Goal: Task Accomplishment & Management: Use online tool/utility

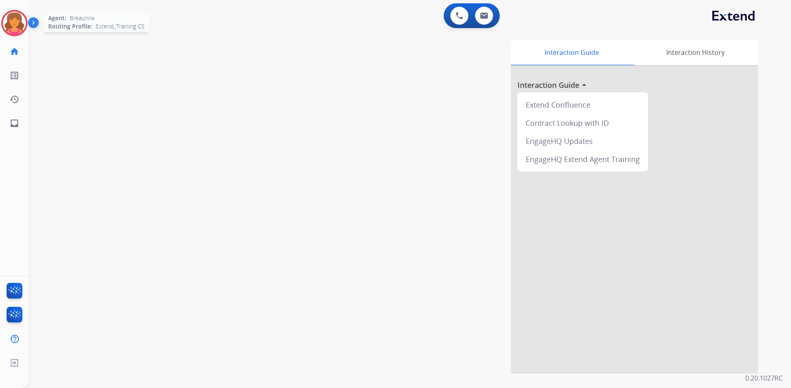
click at [7, 23] on img at bounding box center [14, 23] width 23 height 23
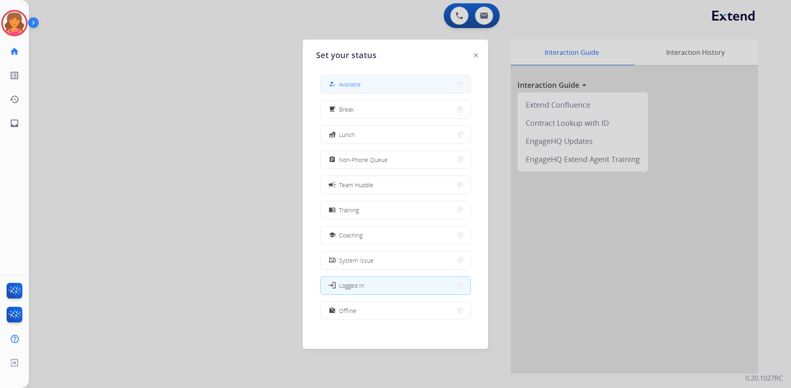
click at [363, 83] on button "how_to_reg Available" at bounding box center [396, 84] width 150 height 18
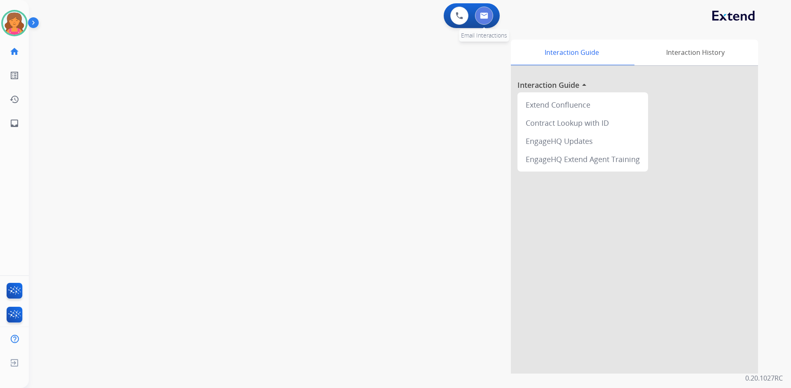
click at [487, 12] on button at bounding box center [484, 16] width 18 height 18
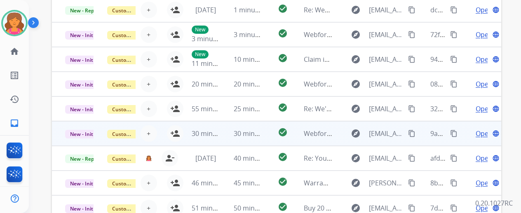
scroll to position [249, 0]
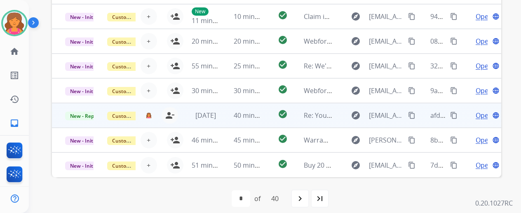
click at [480, 117] on span "Open" at bounding box center [484, 115] width 17 height 10
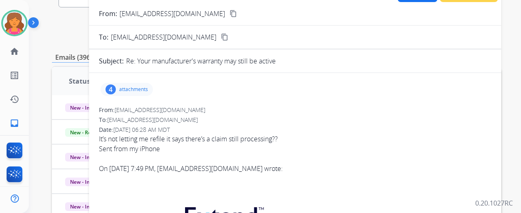
scroll to position [0, 0]
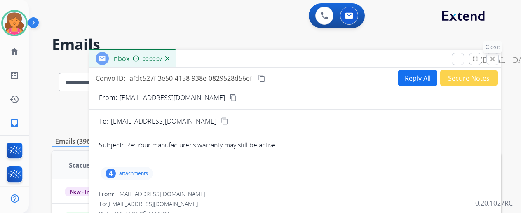
click at [496, 61] on mat-icon "close" at bounding box center [492, 58] width 7 height 7
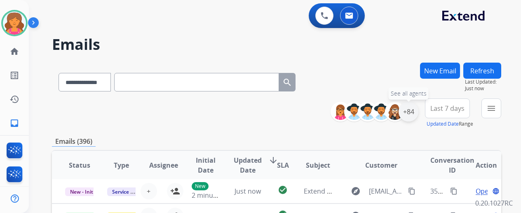
click at [412, 112] on div "+84" at bounding box center [408, 112] width 20 height 20
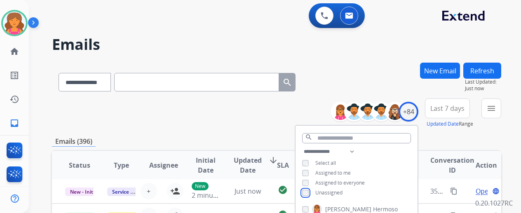
scroll to position [124, 0]
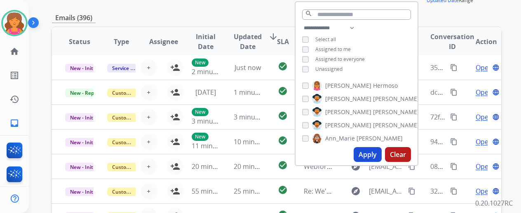
click at [307, 69] on div "**********" at bounding box center [356, 49] width 122 height 53
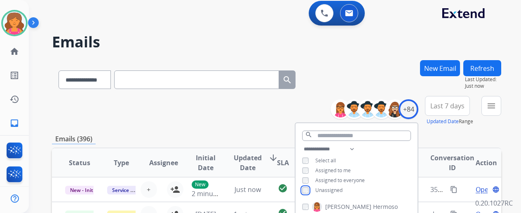
scroll to position [0, 0]
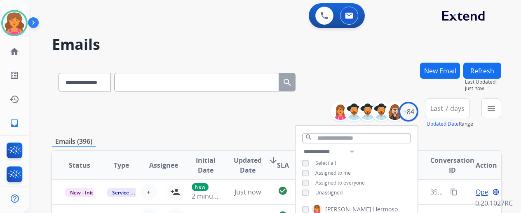
click at [442, 108] on span "Last 7 days" at bounding box center [447, 108] width 34 height 3
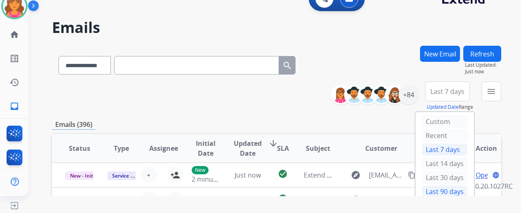
scroll to position [17, 0]
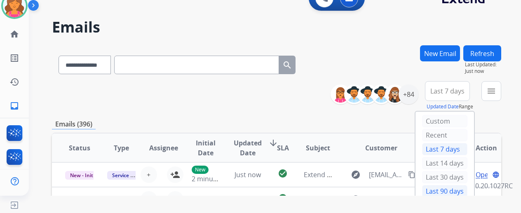
click at [446, 189] on div "Last 90 days" at bounding box center [444, 191] width 45 height 12
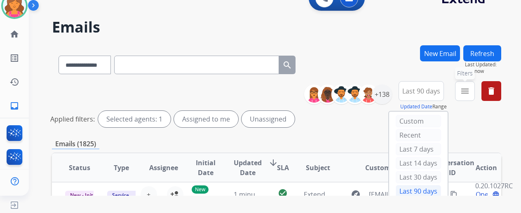
click at [470, 95] on mat-icon "menu" at bounding box center [465, 91] width 10 height 10
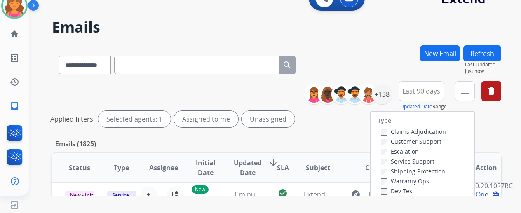
click at [425, 139] on label "Customer Support" at bounding box center [411, 142] width 61 height 8
click at [417, 173] on label "Shipping Protection" at bounding box center [413, 171] width 64 height 8
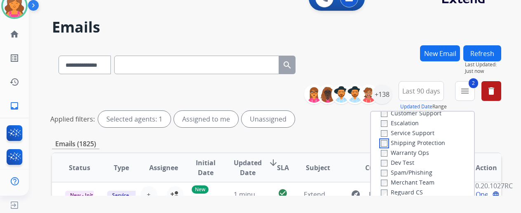
scroll to position [41, 0]
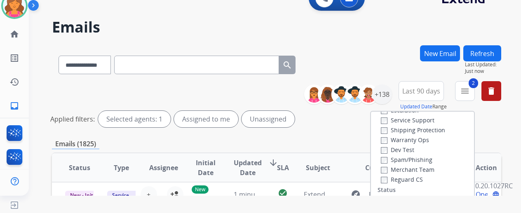
click at [403, 181] on label "Reguard CS" at bounding box center [402, 180] width 42 height 8
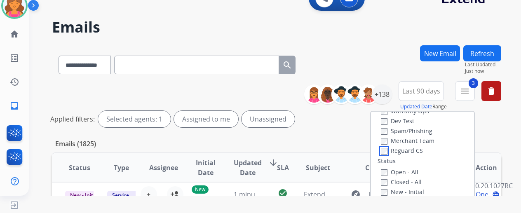
scroll to position [82, 0]
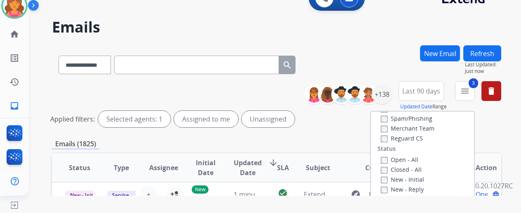
click at [381, 159] on div "Open - All Closed - All New - Initial New - Reply On-hold – Internal On-hold - …" at bounding box center [422, 209] width 90 height 109
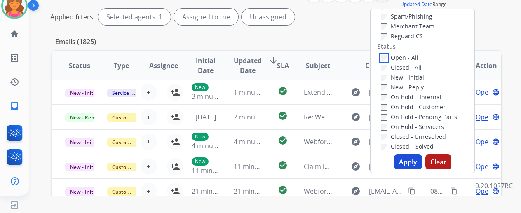
scroll to position [206, 0]
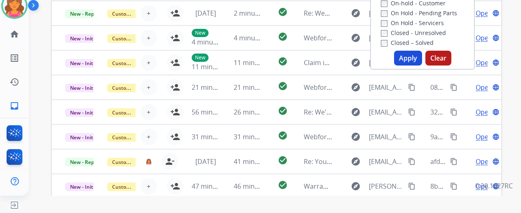
click at [416, 55] on button "Apply" at bounding box center [408, 58] width 28 height 15
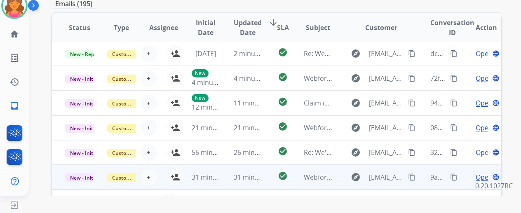
scroll to position [247, 0]
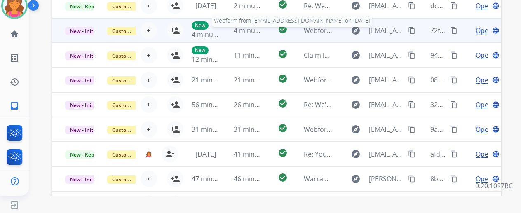
click at [331, 30] on span "Webform from [EMAIL_ADDRESS][DOMAIN_NAME] on [DATE]" at bounding box center [397, 30] width 187 height 9
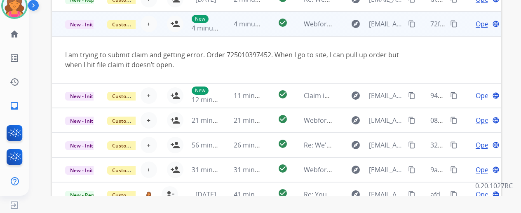
scroll to position [0, 0]
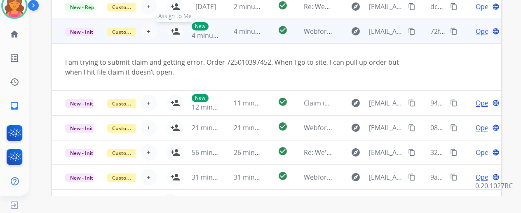
click at [177, 30] on mat-icon "person_add" at bounding box center [175, 31] width 10 height 10
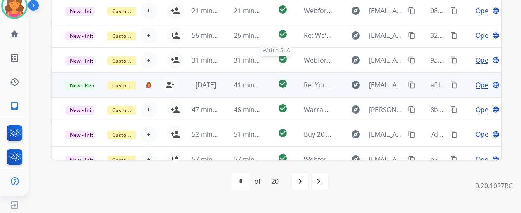
scroll to position [48, 0]
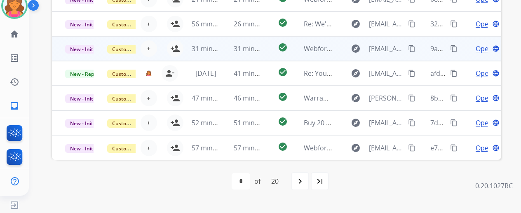
click at [159, 48] on div "+ Select agent person_add Assign to Me" at bounding box center [157, 48] width 53 height 16
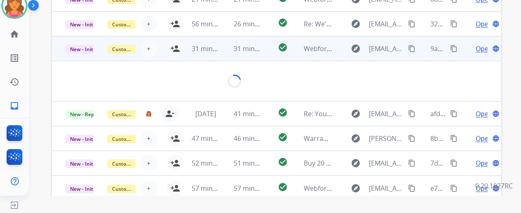
scroll to position [0, 0]
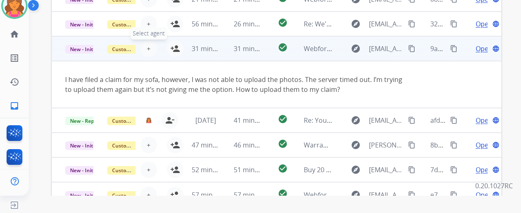
click at [150, 45] on button "+ Select agent" at bounding box center [149, 48] width 16 height 16
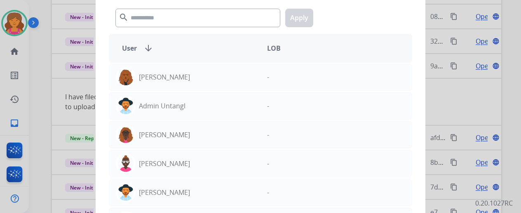
click at [483, 81] on div at bounding box center [260, 106] width 521 height 213
click at [481, 81] on table "Status Type Assignee Initial Date Updated Date arrow_downward SLA Subject Custo…" at bounding box center [276, 62] width 449 height 323
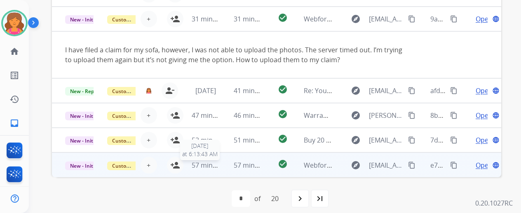
click at [218, 166] on span "57 minutes ago" at bounding box center [216, 165] width 48 height 9
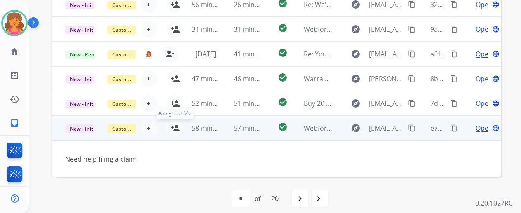
click at [175, 128] on mat-icon "person_add" at bounding box center [175, 128] width 10 height 10
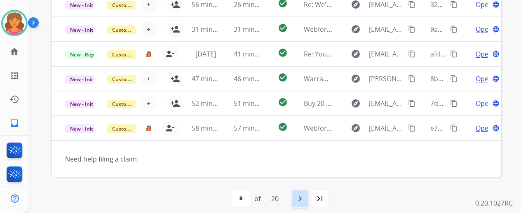
click at [308, 193] on div "navigate_next" at bounding box center [300, 199] width 18 height 18
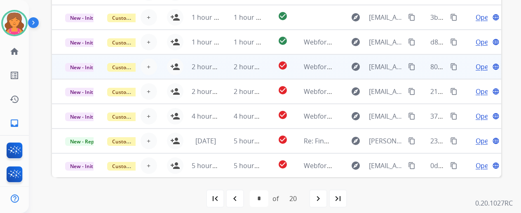
click at [267, 65] on td "check_circle" at bounding box center [277, 66] width 28 height 25
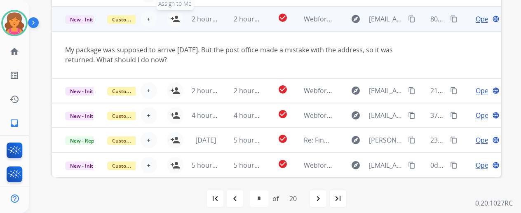
click at [173, 19] on mat-icon "person_add" at bounding box center [175, 19] width 10 height 10
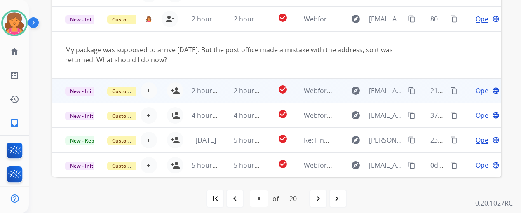
click at [269, 90] on td "check_circle" at bounding box center [277, 90] width 28 height 25
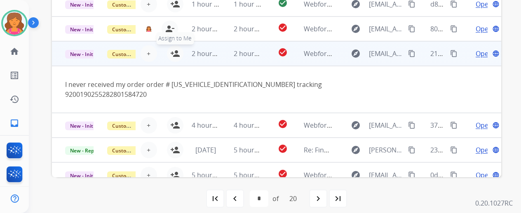
click at [175, 53] on mat-icon "person_add" at bounding box center [175, 54] width 10 height 10
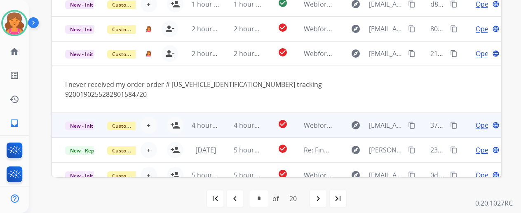
click at [271, 113] on td "check_circle" at bounding box center [277, 125] width 28 height 25
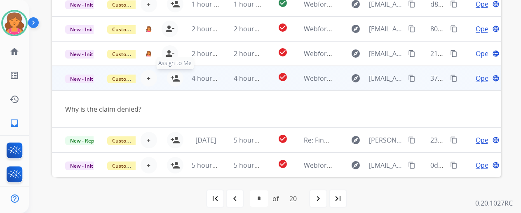
click at [174, 75] on mat-icon "person_add" at bounding box center [175, 78] width 10 height 10
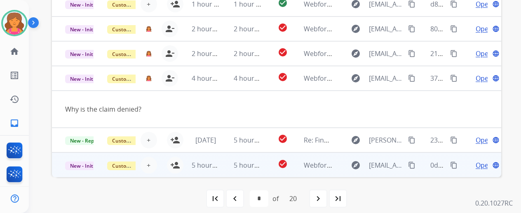
click at [265, 160] on td "check_circle" at bounding box center [277, 164] width 28 height 25
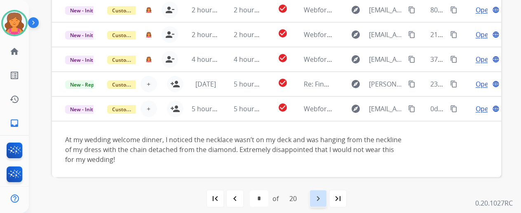
click at [319, 197] on mat-icon "navigate_next" at bounding box center [318, 199] width 10 height 10
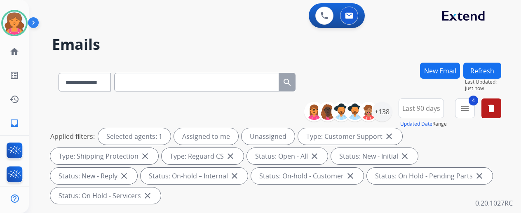
scroll to position [206, 0]
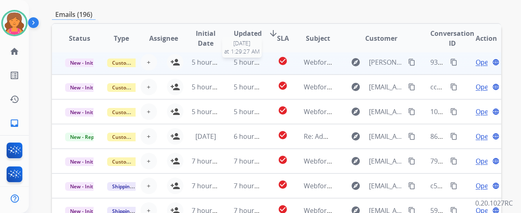
click at [251, 58] on span "5 hours ago" at bounding box center [252, 62] width 37 height 9
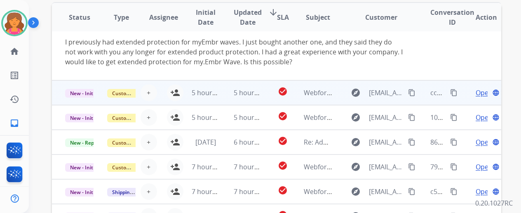
scroll to position [288, 0]
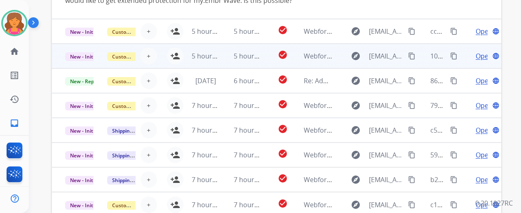
click at [263, 59] on td "check_circle" at bounding box center [277, 56] width 28 height 25
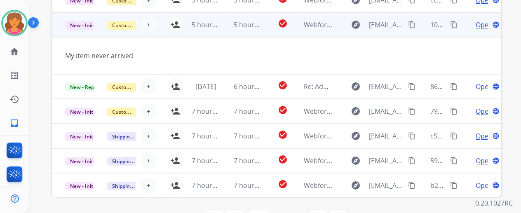
scroll to position [0, 0]
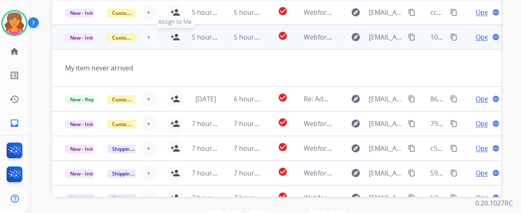
click at [176, 37] on mat-icon "person_add" at bounding box center [175, 37] width 10 height 10
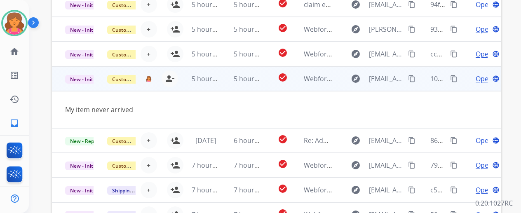
scroll to position [226, 0]
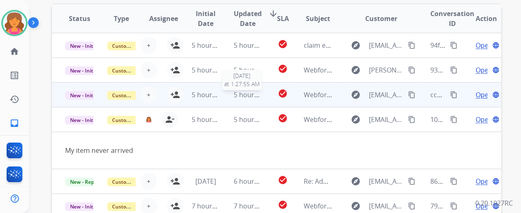
click at [254, 92] on span "5 hours ago" at bounding box center [252, 94] width 37 height 9
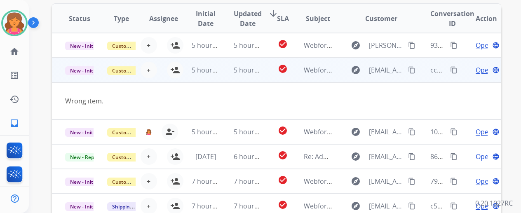
scroll to position [38, 0]
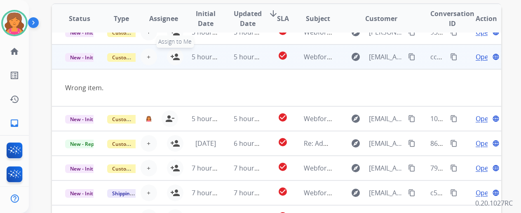
click at [176, 54] on mat-icon "person_add" at bounding box center [175, 57] width 10 height 10
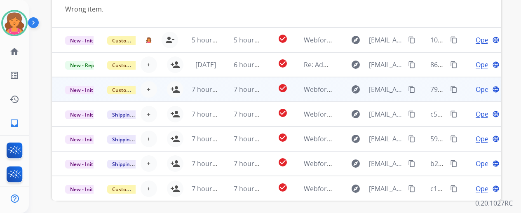
scroll to position [328, 0]
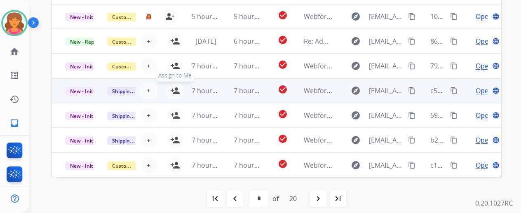
click at [177, 93] on mat-icon "person_add" at bounding box center [175, 91] width 10 height 10
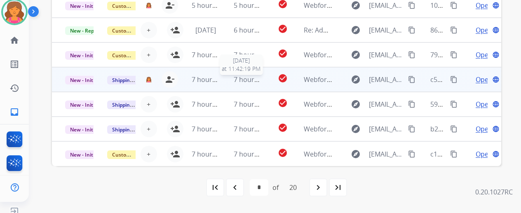
scroll to position [17, 0]
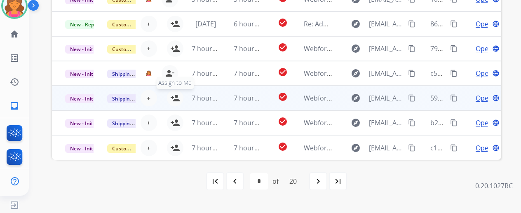
click at [171, 98] on mat-icon "person_add" at bounding box center [175, 98] width 10 height 10
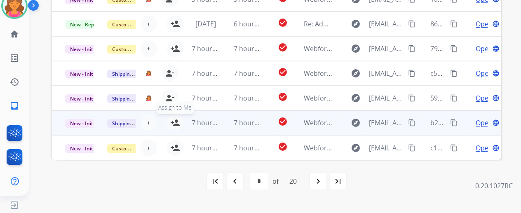
click at [176, 125] on mat-icon "person_add" at bounding box center [175, 123] width 10 height 10
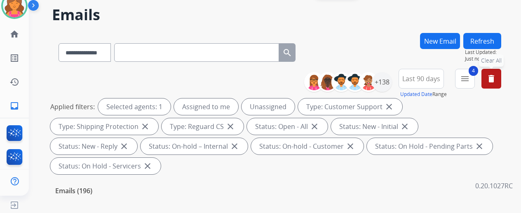
scroll to position [0, 0]
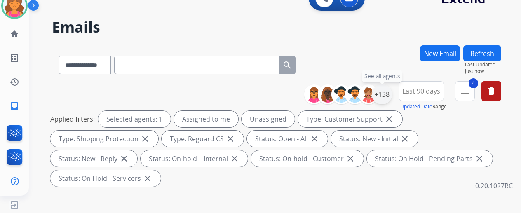
click at [389, 101] on div "+138" at bounding box center [382, 94] width 20 height 20
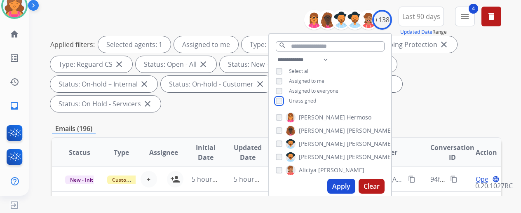
scroll to position [82, 0]
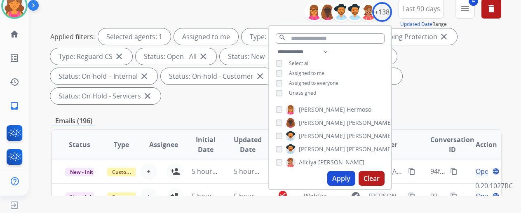
click at [340, 178] on button "Apply" at bounding box center [341, 178] width 28 height 15
select select "*"
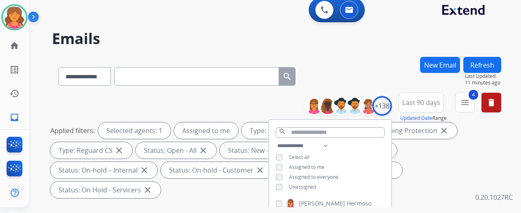
scroll to position [0, 0]
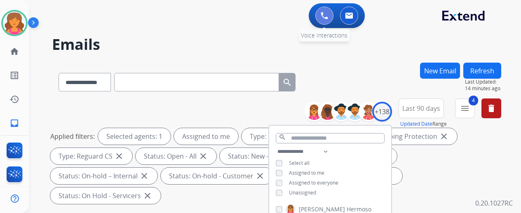
click at [333, 14] on button at bounding box center [324, 16] width 18 height 18
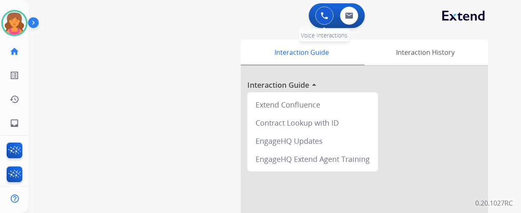
click at [326, 11] on button at bounding box center [324, 16] width 18 height 18
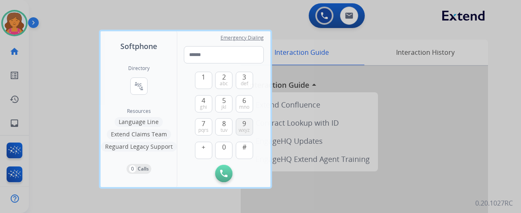
click at [243, 124] on span "9" at bounding box center [244, 124] width 4 height 10
click at [224, 75] on span "2" at bounding box center [224, 77] width 4 height 10
click at [243, 124] on span "9" at bounding box center [244, 124] width 4 height 10
click at [244, 77] on span "3" at bounding box center [244, 77] width 4 height 10
click at [204, 124] on span "7" at bounding box center [204, 124] width 4 height 10
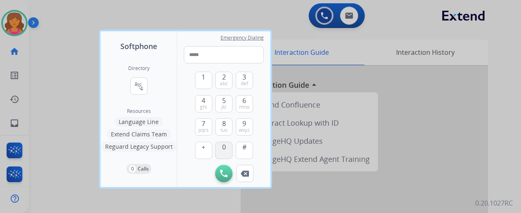
click at [223, 148] on span "0" at bounding box center [224, 147] width 4 height 10
click at [204, 102] on span "4" at bounding box center [204, 101] width 4 height 10
click at [202, 81] on span "1" at bounding box center [204, 77] width 4 height 10
click at [220, 146] on button "0" at bounding box center [223, 150] width 17 height 17
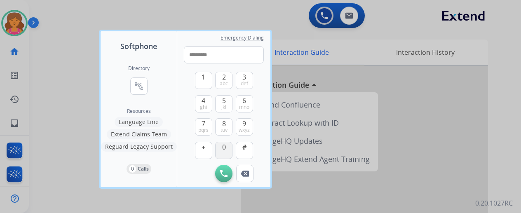
type input "**********"
click at [225, 172] on img at bounding box center [223, 173] width 7 height 7
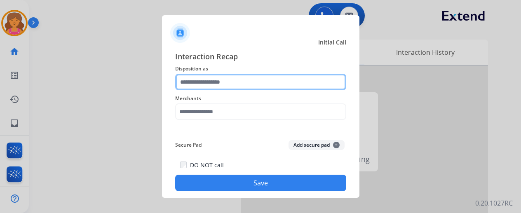
click at [263, 84] on input "text" at bounding box center [260, 82] width 171 height 16
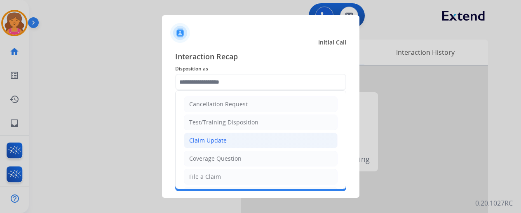
click at [216, 138] on div "Claim Update" at bounding box center [208, 140] width 38 height 8
type input "**********"
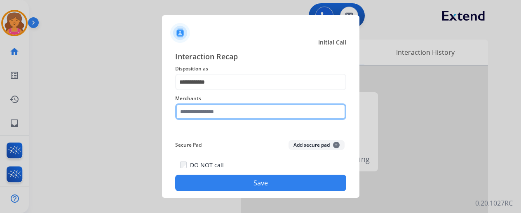
click at [280, 110] on input "text" at bounding box center [260, 111] width 171 height 16
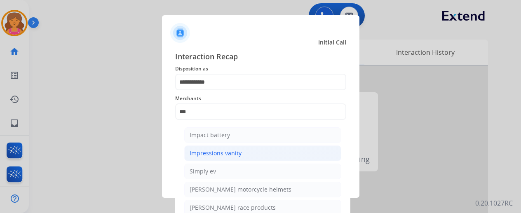
click at [217, 154] on div "Impressions vanity" at bounding box center [216, 153] width 52 height 8
type input "**********"
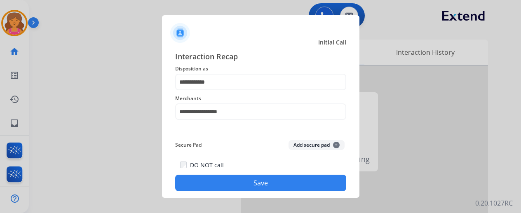
click at [220, 181] on button "Save" at bounding box center [260, 183] width 171 height 16
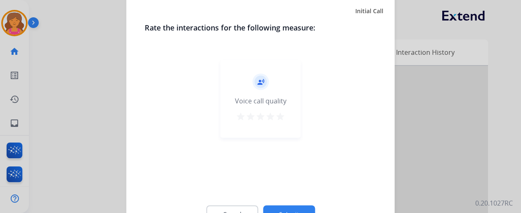
click at [273, 122] on button "star" at bounding box center [270, 117] width 10 height 12
click at [279, 116] on mat-icon "star" at bounding box center [280, 116] width 10 height 10
click at [286, 205] on div "Cancel Submit" at bounding box center [261, 213] width 232 height 37
click at [285, 210] on button "Submit" at bounding box center [289, 213] width 52 height 17
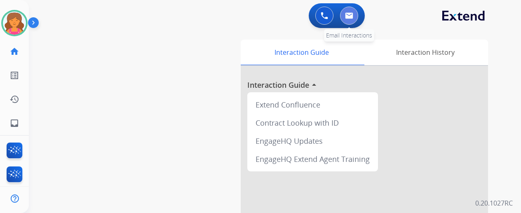
click at [351, 17] on img at bounding box center [349, 15] width 8 height 7
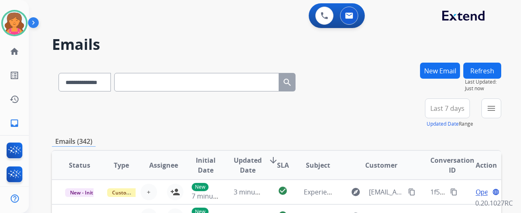
click at [435, 69] on button "New Email" at bounding box center [440, 71] width 40 height 16
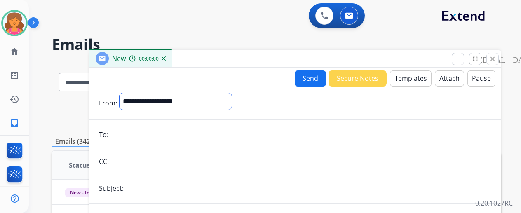
click at [140, 101] on select "**********" at bounding box center [176, 101] width 112 height 16
select select "**********"
click at [126, 93] on select "**********" at bounding box center [176, 101] width 112 height 16
click at [151, 135] on input "email" at bounding box center [301, 135] width 380 height 16
paste input "**********"
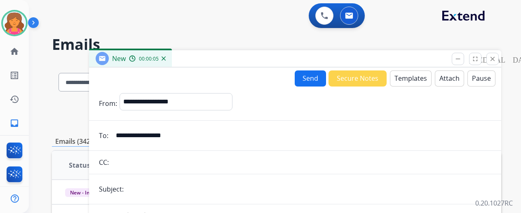
type input "**********"
click at [220, 182] on input "text" at bounding box center [308, 189] width 365 height 16
type input "**********"
click at [415, 81] on button "Templates" at bounding box center [411, 78] width 42 height 16
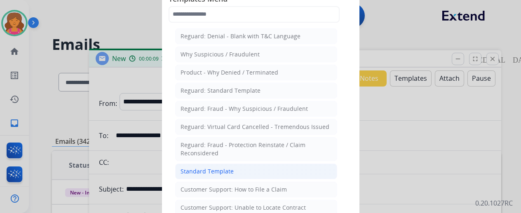
click at [260, 167] on li "Standard Template" at bounding box center [256, 172] width 162 height 16
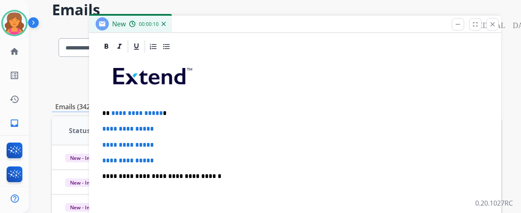
scroll to position [124, 0]
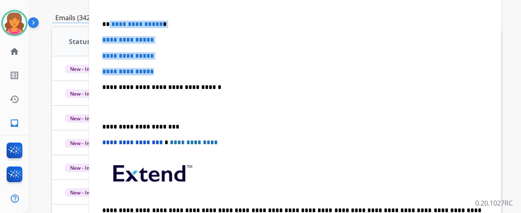
drag, startPoint x: 173, startPoint y: 68, endPoint x: 115, endPoint y: 14, distance: 78.7
click at [115, 14] on div "**********" at bounding box center [295, 107] width 392 height 284
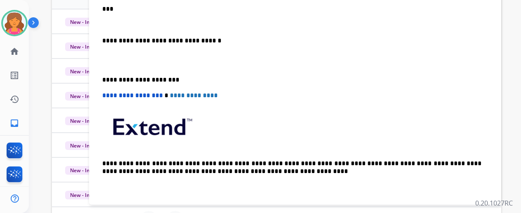
scroll to position [155, 0]
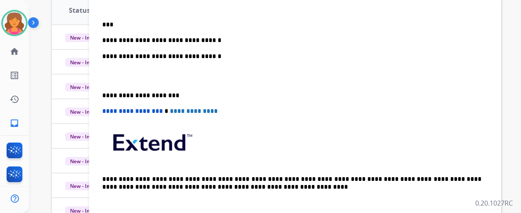
click at [228, 37] on p "**********" at bounding box center [291, 40] width 379 height 7
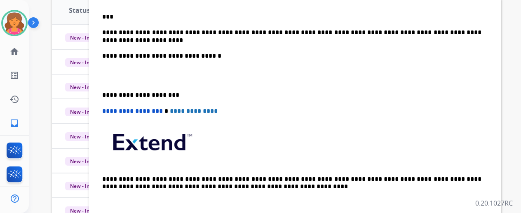
scroll to position [148, 0]
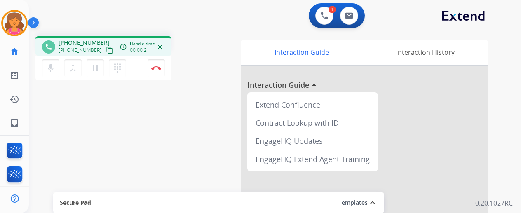
click at [106, 52] on mat-icon "content_copy" at bounding box center [109, 50] width 7 height 7
click at [353, 16] on img at bounding box center [349, 15] width 8 height 7
select select "**********"
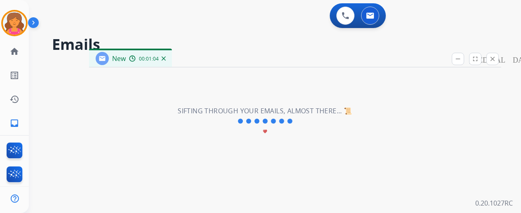
select select "**********"
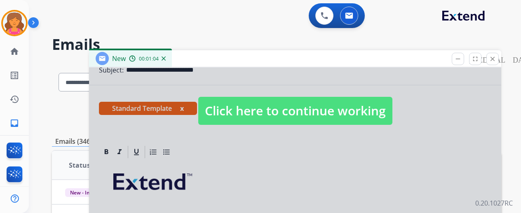
scroll to position [166, 0]
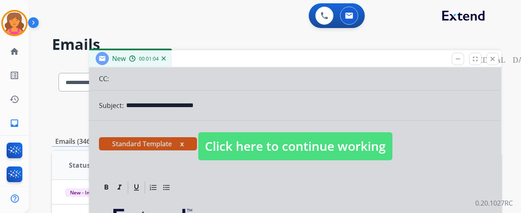
click at [266, 142] on span "Click here to continue working" at bounding box center [295, 146] width 194 height 28
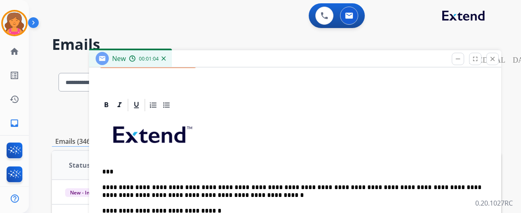
scroll to position [41, 0]
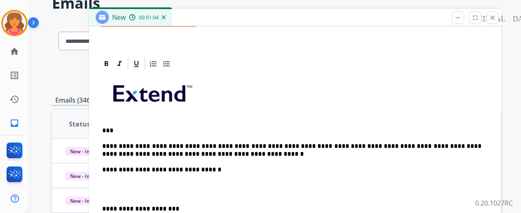
click at [227, 155] on p "**********" at bounding box center [291, 150] width 379 height 15
click at [216, 152] on p "**********" at bounding box center [291, 150] width 379 height 15
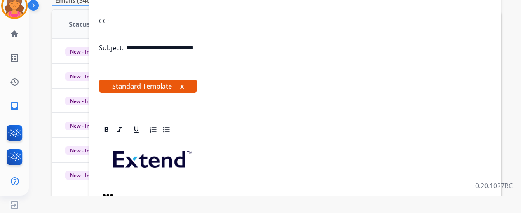
scroll to position [0, 0]
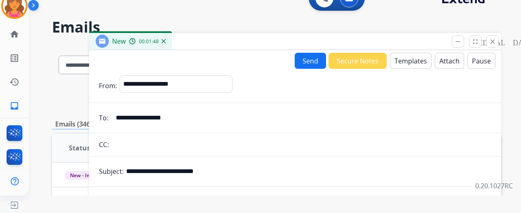
click at [306, 64] on button "Send" at bounding box center [310, 61] width 31 height 16
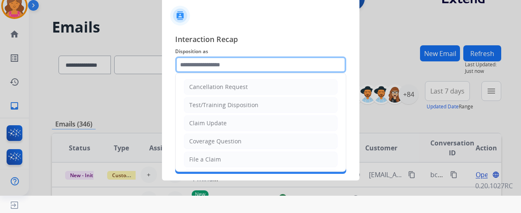
click at [253, 63] on input "text" at bounding box center [260, 64] width 171 height 16
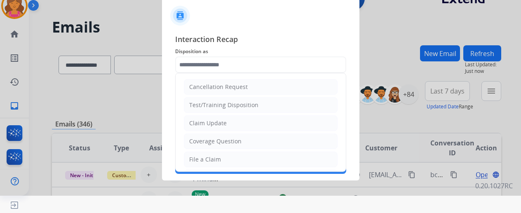
click at [208, 119] on div "Claim Update" at bounding box center [208, 123] width 38 height 8
type input "**********"
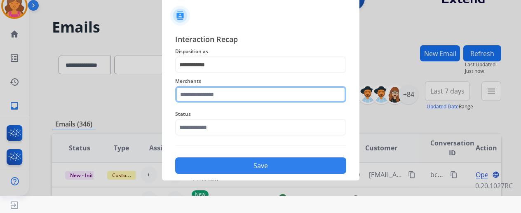
click at [216, 95] on input "text" at bounding box center [260, 94] width 171 height 16
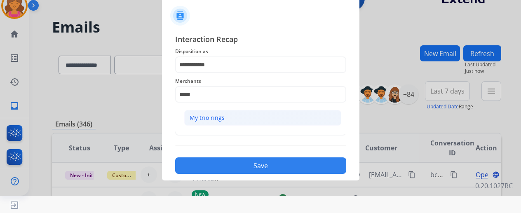
click at [207, 111] on li "My trio rings" at bounding box center [262, 118] width 157 height 16
type input "**********"
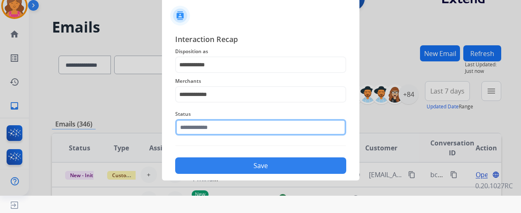
click at [204, 127] on input "text" at bounding box center [260, 127] width 171 height 16
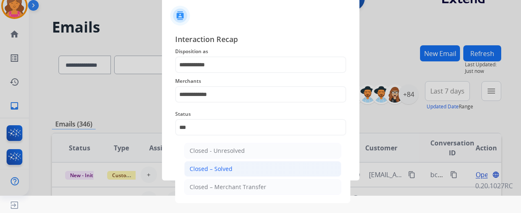
click at [239, 168] on li "Closed – Solved" at bounding box center [262, 169] width 157 height 16
type input "**********"
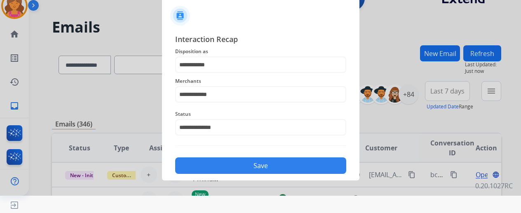
click at [239, 168] on button "Save" at bounding box center [260, 165] width 171 height 16
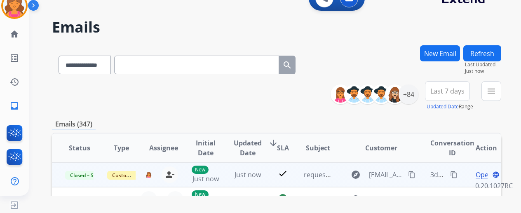
click at [455, 173] on mat-icon "content_copy" at bounding box center [453, 174] width 7 height 7
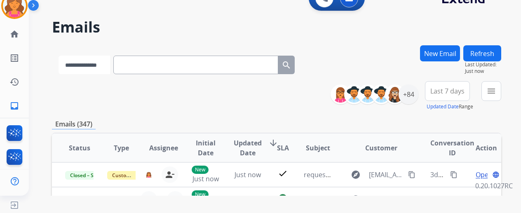
click at [89, 63] on select "**********" at bounding box center [85, 65] width 52 height 19
select select "**********"
click at [59, 56] on select "**********" at bounding box center [85, 65] width 52 height 19
paste input "**********"
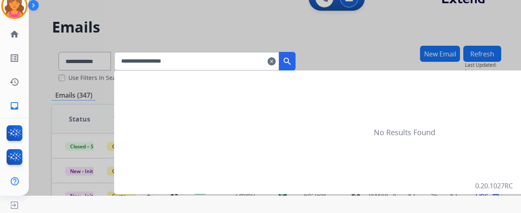
type input "**********"
click at [292, 66] on mat-icon "search" at bounding box center [287, 61] width 10 height 10
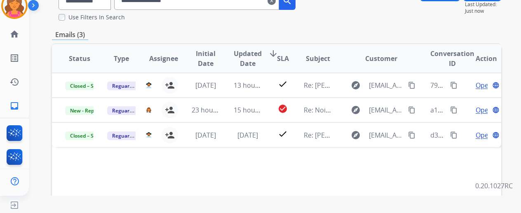
scroll to position [124, 0]
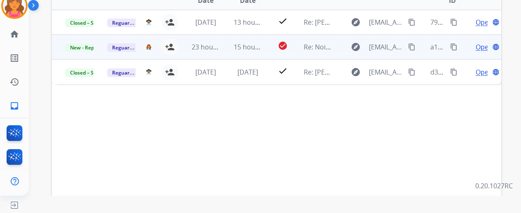
click at [481, 52] on td "Open language" at bounding box center [480, 47] width 42 height 25
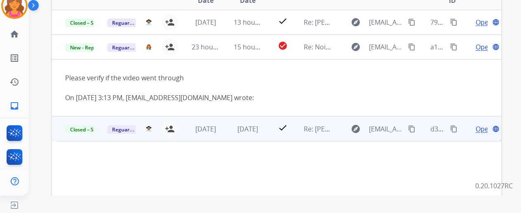
click at [479, 131] on span "Open" at bounding box center [484, 129] width 17 height 10
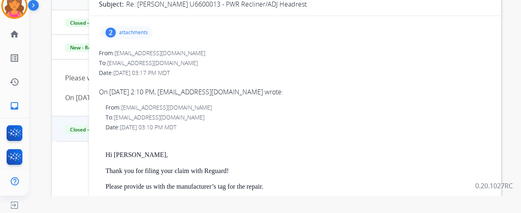
click at [140, 32] on p "attachments" at bounding box center [133, 32] width 29 height 7
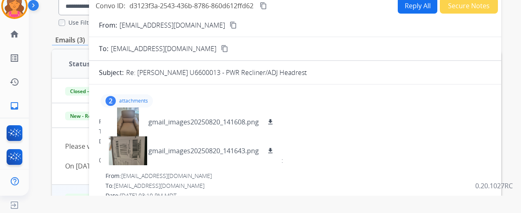
scroll to position [0, 0]
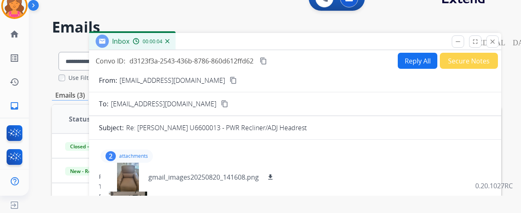
click at [501, 42] on div "Inbox 00:00:04" at bounding box center [295, 41] width 412 height 17
click at [496, 40] on mat-icon "close" at bounding box center [492, 41] width 7 height 7
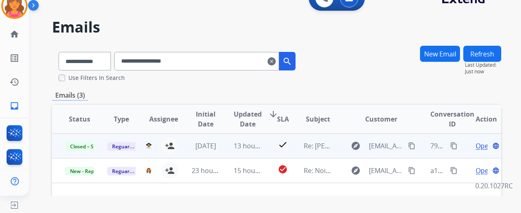
click at [478, 145] on span "Open" at bounding box center [484, 146] width 17 height 10
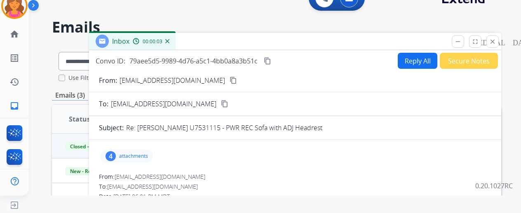
click at [147, 153] on p "attachments" at bounding box center [133, 156] width 29 height 7
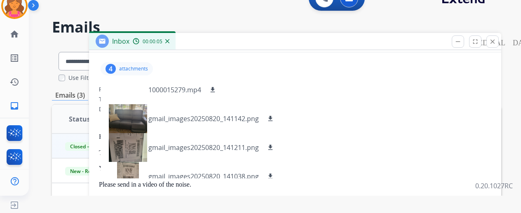
scroll to position [41, 0]
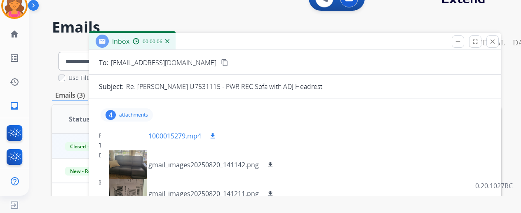
click at [166, 138] on p "1000015279.mp4" at bounding box center [174, 136] width 53 height 10
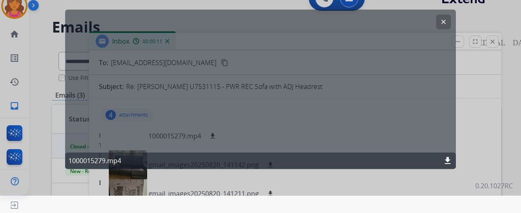
click at [448, 162] on mat-icon "download" at bounding box center [448, 161] width 10 height 10
click at [441, 21] on mat-icon "clear" at bounding box center [443, 21] width 7 height 7
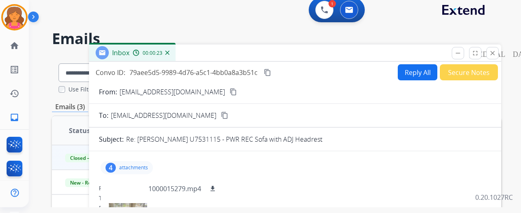
scroll to position [0, 0]
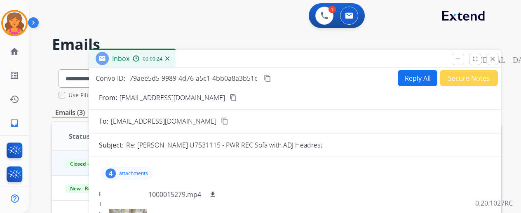
click at [271, 79] on mat-icon "content_copy" at bounding box center [267, 78] width 7 height 7
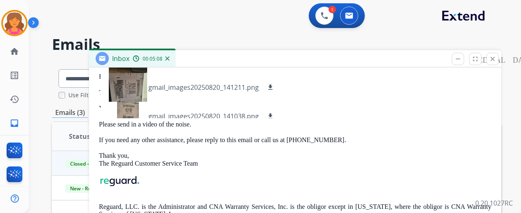
scroll to position [82, 0]
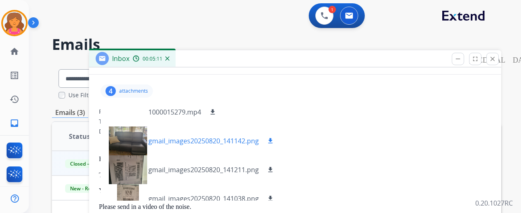
click at [131, 137] on div at bounding box center [127, 141] width 41 height 29
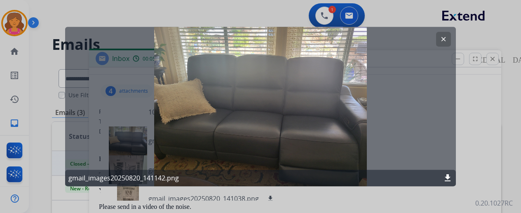
scroll to position [17, 0]
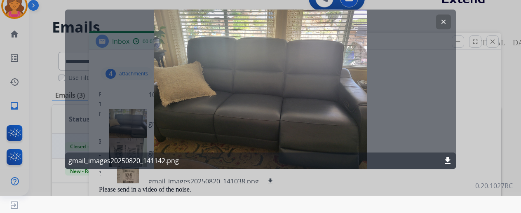
click at [443, 19] on mat-icon "clear" at bounding box center [443, 21] width 7 height 7
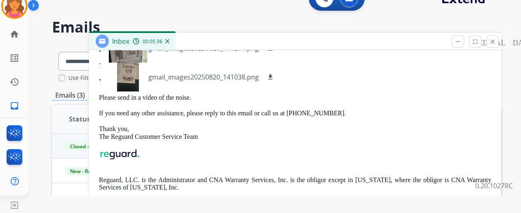
scroll to position [206, 0]
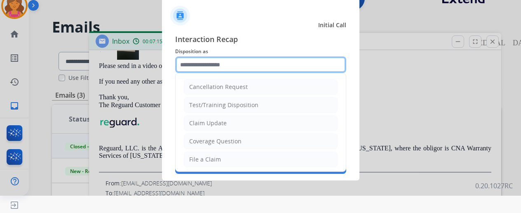
click at [256, 67] on input "text" at bounding box center [260, 64] width 171 height 16
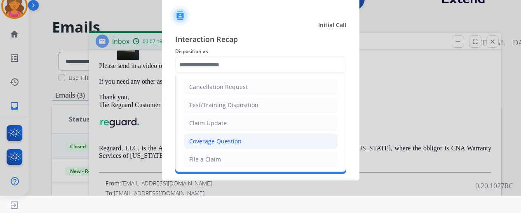
click at [202, 140] on div "Coverage Question" at bounding box center [215, 141] width 52 height 8
type input "**********"
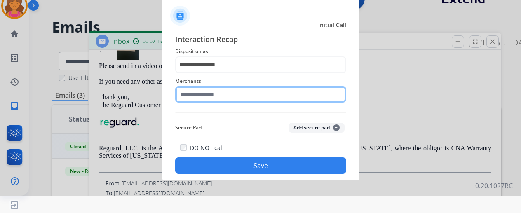
click at [206, 98] on input "text" at bounding box center [260, 94] width 171 height 16
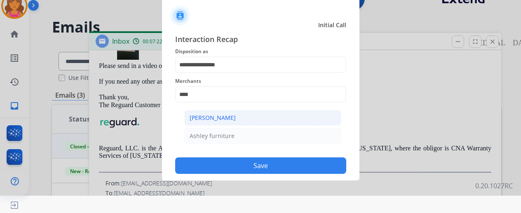
click at [209, 114] on div "[PERSON_NAME]" at bounding box center [213, 118] width 46 height 8
type input "**********"
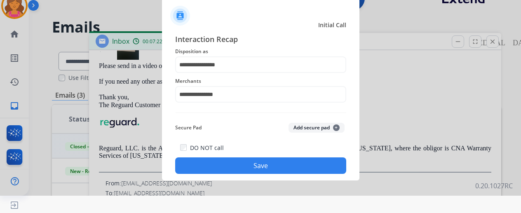
click at [232, 173] on div "DO NOT call Save" at bounding box center [260, 158] width 171 height 31
click at [239, 169] on button "Save" at bounding box center [260, 165] width 171 height 16
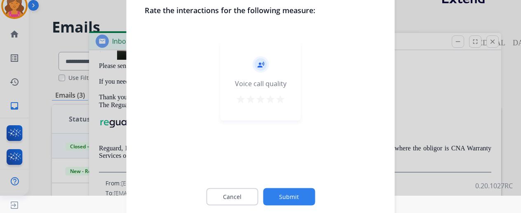
click at [277, 101] on mat-icon "star" at bounding box center [280, 99] width 10 height 10
click at [270, 190] on button "Submit" at bounding box center [289, 196] width 52 height 17
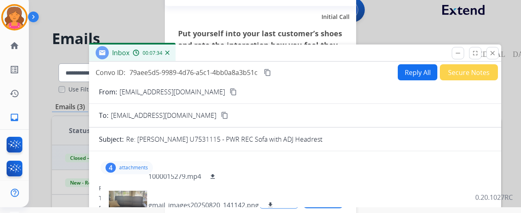
scroll to position [0, 0]
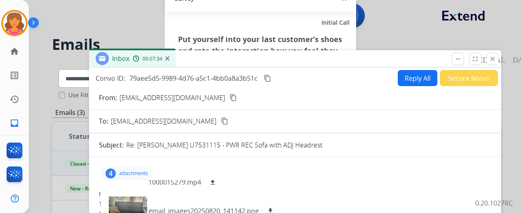
click at [411, 73] on button "Reply All" at bounding box center [418, 78] width 40 height 16
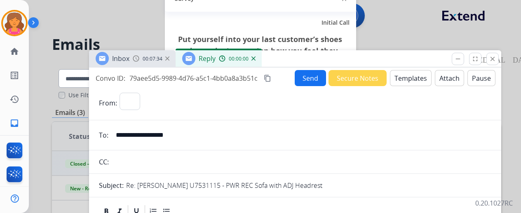
select select "**********"
click at [413, 81] on button "Templates" at bounding box center [411, 78] width 42 height 16
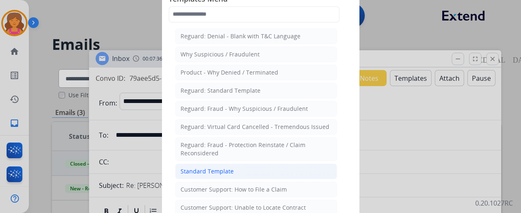
click at [226, 171] on div "Standard Template" at bounding box center [206, 171] width 53 height 8
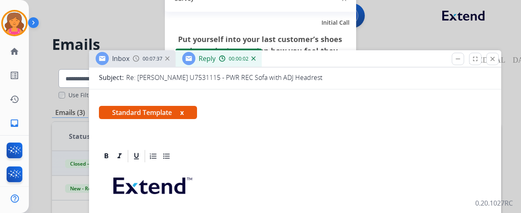
scroll to position [206, 0]
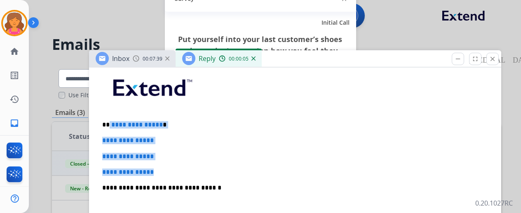
drag, startPoint x: 166, startPoint y: 169, endPoint x: 115, endPoint y: 124, distance: 68.0
click at [115, 124] on div "**********" at bounding box center [295, 208] width 392 height 284
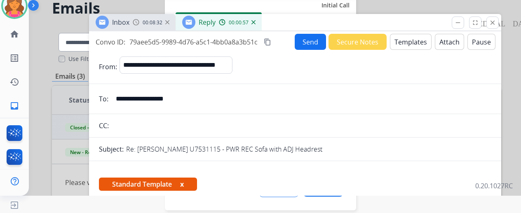
scroll to position [0, 0]
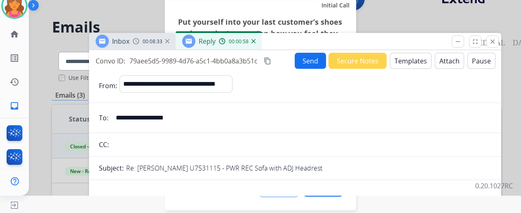
click at [271, 62] on mat-icon "content_copy" at bounding box center [267, 60] width 7 height 7
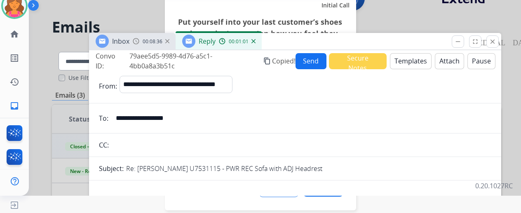
click at [309, 62] on button "Send" at bounding box center [310, 61] width 31 height 16
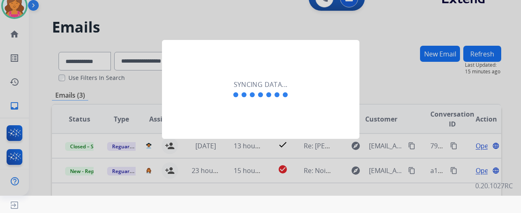
click at [149, 49] on div at bounding box center [260, 89] width 521 height 213
click at [193, 52] on div "Syncing data..." at bounding box center [260, 89] width 197 height 99
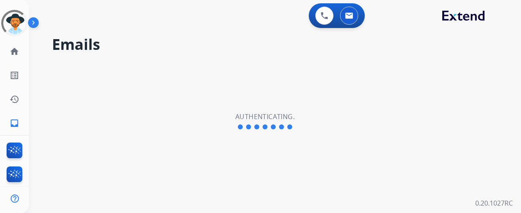
select select "**********"
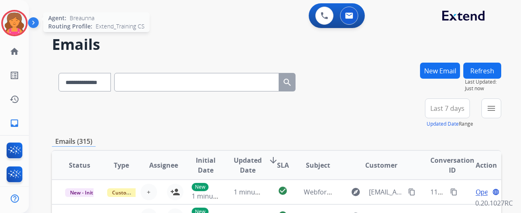
click at [21, 26] on img at bounding box center [14, 23] width 23 height 23
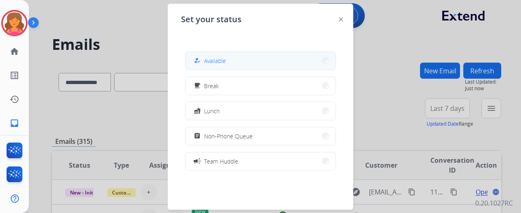
click at [230, 68] on button "how_to_reg Available" at bounding box center [260, 61] width 150 height 18
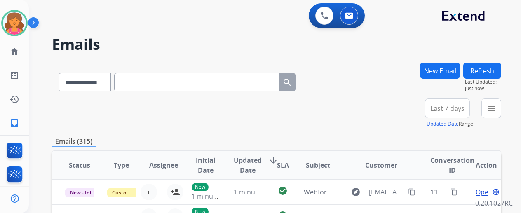
scroll to position [124, 0]
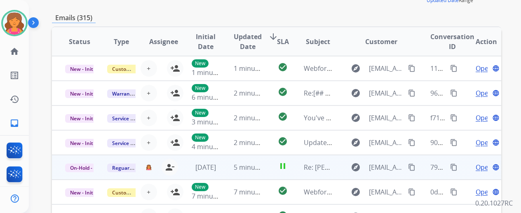
click at [483, 167] on span "Open" at bounding box center [484, 167] width 17 height 10
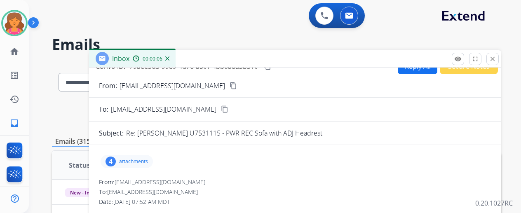
scroll to position [0, 0]
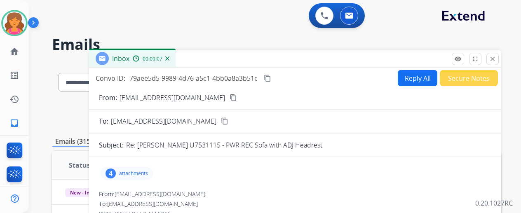
click at [148, 172] on p "attachments" at bounding box center [133, 173] width 29 height 7
click at [417, 81] on button "Reply All" at bounding box center [418, 78] width 40 height 16
select select "**********"
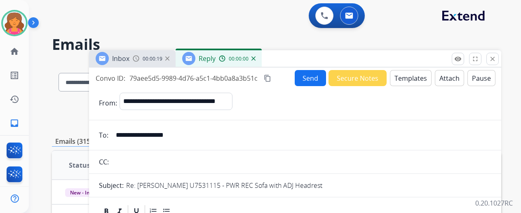
click at [416, 81] on button "Templates" at bounding box center [411, 78] width 42 height 16
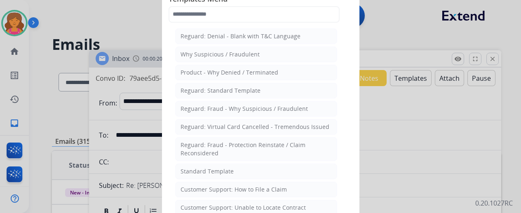
click at [396, 109] on div at bounding box center [260, 106] width 521 height 213
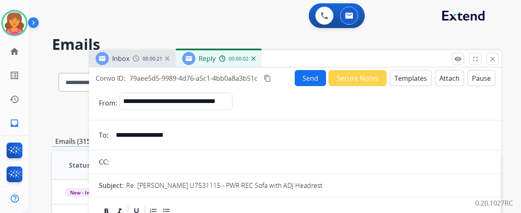
click at [443, 77] on button "Attach" at bounding box center [449, 78] width 29 height 16
click at [311, 73] on button "Send" at bounding box center [310, 78] width 31 height 16
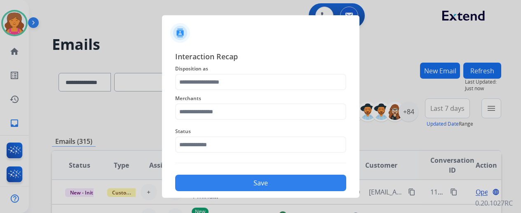
click at [273, 91] on div "Merchants" at bounding box center [260, 106] width 171 height 33
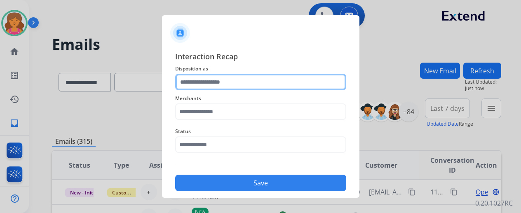
click at [273, 85] on input "text" at bounding box center [260, 82] width 171 height 16
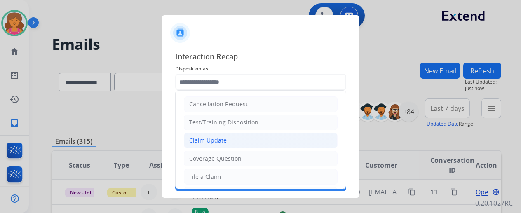
click at [229, 143] on li "Claim Update" at bounding box center [261, 141] width 154 height 16
type input "**********"
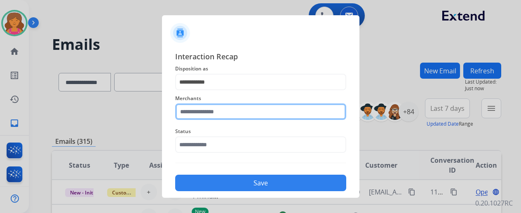
click at [224, 109] on input "text" at bounding box center [260, 111] width 171 height 16
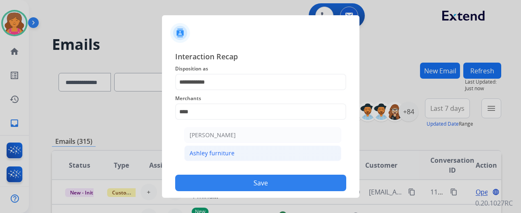
click at [225, 159] on li "Ashley furniture" at bounding box center [262, 153] width 157 height 16
type input "**********"
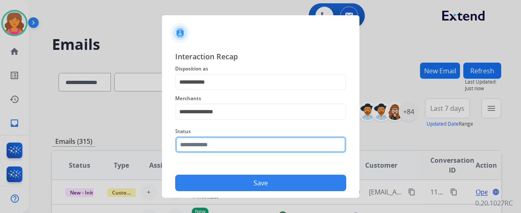
click at [224, 148] on input "text" at bounding box center [260, 144] width 171 height 16
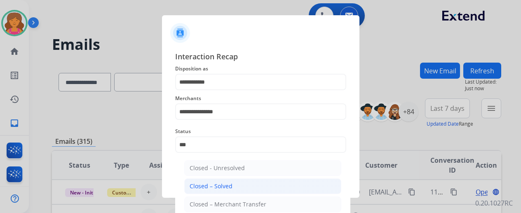
click at [212, 192] on li "Closed – Solved" at bounding box center [262, 186] width 157 height 16
type input "**********"
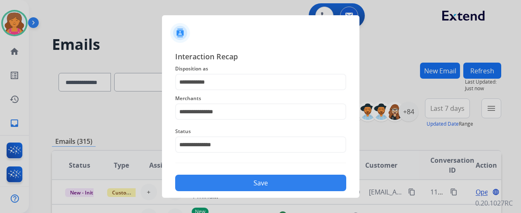
click at [212, 192] on div "**********" at bounding box center [260, 121] width 197 height 154
click at [214, 185] on button "Save" at bounding box center [260, 183] width 171 height 16
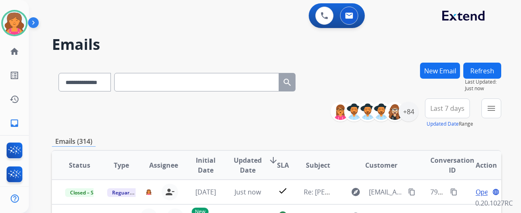
click at [446, 108] on span "Last 7 days" at bounding box center [447, 108] width 34 height 3
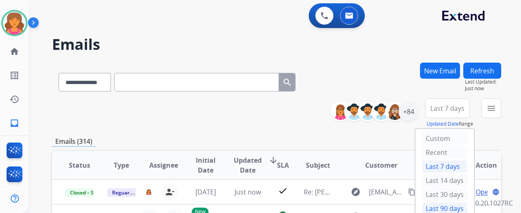
click at [438, 206] on div "Last 90 days" at bounding box center [444, 208] width 45 height 12
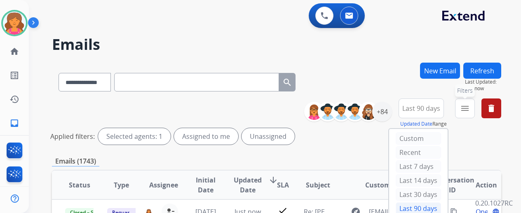
click at [470, 109] on mat-icon "menu" at bounding box center [465, 108] width 10 height 10
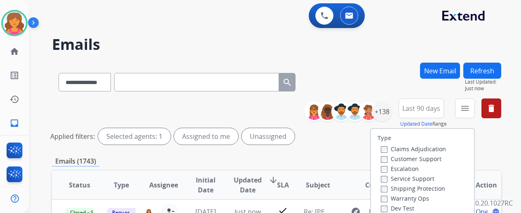
click at [406, 159] on label "Customer Support" at bounding box center [411, 159] width 61 height 8
click at [397, 188] on label "Shipping Protection" at bounding box center [413, 189] width 64 height 8
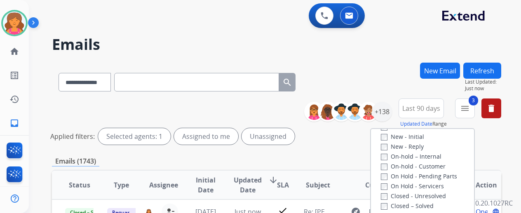
scroll to position [82, 0]
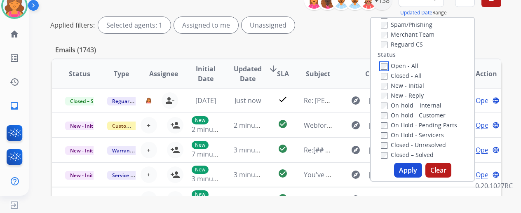
scroll to position [124, 0]
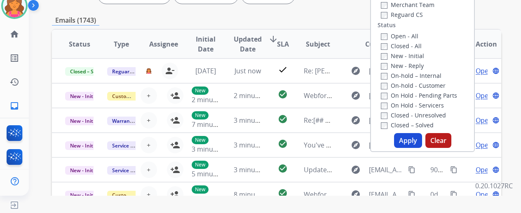
click at [415, 139] on button "Apply" at bounding box center [408, 140] width 28 height 15
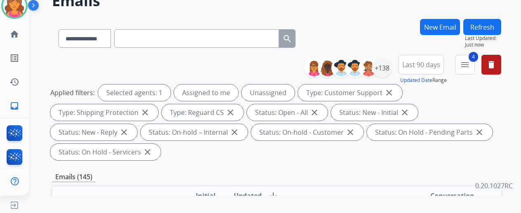
scroll to position [0, 0]
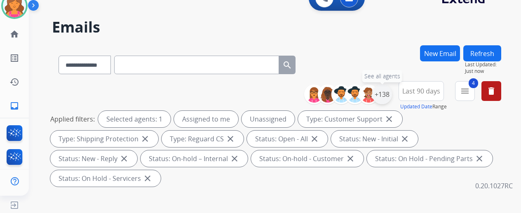
click at [392, 95] on div "+138" at bounding box center [382, 94] width 20 height 20
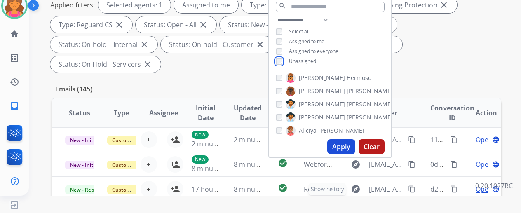
scroll to position [124, 0]
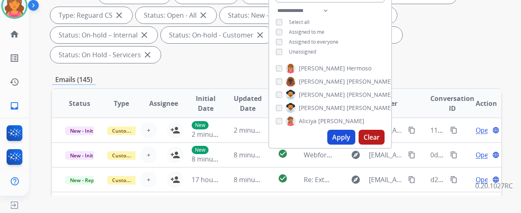
click at [350, 134] on button "Apply" at bounding box center [341, 137] width 28 height 15
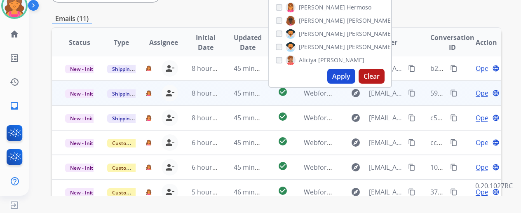
scroll to position [61, 0]
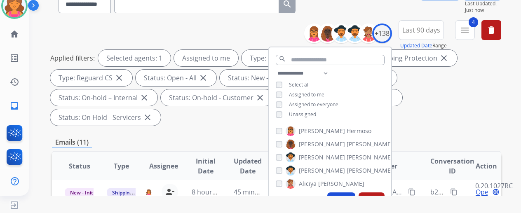
click at [423, 106] on div "**********" at bounding box center [276, 74] width 449 height 109
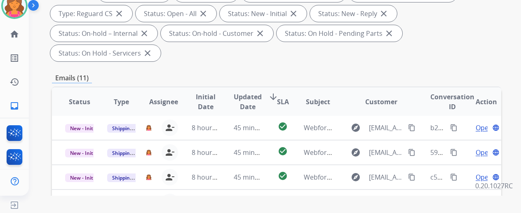
scroll to position [185, 0]
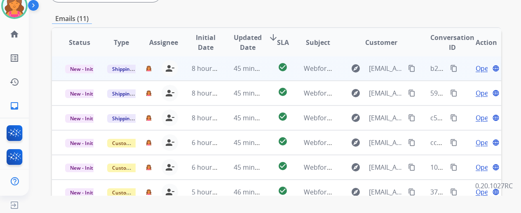
click at [481, 63] on span "Open" at bounding box center [484, 68] width 17 height 10
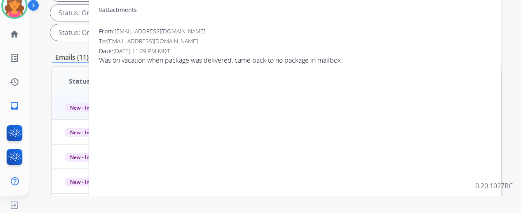
scroll to position [61, 0]
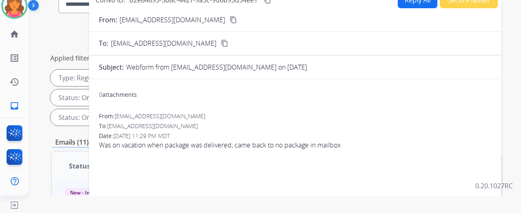
click at [230, 22] on mat-icon "content_copy" at bounding box center [233, 19] width 7 height 7
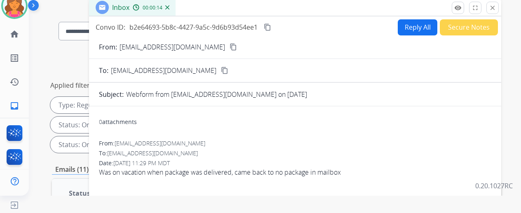
scroll to position [0, 0]
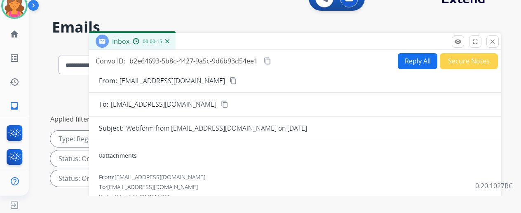
click at [420, 63] on button "Reply All" at bounding box center [418, 61] width 40 height 16
select select "**********"
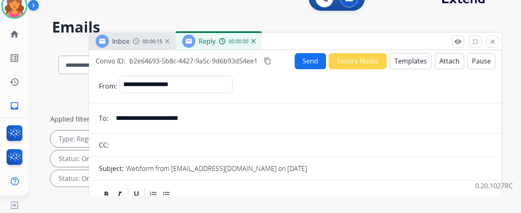
click at [419, 63] on button "Templates" at bounding box center [411, 61] width 42 height 16
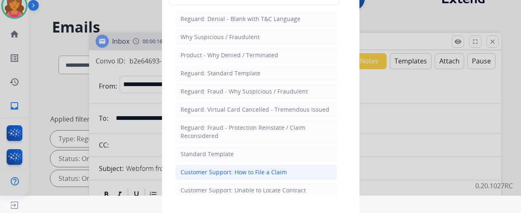
click at [238, 168] on div "Customer Support: How to File a Claim" at bounding box center [233, 172] width 106 height 8
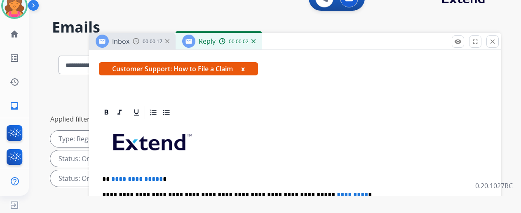
scroll to position [148, 0]
click at [163, 176] on span "**********" at bounding box center [137, 179] width 52 height 6
click at [337, 192] on span "*********" at bounding box center [352, 195] width 31 height 6
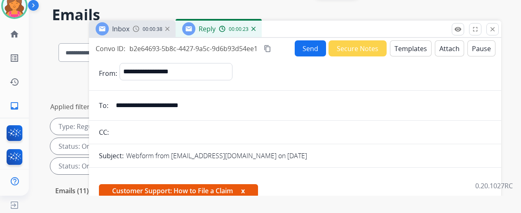
scroll to position [0, 0]
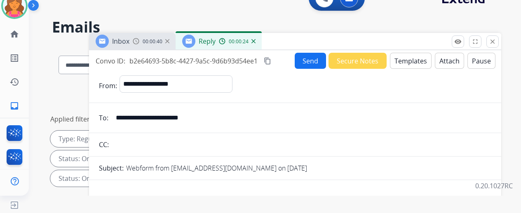
click at [271, 62] on mat-icon "content_copy" at bounding box center [267, 60] width 7 height 7
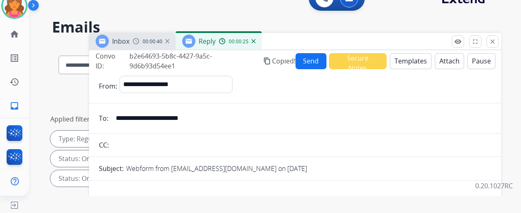
click at [313, 62] on button "Send" at bounding box center [310, 61] width 31 height 16
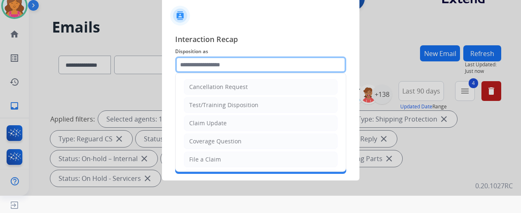
click at [238, 65] on input "text" at bounding box center [260, 64] width 171 height 16
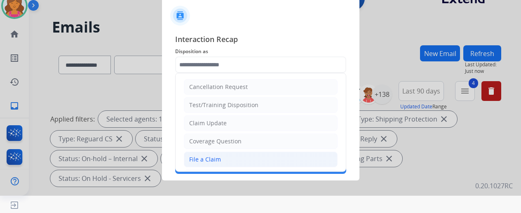
click at [195, 157] on div "File a Claim" at bounding box center [205, 159] width 32 height 8
type input "**********"
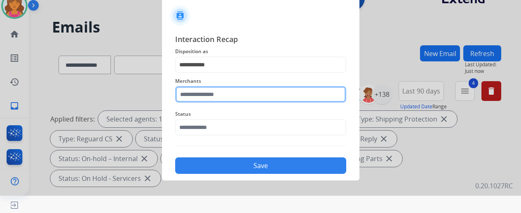
click at [204, 100] on input "text" at bounding box center [260, 94] width 171 height 16
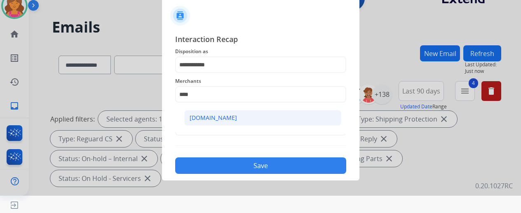
click at [207, 113] on li "[DOMAIN_NAME]" at bounding box center [262, 118] width 157 height 16
type input "**********"
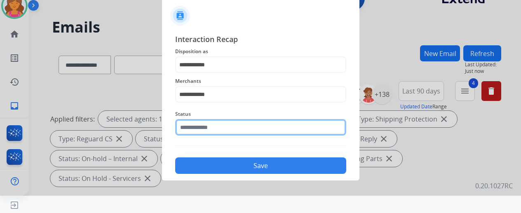
click at [206, 127] on input "text" at bounding box center [260, 127] width 171 height 16
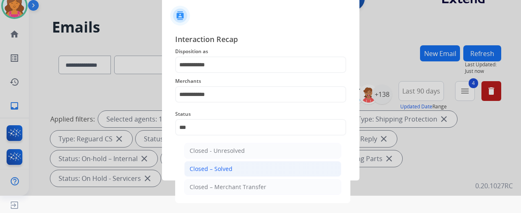
click at [216, 166] on div "Closed – Solved" at bounding box center [211, 169] width 43 height 8
type input "**********"
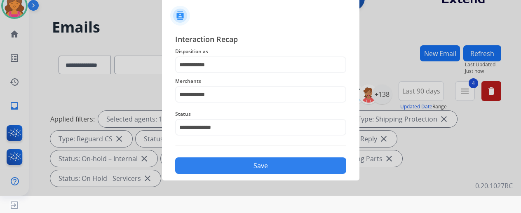
click at [220, 171] on button "Save" at bounding box center [260, 165] width 171 height 16
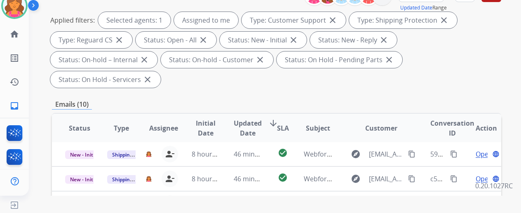
scroll to position [165, 0]
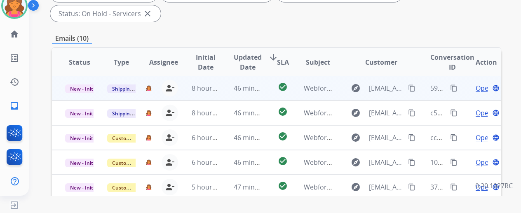
click at [484, 76] on td "Open language" at bounding box center [480, 88] width 42 height 25
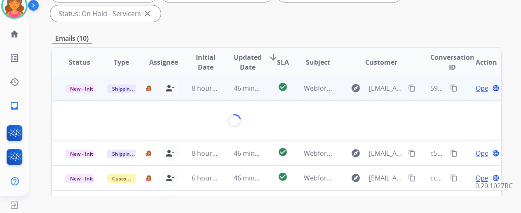
click at [481, 83] on span "Open" at bounding box center [484, 88] width 17 height 10
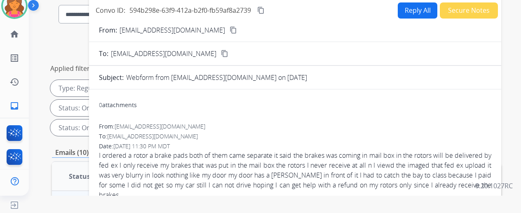
scroll to position [0, 0]
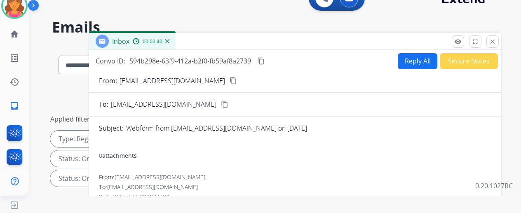
drag, startPoint x: 224, startPoint y: 82, endPoint x: 228, endPoint y: 81, distance: 4.7
click at [230, 82] on mat-icon "content_copy" at bounding box center [233, 80] width 7 height 7
click at [265, 60] on mat-icon "content_copy" at bounding box center [260, 60] width 7 height 7
click at [417, 64] on button "Reply All" at bounding box center [418, 61] width 40 height 16
select select "**********"
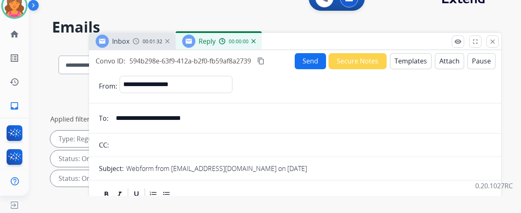
click at [420, 66] on button "Templates" at bounding box center [411, 61] width 42 height 16
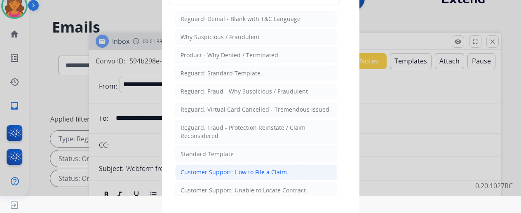
click at [211, 173] on div "Customer Support: How to File a Claim" at bounding box center [233, 172] width 106 height 8
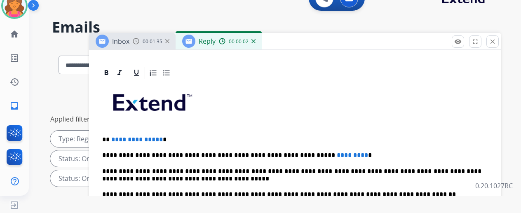
scroll to position [188, 0]
click at [165, 136] on p "**********" at bounding box center [291, 139] width 379 height 7
click at [334, 152] on p "**********" at bounding box center [291, 155] width 379 height 7
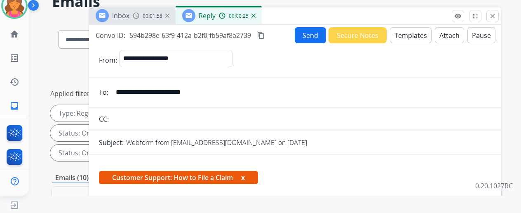
scroll to position [0, 0]
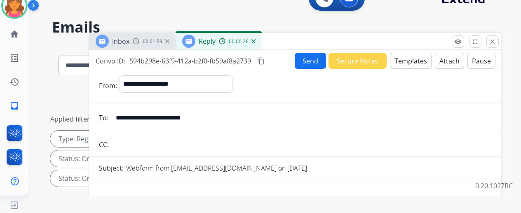
click at [309, 63] on button "Send" at bounding box center [310, 61] width 31 height 16
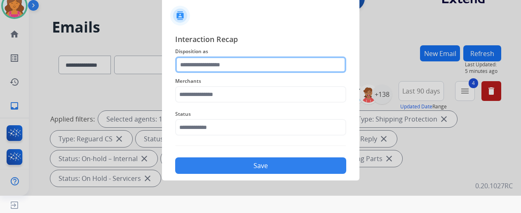
click at [184, 63] on input "text" at bounding box center [260, 64] width 171 height 16
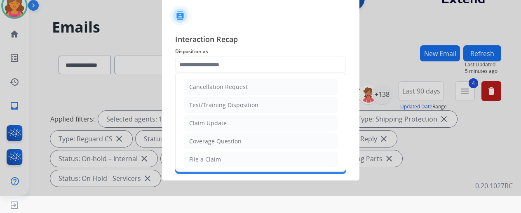
click at [232, 149] on ul "Cancellation Request Test/Training Disposition Claim Update Coverage Question F…" at bounding box center [261, 186] width 170 height 227
click at [230, 157] on li "File a Claim" at bounding box center [261, 160] width 154 height 16
type input "**********"
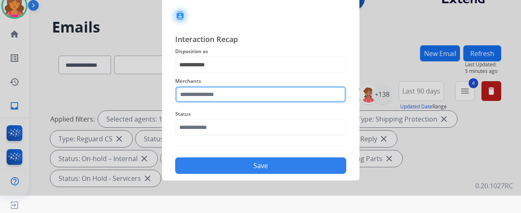
click at [216, 90] on input "text" at bounding box center [260, 94] width 171 height 16
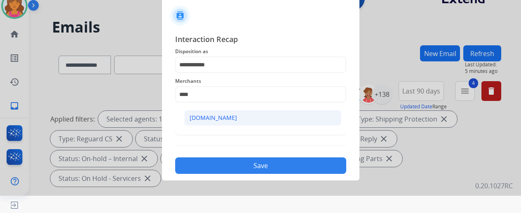
click at [225, 117] on div "[DOMAIN_NAME]" at bounding box center [213, 118] width 47 height 8
type input "**********"
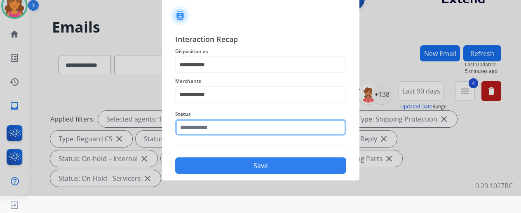
click at [220, 129] on input "text" at bounding box center [260, 127] width 171 height 16
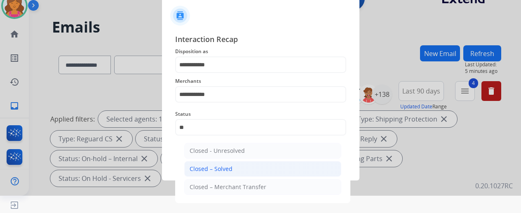
click at [212, 165] on div "Closed – Solved" at bounding box center [211, 169] width 43 height 8
type input "**********"
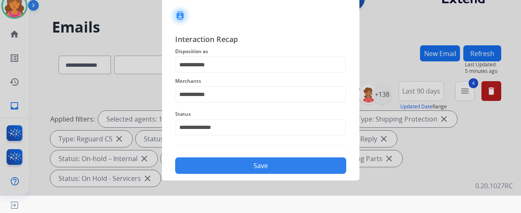
click at [220, 168] on button "Save" at bounding box center [260, 165] width 171 height 16
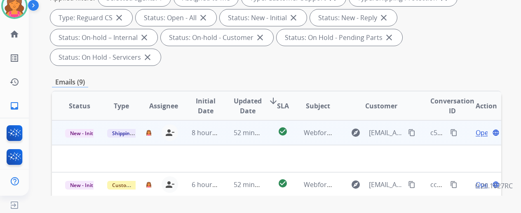
scroll to position [165, 0]
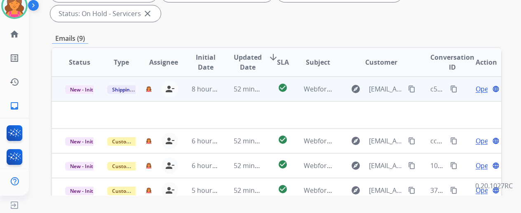
click at [478, 84] on span "Open" at bounding box center [484, 89] width 17 height 10
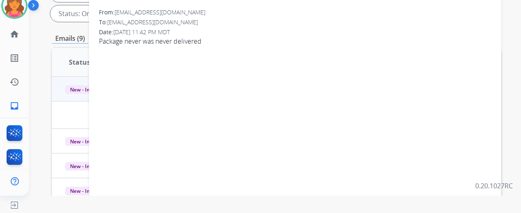
scroll to position [41, 0]
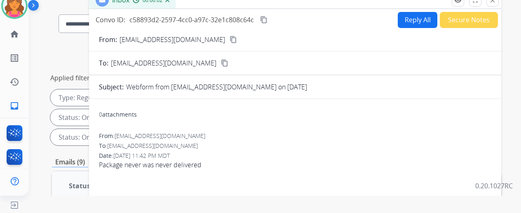
click at [228, 35] on button "content_copy" at bounding box center [233, 40] width 10 height 10
click at [277, 19] on div "Convo ID: c58893d2-2597-4cc0-a97c-32e1c808c64c content_copy Reply All Secure No…" at bounding box center [295, 20] width 412 height 16
click at [267, 20] on mat-icon "content_copy" at bounding box center [263, 19] width 7 height 7
click at [414, 19] on button "Reply All" at bounding box center [418, 20] width 40 height 16
select select "**********"
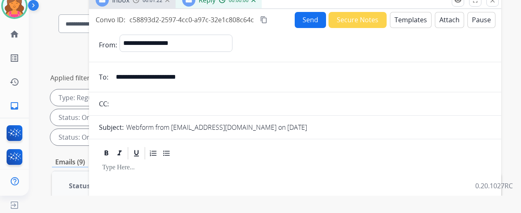
click at [406, 22] on button "Templates" at bounding box center [411, 20] width 42 height 16
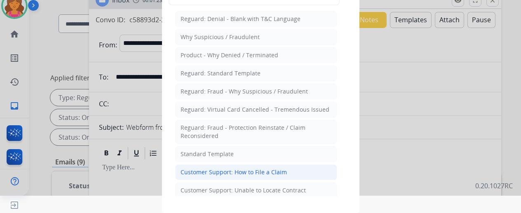
click at [244, 168] on div "Customer Support: How to File a Claim" at bounding box center [233, 172] width 106 height 8
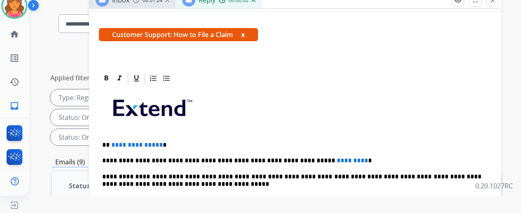
scroll to position [148, 0]
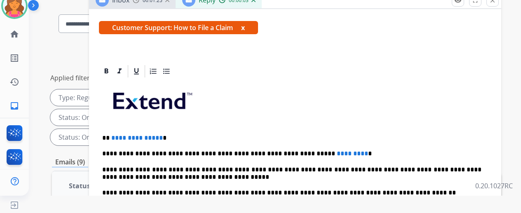
click at [163, 135] on span "**********" at bounding box center [137, 138] width 52 height 6
click at [335, 150] on p "**********" at bounding box center [291, 153] width 379 height 7
click at [333, 150] on p "**********" at bounding box center [291, 153] width 379 height 7
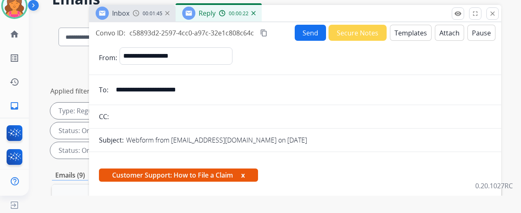
scroll to position [0, 0]
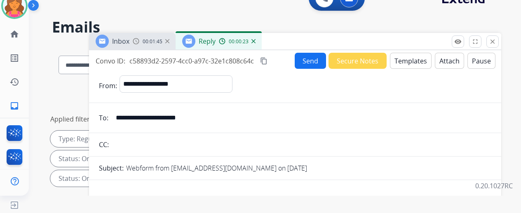
click at [305, 60] on button "Send" at bounding box center [310, 61] width 31 height 16
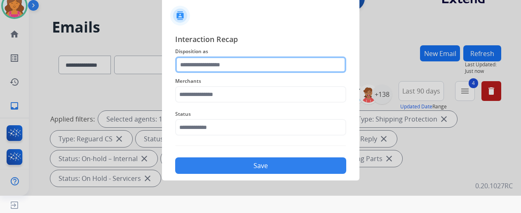
click at [204, 70] on input "text" at bounding box center [260, 64] width 171 height 16
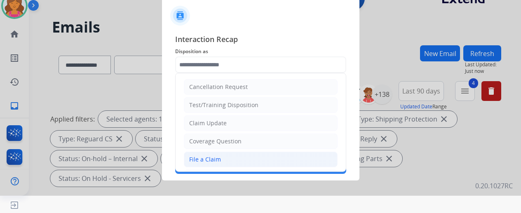
click at [228, 158] on li "File a Claim" at bounding box center [261, 160] width 154 height 16
type input "**********"
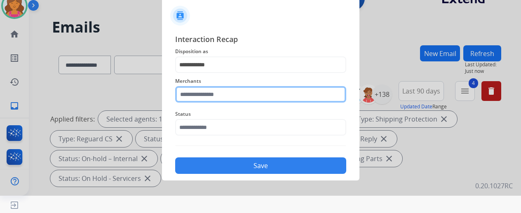
click at [246, 95] on input "text" at bounding box center [260, 94] width 171 height 16
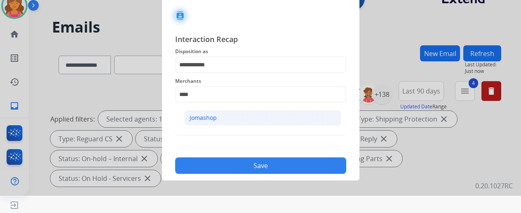
click at [207, 122] on li "Jomashop" at bounding box center [262, 118] width 157 height 16
type input "********"
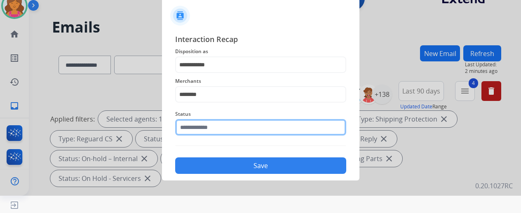
click at [210, 127] on input "text" at bounding box center [260, 127] width 171 height 16
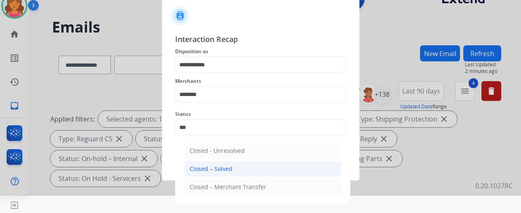
click at [224, 171] on div "Closed – Solved" at bounding box center [211, 169] width 43 height 8
type input "**********"
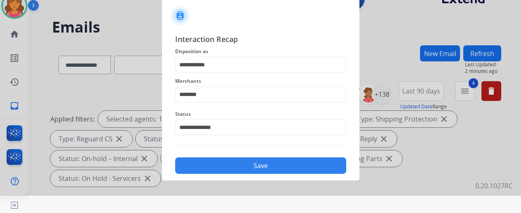
click at [224, 171] on button "Save" at bounding box center [260, 165] width 171 height 16
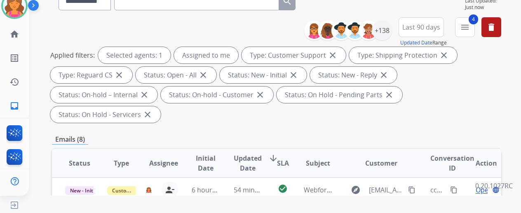
scroll to position [124, 0]
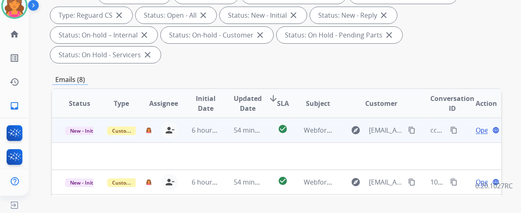
click at [478, 125] on span "Open" at bounding box center [484, 130] width 17 height 10
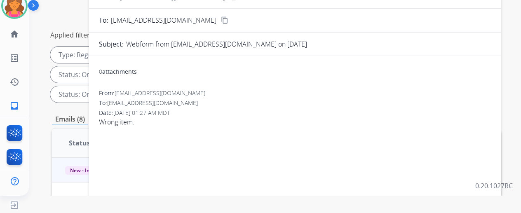
scroll to position [41, 0]
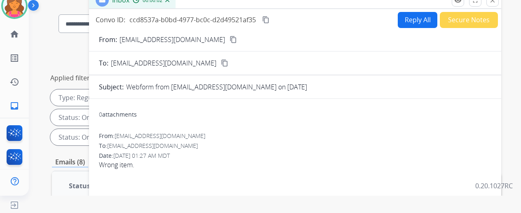
click at [230, 37] on mat-icon "content_copy" at bounding box center [233, 39] width 7 height 7
click at [425, 21] on button "Reply All" at bounding box center [418, 20] width 40 height 16
select select "**********"
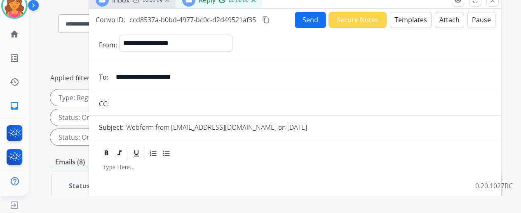
click at [425, 21] on button "Templates" at bounding box center [411, 20] width 42 height 16
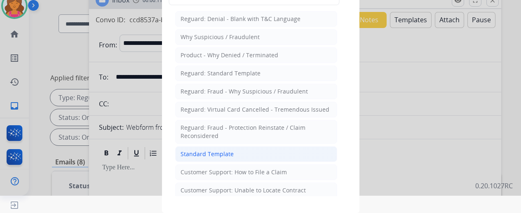
click at [228, 152] on div "Standard Template" at bounding box center [206, 154] width 53 height 8
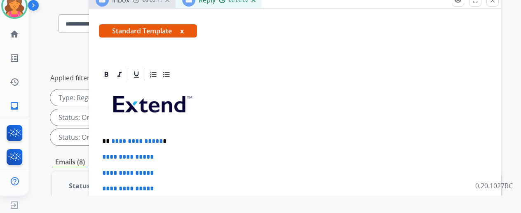
scroll to position [165, 0]
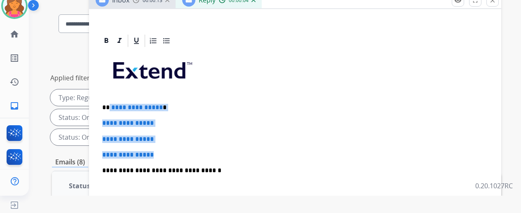
drag, startPoint x: 172, startPoint y: 151, endPoint x: 115, endPoint y: 103, distance: 74.6
click at [115, 103] on div "**********" at bounding box center [295, 190] width 392 height 284
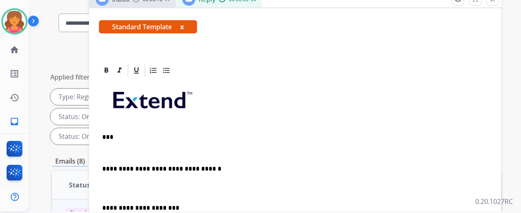
scroll to position [17, 0]
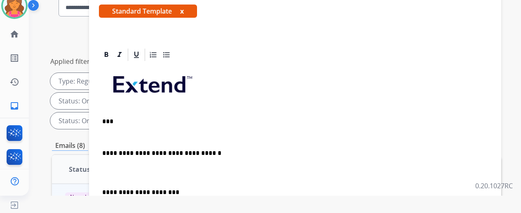
click at [150, 118] on p "***" at bounding box center [291, 121] width 379 height 7
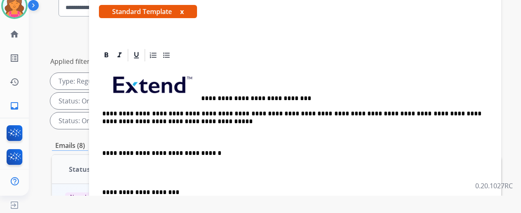
click at [301, 83] on p "**********" at bounding box center [291, 84] width 379 height 36
click at [193, 110] on p "**********" at bounding box center [291, 117] width 379 height 15
click at [175, 110] on p "**********" at bounding box center [291, 117] width 379 height 15
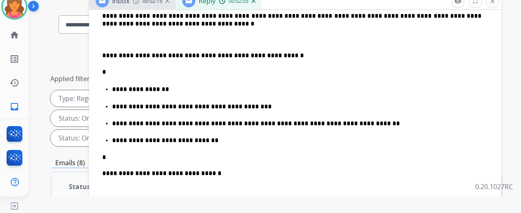
scroll to position [267, 0]
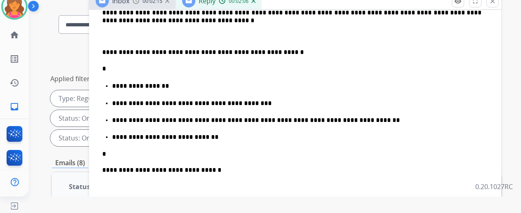
click at [215, 127] on div "**********" at bounding box center [295, 147] width 392 height 370
click at [131, 131] on div "**********" at bounding box center [295, 147] width 392 height 370
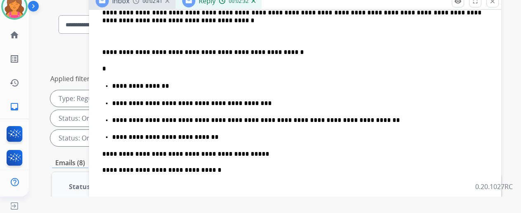
drag, startPoint x: 255, startPoint y: 144, endPoint x: 243, endPoint y: 144, distance: 11.5
click at [243, 144] on div "**********" at bounding box center [295, 147] width 392 height 370
click at [259, 150] on p "**********" at bounding box center [291, 154] width 379 height 9
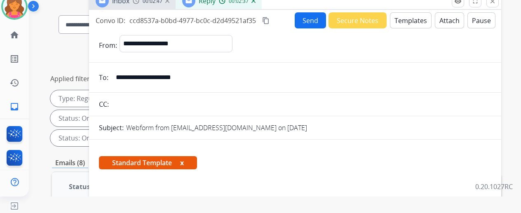
scroll to position [0, 0]
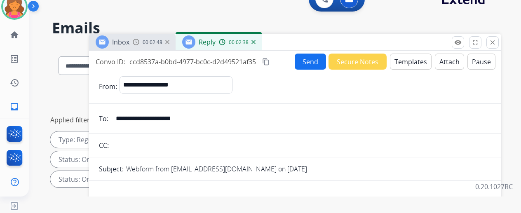
click at [270, 60] on mat-icon "content_copy" at bounding box center [265, 61] width 7 height 7
click at [312, 61] on button "Send" at bounding box center [310, 62] width 31 height 16
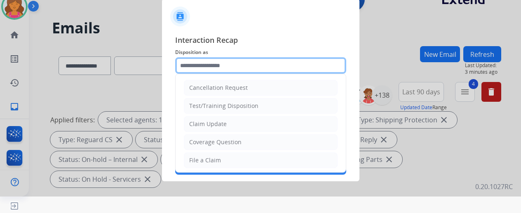
click at [229, 71] on input "text" at bounding box center [260, 65] width 171 height 16
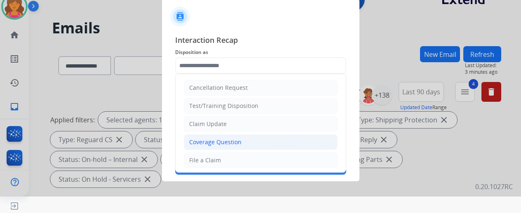
click at [223, 141] on div "Coverage Question" at bounding box center [215, 142] width 52 height 8
type input "**********"
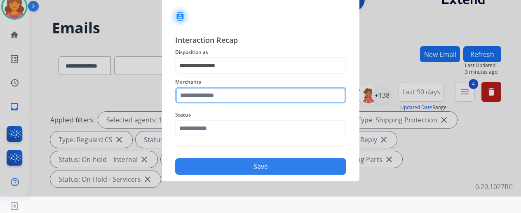
click at [218, 91] on input "text" at bounding box center [260, 95] width 171 height 16
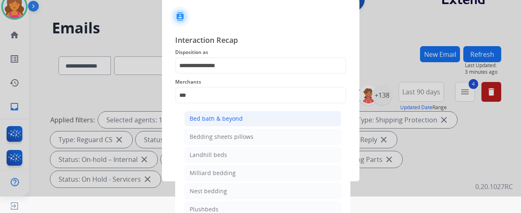
click at [201, 120] on div "Bed bath & beyond" at bounding box center [216, 119] width 53 height 8
type input "**********"
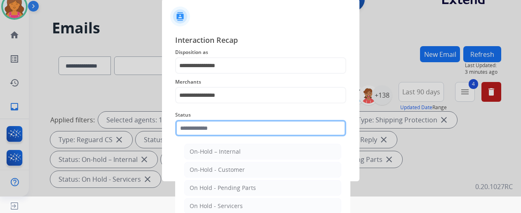
click at [201, 124] on input "text" at bounding box center [260, 128] width 171 height 16
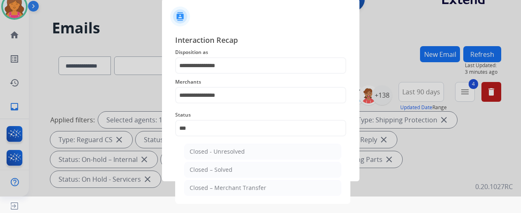
click at [218, 168] on div "Closed – Solved" at bounding box center [211, 170] width 43 height 8
type input "**********"
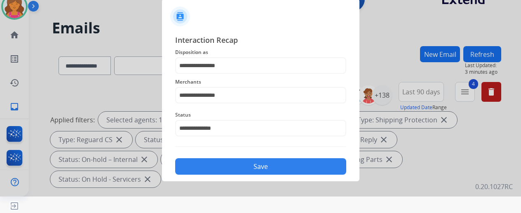
click at [218, 168] on button "Save" at bounding box center [260, 166] width 171 height 16
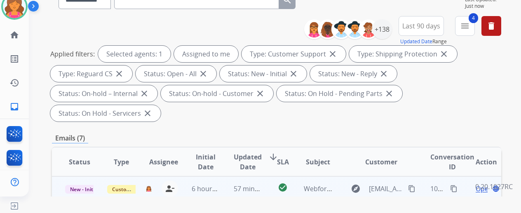
scroll to position [124, 0]
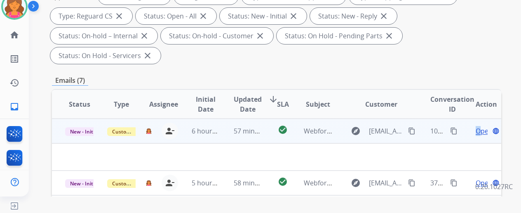
click at [478, 126] on span "Open" at bounding box center [484, 131] width 17 height 10
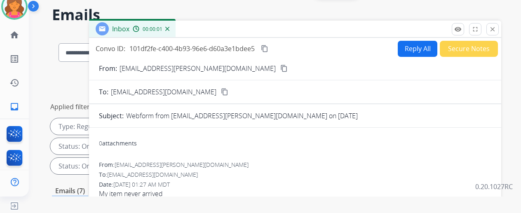
scroll to position [0, 0]
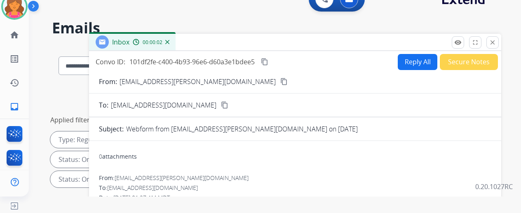
click at [280, 82] on mat-icon "content_copy" at bounding box center [283, 81] width 7 height 7
click at [268, 59] on mat-icon "content_copy" at bounding box center [264, 61] width 7 height 7
click at [426, 58] on button "Reply All" at bounding box center [418, 62] width 40 height 16
select select "**********"
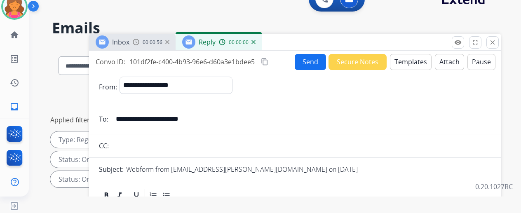
click at [423, 59] on button "Templates" at bounding box center [411, 62] width 42 height 16
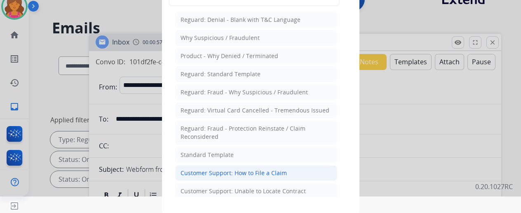
click at [237, 169] on div "Customer Support: How to File a Claim" at bounding box center [233, 173] width 106 height 8
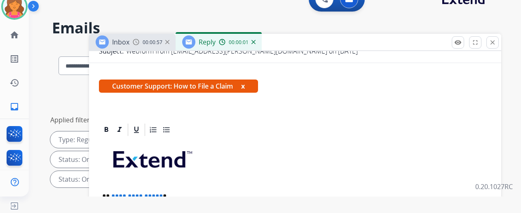
scroll to position [148, 0]
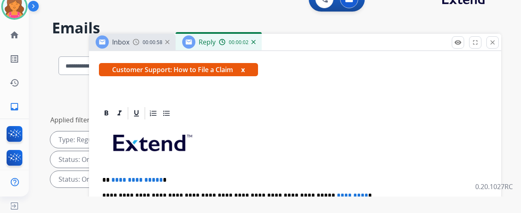
click at [165, 176] on p "**********" at bounding box center [291, 179] width 379 height 7
click at [334, 192] on p "**********" at bounding box center [291, 195] width 379 height 7
click at [337, 192] on span "*********" at bounding box center [352, 195] width 31 height 6
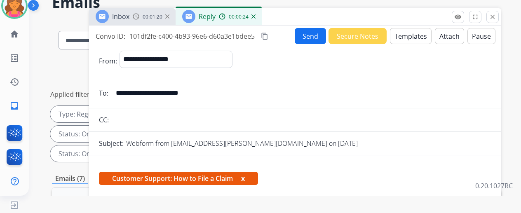
scroll to position [0, 0]
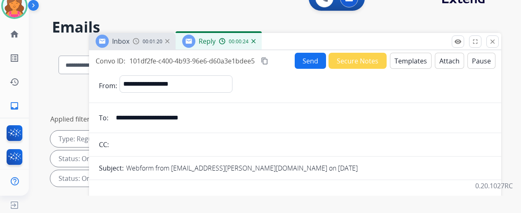
click at [304, 62] on button "Send" at bounding box center [310, 61] width 31 height 16
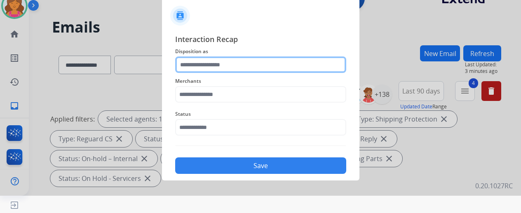
click at [260, 62] on input "text" at bounding box center [260, 64] width 171 height 16
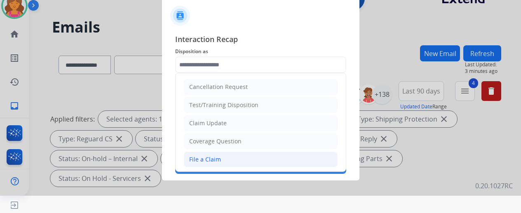
click at [209, 155] on div "File a Claim" at bounding box center [205, 159] width 32 height 8
type input "**********"
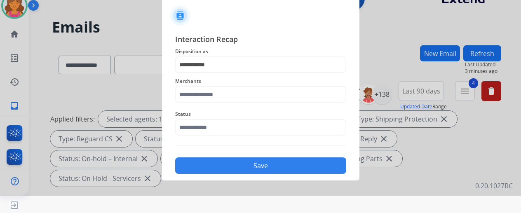
click at [209, 106] on div "Status" at bounding box center [260, 122] width 171 height 33
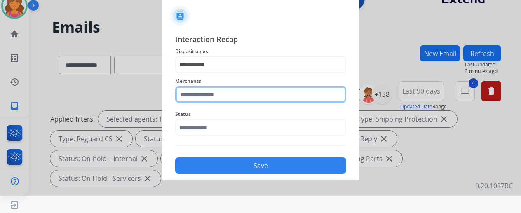
click at [211, 100] on input "text" at bounding box center [260, 94] width 171 height 16
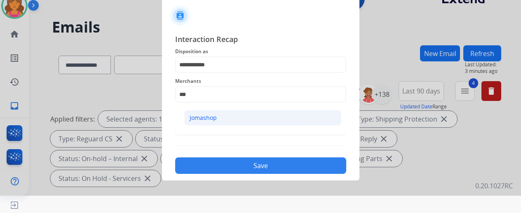
click at [265, 115] on li "Jomashop" at bounding box center [262, 118] width 157 height 16
type input "********"
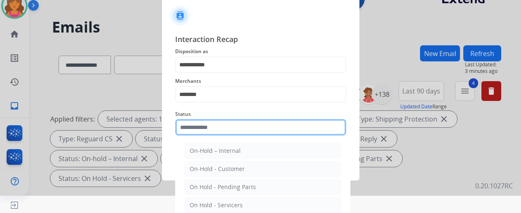
click at [251, 121] on input "text" at bounding box center [260, 127] width 171 height 16
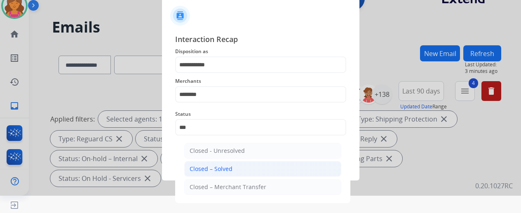
click at [239, 173] on li "Closed – Solved" at bounding box center [262, 169] width 157 height 16
type input "**********"
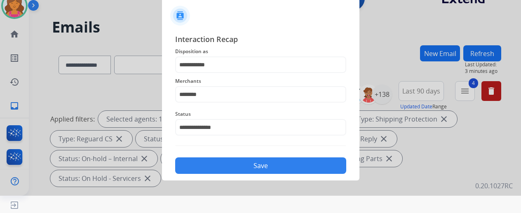
click at [239, 176] on div "**********" at bounding box center [260, 104] width 197 height 154
click at [242, 170] on button "Save" at bounding box center [260, 165] width 171 height 16
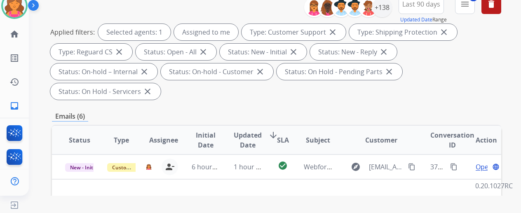
scroll to position [124, 0]
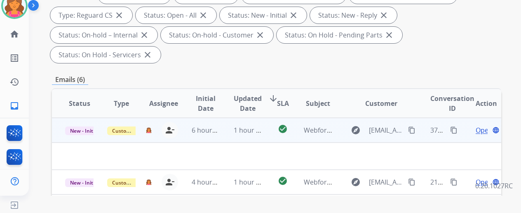
click at [480, 125] on span "Open" at bounding box center [484, 130] width 17 height 10
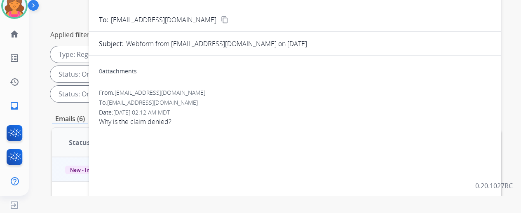
scroll to position [41, 0]
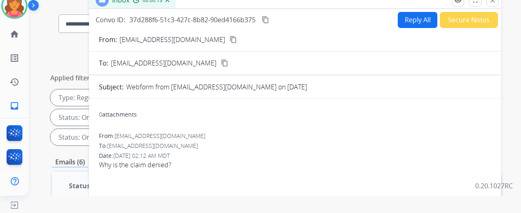
click at [230, 41] on mat-icon "content_copy" at bounding box center [233, 39] width 7 height 7
click at [403, 15] on button "Reply All" at bounding box center [418, 20] width 40 height 16
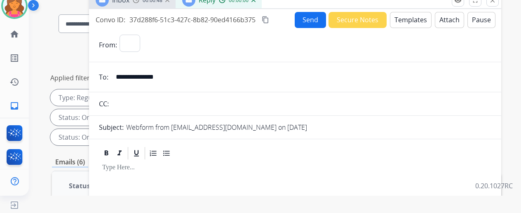
select select "**********"
click at [410, 26] on button "Templates" at bounding box center [411, 20] width 42 height 16
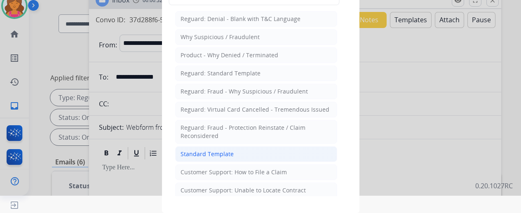
click at [232, 156] on li "Standard Template" at bounding box center [256, 154] width 162 height 16
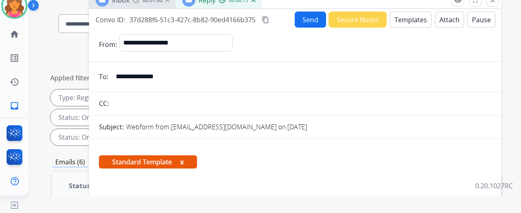
click at [410, 16] on button "Templates" at bounding box center [411, 20] width 42 height 16
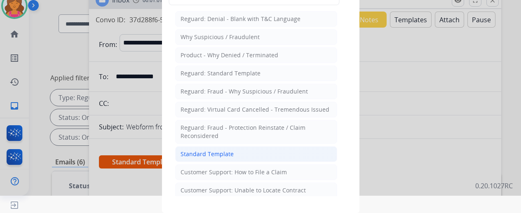
click at [221, 150] on div "Standard Template" at bounding box center [206, 154] width 53 height 8
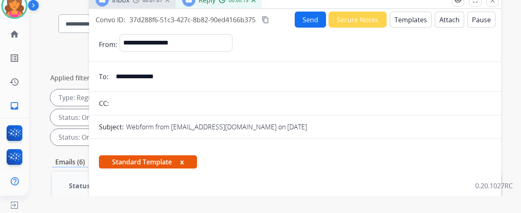
scroll to position [165, 0]
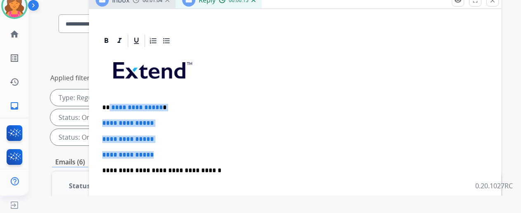
drag, startPoint x: 169, startPoint y: 148, endPoint x: 115, endPoint y: 97, distance: 73.8
click at [115, 97] on div "**********" at bounding box center [295, 190] width 392 height 284
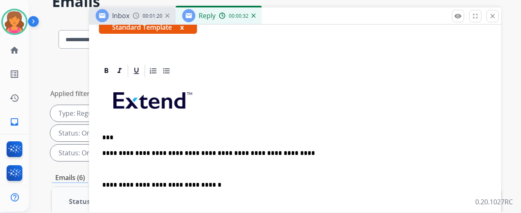
scroll to position [17, 0]
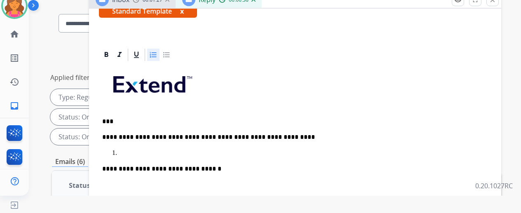
click at [140, 150] on p at bounding box center [303, 153] width 369 height 7
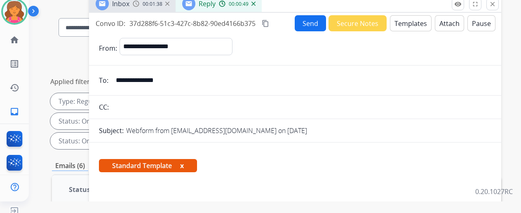
scroll to position [0, 0]
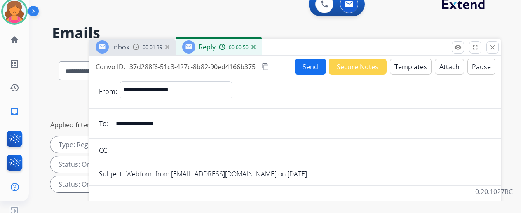
click at [303, 66] on button "Send" at bounding box center [310, 67] width 31 height 16
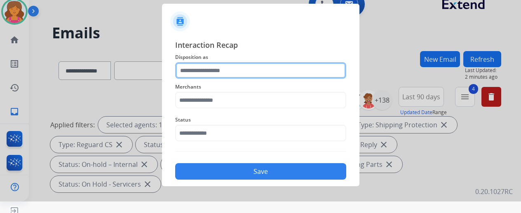
click at [218, 75] on input "text" at bounding box center [260, 70] width 171 height 16
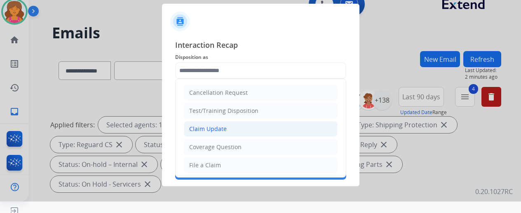
click at [213, 133] on li "Claim Update" at bounding box center [261, 129] width 154 height 16
type input "**********"
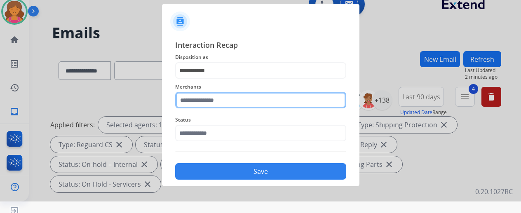
click at [214, 98] on input "text" at bounding box center [260, 100] width 171 height 16
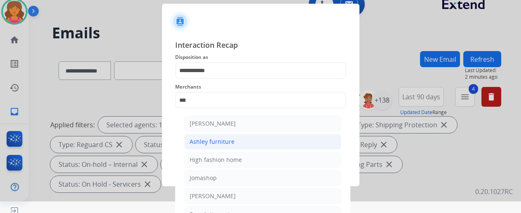
click at [213, 143] on div "Ashley furniture" at bounding box center [212, 142] width 45 height 8
type input "**********"
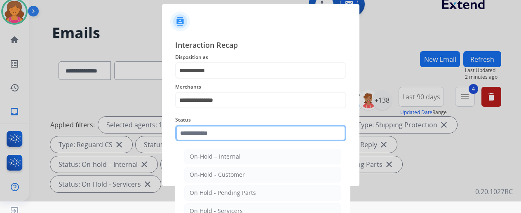
click at [212, 138] on input "text" at bounding box center [260, 133] width 171 height 16
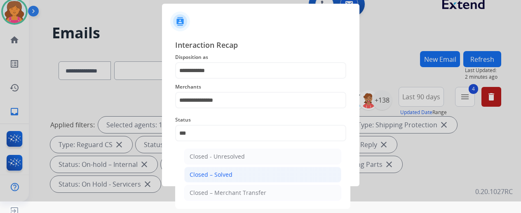
click at [223, 171] on div "Closed – Solved" at bounding box center [211, 175] width 43 height 8
type input "**********"
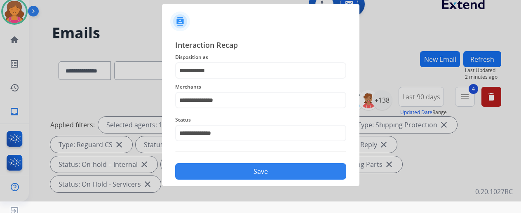
click at [225, 174] on button "Save" at bounding box center [260, 171] width 171 height 16
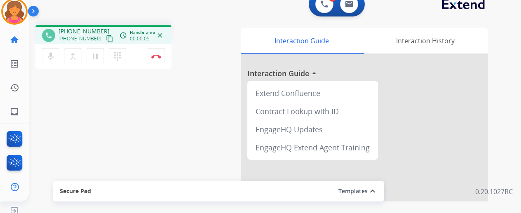
click at [106, 38] on mat-icon "content_copy" at bounding box center [109, 38] width 7 height 7
click at [106, 37] on mat-icon "content_copy" at bounding box center [109, 38] width 7 height 7
click at [347, 6] on button at bounding box center [349, 4] width 18 height 18
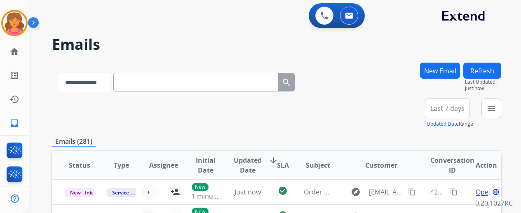
click at [110, 84] on select "**********" at bounding box center [85, 82] width 52 height 19
click at [59, 73] on select "**********" at bounding box center [85, 82] width 52 height 19
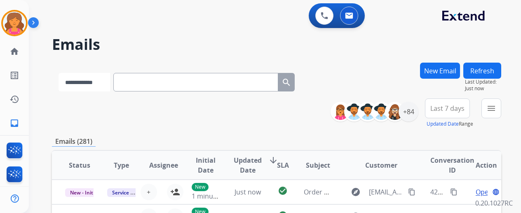
click at [110, 84] on select "**********" at bounding box center [85, 82] width 52 height 19
select select "**********"
click at [59, 73] on select "**********" at bounding box center [85, 82] width 52 height 19
paste input "**********"
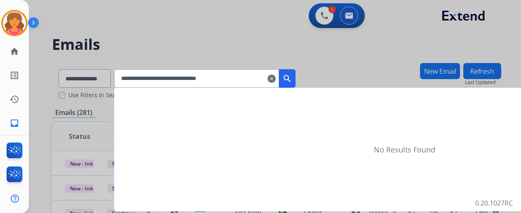
type input "**********"
click at [292, 82] on mat-icon "search" at bounding box center [287, 79] width 10 height 10
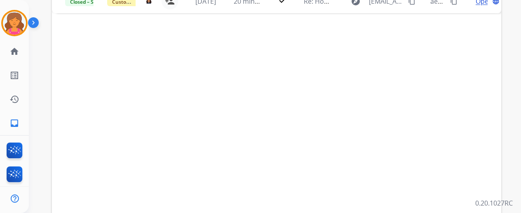
scroll to position [41, 0]
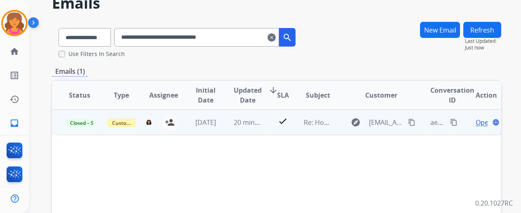
click at [483, 123] on span "Open" at bounding box center [484, 122] width 17 height 10
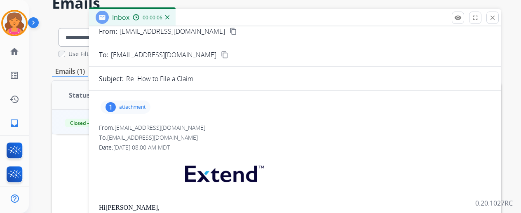
scroll to position [0, 0]
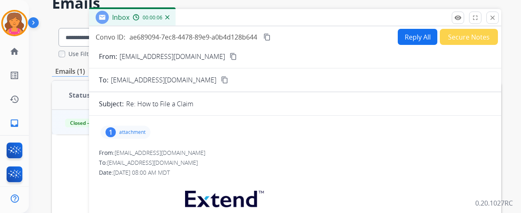
click at [132, 131] on p "attachment" at bounding box center [132, 132] width 26 height 7
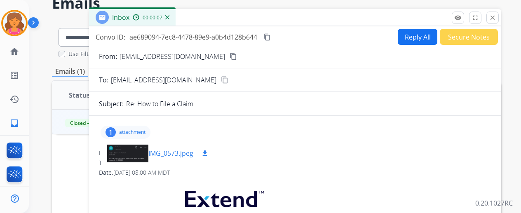
click at [148, 152] on div at bounding box center [127, 153] width 41 height 29
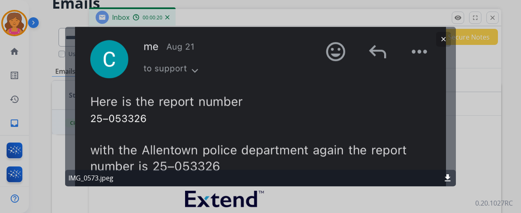
click at [442, 40] on mat-icon "clear" at bounding box center [443, 38] width 7 height 7
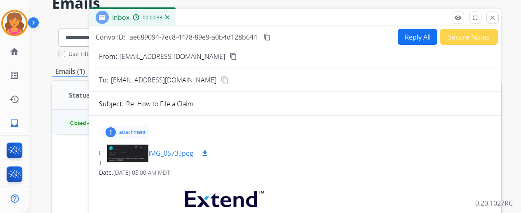
click at [132, 156] on div at bounding box center [127, 153] width 41 height 29
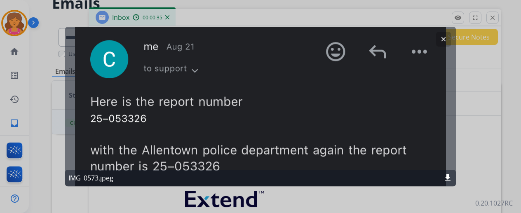
click at [447, 173] on div "IMG_0573.jpeg download" at bounding box center [260, 178] width 391 height 16
click at [449, 178] on mat-icon "download" at bounding box center [448, 178] width 10 height 10
click at [512, 129] on div at bounding box center [260, 106] width 521 height 213
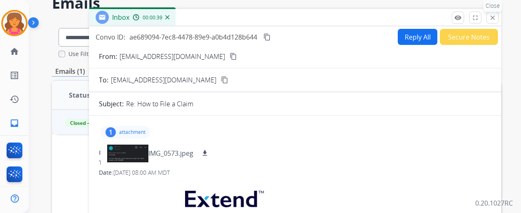
click at [495, 16] on button "close Close" at bounding box center [492, 18] width 12 height 12
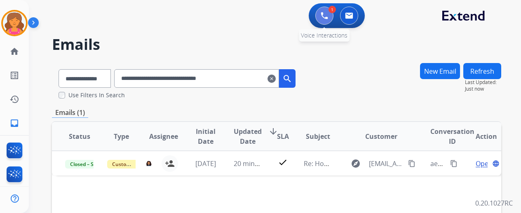
click at [327, 18] on img at bounding box center [324, 15] width 7 height 7
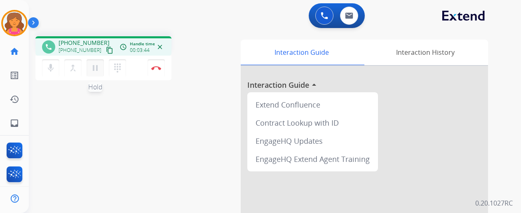
click at [96, 66] on mat-icon "pause" at bounding box center [95, 68] width 10 height 10
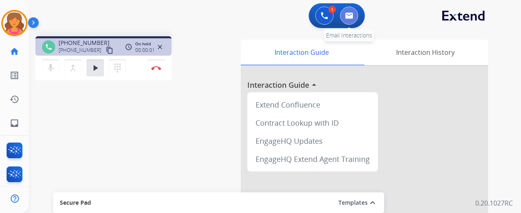
click at [353, 20] on button at bounding box center [349, 16] width 18 height 18
select select "**********"
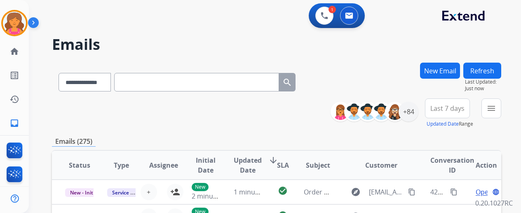
click at [129, 81] on input "text" at bounding box center [196, 82] width 165 height 19
paste input "**********"
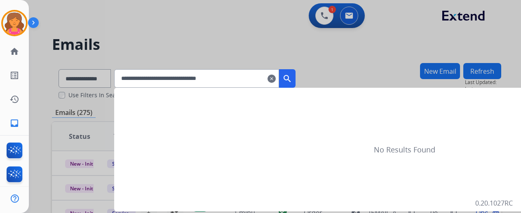
type input "**********"
click at [292, 81] on mat-icon "search" at bounding box center [287, 79] width 10 height 10
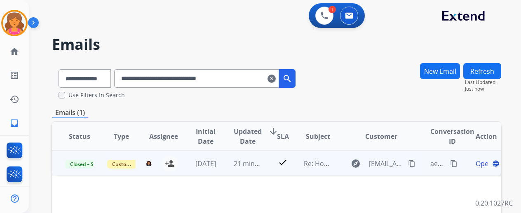
click at [483, 165] on span "Open" at bounding box center [484, 164] width 17 height 10
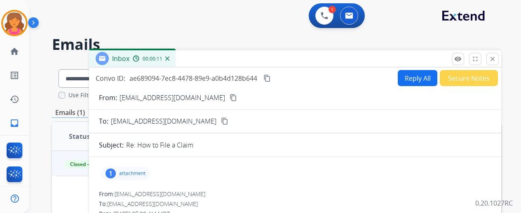
click at [138, 169] on div "1 attachment" at bounding box center [126, 173] width 50 height 13
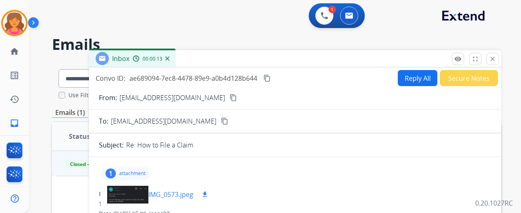
click at [148, 192] on div at bounding box center [127, 194] width 41 height 29
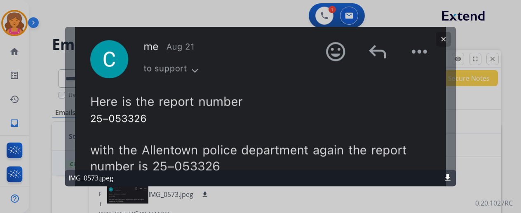
click at [446, 46] on button "clear" at bounding box center [443, 39] width 15 height 15
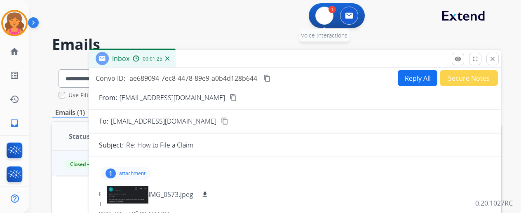
click at [318, 16] on button at bounding box center [324, 16] width 18 height 18
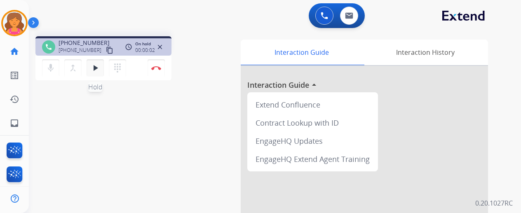
click at [97, 67] on mat-icon "play_arrow" at bounding box center [95, 68] width 10 height 10
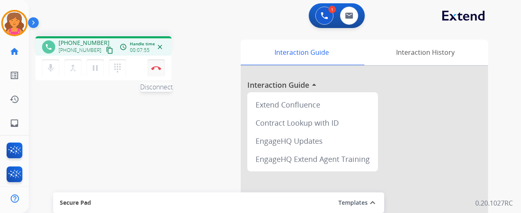
click at [152, 67] on img at bounding box center [156, 68] width 10 height 4
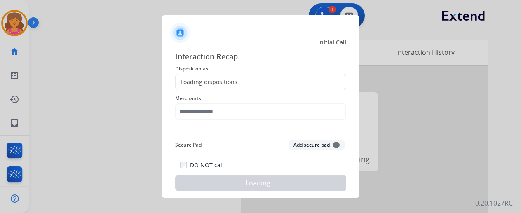
click at [232, 82] on div "Loading dispositions..." at bounding box center [209, 82] width 67 height 8
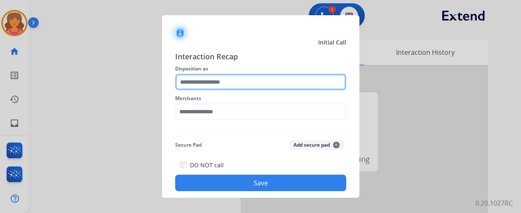
click at [227, 80] on input "text" at bounding box center [260, 82] width 171 height 16
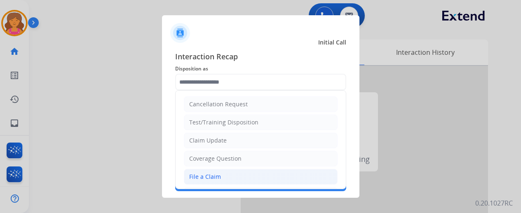
click at [222, 171] on li "File a Claim" at bounding box center [261, 177] width 154 height 16
type input "**********"
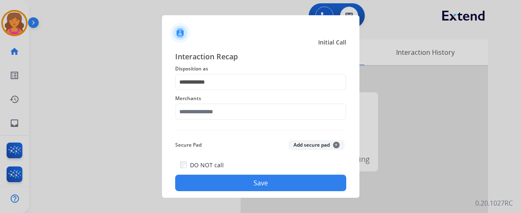
click at [237, 102] on span "Merchants" at bounding box center [260, 99] width 171 height 10
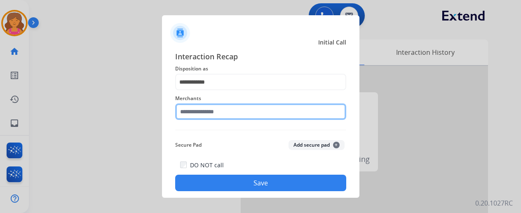
click at [236, 110] on input "text" at bounding box center [260, 111] width 171 height 16
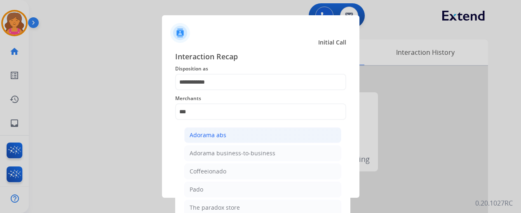
click at [223, 138] on div "Adorama abs" at bounding box center [208, 135] width 37 height 8
type input "**********"
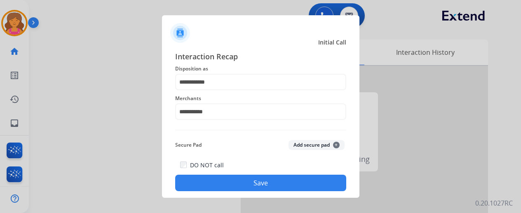
click at [216, 179] on button "Save" at bounding box center [260, 183] width 171 height 16
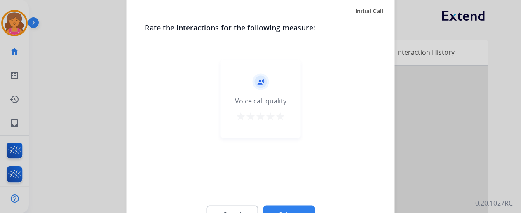
click at [279, 117] on mat-icon "star" at bounding box center [280, 116] width 10 height 10
click at [284, 206] on button "Submit" at bounding box center [289, 213] width 52 height 17
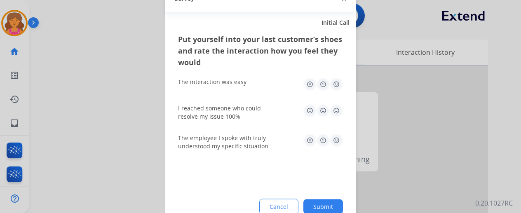
click at [340, 84] on img at bounding box center [336, 83] width 13 height 13
drag, startPoint x: 336, startPoint y: 102, endPoint x: 335, endPoint y: 109, distance: 7.5
click at [336, 105] on div "I reached someone who could resolve my issue 100%" at bounding box center [260, 112] width 165 height 30
drag, startPoint x: 335, startPoint y: 144, endPoint x: 331, endPoint y: 169, distance: 25.0
click at [335, 144] on img at bounding box center [336, 140] width 13 height 13
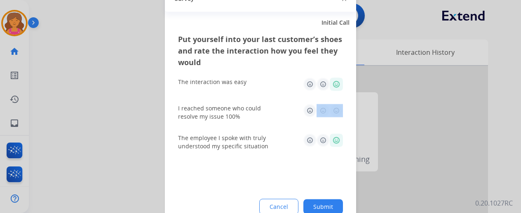
click at [326, 205] on button "Submit" at bounding box center [323, 206] width 40 height 15
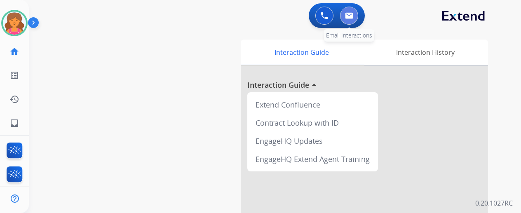
click at [347, 10] on button at bounding box center [349, 16] width 18 height 18
select select "**********"
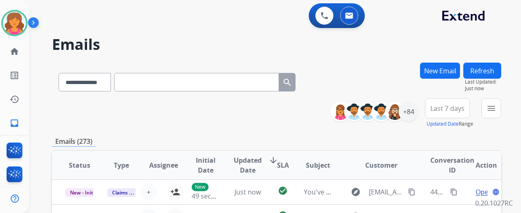
click at [138, 80] on input "text" at bounding box center [196, 82] width 165 height 19
paste input "**********"
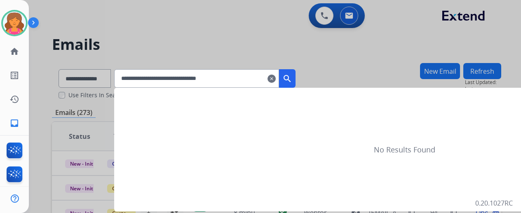
type input "**********"
click at [292, 78] on mat-icon "search" at bounding box center [287, 79] width 10 height 10
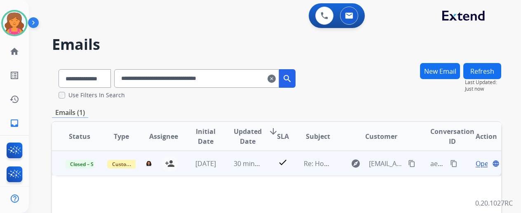
click at [481, 163] on span "Open" at bounding box center [484, 164] width 17 height 10
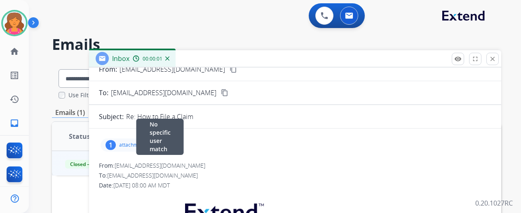
scroll to position [41, 0]
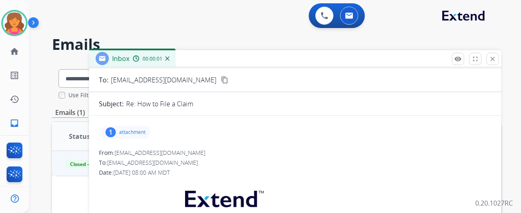
click at [134, 133] on p "attachment" at bounding box center [132, 132] width 26 height 7
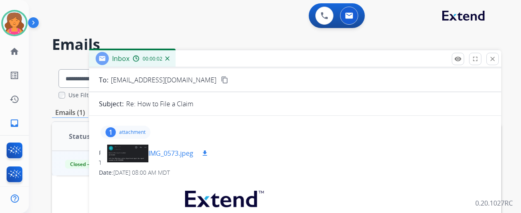
click at [138, 150] on div at bounding box center [127, 153] width 41 height 29
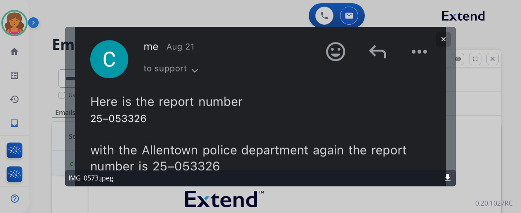
click at [449, 38] on button "clear" at bounding box center [443, 39] width 15 height 15
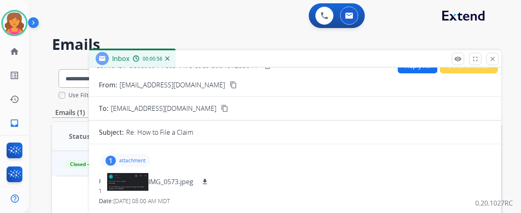
scroll to position [0, 0]
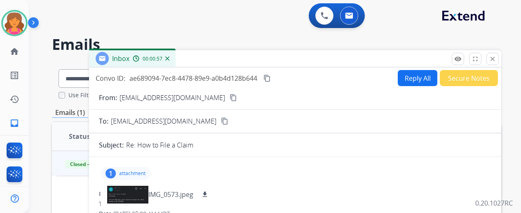
click at [271, 79] on mat-icon "content_copy" at bounding box center [266, 78] width 7 height 7
click at [496, 60] on mat-icon "close" at bounding box center [492, 58] width 7 height 7
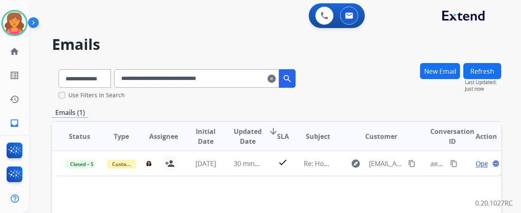
click at [276, 79] on mat-icon "clear" at bounding box center [271, 79] width 8 height 10
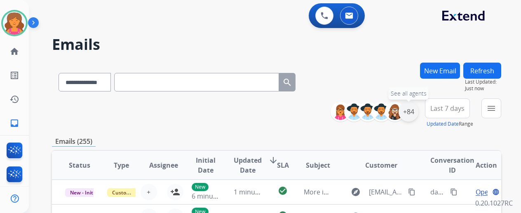
click at [418, 114] on div "+84" at bounding box center [408, 112] width 20 height 20
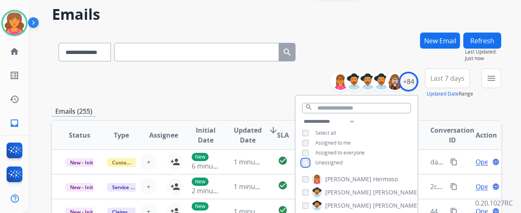
scroll to position [82, 0]
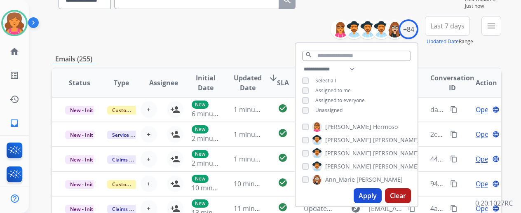
click at [365, 197] on button "Apply" at bounding box center [368, 195] width 28 height 15
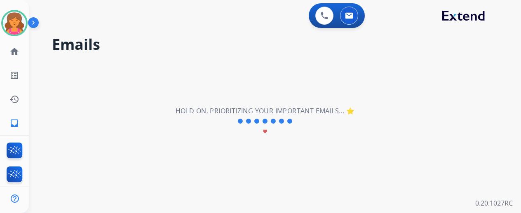
scroll to position [0, 0]
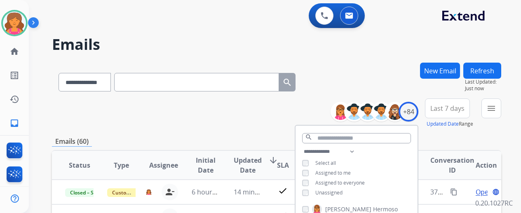
click at [448, 110] on span "Last 7 days" at bounding box center [447, 108] width 34 height 3
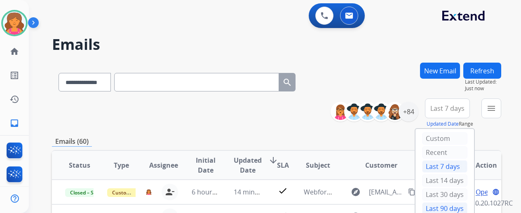
click at [434, 204] on div "Last 90 days" at bounding box center [444, 208] width 45 height 12
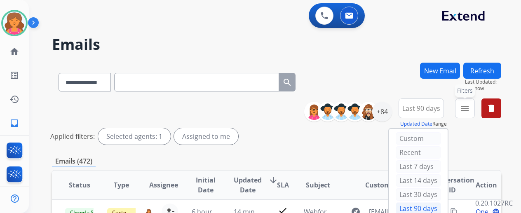
click at [470, 108] on mat-icon "menu" at bounding box center [465, 108] width 10 height 10
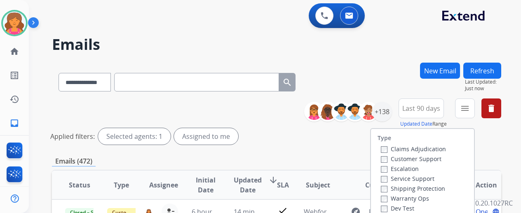
click at [430, 159] on label "Customer Support" at bounding box center [411, 159] width 61 height 8
click at [419, 187] on label "Shipping Protection" at bounding box center [413, 189] width 64 height 8
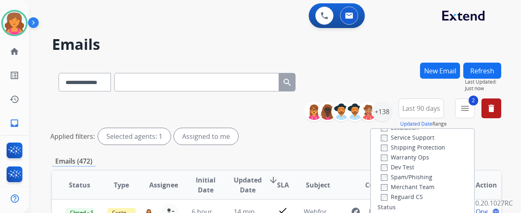
click at [409, 190] on label "Merchant Team" at bounding box center [408, 187] width 54 height 8
click at [408, 190] on label "Merchant Team" at bounding box center [408, 187] width 54 height 8
click at [408, 193] on label "Reguard CS" at bounding box center [402, 197] width 42 height 8
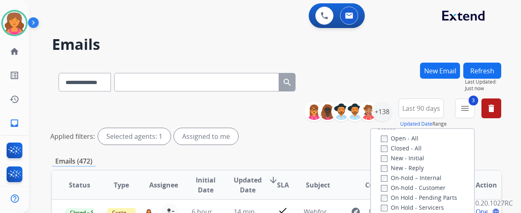
scroll to position [94, 0]
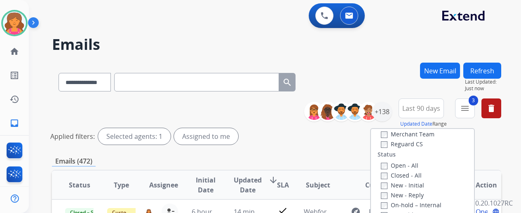
click at [386, 162] on label "Open - All" at bounding box center [400, 166] width 38 height 8
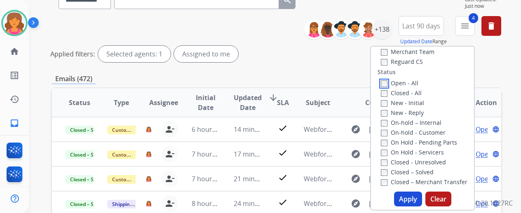
scroll to position [176, 0]
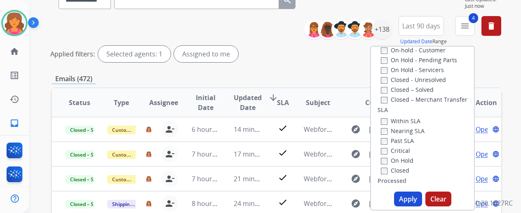
click at [412, 196] on button "Apply" at bounding box center [408, 199] width 28 height 15
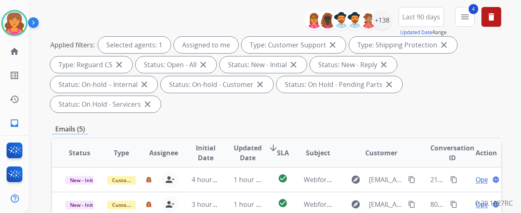
scroll to position [124, 0]
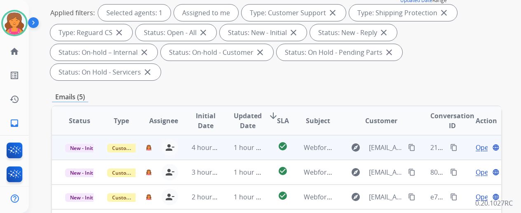
click at [484, 143] on span "Open" at bounding box center [484, 148] width 17 height 10
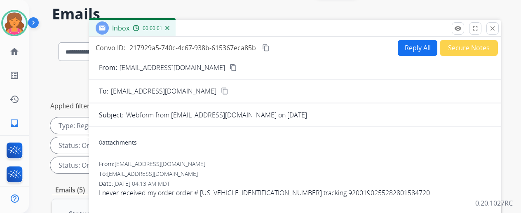
scroll to position [0, 0]
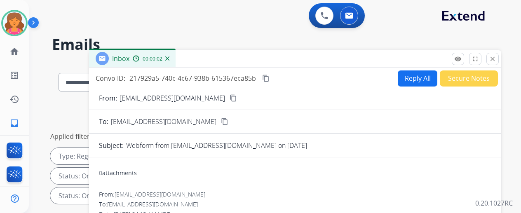
click at [230, 97] on mat-icon "content_copy" at bounding box center [233, 97] width 7 height 7
click at [414, 85] on button "Reply All" at bounding box center [418, 78] width 40 height 16
select select "**********"
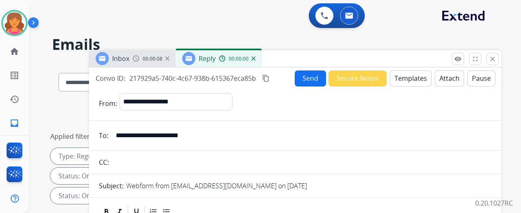
click at [412, 81] on button "Templates" at bounding box center [411, 78] width 42 height 16
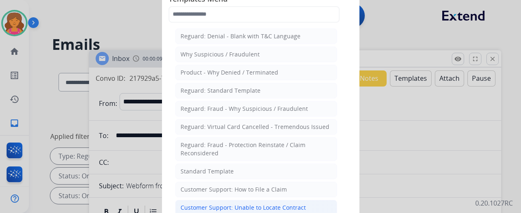
scroll to position [41, 0]
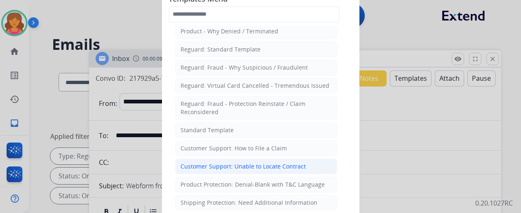
click at [260, 163] on div "Customer Support: Unable to Locate Contract" at bounding box center [242, 166] width 125 height 8
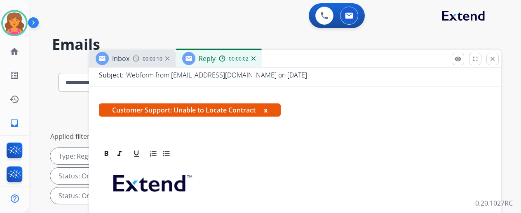
scroll to position [206, 0]
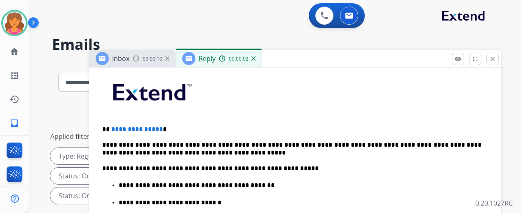
click at [163, 126] on span "**********" at bounding box center [137, 129] width 52 height 6
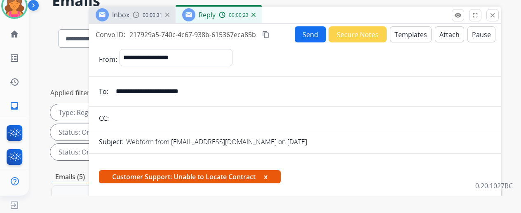
scroll to position [0, 0]
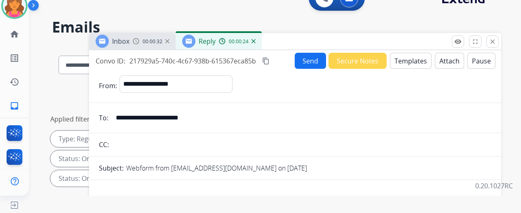
click at [320, 55] on button "Send" at bounding box center [310, 61] width 31 height 16
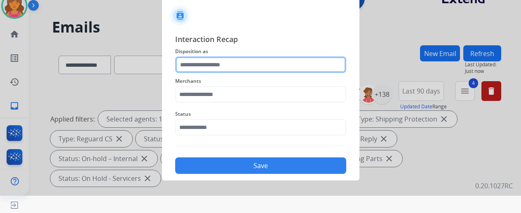
drag, startPoint x: 250, startPoint y: 71, endPoint x: 250, endPoint y: 66, distance: 4.9
click at [250, 71] on input "text" at bounding box center [260, 64] width 171 height 16
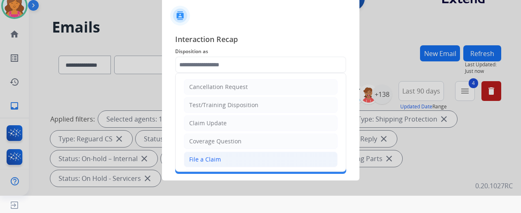
click at [218, 156] on div "File a Claim" at bounding box center [205, 159] width 32 height 8
type input "**********"
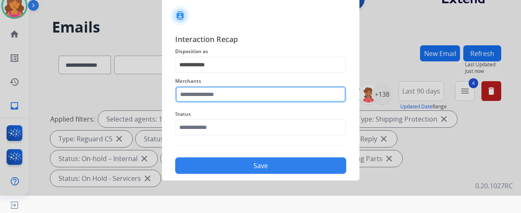
click at [227, 98] on input "text" at bounding box center [260, 94] width 171 height 16
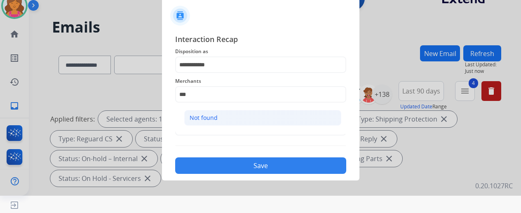
click at [234, 117] on li "Not found" at bounding box center [262, 118] width 157 height 16
type input "*********"
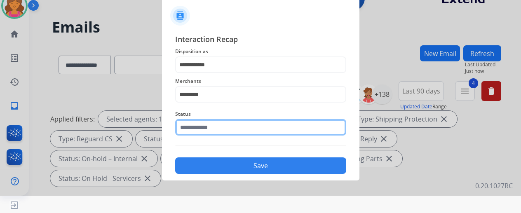
click at [225, 131] on input "text" at bounding box center [260, 127] width 171 height 16
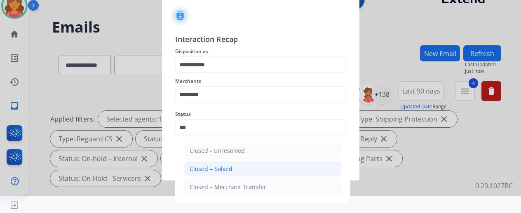
click at [241, 162] on li "Closed – Solved" at bounding box center [262, 169] width 157 height 16
type input "**********"
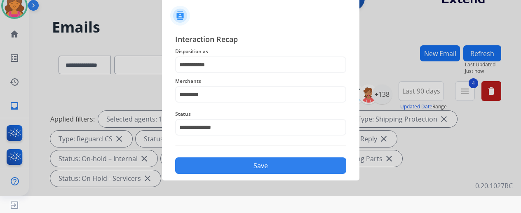
click at [239, 171] on button "Save" at bounding box center [260, 165] width 171 height 16
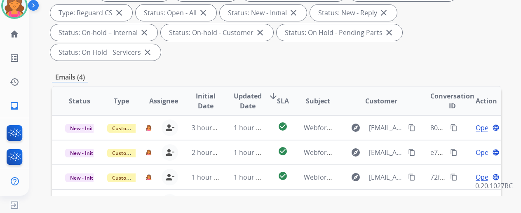
scroll to position [165, 0]
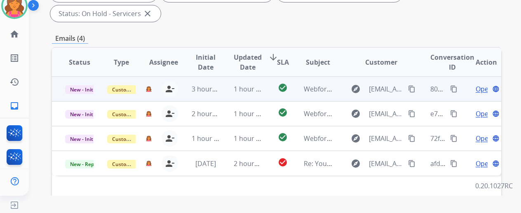
click at [480, 84] on span "Open" at bounding box center [484, 89] width 17 height 10
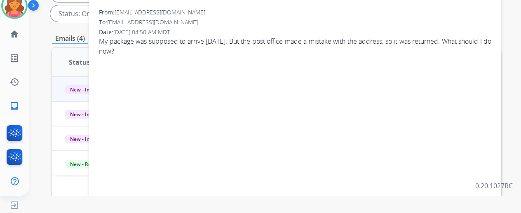
scroll to position [41, 0]
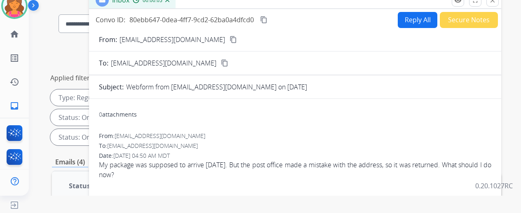
click at [230, 39] on mat-icon "content_copy" at bounding box center [233, 39] width 7 height 7
click at [411, 19] on button "Reply All" at bounding box center [418, 20] width 40 height 16
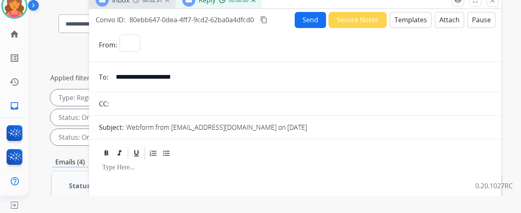
select select "**********"
click at [412, 22] on button "Templates" at bounding box center [411, 20] width 42 height 16
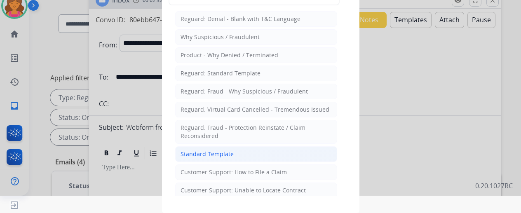
click at [218, 154] on div "Standard Template" at bounding box center [206, 154] width 53 height 8
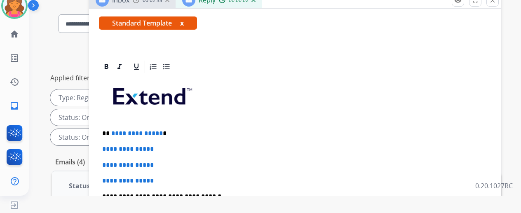
scroll to position [165, 0]
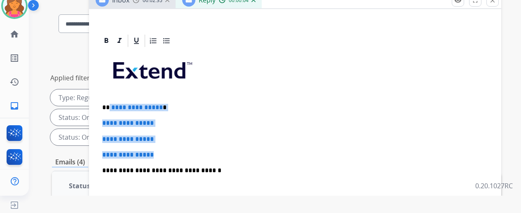
drag, startPoint x: 175, startPoint y: 156, endPoint x: 129, endPoint y: 108, distance: 66.8
click at [115, 94] on div "**********" at bounding box center [295, 190] width 392 height 284
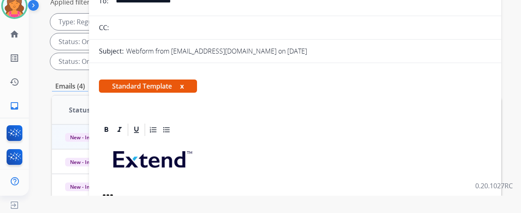
scroll to position [0, 0]
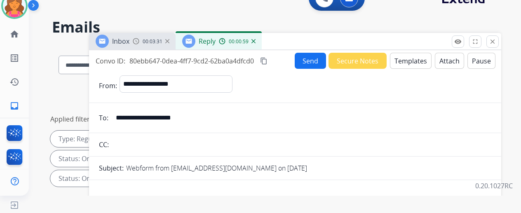
click at [318, 63] on button "Send" at bounding box center [310, 61] width 31 height 16
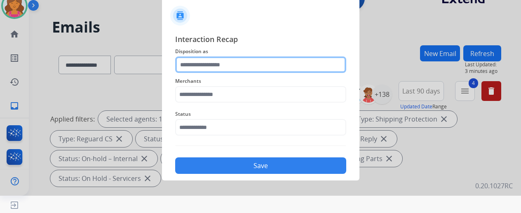
click at [301, 61] on input "text" at bounding box center [260, 64] width 171 height 16
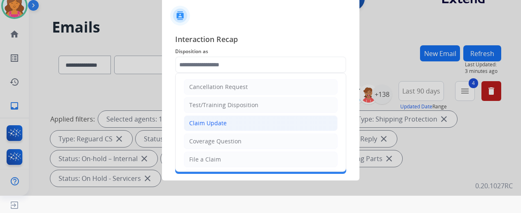
click at [214, 127] on li "Claim Update" at bounding box center [261, 123] width 154 height 16
type input "**********"
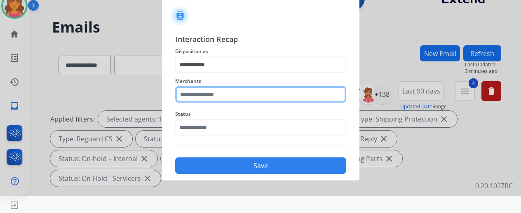
click at [205, 92] on input "text" at bounding box center [260, 94] width 171 height 16
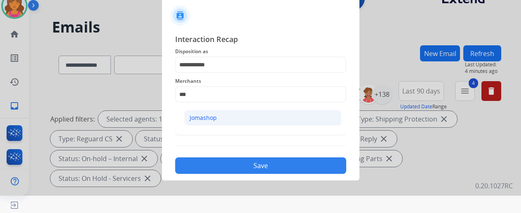
click at [210, 117] on div "Jomashop" at bounding box center [203, 118] width 27 height 8
type input "********"
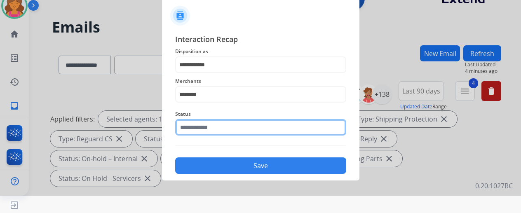
click at [205, 128] on input "text" at bounding box center [260, 127] width 171 height 16
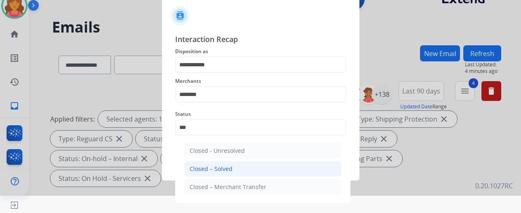
click at [217, 165] on div "Closed – Solved" at bounding box center [211, 169] width 43 height 8
type input "**********"
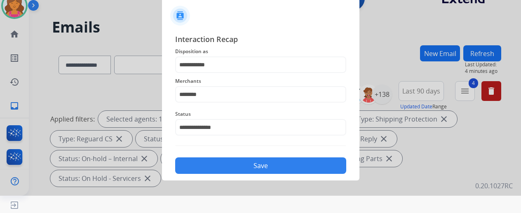
click at [219, 167] on button "Save" at bounding box center [260, 165] width 171 height 16
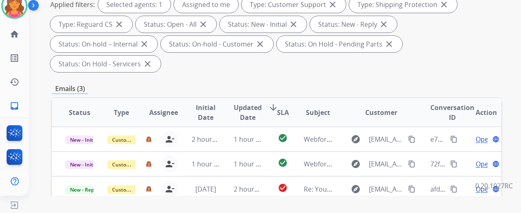
scroll to position [165, 0]
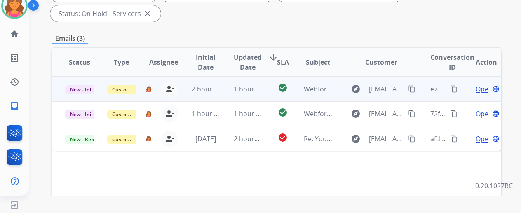
click at [483, 84] on span "Open" at bounding box center [484, 89] width 17 height 10
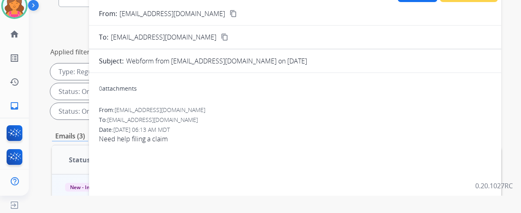
scroll to position [0, 0]
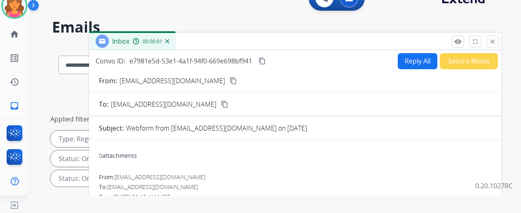
click at [230, 80] on mat-icon "content_copy" at bounding box center [233, 80] width 7 height 7
click at [419, 60] on button "Reply All" at bounding box center [418, 61] width 40 height 16
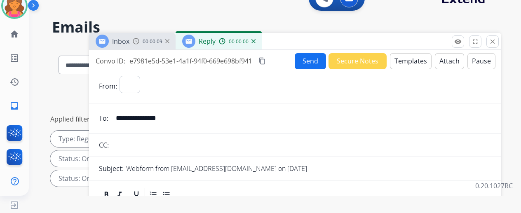
select select "**********"
click at [420, 59] on button "Templates" at bounding box center [411, 61] width 42 height 16
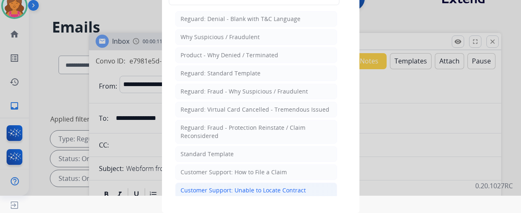
click at [264, 187] on div "Customer Support: Unable to Locate Contract" at bounding box center [242, 190] width 125 height 8
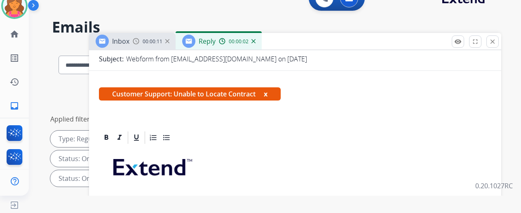
scroll to position [165, 0]
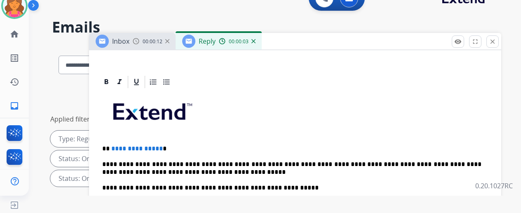
click at [163, 148] on span "**********" at bounding box center [137, 148] width 52 height 6
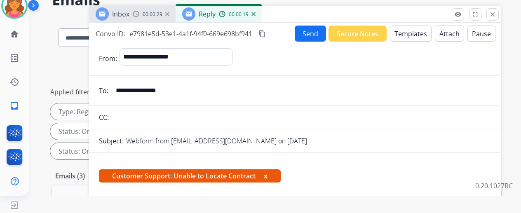
scroll to position [0, 0]
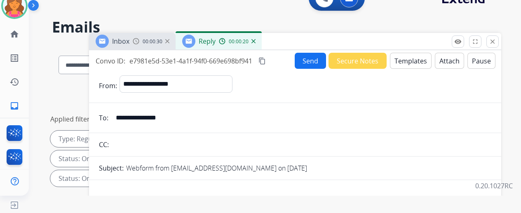
click at [306, 64] on button "Send" at bounding box center [310, 61] width 31 height 16
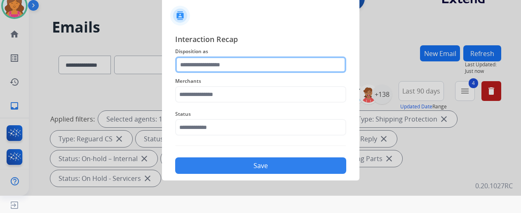
click at [253, 61] on input "text" at bounding box center [260, 64] width 171 height 16
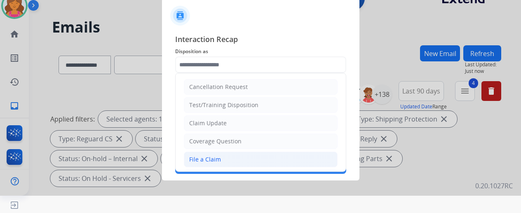
click at [212, 157] on div "File a Claim" at bounding box center [205, 159] width 32 height 8
type input "**********"
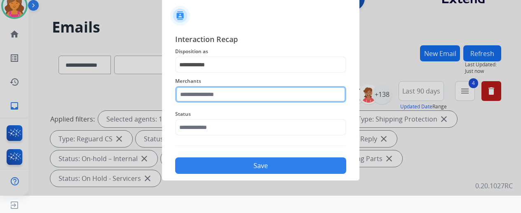
click at [218, 97] on input "text" at bounding box center [260, 94] width 171 height 16
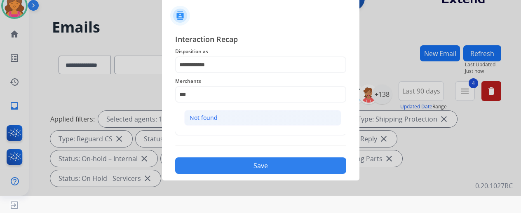
click at [216, 117] on div "Not found" at bounding box center [204, 118] width 28 height 8
type input "*********"
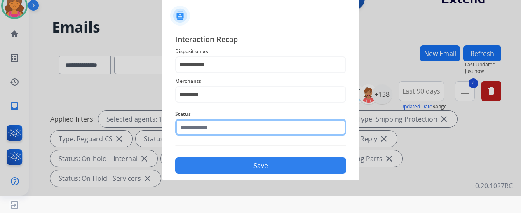
click at [213, 132] on input "text" at bounding box center [260, 127] width 171 height 16
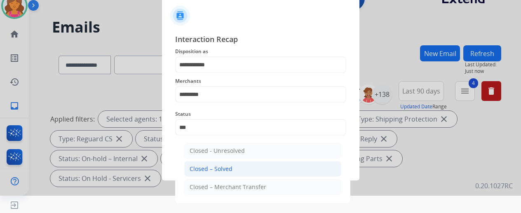
click at [258, 173] on li "Closed – Solved" at bounding box center [262, 169] width 157 height 16
type input "**********"
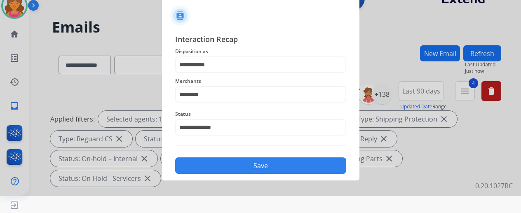
click at [257, 167] on button "Save" at bounding box center [260, 165] width 171 height 16
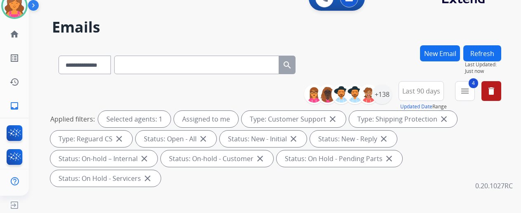
scroll to position [165, 0]
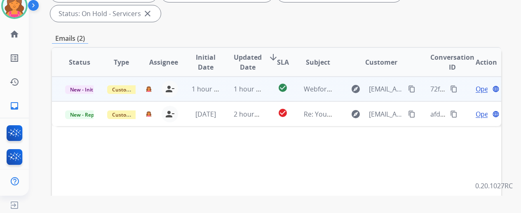
click at [481, 84] on span "Open" at bounding box center [484, 89] width 17 height 10
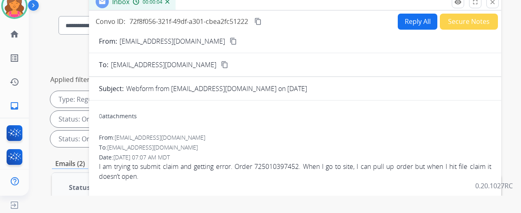
scroll to position [0, 0]
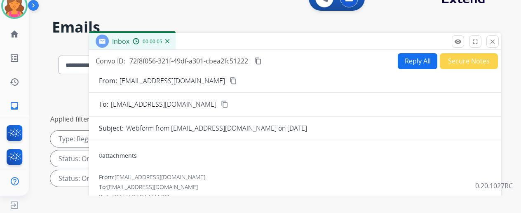
click at [230, 81] on mat-icon "content_copy" at bounding box center [233, 80] width 7 height 7
click at [413, 64] on button "Reply All" at bounding box center [418, 61] width 40 height 16
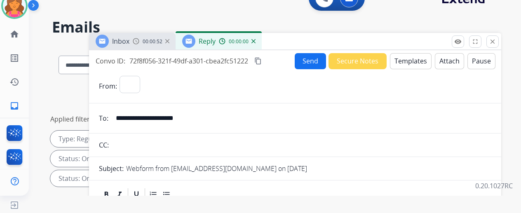
select select "**********"
click at [412, 63] on button "Templates" at bounding box center [411, 61] width 42 height 16
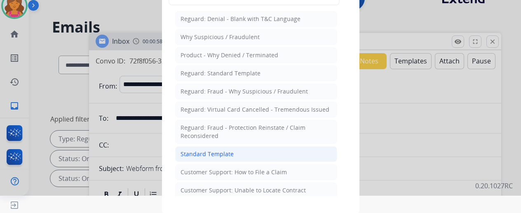
click at [220, 150] on div "Standard Template" at bounding box center [206, 154] width 53 height 8
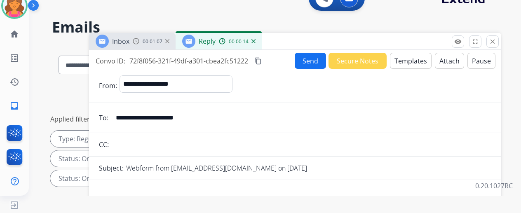
click at [424, 62] on button "Templates" at bounding box center [411, 61] width 42 height 16
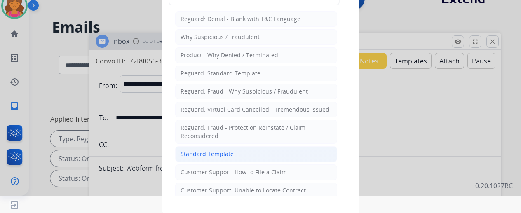
click at [251, 152] on li "Standard Template" at bounding box center [256, 154] width 162 height 16
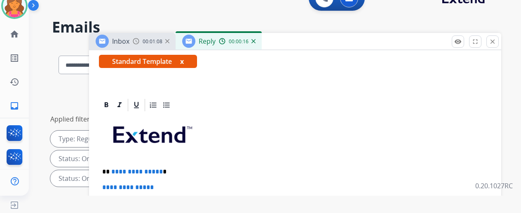
scroll to position [190, 0]
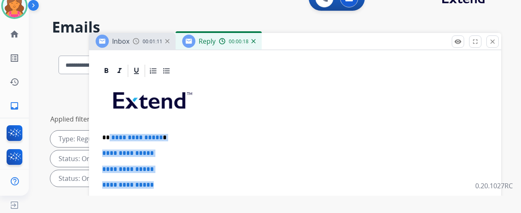
drag, startPoint x: 154, startPoint y: 158, endPoint x: 115, endPoint y: 113, distance: 60.2
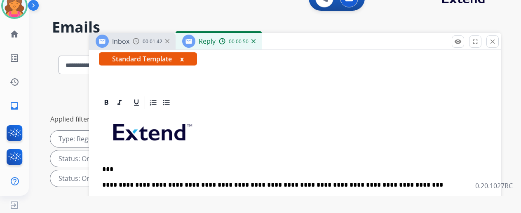
scroll to position [174, 0]
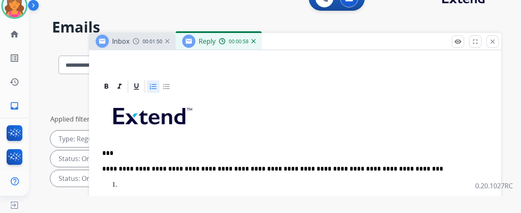
click at [155, 181] on p at bounding box center [303, 184] width 369 height 7
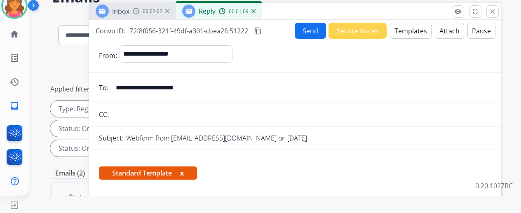
scroll to position [0, 0]
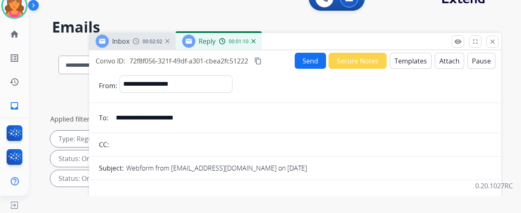
click at [312, 55] on button "Send" at bounding box center [310, 61] width 31 height 16
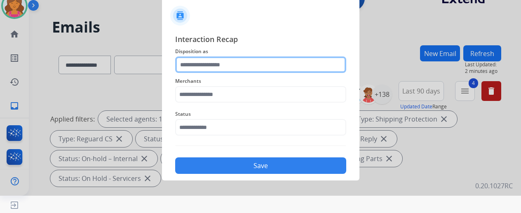
click at [251, 66] on input "text" at bounding box center [260, 64] width 171 height 16
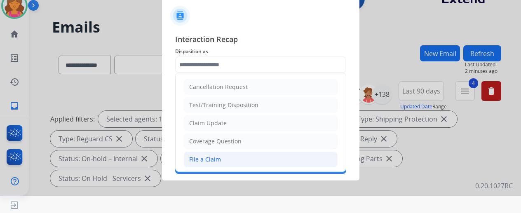
click at [209, 159] on div "File a Claim" at bounding box center [205, 159] width 32 height 8
type input "**********"
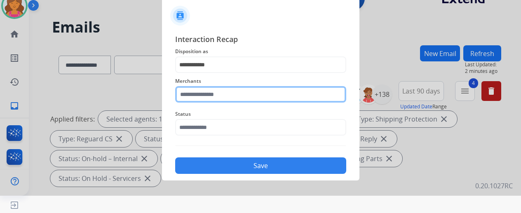
click at [215, 98] on input "text" at bounding box center [260, 94] width 171 height 16
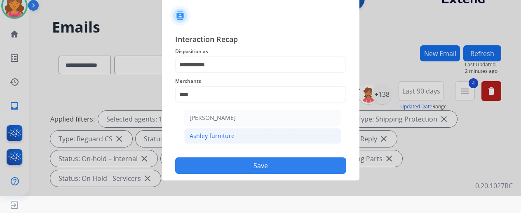
click at [230, 136] on div "Ashley furniture" at bounding box center [212, 136] width 45 height 8
type input "**********"
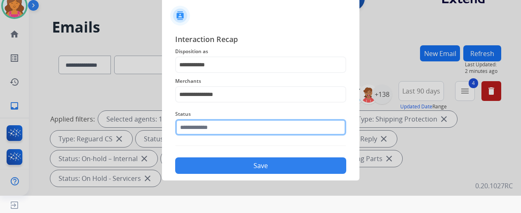
click at [232, 127] on input "text" at bounding box center [260, 127] width 171 height 16
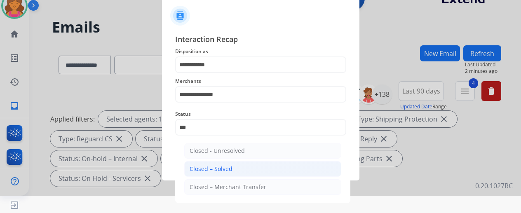
click at [225, 162] on li "Closed – Solved" at bounding box center [262, 169] width 157 height 16
type input "**********"
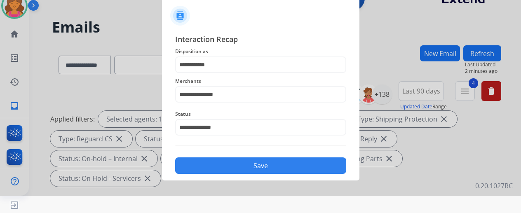
click at [228, 165] on button "Save" at bounding box center [260, 165] width 171 height 16
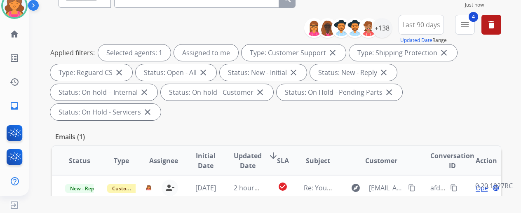
scroll to position [124, 0]
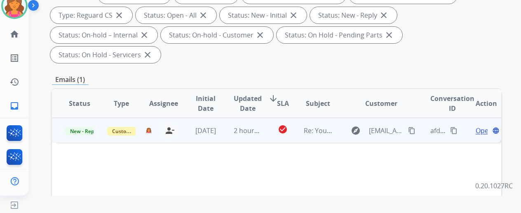
click at [478, 126] on span "Open" at bounding box center [484, 131] width 17 height 10
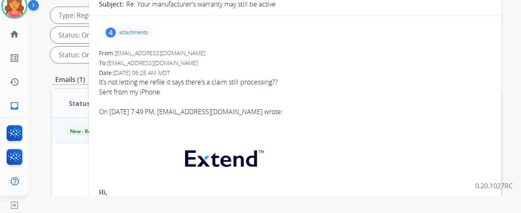
click at [148, 33] on p "attachments" at bounding box center [133, 32] width 29 height 7
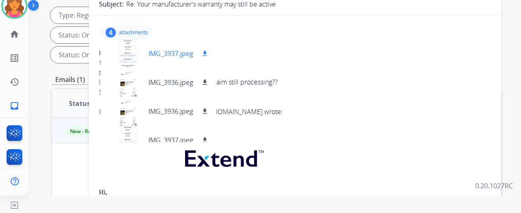
click at [142, 54] on div at bounding box center [127, 53] width 41 height 29
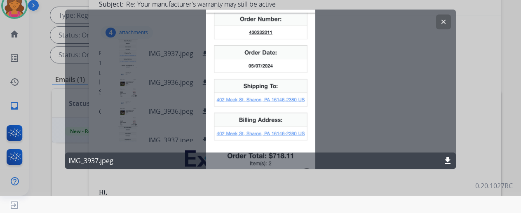
click at [447, 20] on button "clear" at bounding box center [443, 21] width 15 height 15
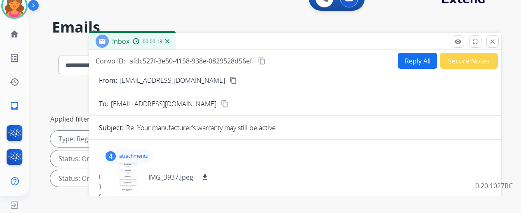
scroll to position [0, 0]
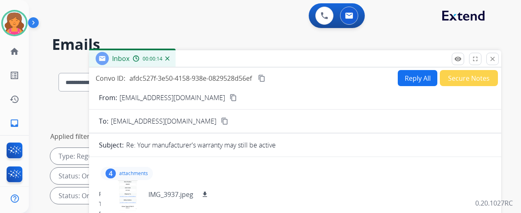
click at [405, 82] on button "Reply All" at bounding box center [418, 78] width 40 height 16
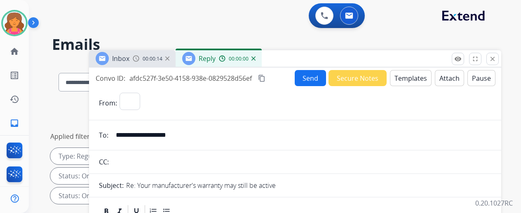
select select "**********"
click at [405, 82] on button "Templates" at bounding box center [411, 78] width 42 height 16
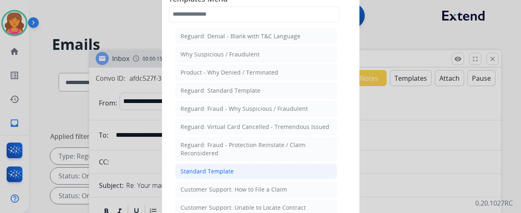
click at [234, 169] on li "Standard Template" at bounding box center [256, 172] width 162 height 16
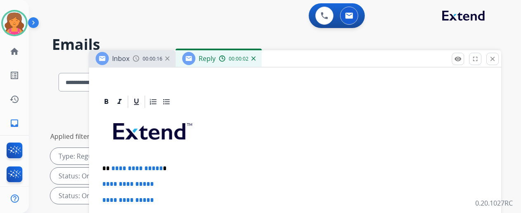
scroll to position [206, 0]
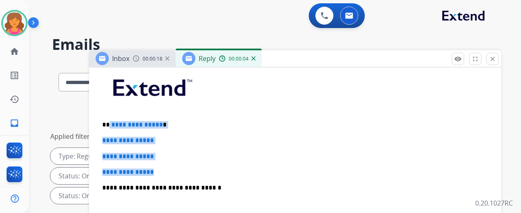
drag, startPoint x: 168, startPoint y: 166, endPoint x: 115, endPoint y: 115, distance: 74.0
click at [115, 115] on div "**********" at bounding box center [295, 208] width 392 height 284
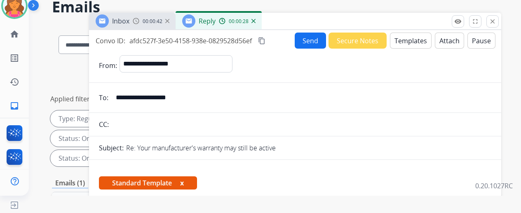
scroll to position [0, 0]
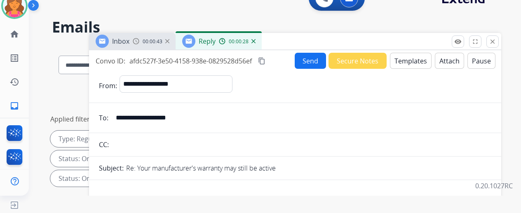
click at [301, 63] on button "Send" at bounding box center [310, 61] width 31 height 16
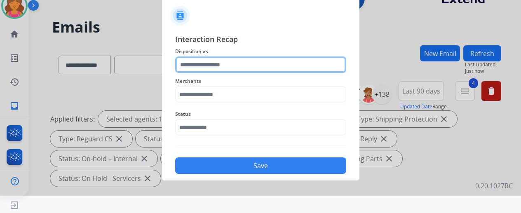
click at [305, 66] on input "text" at bounding box center [260, 64] width 171 height 16
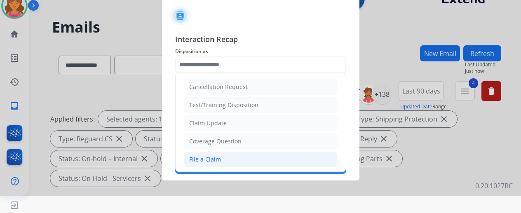
click at [216, 157] on div "File a Claim" at bounding box center [205, 159] width 32 height 8
type input "**********"
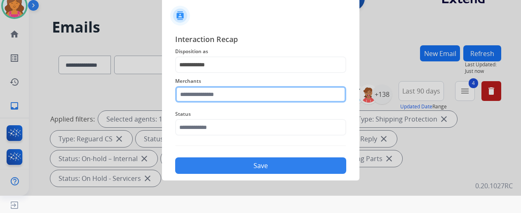
click at [223, 96] on input "text" at bounding box center [260, 94] width 171 height 16
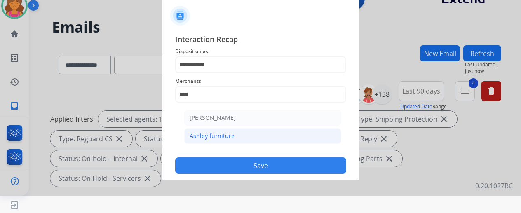
click at [216, 134] on div "Ashley furniture" at bounding box center [212, 136] width 45 height 8
type input "**********"
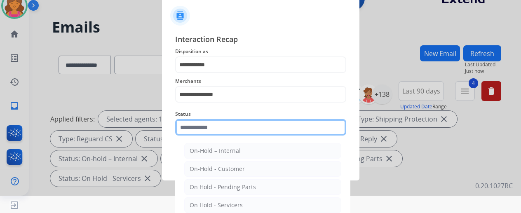
click at [215, 129] on input "text" at bounding box center [260, 127] width 171 height 16
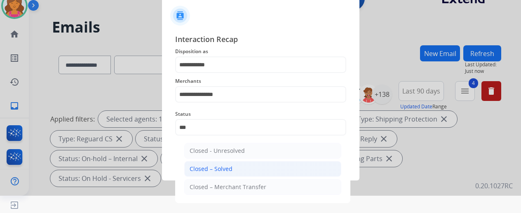
click at [227, 169] on div "Closed – Solved" at bounding box center [211, 169] width 43 height 8
type input "**********"
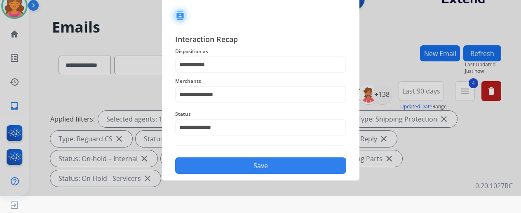
click at [234, 168] on button "Save" at bounding box center [260, 165] width 171 height 16
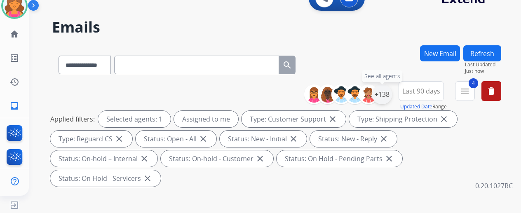
click at [389, 93] on div "+138" at bounding box center [382, 94] width 20 height 20
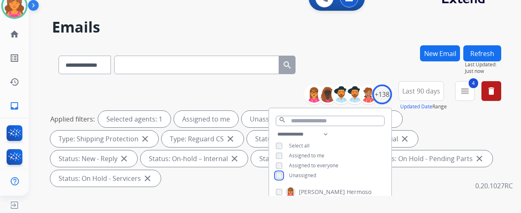
scroll to position [82, 0]
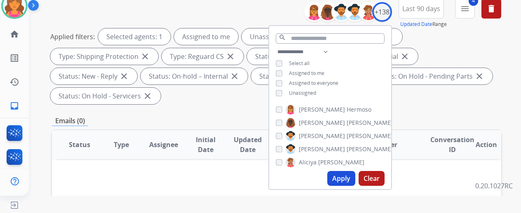
click at [337, 174] on button "Apply" at bounding box center [341, 178] width 28 height 15
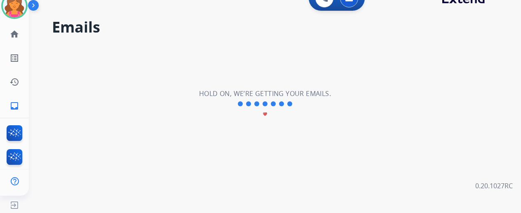
scroll to position [0, 0]
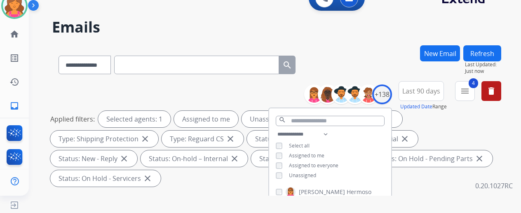
click at [457, 159] on div "Applied filters: Selected agents: 1 Assigned to me Unassigned Type: Customer Su…" at bounding box center [274, 149] width 449 height 76
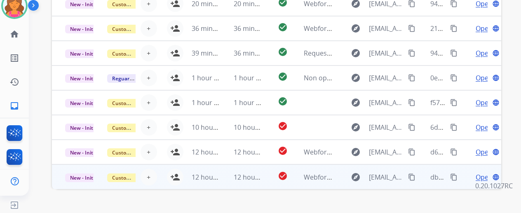
scroll to position [328, 0]
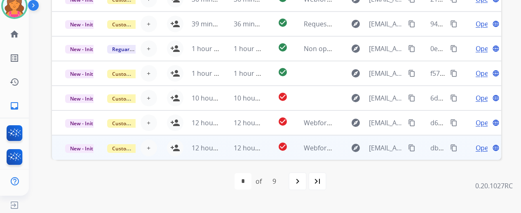
click at [271, 140] on td "check_circle" at bounding box center [277, 147] width 28 height 25
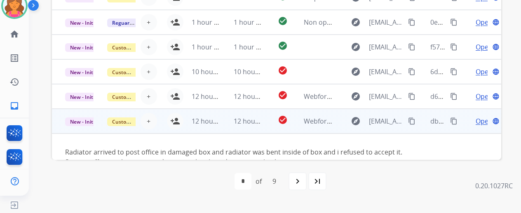
scroll to position [47, 0]
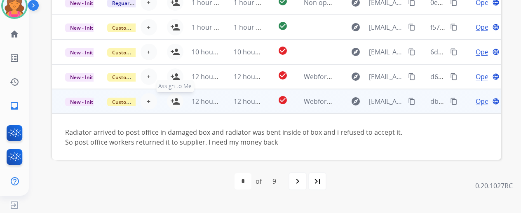
click at [176, 98] on mat-icon "person_add" at bounding box center [175, 101] width 10 height 10
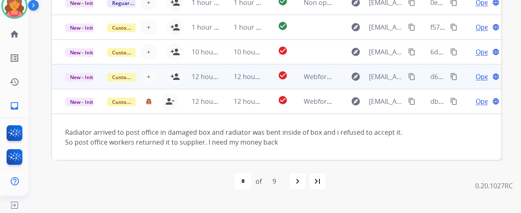
click at [224, 80] on td "12 hours ago" at bounding box center [241, 76] width 42 height 25
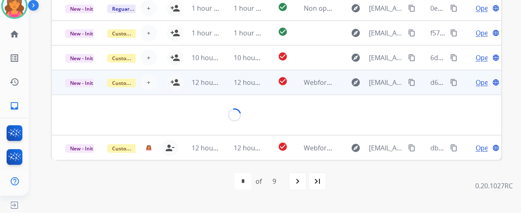
scroll to position [38, 0]
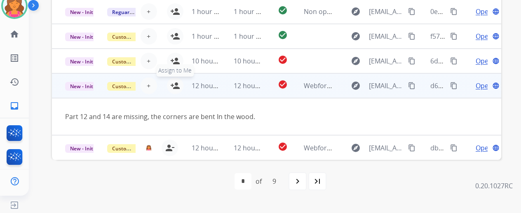
click at [175, 85] on mat-icon "person_add" at bounding box center [175, 86] width 10 height 10
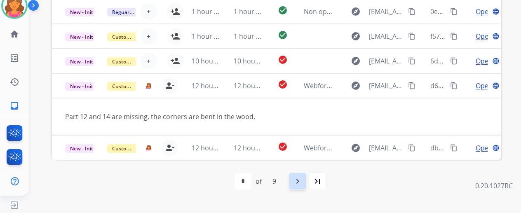
click at [298, 183] on mat-icon "navigate_next" at bounding box center [298, 181] width 10 height 10
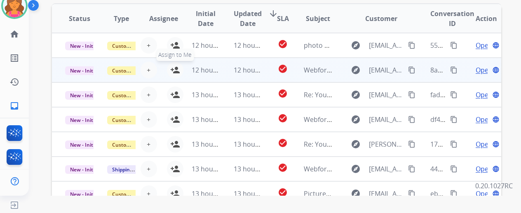
scroll to position [206, 0]
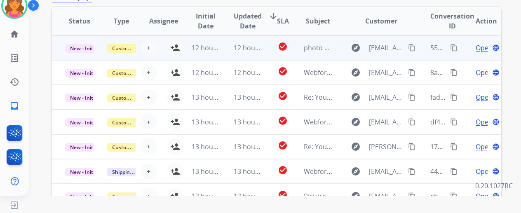
click at [190, 42] on td "12 hours ago" at bounding box center [199, 47] width 42 height 25
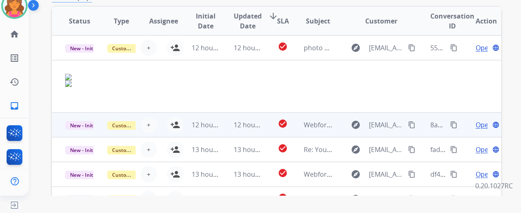
click at [190, 125] on td "12 hours ago" at bounding box center [199, 125] width 42 height 25
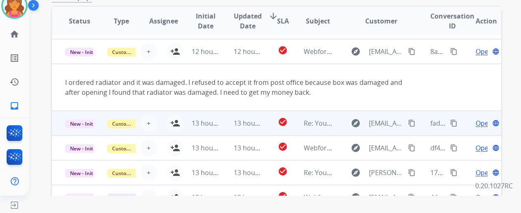
scroll to position [25, 0]
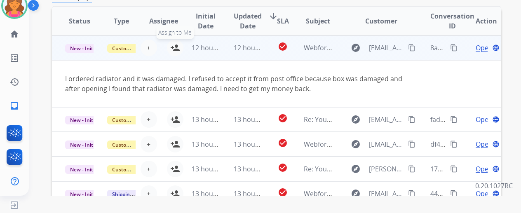
click at [174, 48] on mat-icon "person_add" at bounding box center [175, 48] width 10 height 10
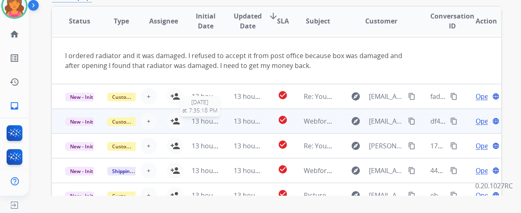
click at [193, 119] on span "13 hours ago" at bounding box center [212, 121] width 41 height 9
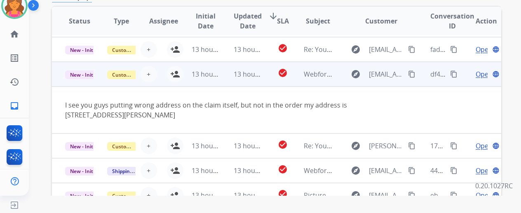
scroll to position [328, 0]
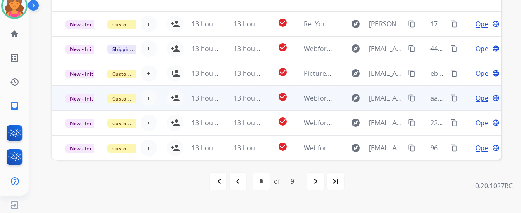
click at [227, 99] on td "13 hours ago" at bounding box center [241, 98] width 42 height 25
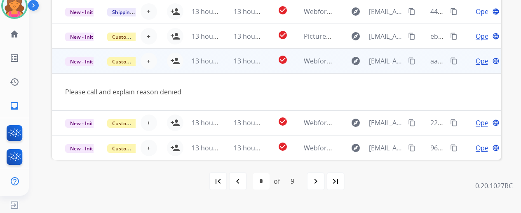
scroll to position [38, 0]
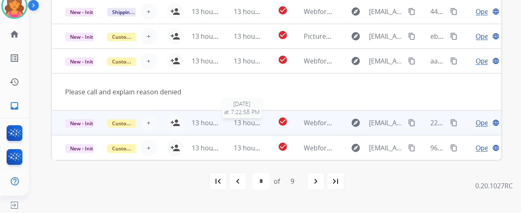
click at [261, 122] on span "13 hours ago" at bounding box center [254, 122] width 41 height 9
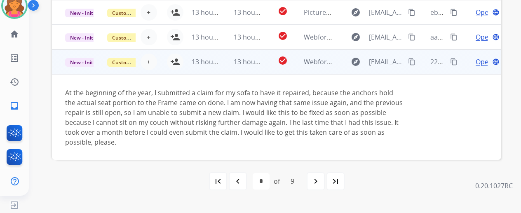
scroll to position [87, 0]
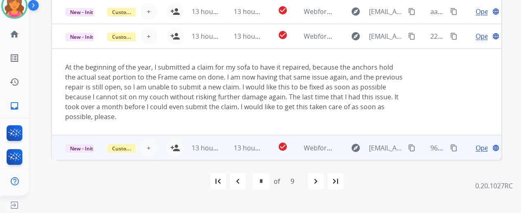
click at [263, 145] on td "check_circle" at bounding box center [277, 147] width 28 height 25
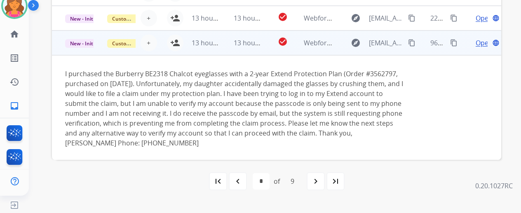
scroll to position [106, 0]
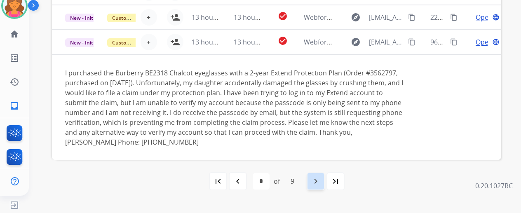
click at [316, 178] on mat-icon "navigate_next" at bounding box center [316, 181] width 10 height 10
select select "*"
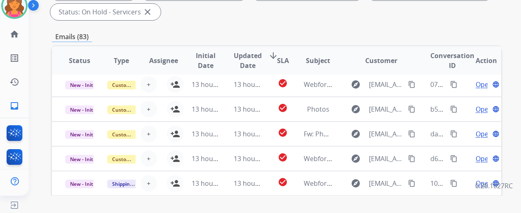
scroll to position [206, 0]
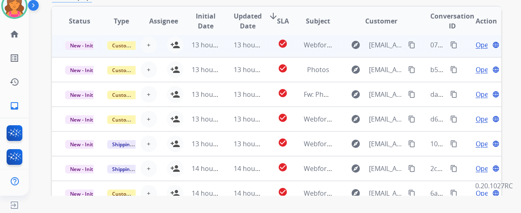
click at [267, 45] on td "check_circle" at bounding box center [277, 45] width 28 height 25
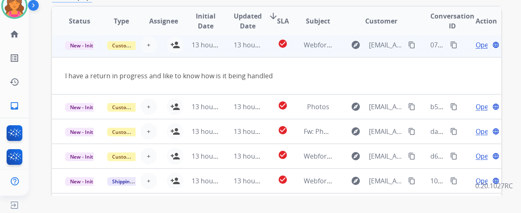
scroll to position [25, 0]
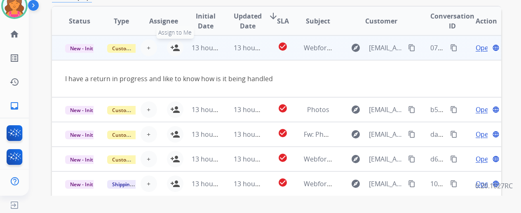
click at [178, 47] on mat-icon "person_add" at bounding box center [175, 48] width 10 height 10
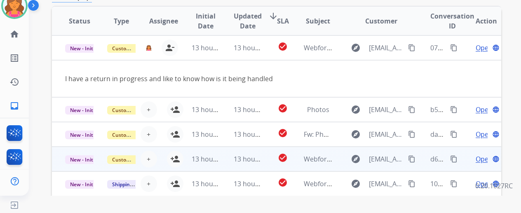
click at [264, 158] on td "check_circle" at bounding box center [277, 159] width 28 height 25
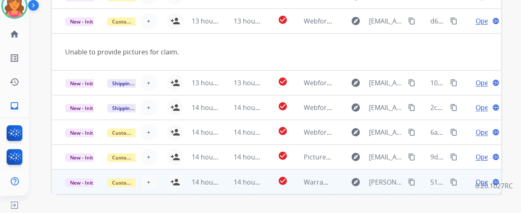
scroll to position [328, 0]
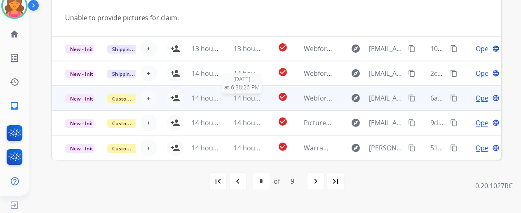
click at [261, 95] on span "14 hours ago" at bounding box center [254, 98] width 41 height 9
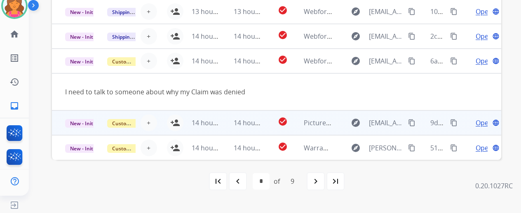
click at [270, 124] on td "check_circle" at bounding box center [277, 122] width 28 height 25
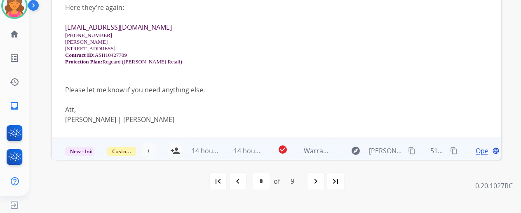
click at [270, 144] on td "check_circle" at bounding box center [277, 150] width 28 height 25
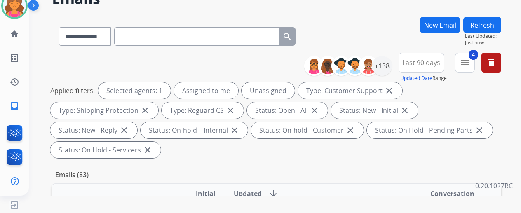
scroll to position [0, 0]
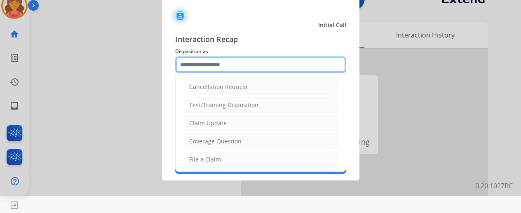
click at [211, 70] on input "text" at bounding box center [260, 64] width 171 height 16
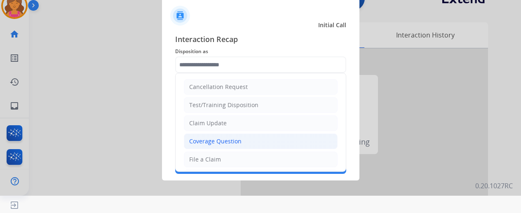
click at [218, 142] on div "Coverage Question" at bounding box center [215, 141] width 52 height 8
type input "**********"
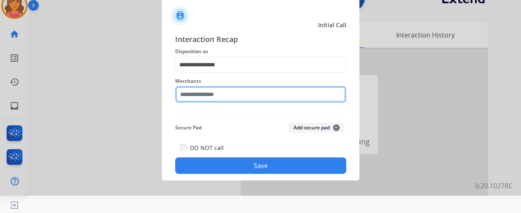
click at [226, 98] on input "text" at bounding box center [260, 94] width 171 height 16
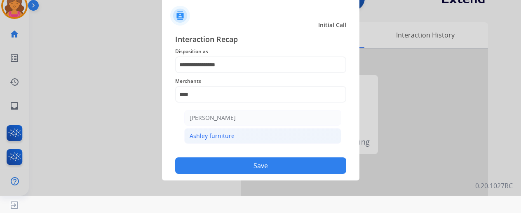
click at [228, 135] on div "Ashley furniture" at bounding box center [212, 136] width 45 height 8
type input "**********"
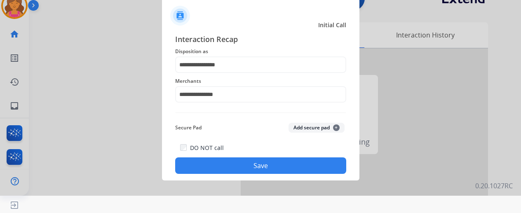
click at [232, 164] on button "Save" at bounding box center [260, 165] width 171 height 16
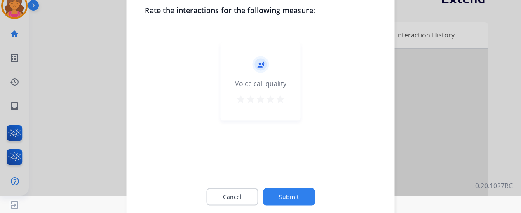
click at [282, 97] on mat-icon "star" at bounding box center [280, 99] width 10 height 10
click at [271, 194] on button "Submit" at bounding box center [289, 196] width 52 height 17
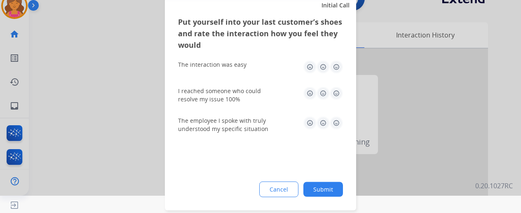
click at [335, 71] on img at bounding box center [336, 66] width 13 height 13
click at [337, 99] on img at bounding box center [336, 93] width 13 height 13
click at [338, 120] on img at bounding box center [336, 122] width 13 height 13
click at [329, 185] on button "Submit" at bounding box center [323, 189] width 40 height 15
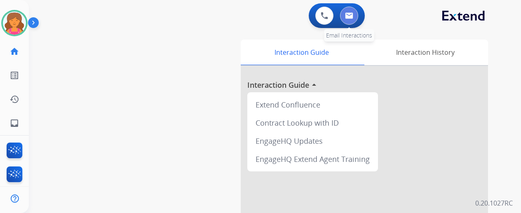
click at [347, 14] on button at bounding box center [349, 16] width 18 height 18
select select "**********"
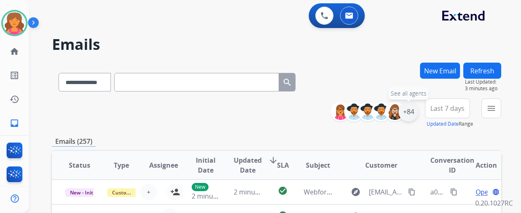
click at [408, 116] on div "+84" at bounding box center [408, 112] width 20 height 20
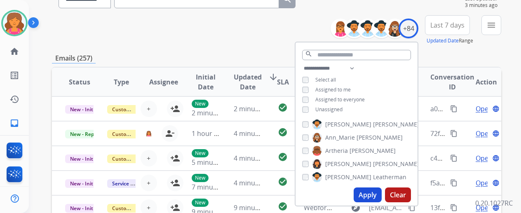
scroll to position [124, 0]
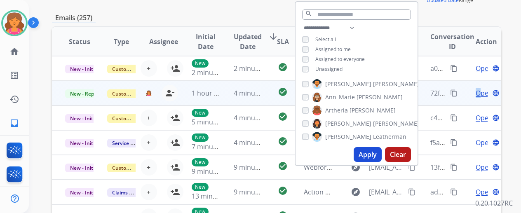
click at [478, 93] on span "Open" at bounding box center [484, 93] width 17 height 10
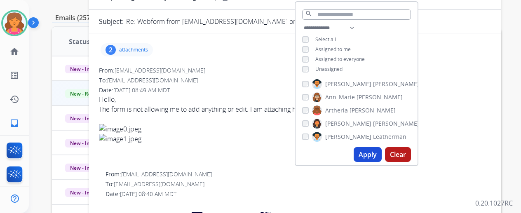
click at [218, 128] on img at bounding box center [295, 129] width 392 height 10
click at [220, 129] on img at bounding box center [295, 129] width 392 height 10
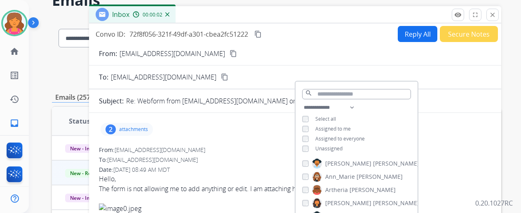
scroll to position [41, 0]
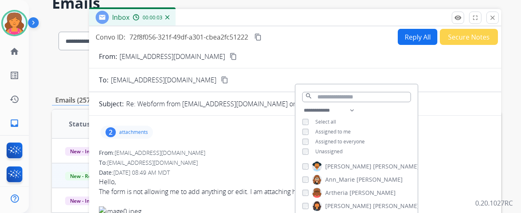
click at [280, 8] on h2 "Emails" at bounding box center [276, 3] width 449 height 16
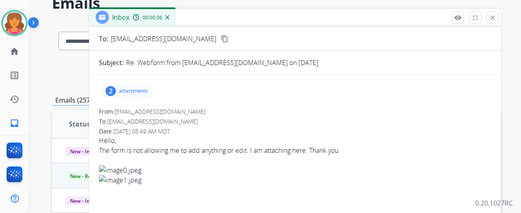
click at [143, 93] on p "attachments" at bounding box center [133, 91] width 29 height 7
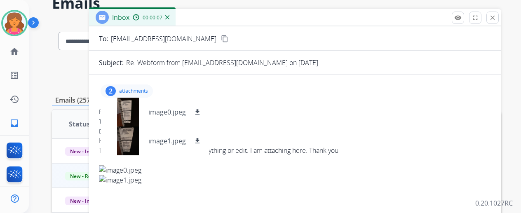
click at [281, 100] on div "2 attachments image0.jpeg download image1.jpeg download" at bounding box center [295, 91] width 392 height 20
click at [292, 130] on div "Date: 08/22/2025 - 08:49 AM MDT" at bounding box center [295, 131] width 392 height 8
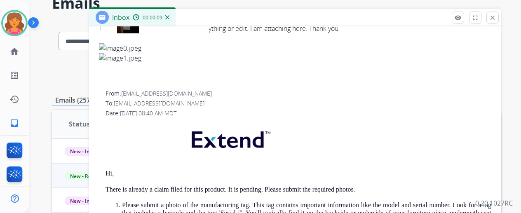
scroll to position [206, 0]
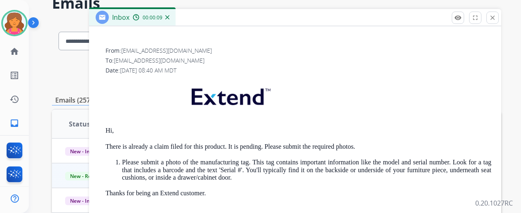
click at [287, 132] on p "Hi," at bounding box center [298, 130] width 386 height 7
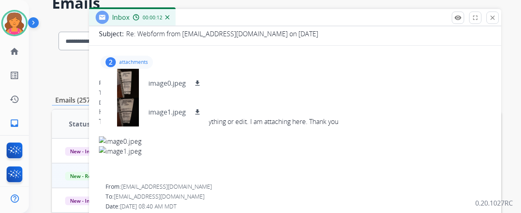
scroll to position [0, 0]
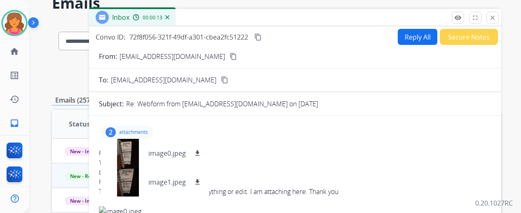
click at [230, 53] on mat-icon "content_copy" at bounding box center [233, 56] width 7 height 7
click at [201, 156] on mat-icon "download" at bounding box center [197, 153] width 7 height 7
click at [496, 15] on mat-icon "close" at bounding box center [492, 17] width 7 height 7
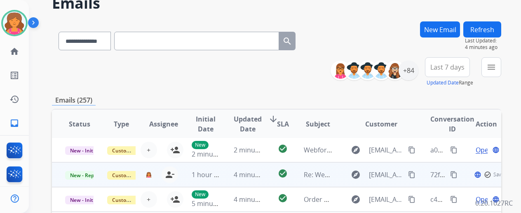
scroll to position [1, 0]
click at [478, 176] on span "Open" at bounding box center [484, 175] width 17 height 10
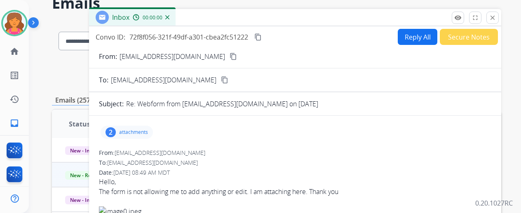
click at [422, 38] on button "Reply All" at bounding box center [418, 37] width 40 height 16
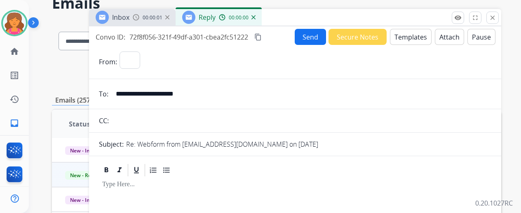
select select "**********"
click at [421, 36] on button "Templates" at bounding box center [411, 37] width 42 height 16
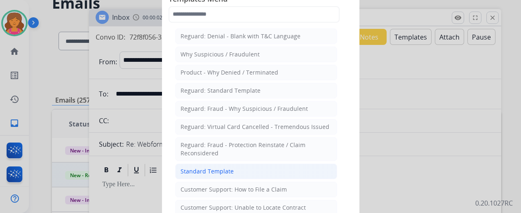
click at [226, 164] on li "Standard Template" at bounding box center [256, 172] width 162 height 16
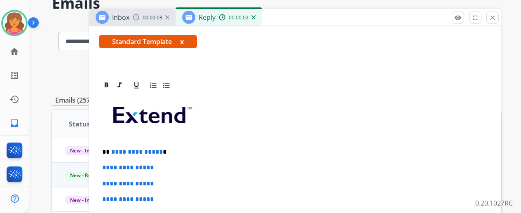
scroll to position [165, 0]
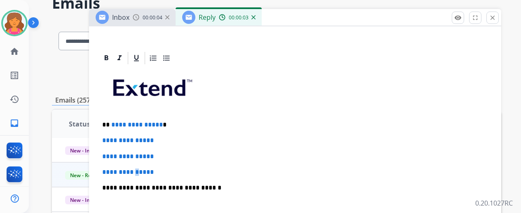
drag, startPoint x: 143, startPoint y: 162, endPoint x: 158, endPoint y: 162, distance: 14.8
click at [143, 162] on div "**********" at bounding box center [295, 208] width 392 height 284
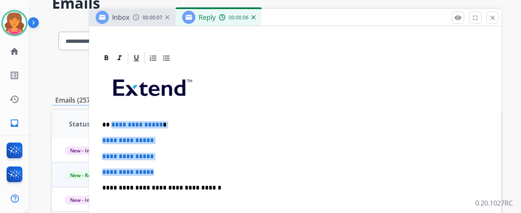
drag, startPoint x: 173, startPoint y: 167, endPoint x: 116, endPoint y: 113, distance: 78.1
click at [116, 113] on div "**********" at bounding box center [295, 208] width 392 height 284
drag, startPoint x: 170, startPoint y: 167, endPoint x: 115, endPoint y: 120, distance: 72.2
click at [115, 120] on div "**********" at bounding box center [295, 208] width 392 height 284
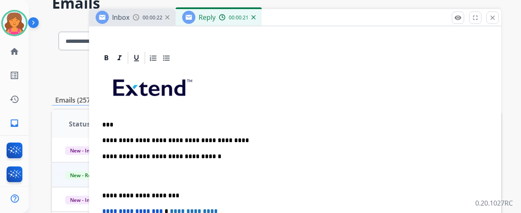
click at [146, 139] on p "**********" at bounding box center [291, 140] width 379 height 7
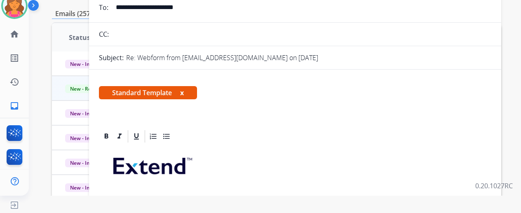
scroll to position [0, 0]
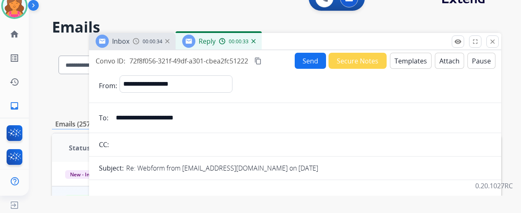
click at [309, 54] on button "Send" at bounding box center [310, 61] width 31 height 16
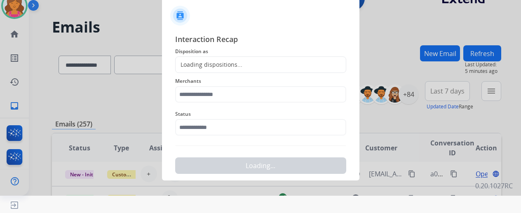
scroll to position [1, 0]
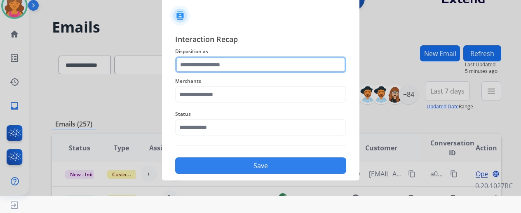
click at [271, 67] on input "text" at bounding box center [260, 64] width 171 height 16
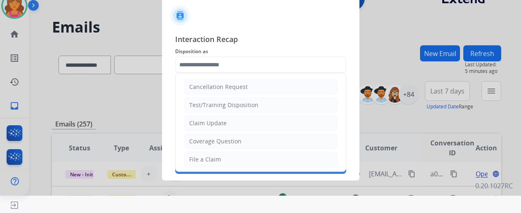
click at [213, 121] on div "Claim Update" at bounding box center [208, 123] width 38 height 8
type input "**********"
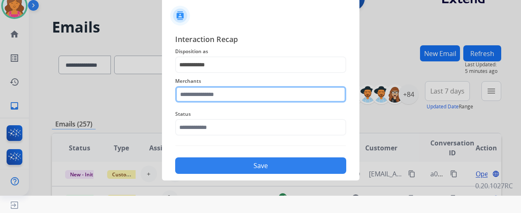
click at [214, 94] on input "text" at bounding box center [260, 94] width 171 height 16
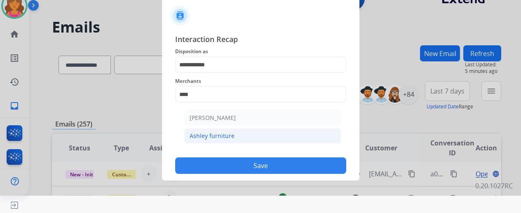
click at [214, 140] on li "Ashley furniture" at bounding box center [262, 136] width 157 height 16
type input "**********"
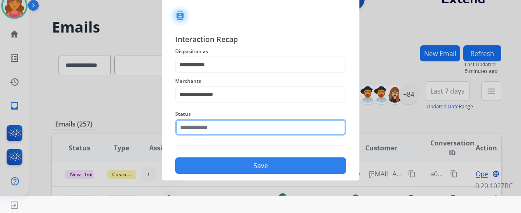
click at [214, 130] on input "text" at bounding box center [260, 127] width 171 height 16
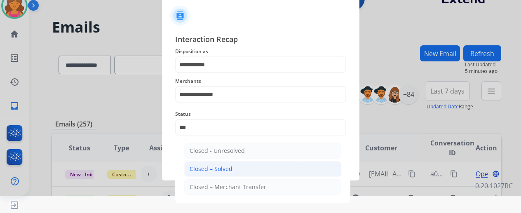
click at [220, 163] on li "Closed – Solved" at bounding box center [262, 169] width 157 height 16
type input "**********"
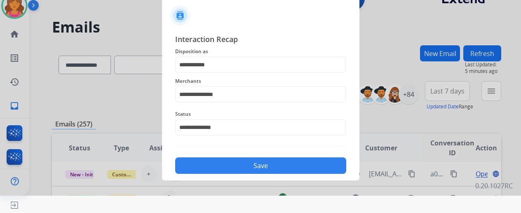
click at [221, 166] on button "Save" at bounding box center [260, 165] width 171 height 16
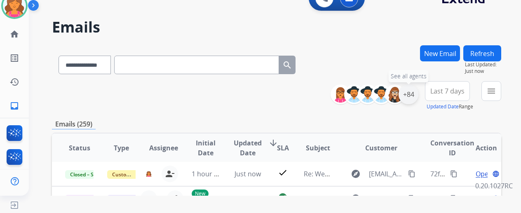
click at [417, 97] on div "+84" at bounding box center [408, 94] width 20 height 20
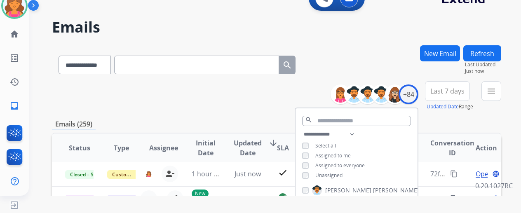
click at [455, 89] on span "Last 7 days" at bounding box center [447, 90] width 34 height 3
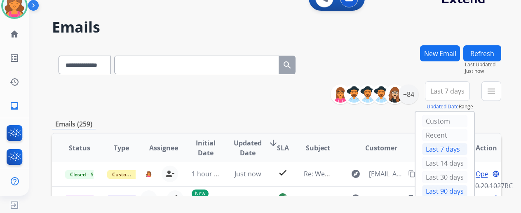
click at [444, 191] on div "Last 90 days" at bounding box center [444, 191] width 45 height 12
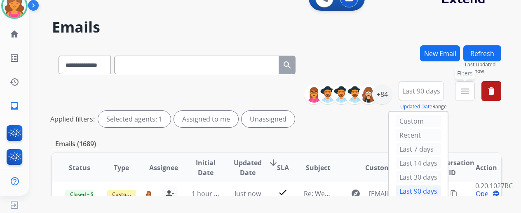
click at [475, 91] on button "menu Filters" at bounding box center [465, 91] width 20 height 20
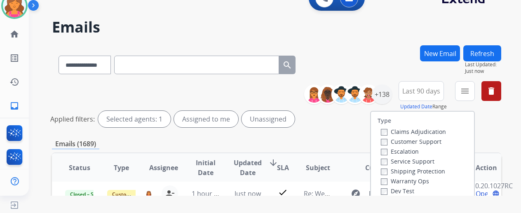
click at [412, 138] on label "Customer Support" at bounding box center [411, 142] width 61 height 8
click at [391, 170] on label "Shipping Protection" at bounding box center [413, 171] width 64 height 8
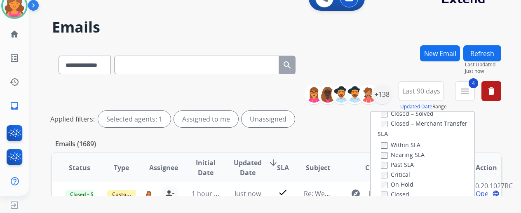
scroll to position [165, 0]
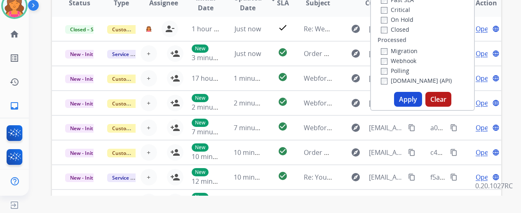
click at [413, 103] on button "Apply" at bounding box center [408, 99] width 28 height 15
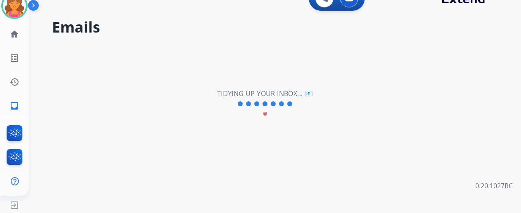
scroll to position [0, 0]
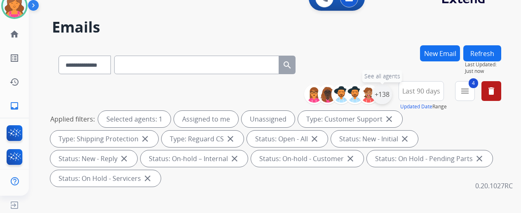
click at [390, 96] on div "+138" at bounding box center [382, 94] width 20 height 20
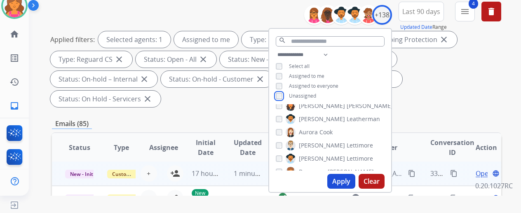
scroll to position [124, 0]
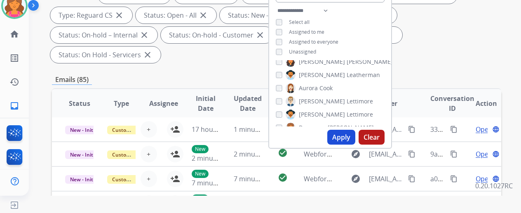
click at [348, 135] on button "Apply" at bounding box center [341, 137] width 28 height 15
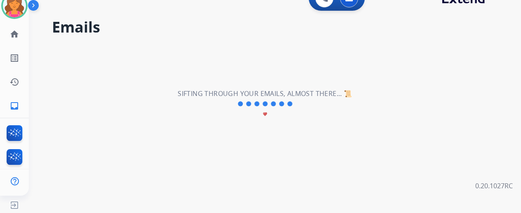
scroll to position [0, 0]
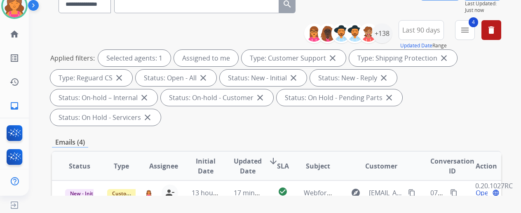
scroll to position [124, 0]
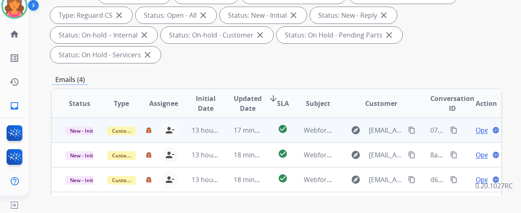
click at [480, 125] on span "Open" at bounding box center [484, 130] width 17 height 10
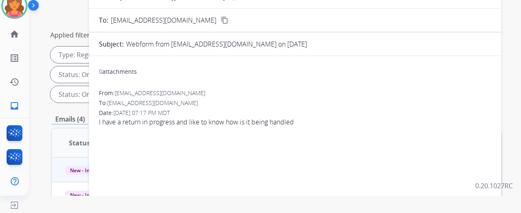
scroll to position [0, 0]
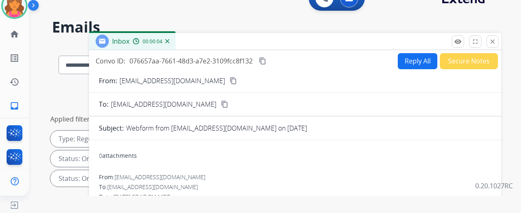
click at [218, 77] on div "From: Walter34bear@yahoo.com content_copy" at bounding box center [295, 81] width 412 height 10
click at [230, 80] on mat-icon "content_copy" at bounding box center [233, 80] width 7 height 7
click at [417, 59] on button "Reply All" at bounding box center [418, 61] width 40 height 16
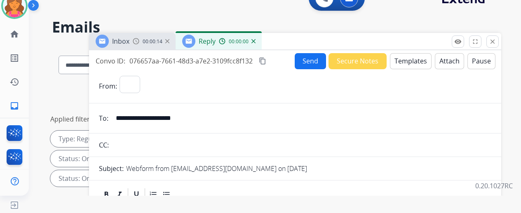
select select "**********"
click at [416, 58] on button "Templates" at bounding box center [411, 61] width 42 height 16
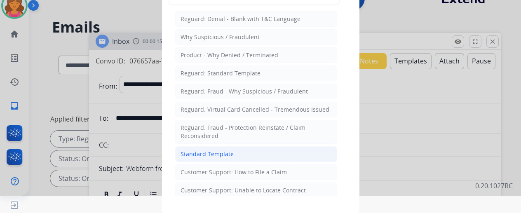
click at [216, 151] on div "Standard Template" at bounding box center [206, 154] width 53 height 8
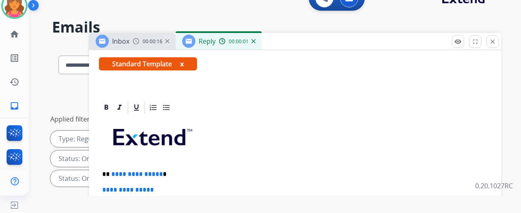
scroll to position [180, 0]
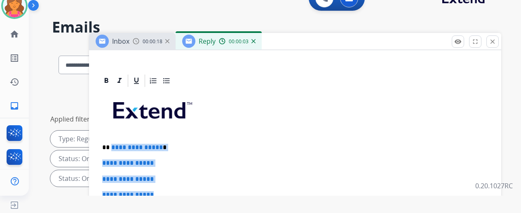
drag, startPoint x: 163, startPoint y: 182, endPoint x: 117, endPoint y: 132, distance: 67.6
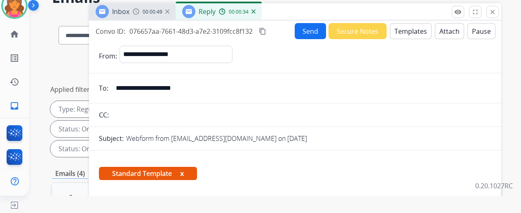
scroll to position [0, 0]
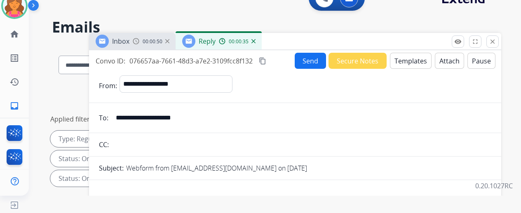
click at [304, 61] on button "Send" at bounding box center [310, 61] width 31 height 16
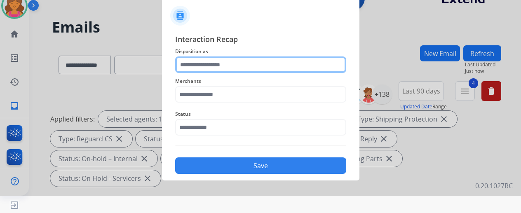
click at [277, 67] on input "text" at bounding box center [260, 64] width 171 height 16
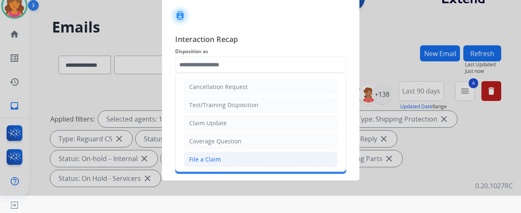
click at [212, 157] on div "File a Claim" at bounding box center [205, 159] width 32 height 8
type input "**********"
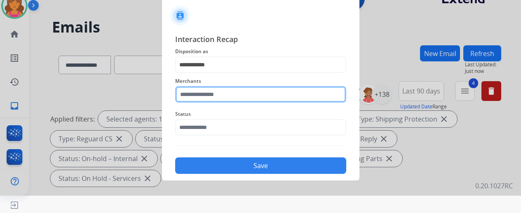
click at [204, 94] on input "text" at bounding box center [260, 94] width 171 height 16
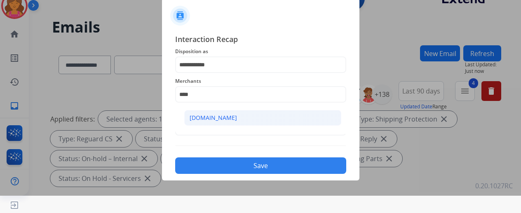
click at [209, 116] on div "[DOMAIN_NAME]" at bounding box center [213, 118] width 47 height 8
type input "**********"
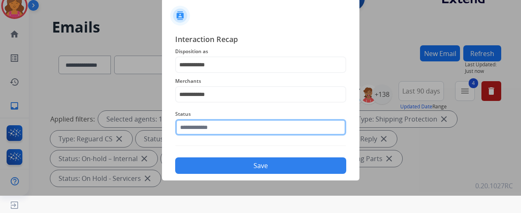
click at [208, 124] on input "text" at bounding box center [260, 127] width 171 height 16
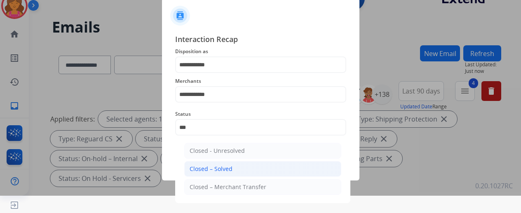
click at [211, 166] on div "Closed – Solved" at bounding box center [211, 169] width 43 height 8
type input "**********"
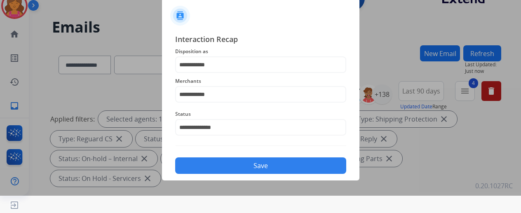
click at [211, 166] on button "Save" at bounding box center [260, 165] width 171 height 16
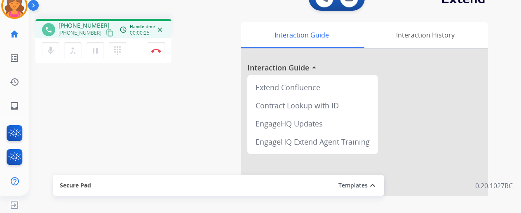
click at [106, 34] on mat-icon "content_copy" at bounding box center [109, 32] width 7 height 7
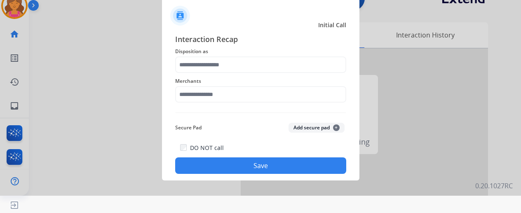
click at [232, 74] on div "Merchants" at bounding box center [260, 89] width 171 height 33
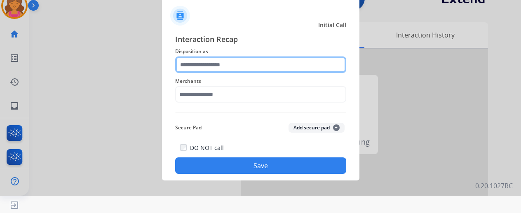
click at [229, 68] on input "text" at bounding box center [260, 64] width 171 height 16
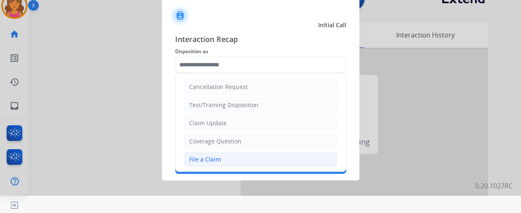
click at [224, 162] on li "File a Claim" at bounding box center [261, 160] width 154 height 16
type input "**********"
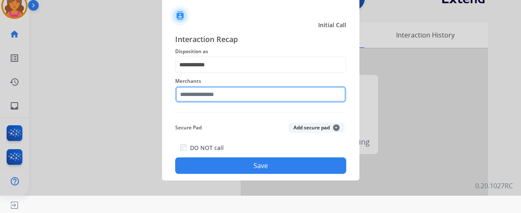
click at [226, 93] on input "text" at bounding box center [260, 94] width 171 height 16
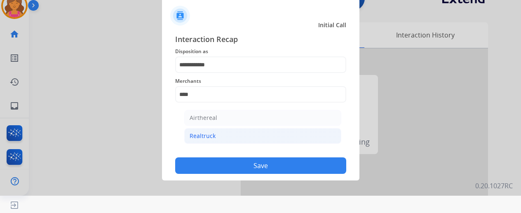
click at [223, 141] on li "Realtruck" at bounding box center [262, 136] width 157 height 16
type input "*********"
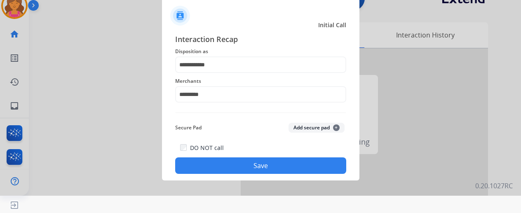
click at [219, 163] on button "Save" at bounding box center [260, 165] width 171 height 16
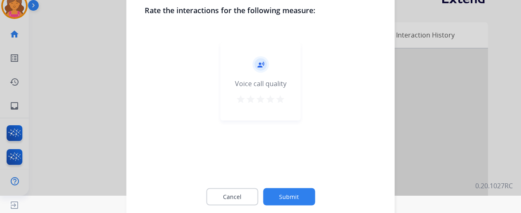
click at [279, 103] on mat-icon "star" at bounding box center [280, 99] width 10 height 10
click at [273, 199] on button "Submit" at bounding box center [289, 196] width 52 height 17
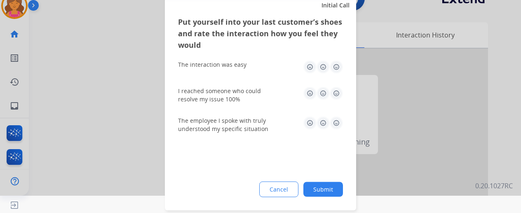
click at [332, 70] on img at bounding box center [336, 66] width 13 height 13
click at [338, 96] on img at bounding box center [336, 93] width 13 height 13
click at [336, 124] on img at bounding box center [336, 122] width 13 height 13
click at [326, 180] on div "Put yourself into your last customer’s shoes and rate the interaction how you f…" at bounding box center [260, 113] width 191 height 195
click at [324, 192] on button "Submit" at bounding box center [323, 189] width 40 height 15
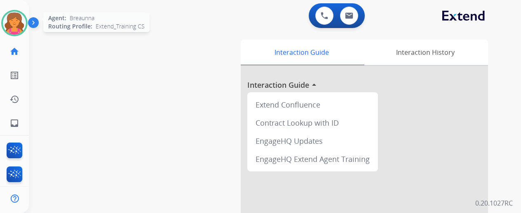
click at [11, 22] on img at bounding box center [14, 23] width 23 height 23
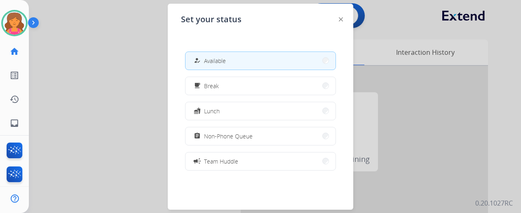
click at [114, 106] on div at bounding box center [260, 106] width 521 height 213
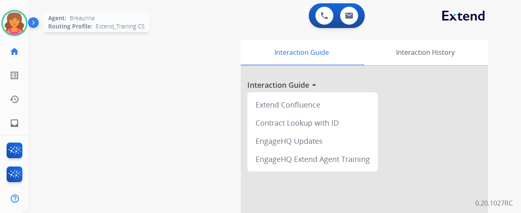
click at [17, 31] on img at bounding box center [14, 23] width 23 height 23
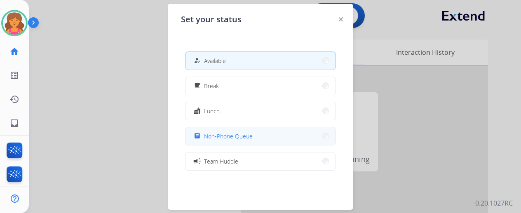
click at [245, 134] on span "Non-Phone Queue" at bounding box center [228, 136] width 49 height 9
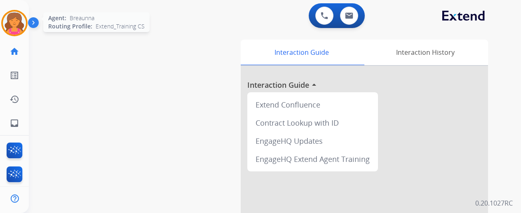
click at [18, 28] on img at bounding box center [14, 23] width 23 height 23
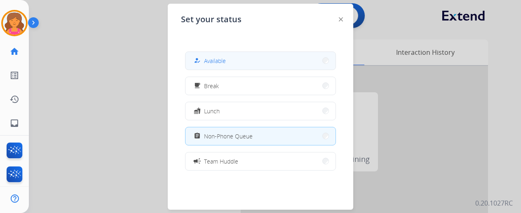
click at [258, 68] on button "how_to_reg Available" at bounding box center [260, 61] width 150 height 18
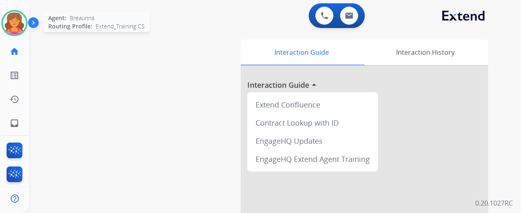
click at [16, 28] on img at bounding box center [14, 23] width 23 height 23
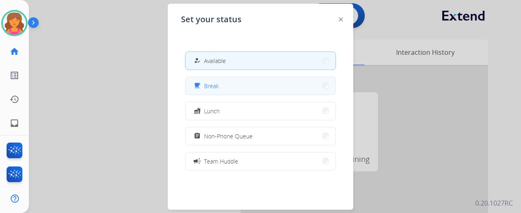
click at [223, 94] on div "free_breakfast Break" at bounding box center [260, 86] width 151 height 19
click at [222, 89] on button "free_breakfast Break" at bounding box center [260, 86] width 150 height 18
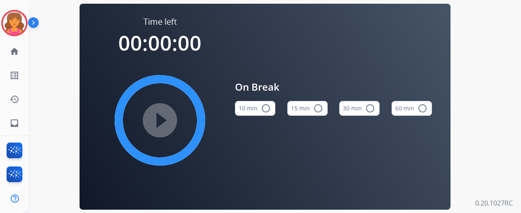
click at [321, 105] on button "15 min radio_button_unchecked" at bounding box center [307, 108] width 40 height 15
click at [164, 120] on mat-icon "play_circle_filled" at bounding box center [160, 120] width 10 height 10
click at [51, 72] on div "Time left 00:00:00 play_circle_filled On Break 10 min radio_button_unchecked 15…" at bounding box center [265, 106] width 472 height 213
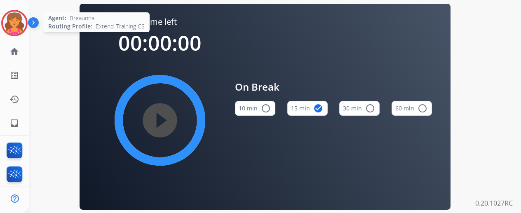
click at [7, 23] on img at bounding box center [14, 23] width 23 height 23
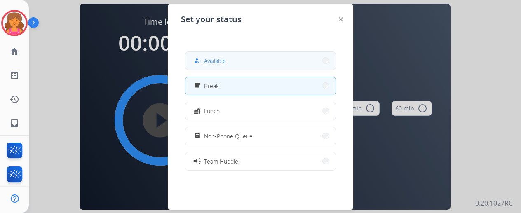
click at [228, 61] on button "how_to_reg Available" at bounding box center [260, 61] width 150 height 18
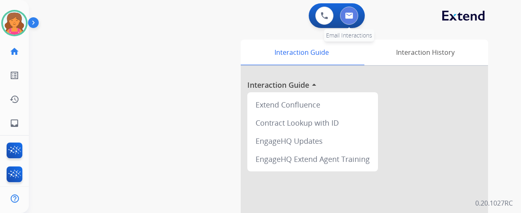
click at [358, 15] on button at bounding box center [349, 16] width 18 height 18
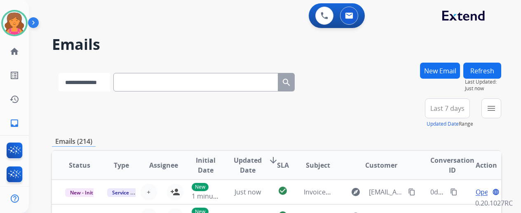
click at [106, 89] on select "**********" at bounding box center [85, 82] width 52 height 19
click at [59, 73] on select "**********" at bounding box center [85, 82] width 52 height 19
click at [97, 84] on select "**********" at bounding box center [85, 82] width 52 height 19
select select "**********"
click at [59, 73] on select "**********" at bounding box center [85, 82] width 52 height 19
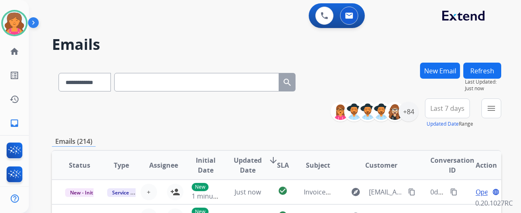
paste input "**********"
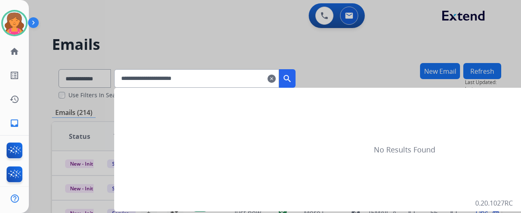
type input "**********"
click at [292, 75] on mat-icon "search" at bounding box center [287, 79] width 10 height 10
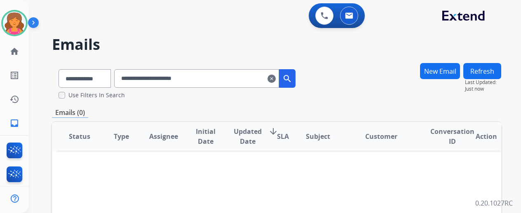
click at [453, 69] on button "New Email" at bounding box center [440, 71] width 40 height 16
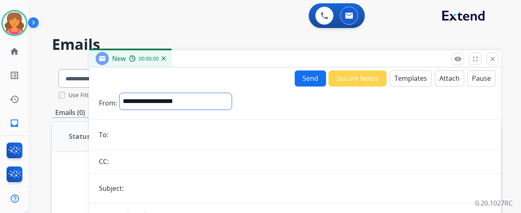
drag, startPoint x: 197, startPoint y: 99, endPoint x: 192, endPoint y: 99, distance: 5.4
click at [197, 99] on select "**********" at bounding box center [176, 101] width 112 height 16
select select "**********"
click at [126, 93] on select "**********" at bounding box center [176, 101] width 112 height 16
click at [151, 162] on input "text" at bounding box center [301, 162] width 380 height 16
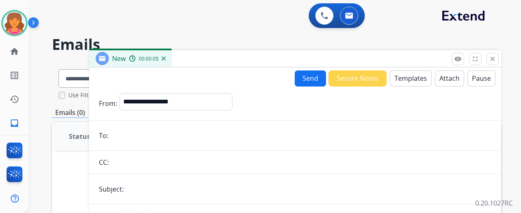
click at [155, 137] on input "email" at bounding box center [301, 135] width 380 height 16
paste input "**********"
type input "**********"
click at [162, 183] on input "text" at bounding box center [308, 189] width 365 height 16
type input "**********"
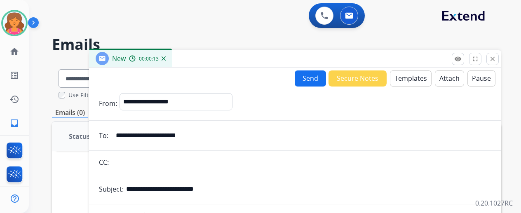
click at [413, 77] on button "Templates" at bounding box center [411, 78] width 42 height 16
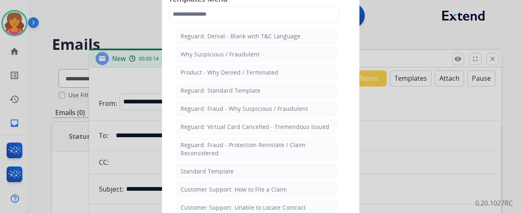
click at [217, 167] on div "Standard Template" at bounding box center [206, 171] width 53 height 8
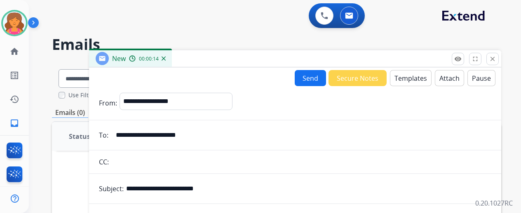
scroll to position [206, 0]
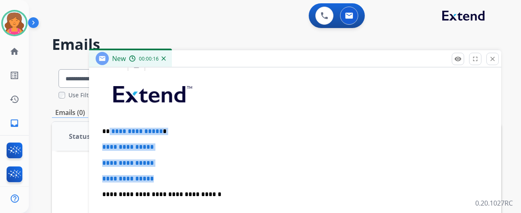
drag, startPoint x: 169, startPoint y: 173, endPoint x: 115, endPoint y: 124, distance: 73.5
click at [115, 124] on div "**********" at bounding box center [295, 214] width 392 height 284
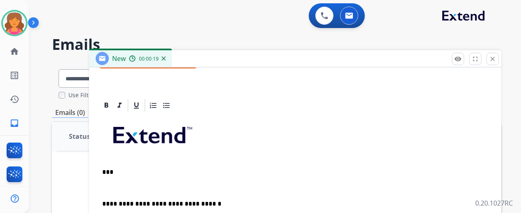
scroll to position [181, 0]
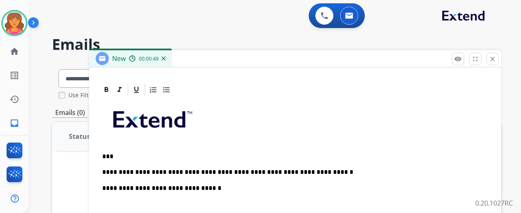
click at [321, 170] on p "**********" at bounding box center [291, 172] width 379 height 7
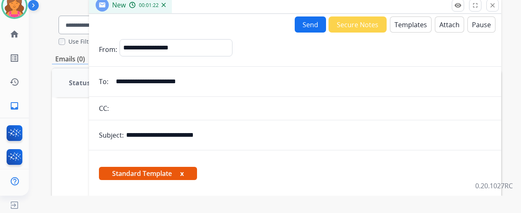
scroll to position [0, 0]
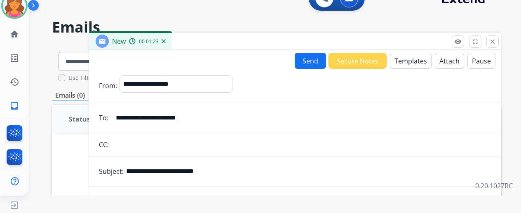
click at [305, 61] on button "Send" at bounding box center [310, 61] width 31 height 16
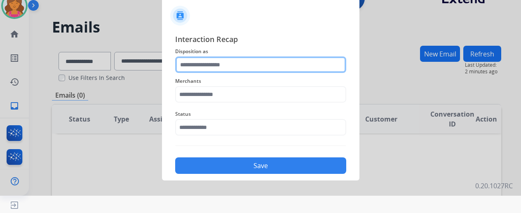
click at [212, 64] on input "text" at bounding box center [260, 64] width 171 height 16
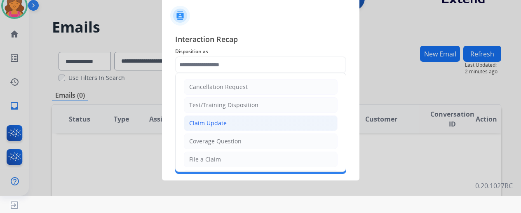
click at [203, 125] on div "Claim Update" at bounding box center [208, 123] width 38 height 8
type input "**********"
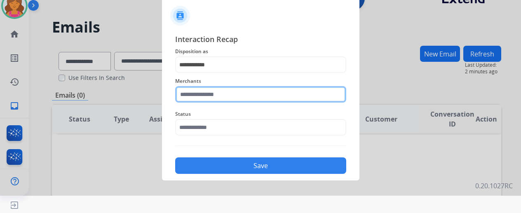
click at [197, 96] on input "text" at bounding box center [260, 94] width 171 height 16
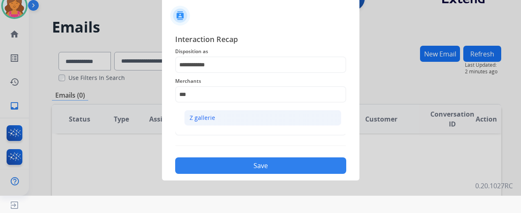
click at [201, 112] on li "Z gallerie" at bounding box center [262, 118] width 157 height 16
type input "**********"
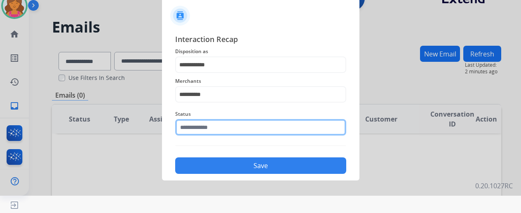
click at [206, 127] on input "text" at bounding box center [260, 127] width 171 height 16
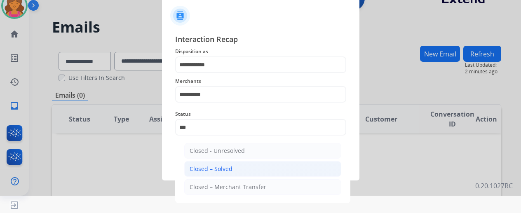
click at [223, 167] on div "Closed – Solved" at bounding box center [211, 169] width 43 height 8
type input "**********"
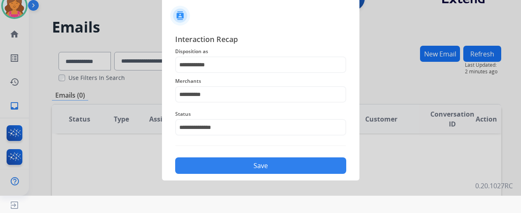
click at [223, 168] on button "Save" at bounding box center [260, 165] width 171 height 16
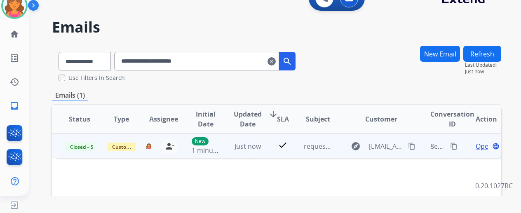
click at [481, 144] on span "Open" at bounding box center [484, 146] width 17 height 10
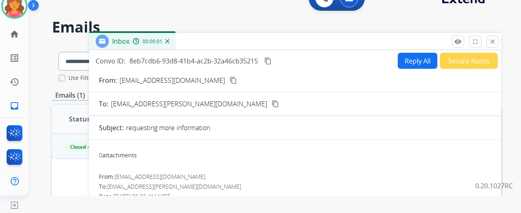
click at [272, 59] on mat-icon "content_copy" at bounding box center [267, 60] width 7 height 7
click at [499, 41] on button "close Close" at bounding box center [492, 41] width 12 height 12
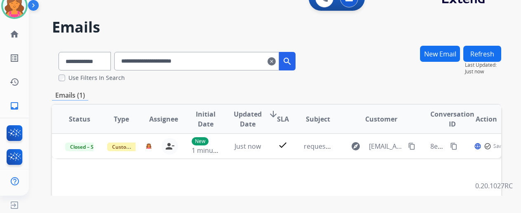
click at [276, 61] on mat-icon "clear" at bounding box center [271, 61] width 8 height 10
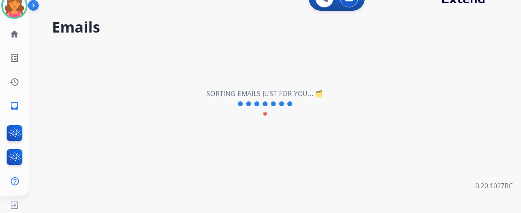
select select "**********"
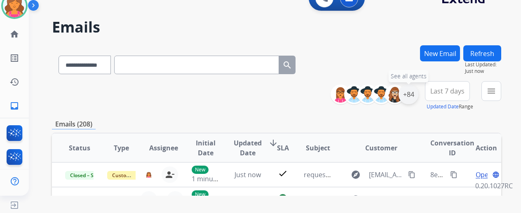
click at [418, 94] on div "+84" at bounding box center [408, 94] width 20 height 20
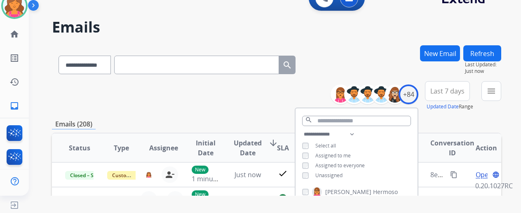
click at [440, 92] on span "Last 7 days" at bounding box center [447, 90] width 34 height 3
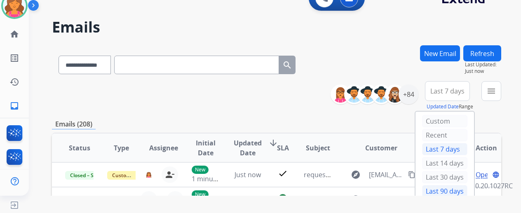
click at [449, 188] on div "Last 90 days" at bounding box center [444, 191] width 45 height 12
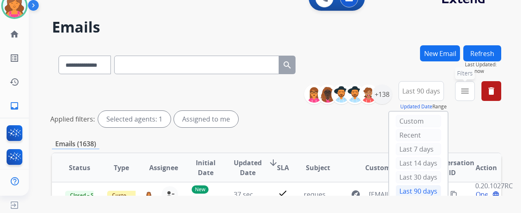
click at [470, 92] on mat-icon "menu" at bounding box center [465, 91] width 10 height 10
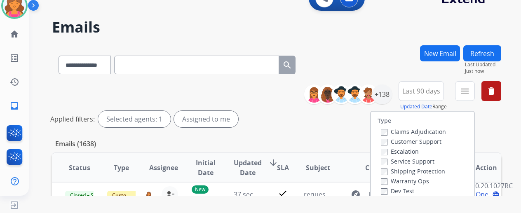
click at [412, 139] on label "Customer Support" at bounding box center [411, 142] width 61 height 8
click at [406, 171] on label "Shipping Protection" at bounding box center [413, 171] width 64 height 8
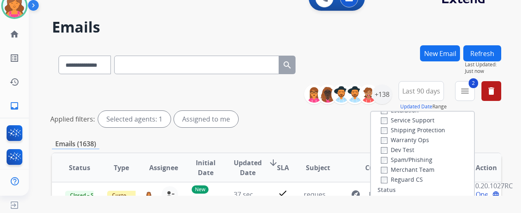
click at [394, 178] on label "Reguard CS" at bounding box center [402, 180] width 42 height 8
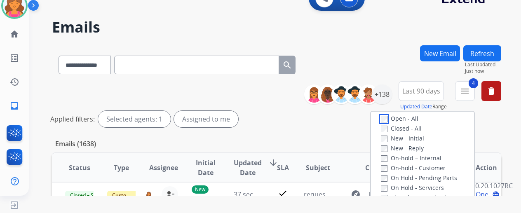
scroll to position [82, 0]
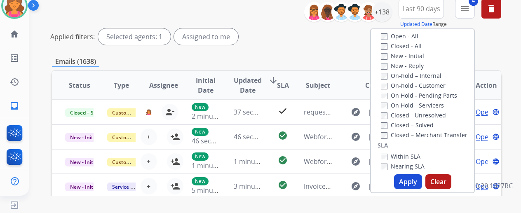
click at [419, 182] on button "Apply" at bounding box center [408, 181] width 28 height 15
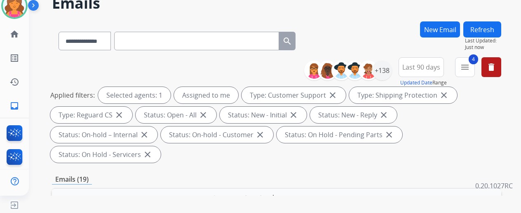
scroll to position [0, 0]
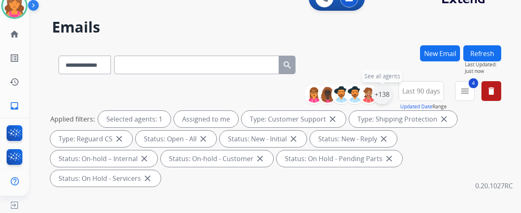
click at [386, 91] on div "+138" at bounding box center [382, 94] width 20 height 20
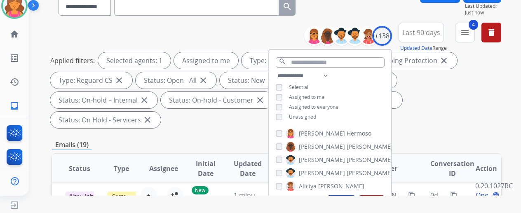
scroll to position [82, 0]
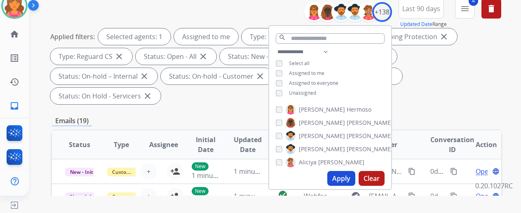
click at [341, 180] on button "Apply" at bounding box center [341, 178] width 28 height 15
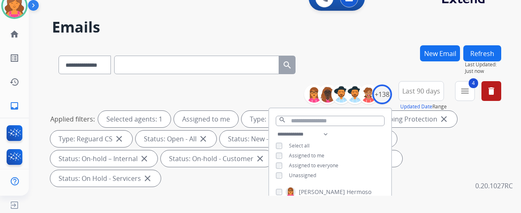
scroll to position [124, 0]
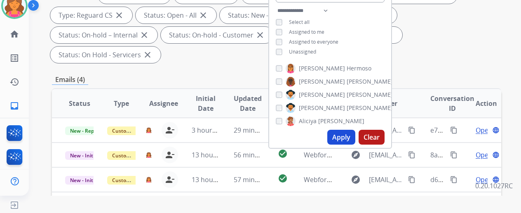
click at [436, 41] on div "Applied filters: Selected agents: 1 Assigned to me Type: Customer Support close…" at bounding box center [274, 25] width 449 height 76
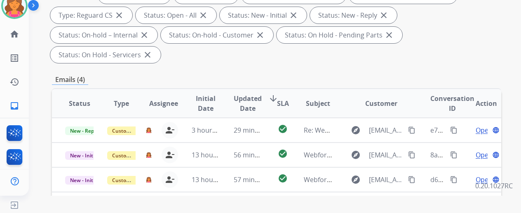
scroll to position [0, 0]
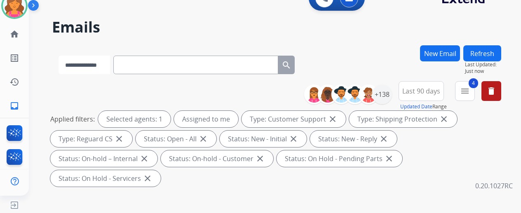
click at [110, 71] on select "**********" at bounding box center [85, 65] width 52 height 19
click at [190, 87] on div "**********" at bounding box center [276, 135] width 449 height 109
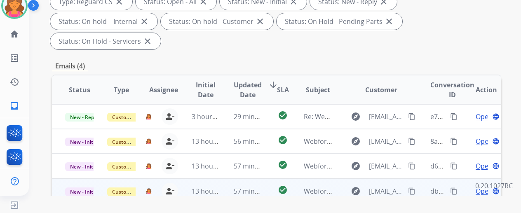
scroll to position [165, 0]
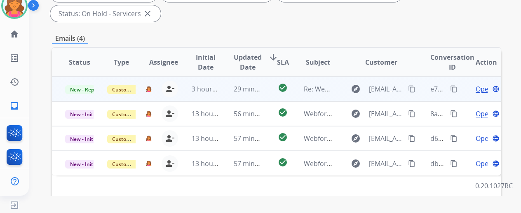
click at [481, 84] on span "Open" at bounding box center [484, 89] width 17 height 10
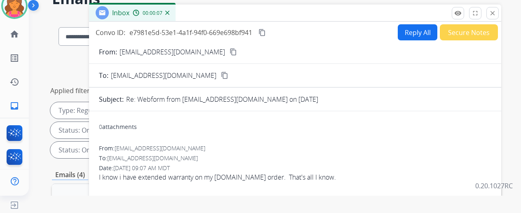
scroll to position [0, 0]
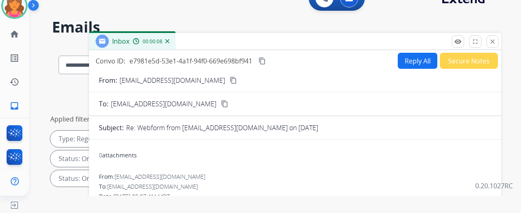
click at [410, 67] on button "Reply All" at bounding box center [418, 61] width 40 height 16
select select "**********"
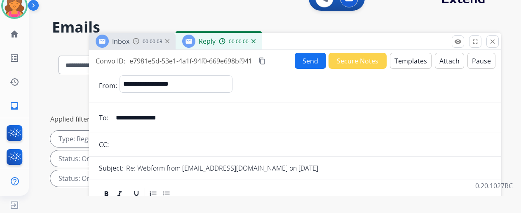
click at [410, 66] on button "Templates" at bounding box center [411, 61] width 42 height 16
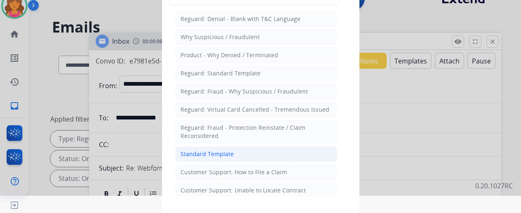
click at [199, 157] on li "Standard Template" at bounding box center [256, 154] width 162 height 16
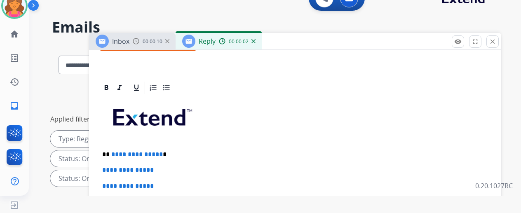
scroll to position [206, 0]
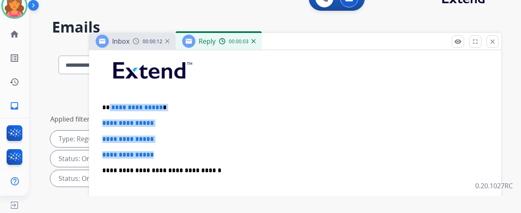
drag, startPoint x: 174, startPoint y: 144, endPoint x: 115, endPoint y: 99, distance: 73.5
click at [115, 99] on div "**********" at bounding box center [295, 190] width 392 height 284
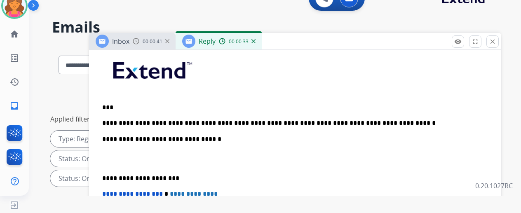
click at [162, 120] on p "**********" at bounding box center [291, 123] width 379 height 7
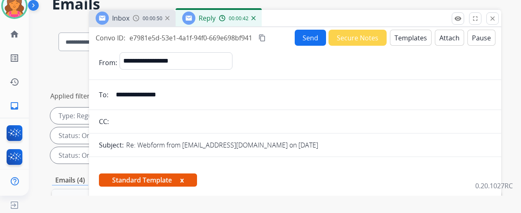
scroll to position [0, 0]
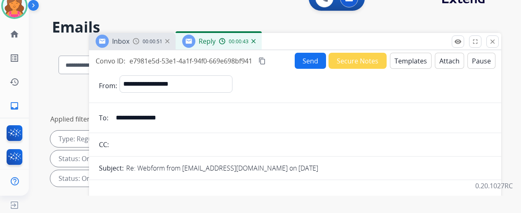
click at [305, 64] on button "Send" at bounding box center [310, 61] width 31 height 16
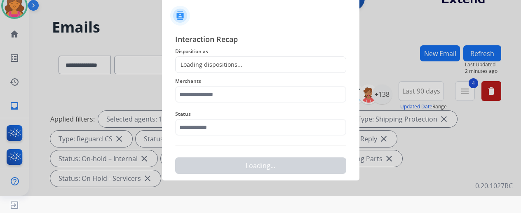
click at [240, 68] on div "Loading dispositions..." at bounding box center [260, 64] width 171 height 16
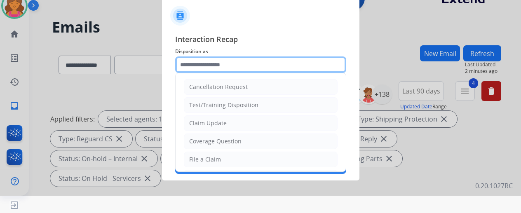
click at [239, 67] on input "text" at bounding box center [260, 64] width 171 height 16
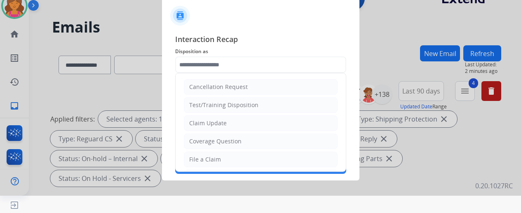
drag, startPoint x: 214, startPoint y: 155, endPoint x: 214, endPoint y: 142, distance: 13.6
click at [214, 155] on div "File a Claim" at bounding box center [205, 159] width 32 height 8
type input "**********"
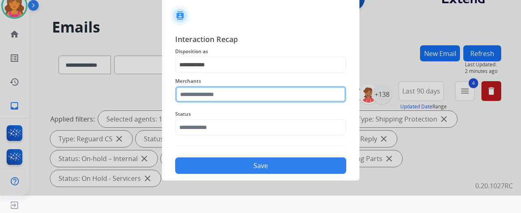
click at [220, 96] on input "text" at bounding box center [260, 94] width 171 height 16
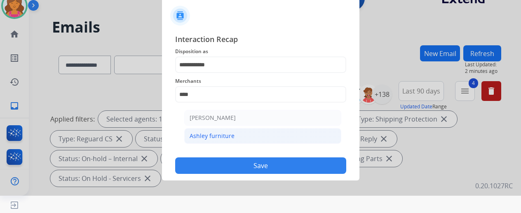
click at [229, 136] on div "Ashley furniture" at bounding box center [212, 136] width 45 height 8
type input "**********"
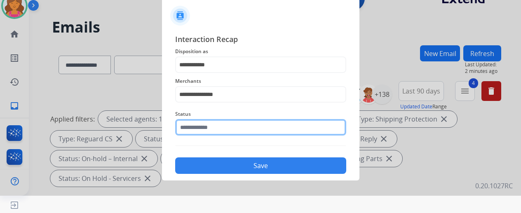
click at [225, 128] on input "text" at bounding box center [260, 127] width 171 height 16
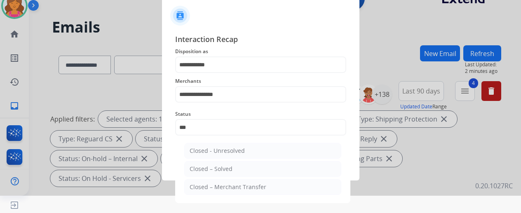
click at [222, 165] on div "Closed – Solved" at bounding box center [211, 169] width 43 height 8
type input "**********"
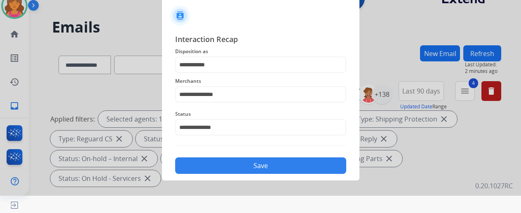
click at [223, 165] on button "Save" at bounding box center [260, 165] width 171 height 16
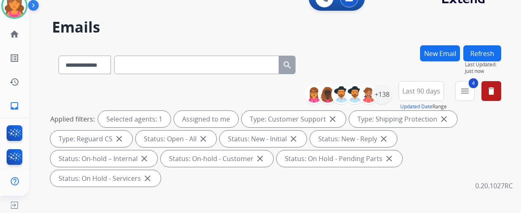
scroll to position [124, 0]
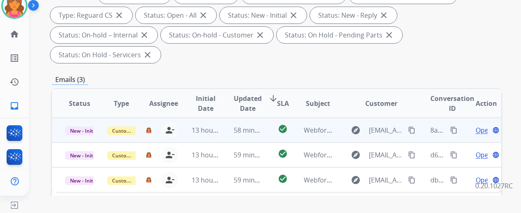
click at [480, 125] on span "Open" at bounding box center [484, 130] width 17 height 10
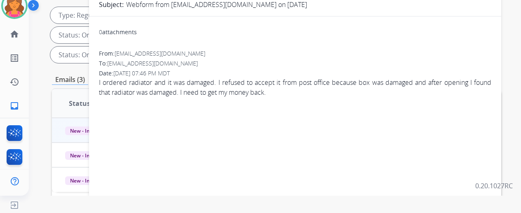
scroll to position [41, 0]
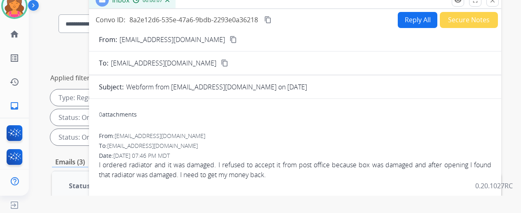
click at [230, 38] on mat-icon "content_copy" at bounding box center [233, 39] width 7 height 7
click at [405, 19] on button "Reply All" at bounding box center [418, 20] width 40 height 16
select select "**********"
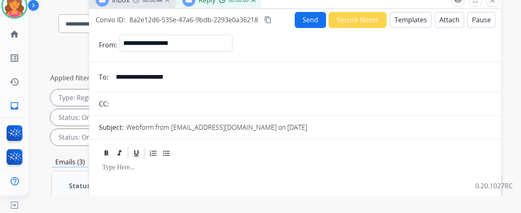
click at [404, 19] on button "Templates" at bounding box center [411, 20] width 42 height 16
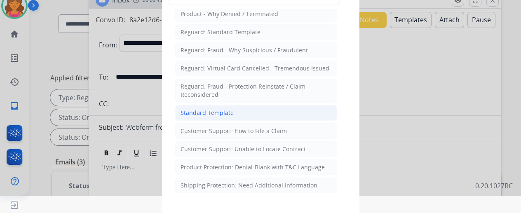
click at [232, 111] on li "Standard Template" at bounding box center [256, 113] width 162 height 16
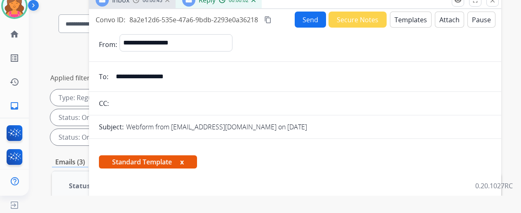
scroll to position [165, 0]
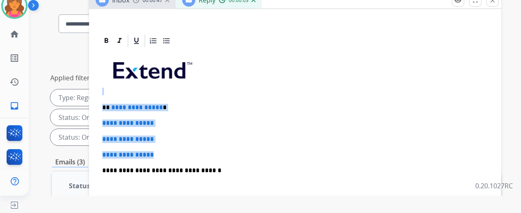
drag, startPoint x: 172, startPoint y: 158, endPoint x: 110, endPoint y: 94, distance: 88.9
click at [110, 94] on div "**********" at bounding box center [295, 190] width 392 height 284
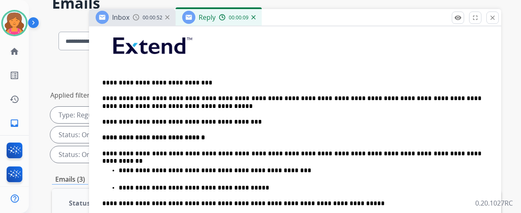
scroll to position [263, 0]
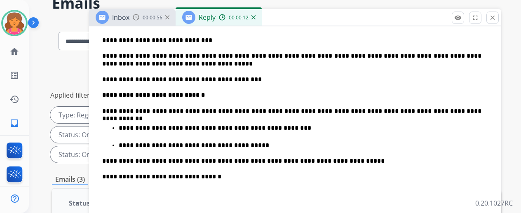
click at [426, 108] on p "**********" at bounding box center [291, 111] width 379 height 7
click at [423, 108] on p "**********" at bounding box center [291, 111] width 379 height 7
click at [481, 52] on p "**********" at bounding box center [291, 59] width 379 height 15
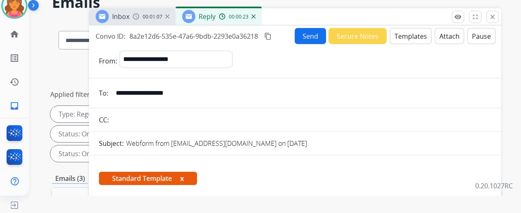
scroll to position [0, 0]
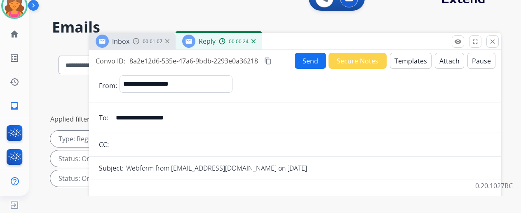
click at [309, 61] on button "Send" at bounding box center [310, 61] width 31 height 16
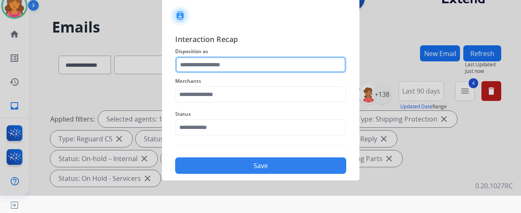
click at [246, 63] on input "text" at bounding box center [260, 64] width 171 height 16
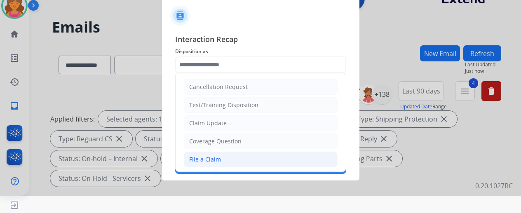
click at [221, 154] on li "File a Claim" at bounding box center [261, 160] width 154 height 16
type input "**********"
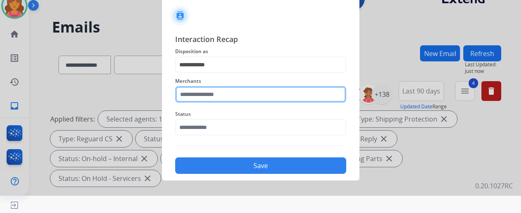
click at [220, 98] on input "text" at bounding box center [260, 94] width 171 height 16
click at [214, 89] on input "text" at bounding box center [260, 94] width 171 height 16
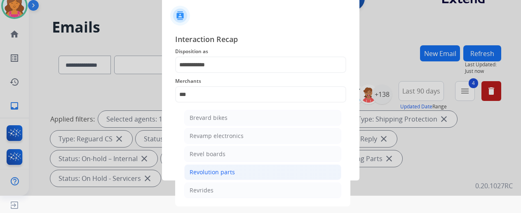
click at [211, 169] on div "Revolution parts" at bounding box center [212, 172] width 45 height 8
type input "**********"
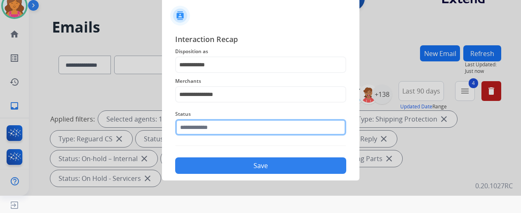
click at [206, 132] on input "text" at bounding box center [260, 127] width 171 height 16
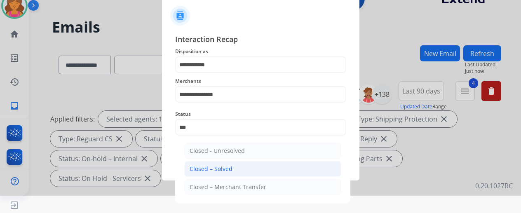
click at [234, 168] on li "Closed – Solved" at bounding box center [262, 169] width 157 height 16
type input "**********"
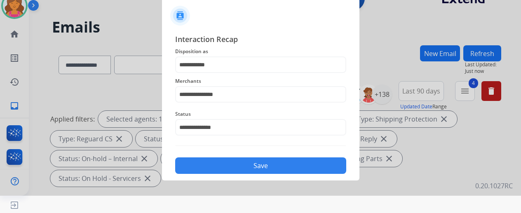
click at [233, 167] on button "Save" at bounding box center [260, 165] width 171 height 16
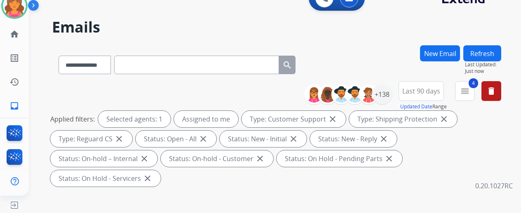
scroll to position [124, 0]
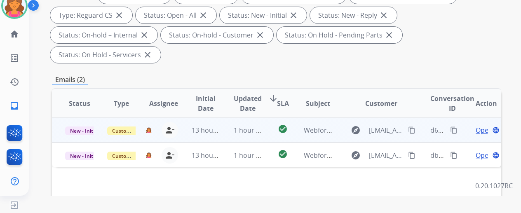
click at [486, 125] on span "Open" at bounding box center [484, 130] width 17 height 10
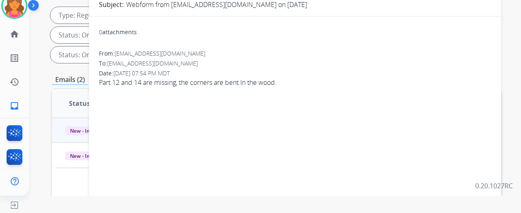
scroll to position [0, 0]
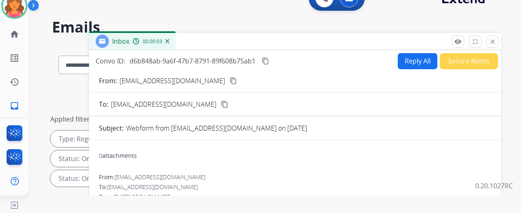
click at [230, 77] on mat-icon "content_copy" at bounding box center [233, 80] width 7 height 7
click at [410, 66] on button "Reply All" at bounding box center [418, 61] width 40 height 16
select select "**********"
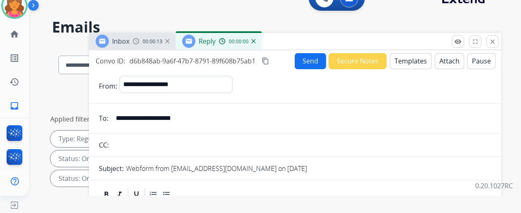
click at [407, 63] on button "Templates" at bounding box center [411, 61] width 42 height 16
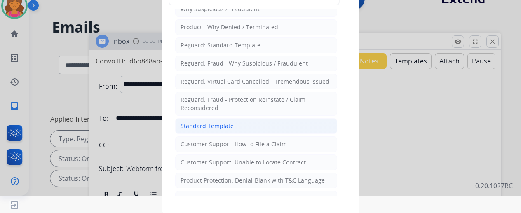
scroll to position [41, 0]
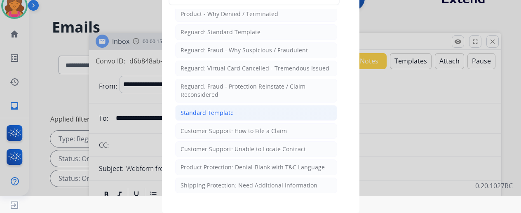
click at [216, 113] on div "Standard Template" at bounding box center [206, 113] width 53 height 8
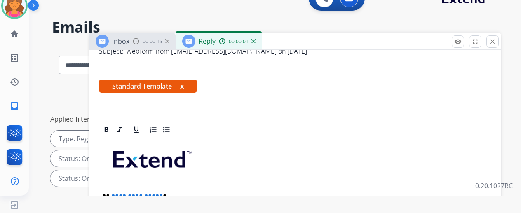
scroll to position [180, 0]
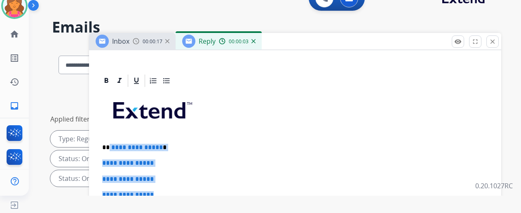
drag, startPoint x: 169, startPoint y: 181, endPoint x: 124, endPoint y: 131, distance: 67.4
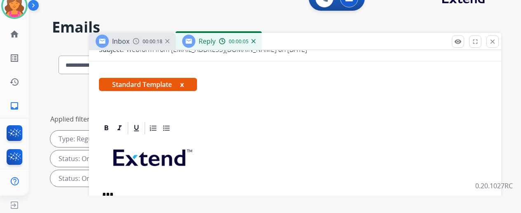
scroll to position [148, 0]
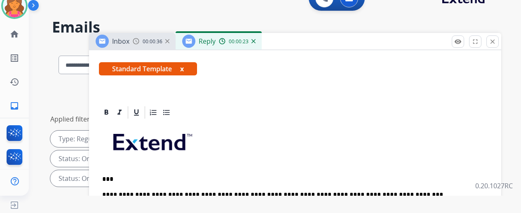
click at [149, 191] on p "**********" at bounding box center [291, 194] width 379 height 7
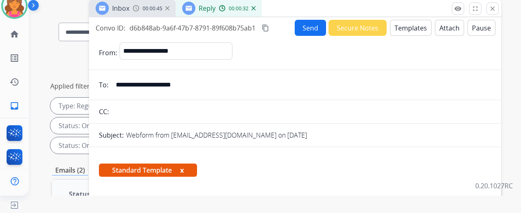
scroll to position [0, 0]
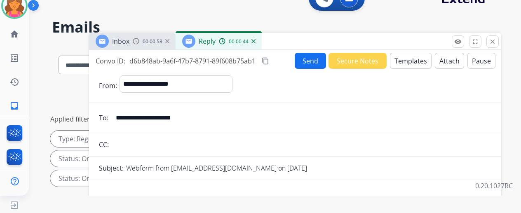
click at [316, 63] on button "Send" at bounding box center [310, 61] width 31 height 16
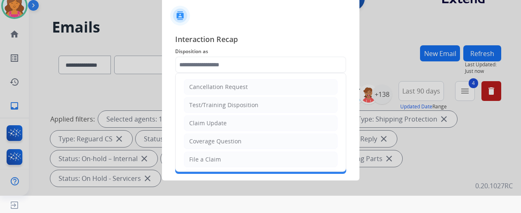
click at [217, 61] on input "text" at bounding box center [260, 64] width 171 height 16
click at [208, 155] on div "File a Claim" at bounding box center [205, 159] width 32 height 8
type input "**********"
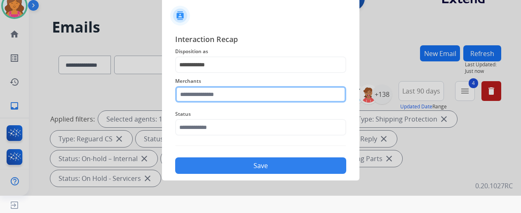
click at [208, 95] on input "text" at bounding box center [260, 94] width 171 height 16
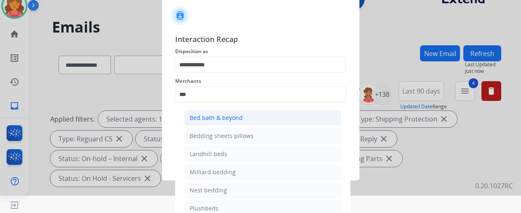
click at [208, 122] on div "Bed bath & beyond" at bounding box center [216, 118] width 53 height 8
type input "**********"
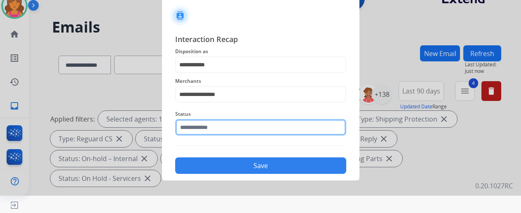
click at [206, 135] on input "text" at bounding box center [260, 127] width 171 height 16
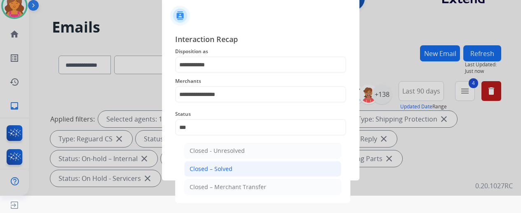
click at [243, 170] on li "Closed – Solved" at bounding box center [262, 169] width 157 height 16
type input "**********"
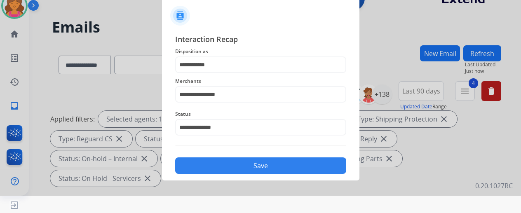
click at [243, 170] on button "Save" at bounding box center [260, 165] width 171 height 16
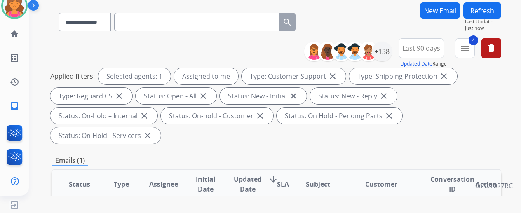
scroll to position [82, 0]
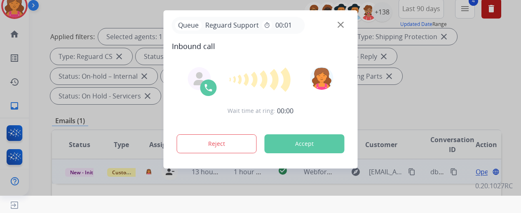
click at [481, 148] on div at bounding box center [260, 89] width 521 height 213
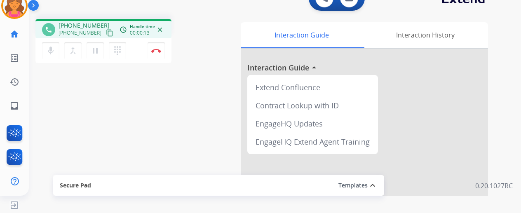
click at [106, 33] on mat-icon "content_copy" at bounding box center [109, 32] width 7 height 7
click at [160, 53] on button "Disconnect" at bounding box center [156, 50] width 17 height 17
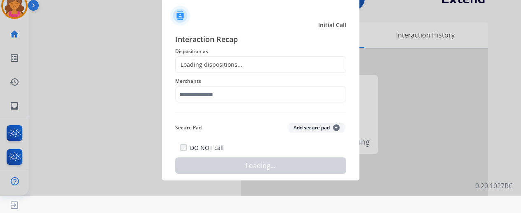
click at [246, 65] on div "Loading dispositions..." at bounding box center [260, 64] width 171 height 16
click at [243, 65] on div "Loading dispositions..." at bounding box center [260, 64] width 171 height 16
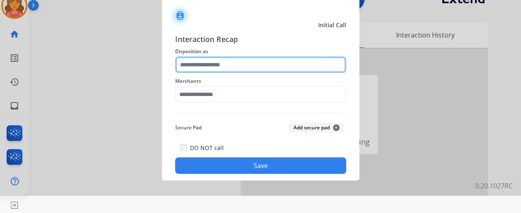
click at [241, 63] on input "text" at bounding box center [260, 64] width 171 height 16
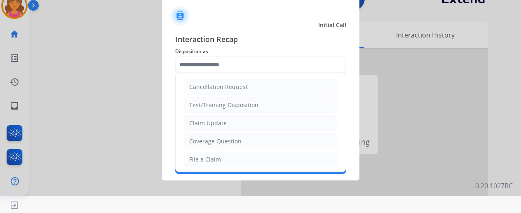
drag, startPoint x: 196, startPoint y: 156, endPoint x: 197, endPoint y: 151, distance: 5.1
click at [196, 156] on div "File a Claim" at bounding box center [205, 159] width 32 height 8
type input "**********"
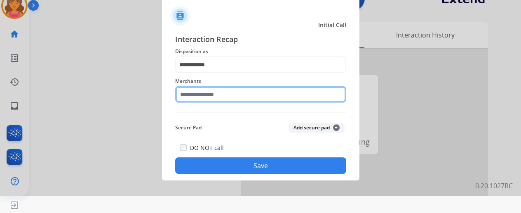
click at [214, 101] on input "text" at bounding box center [260, 94] width 171 height 16
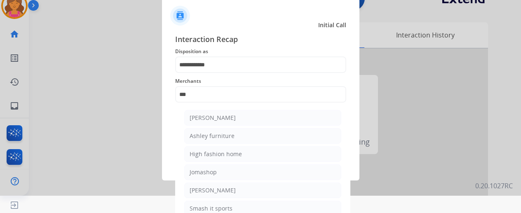
click at [227, 131] on li "Ashley furniture" at bounding box center [262, 136] width 157 height 16
type input "**********"
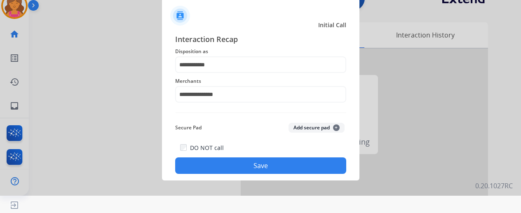
click at [218, 164] on button "Save" at bounding box center [260, 165] width 171 height 16
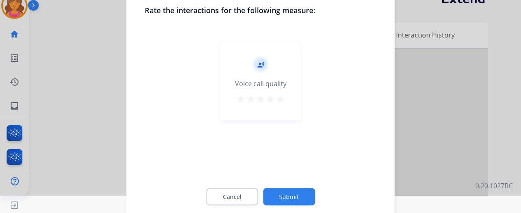
click at [285, 98] on div "record_voice_over Voice call quality star star star star star" at bounding box center [260, 81] width 80 height 78
click at [282, 100] on mat-icon "star" at bounding box center [280, 99] width 10 height 10
click at [291, 200] on button "Submit" at bounding box center [289, 196] width 52 height 17
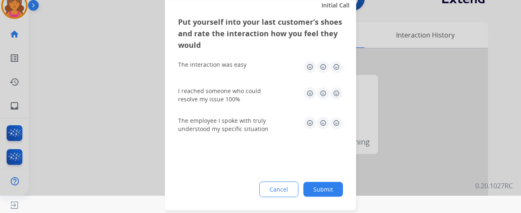
click at [335, 70] on img at bounding box center [336, 66] width 13 height 13
click at [336, 91] on img at bounding box center [336, 93] width 13 height 13
click at [336, 124] on img at bounding box center [336, 122] width 13 height 13
click at [323, 183] on button "Submit" at bounding box center [323, 189] width 40 height 15
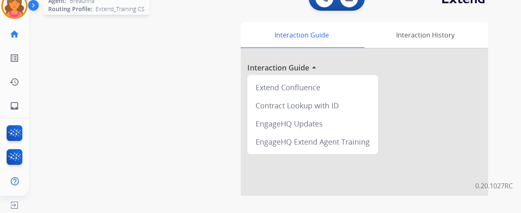
click at [22, 5] on img at bounding box center [14, 5] width 23 height 23
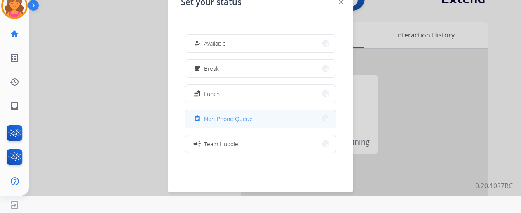
click at [233, 113] on button "assignment Non-Phone Queue" at bounding box center [260, 119] width 150 height 18
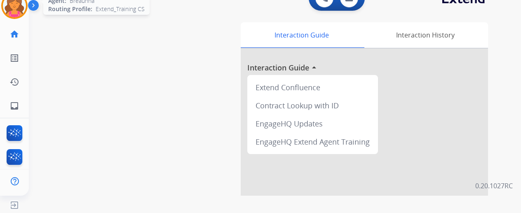
click at [21, 4] on img at bounding box center [14, 5] width 23 height 23
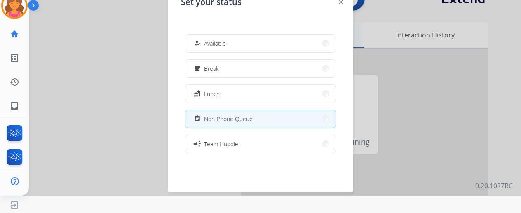
drag, startPoint x: 248, startPoint y: 49, endPoint x: 247, endPoint y: 44, distance: 5.0
click at [247, 44] on button "how_to_reg Available" at bounding box center [260, 44] width 150 height 18
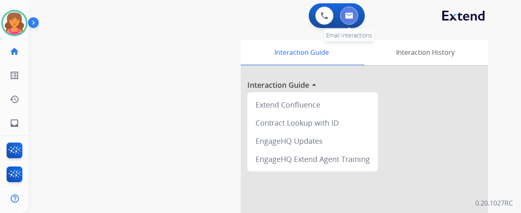
click at [351, 19] on button at bounding box center [349, 16] width 18 height 18
select select "**********"
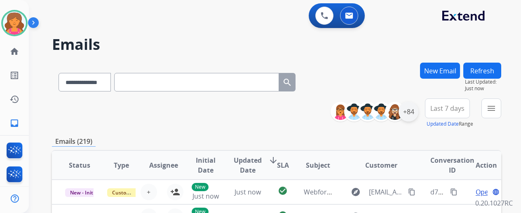
click at [413, 113] on div "+84" at bounding box center [408, 112] width 20 height 20
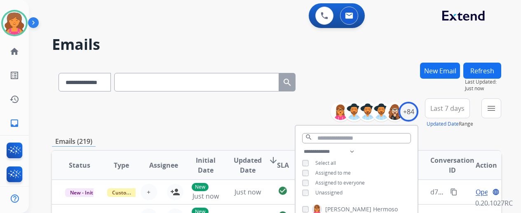
click at [439, 107] on span "Last 7 days" at bounding box center [447, 108] width 34 height 3
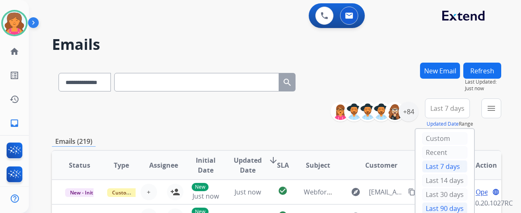
click at [435, 205] on div "Last 90 days" at bounding box center [444, 208] width 45 height 12
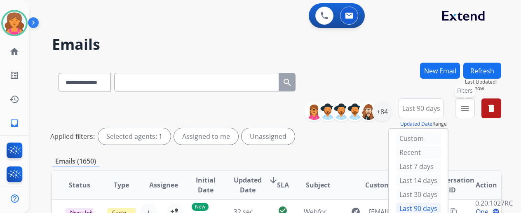
click at [471, 103] on button "menu Filters" at bounding box center [465, 108] width 20 height 20
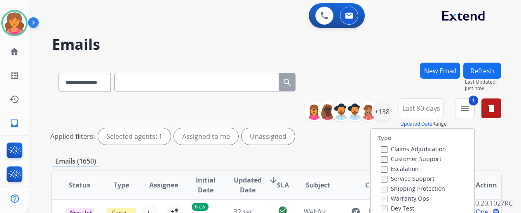
click at [385, 195] on label "Warranty Ops" at bounding box center [405, 199] width 48 height 8
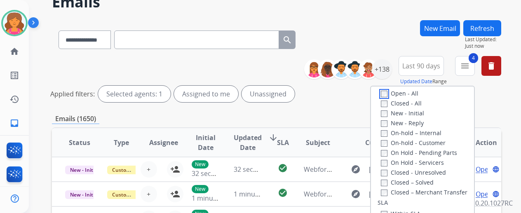
scroll to position [82, 0]
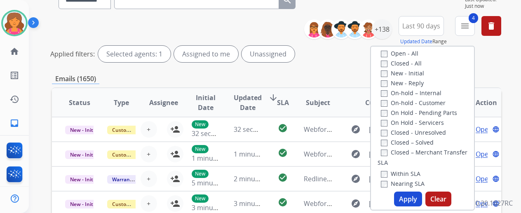
click at [421, 195] on button "Apply" at bounding box center [408, 199] width 28 height 15
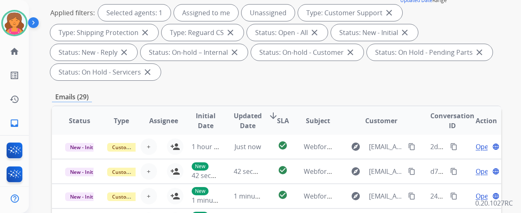
scroll to position [0, 0]
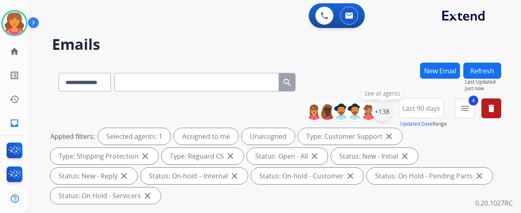
click at [381, 119] on div "+138" at bounding box center [382, 112] width 20 height 20
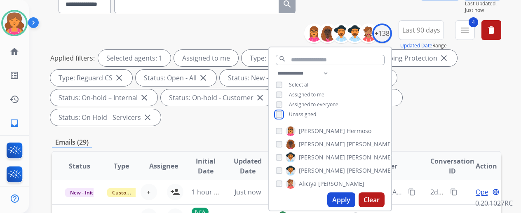
scroll to position [82, 0]
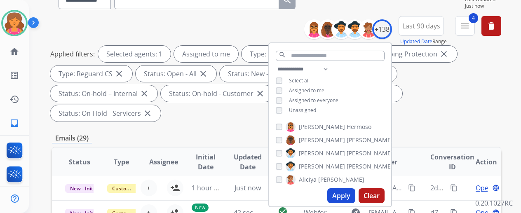
click at [348, 193] on button "Apply" at bounding box center [341, 195] width 28 height 15
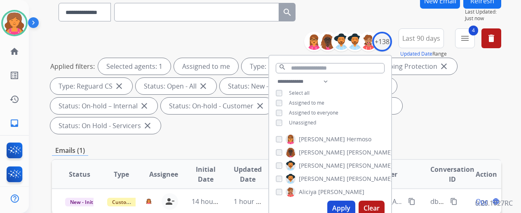
scroll to position [124, 0]
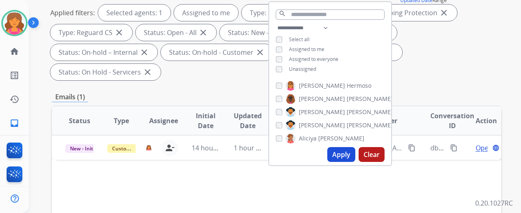
click at [203, 92] on div "Emails (1)" at bounding box center [276, 97] width 449 height 10
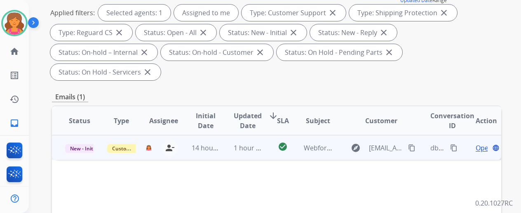
click at [477, 143] on div "Open language" at bounding box center [486, 148] width 28 height 10
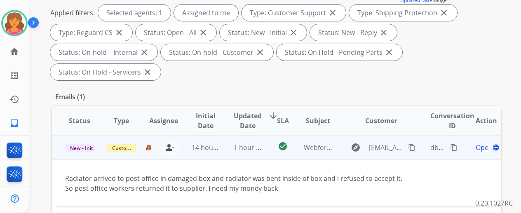
click at [483, 143] on span "Open" at bounding box center [484, 148] width 17 height 10
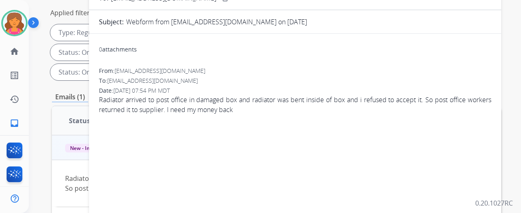
scroll to position [0, 0]
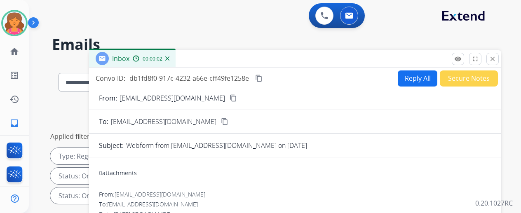
click at [458, 78] on button "Secure Notes" at bounding box center [469, 78] width 58 height 16
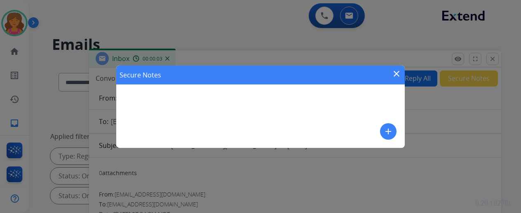
click at [386, 125] on button "add" at bounding box center [388, 131] width 16 height 16
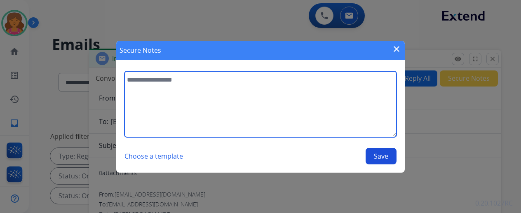
click at [356, 123] on textarea at bounding box center [260, 104] width 272 height 66
type textarea "**********"
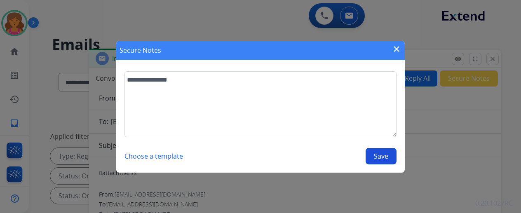
click at [382, 159] on button "Save" at bounding box center [381, 156] width 31 height 16
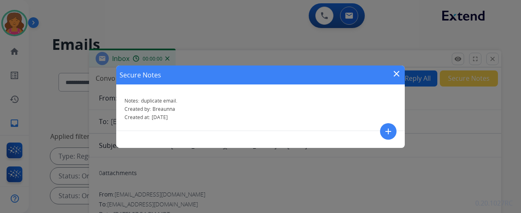
click at [498, 60] on div "Secure Notes close Notes: duplicate email. Created by: Breaunna Created at: 08/…" at bounding box center [260, 106] width 521 height 213
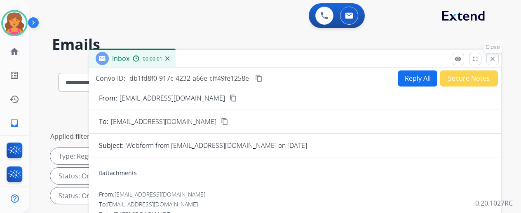
click at [496, 58] on mat-icon "close" at bounding box center [492, 58] width 7 height 7
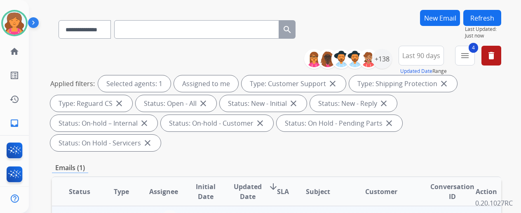
scroll to position [124, 0]
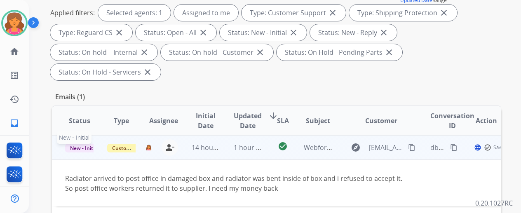
click at [81, 144] on span "New - Initial" at bounding box center [84, 148] width 38 height 9
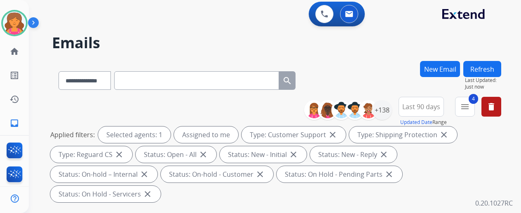
scroll to position [0, 0]
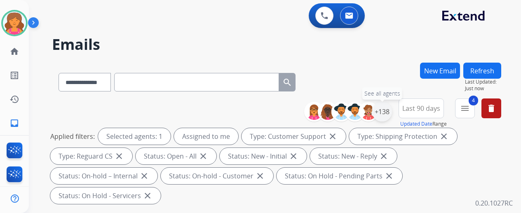
click at [385, 111] on div "+138" at bounding box center [382, 112] width 20 height 20
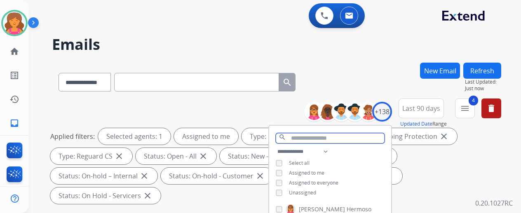
click at [335, 137] on input "text" at bounding box center [330, 138] width 109 height 10
click at [288, 170] on div "Assigned to me" at bounding box center [300, 173] width 49 height 7
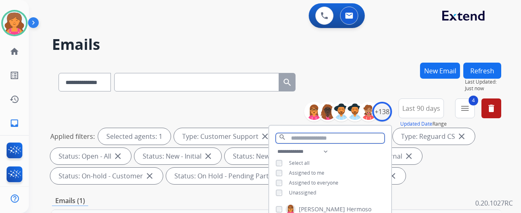
click at [316, 139] on input "text" at bounding box center [330, 138] width 109 height 10
type input "****"
click at [307, 206] on span "[PERSON_NAME]" at bounding box center [322, 209] width 46 height 8
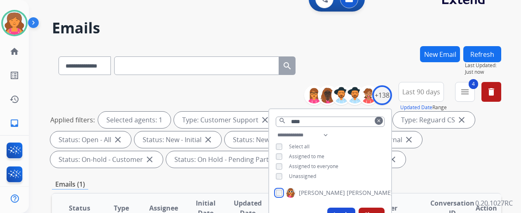
scroll to position [41, 0]
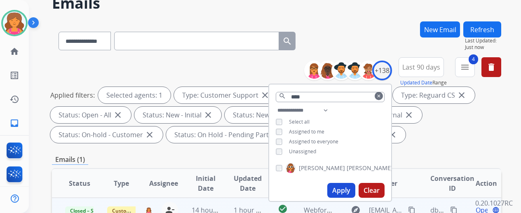
click at [355, 190] on button "Apply" at bounding box center [341, 190] width 28 height 15
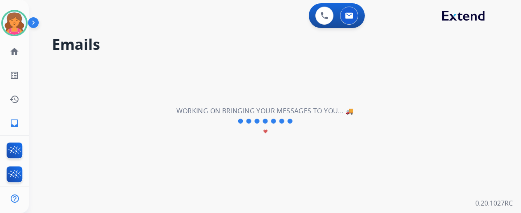
scroll to position [0, 0]
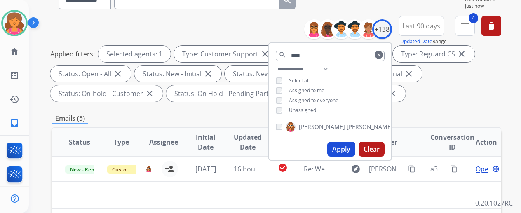
click at [459, 91] on div "Applied filters: Selected agents: 1 Type: Customer Support close Type: Shipping…" at bounding box center [274, 74] width 449 height 56
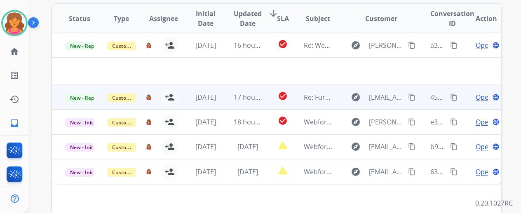
scroll to position [165, 0]
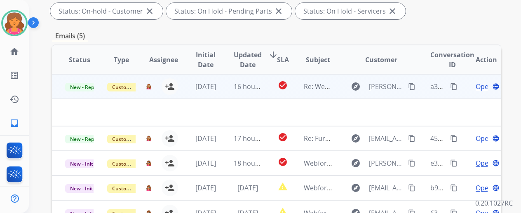
click at [485, 89] on span "Open" at bounding box center [484, 87] width 17 height 10
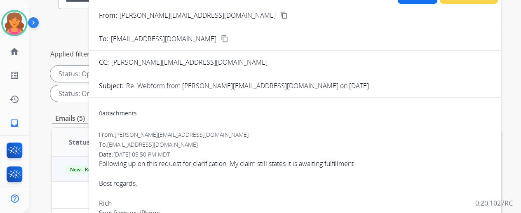
scroll to position [41, 0]
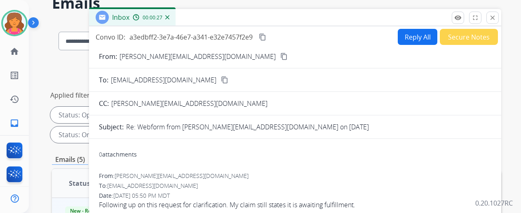
click at [280, 58] on mat-icon "content_copy" at bounding box center [283, 56] width 7 height 7
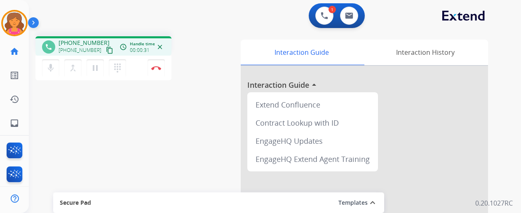
click at [106, 51] on mat-icon "content_copy" at bounding box center [109, 50] width 7 height 7
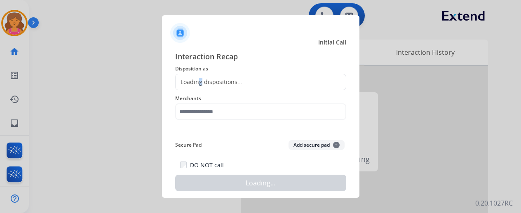
click at [200, 84] on div "Loading dispositions..." at bounding box center [209, 82] width 67 height 8
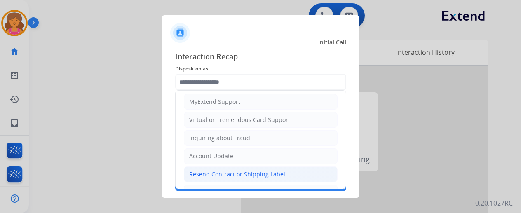
scroll to position [82, 0]
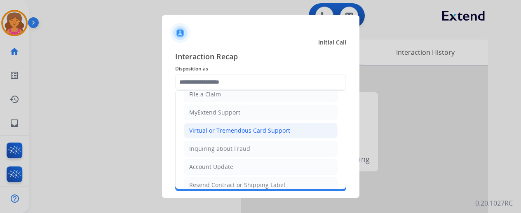
click at [225, 128] on div "Virtual or Tremendous Card Support" at bounding box center [239, 131] width 101 height 8
type input "**********"
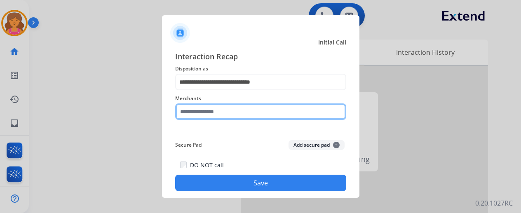
click at [221, 113] on input "text" at bounding box center [260, 111] width 171 height 16
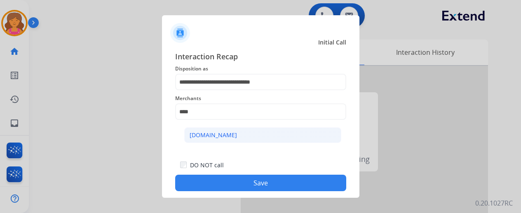
click at [274, 132] on li "[DOMAIN_NAME]" at bounding box center [262, 135] width 157 height 16
type input "**********"
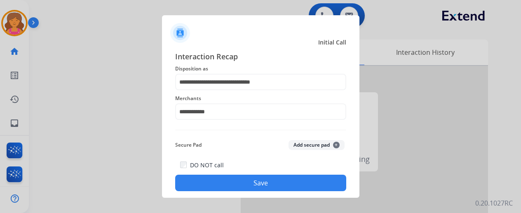
click at [258, 184] on button "Save" at bounding box center [260, 183] width 171 height 16
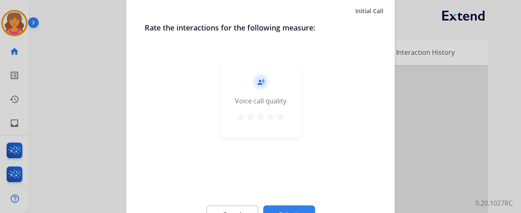
click at [282, 114] on mat-icon "star" at bounding box center [280, 116] width 10 height 10
click at [291, 206] on button "Submit" at bounding box center [289, 213] width 52 height 17
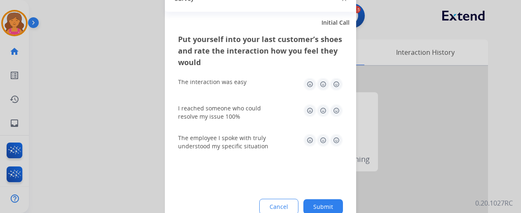
click at [336, 107] on img at bounding box center [336, 110] width 13 height 13
click at [335, 78] on img at bounding box center [336, 83] width 13 height 13
click at [339, 141] on img at bounding box center [336, 140] width 13 height 13
click at [326, 209] on button "Submit" at bounding box center [323, 206] width 40 height 15
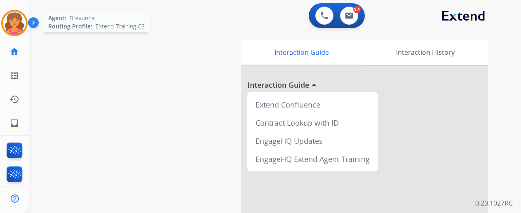
click at [12, 27] on img at bounding box center [14, 23] width 23 height 23
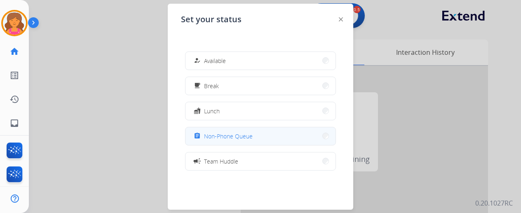
click at [246, 138] on span "Non-Phone Queue" at bounding box center [228, 136] width 49 height 9
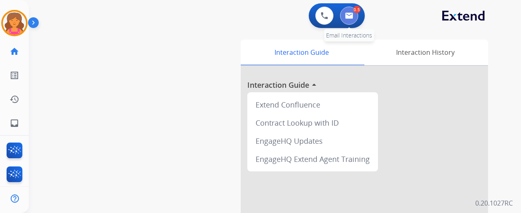
click at [351, 12] on button at bounding box center [349, 16] width 18 height 18
select select "**********"
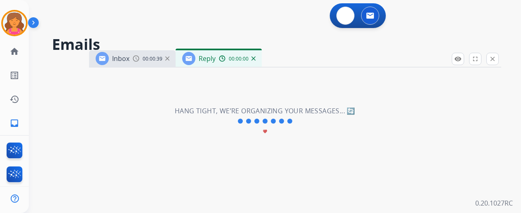
select select "**********"
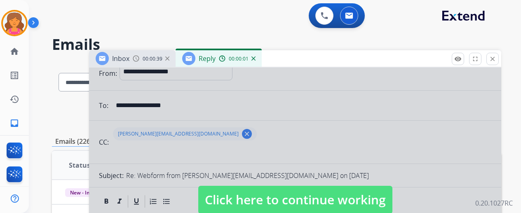
scroll to position [41, 0]
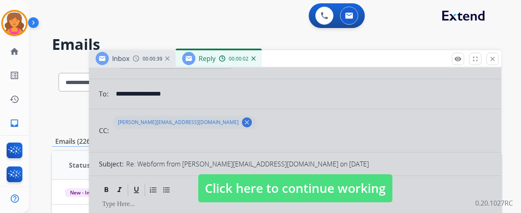
click at [269, 186] on span "Click here to continue working" at bounding box center [295, 188] width 194 height 28
select select
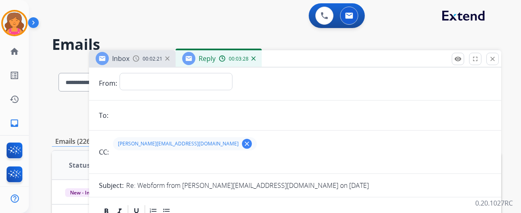
scroll to position [0, 0]
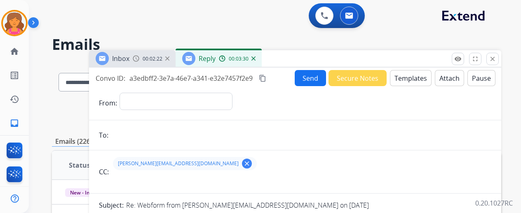
click at [239, 59] on span "00:03:30" at bounding box center [239, 59] width 20 height 7
click at [255, 60] on img at bounding box center [253, 58] width 4 height 4
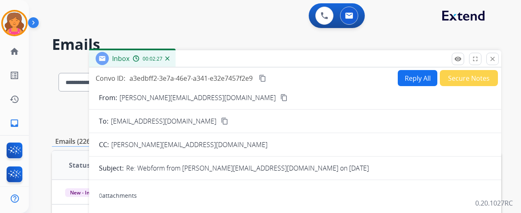
click at [399, 75] on button "Reply All" at bounding box center [418, 78] width 40 height 16
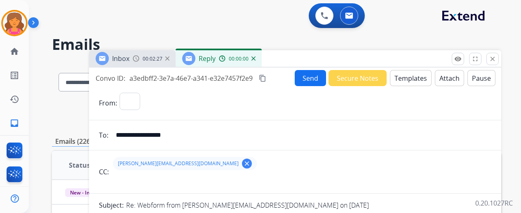
select select "**********"
click at [398, 81] on button "Templates" at bounding box center [411, 78] width 42 height 16
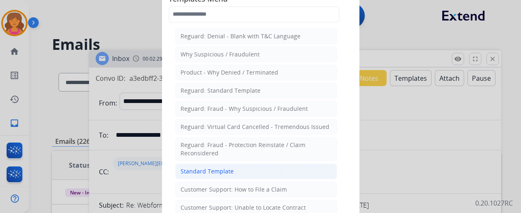
click at [220, 169] on div "Standard Template" at bounding box center [206, 171] width 53 height 8
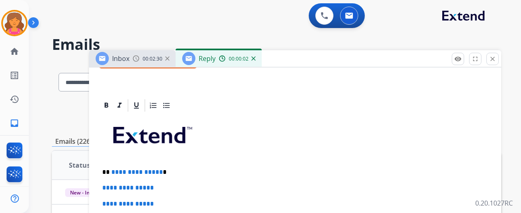
scroll to position [247, 0]
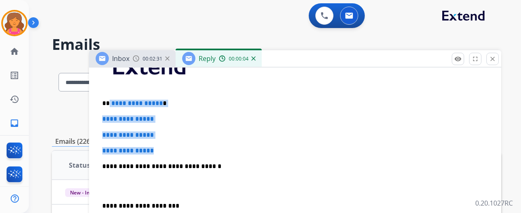
drag, startPoint x: 168, startPoint y: 146, endPoint x: 115, endPoint y: 95, distance: 73.2
click at [115, 95] on div "**********" at bounding box center [295, 186] width 392 height 284
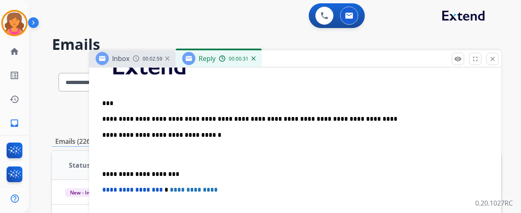
click at [262, 117] on p "**********" at bounding box center [291, 118] width 379 height 7
click at [337, 119] on p "**********" at bounding box center [291, 118] width 379 height 7
click at [172, 117] on p "**********" at bounding box center [291, 118] width 379 height 7
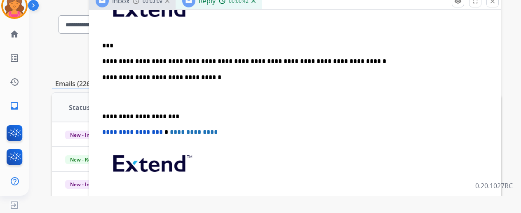
scroll to position [48, 0]
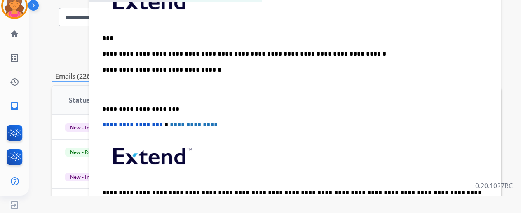
click at [291, 53] on p "**********" at bounding box center [291, 53] width 379 height 7
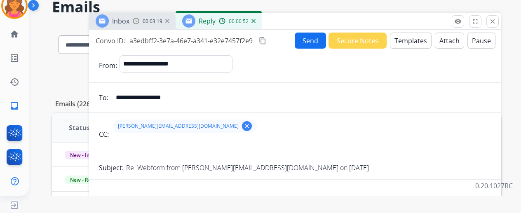
scroll to position [0, 0]
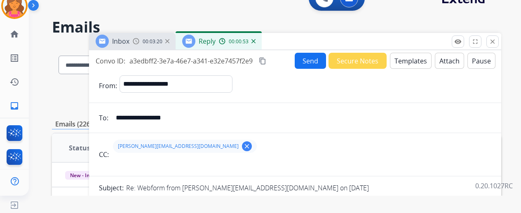
click at [266, 60] on mat-icon "content_copy" at bounding box center [262, 60] width 7 height 7
click at [319, 60] on button "Send" at bounding box center [310, 61] width 31 height 16
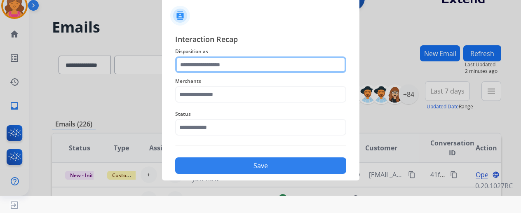
click at [254, 67] on input "text" at bounding box center [260, 64] width 171 height 16
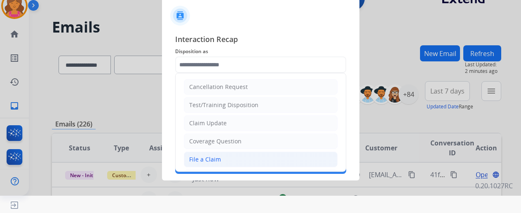
click at [206, 153] on li "File a Claim" at bounding box center [261, 160] width 154 height 16
type input "**********"
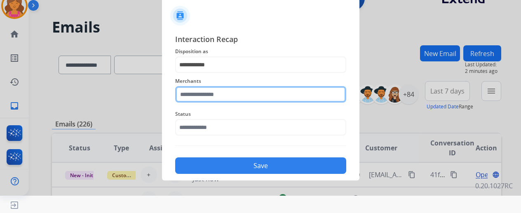
click at [199, 94] on input "text" at bounding box center [260, 94] width 171 height 16
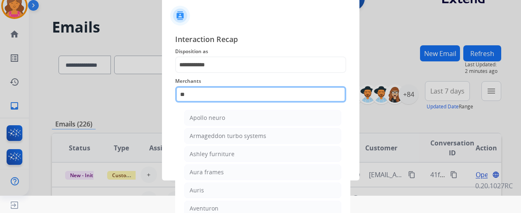
type input "*"
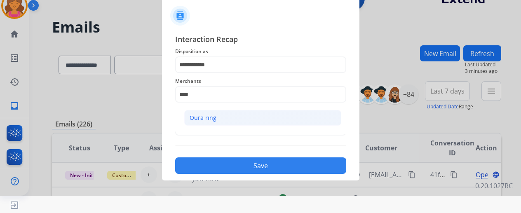
click at [207, 115] on div "Oura ring" at bounding box center [203, 118] width 27 height 8
type input "*********"
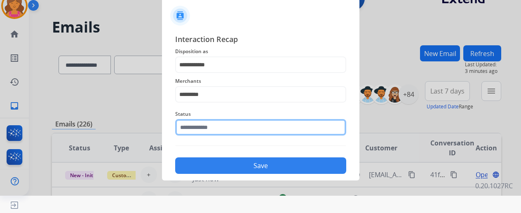
click at [209, 128] on input "text" at bounding box center [260, 127] width 171 height 16
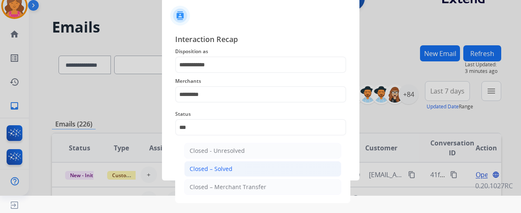
click at [234, 168] on li "Closed – Solved" at bounding box center [262, 169] width 157 height 16
type input "**********"
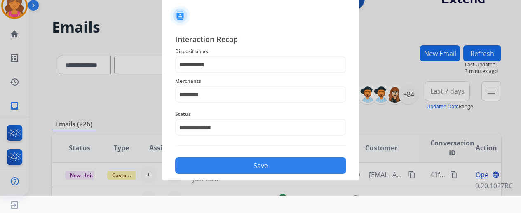
click at [234, 168] on button "Save" at bounding box center [260, 165] width 171 height 16
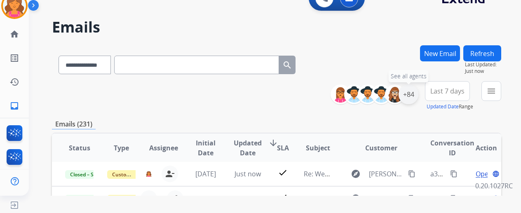
click at [414, 96] on div "+84" at bounding box center [408, 94] width 20 height 20
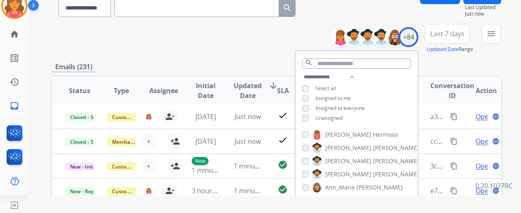
scroll to position [82, 0]
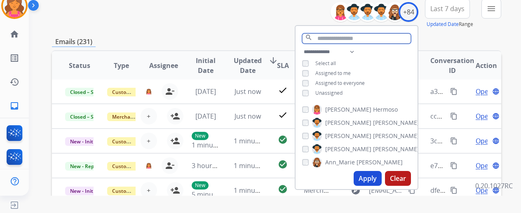
click at [331, 41] on input "text" at bounding box center [356, 38] width 109 height 10
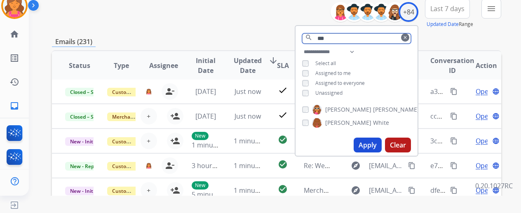
type input "***"
click at [364, 141] on button "Apply" at bounding box center [368, 145] width 28 height 15
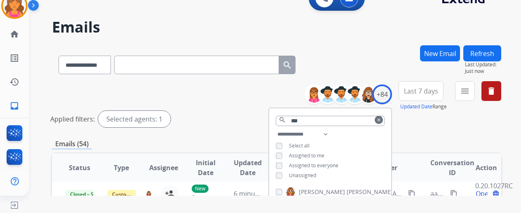
click at [260, 113] on div "Applied filters: Selected agents: 1" at bounding box center [274, 119] width 449 height 16
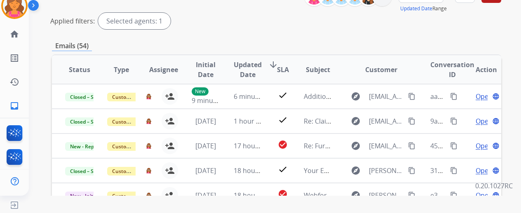
scroll to position [41, 0]
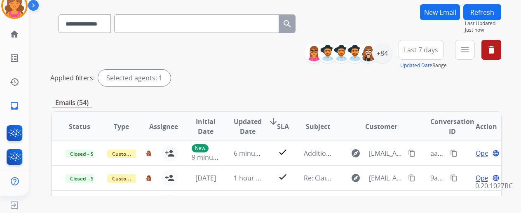
click at [426, 51] on span "Last 7 days" at bounding box center [421, 49] width 34 height 3
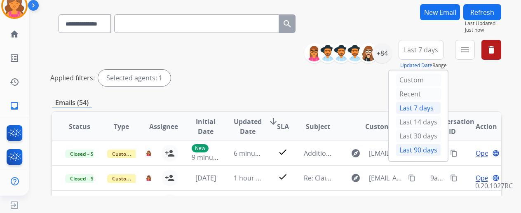
click at [417, 150] on div "Last 90 days" at bounding box center [418, 150] width 45 height 12
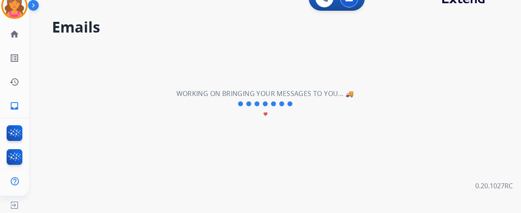
scroll to position [0, 0]
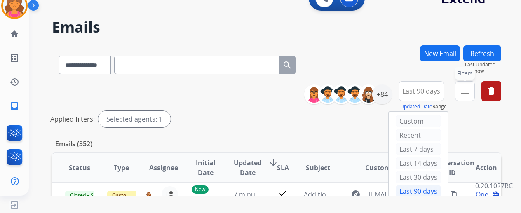
click at [469, 95] on mat-icon "menu" at bounding box center [465, 91] width 10 height 10
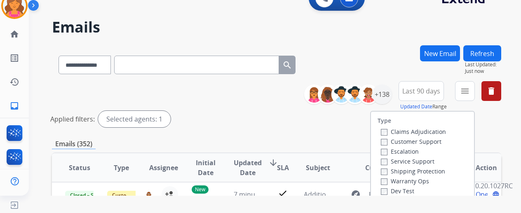
click at [427, 141] on label "Customer Support" at bounding box center [411, 142] width 61 height 8
click at [422, 173] on label "Shipping Protection" at bounding box center [413, 171] width 64 height 8
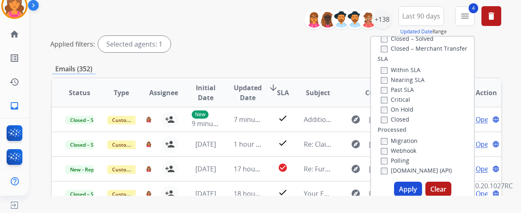
scroll to position [82, 0]
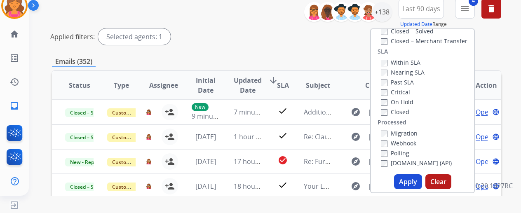
click at [414, 179] on button "Apply" at bounding box center [408, 181] width 28 height 15
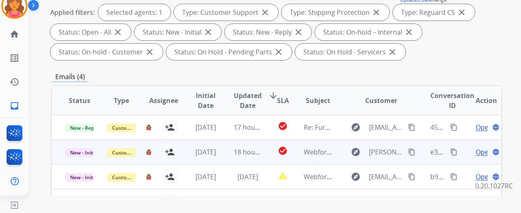
scroll to position [124, 0]
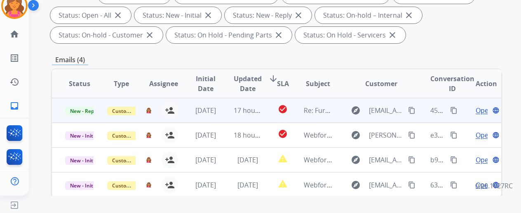
click at [480, 112] on span "Open" at bounding box center [484, 110] width 17 height 10
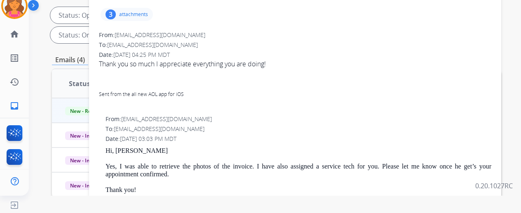
scroll to position [0, 0]
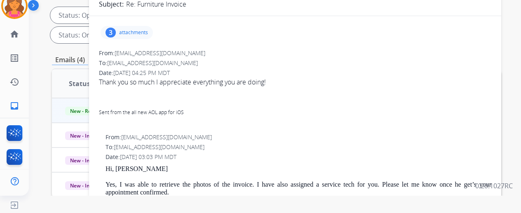
click at [122, 32] on div "3 attachments" at bounding box center [127, 32] width 52 height 13
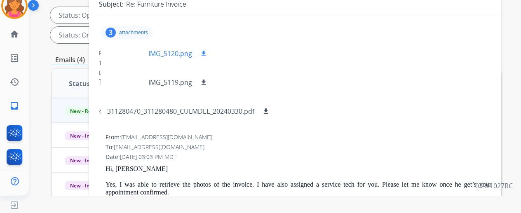
click at [137, 45] on div at bounding box center [127, 53] width 41 height 29
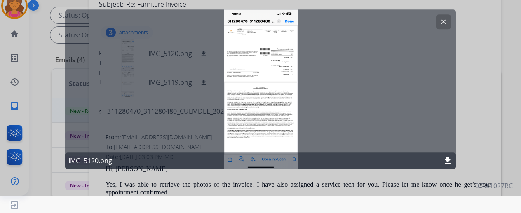
click at [443, 25] on mat-icon "clear" at bounding box center [443, 21] width 7 height 7
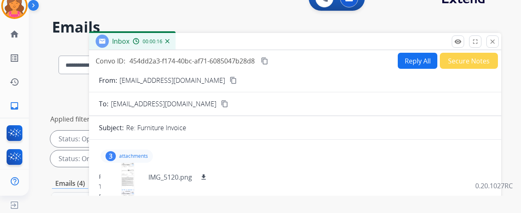
click at [230, 80] on mat-icon "content_copy" at bounding box center [233, 80] width 7 height 7
click at [478, 56] on button "Secure Notes" at bounding box center [469, 61] width 58 height 16
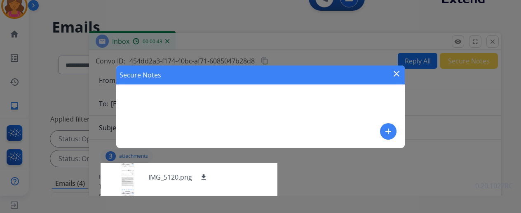
click at [302, 90] on div "Secure Notes close add" at bounding box center [260, 107] width 288 height 82
click at [385, 126] on button "add" at bounding box center [388, 131] width 16 height 16
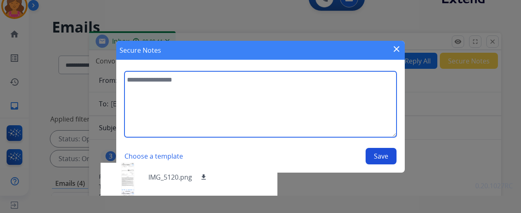
click at [324, 108] on textarea at bounding box center [260, 104] width 272 height 66
type textarea "**********"
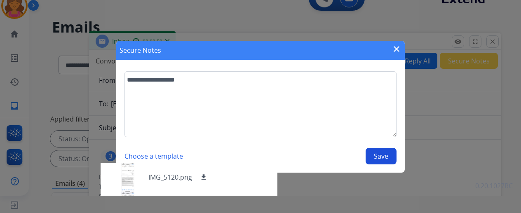
click at [386, 163] on button "Save" at bounding box center [381, 156] width 31 height 16
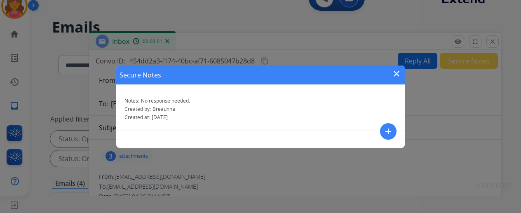
click at [497, 42] on div "Secure Notes close Notes: No response needed. Created by: Breaunna Created at: …" at bounding box center [260, 106] width 521 height 213
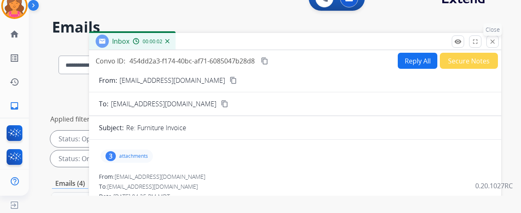
click at [495, 43] on button "close Close" at bounding box center [492, 41] width 12 height 12
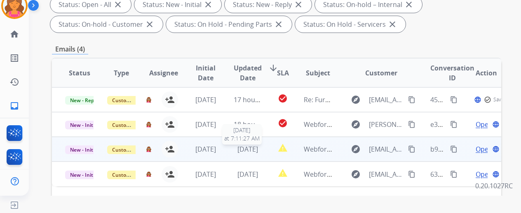
scroll to position [165, 0]
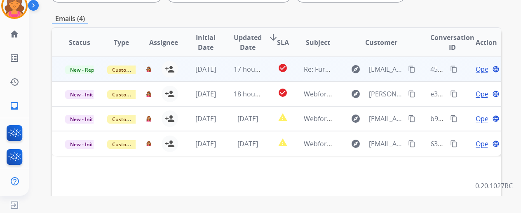
click at [269, 68] on td "check_circle" at bounding box center [277, 69] width 28 height 25
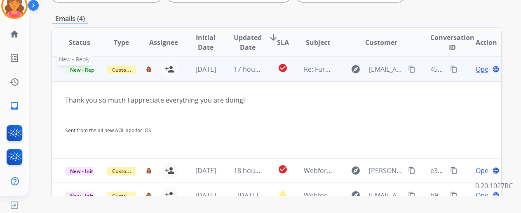
click at [89, 68] on span "New - Reply" at bounding box center [84, 70] width 38 height 9
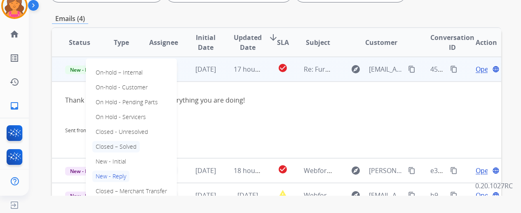
click at [118, 147] on p "Closed – Solved" at bounding box center [115, 147] width 47 height 12
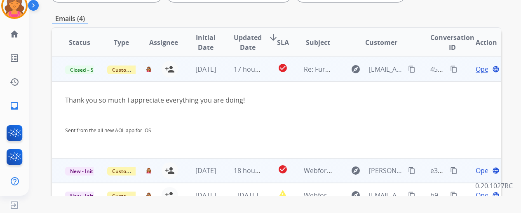
click at [477, 167] on span "Open" at bounding box center [484, 171] width 17 height 10
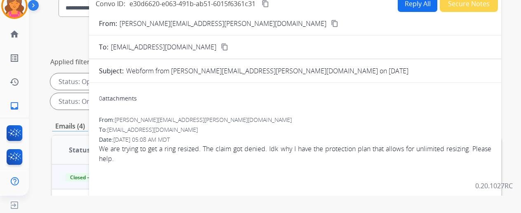
scroll to position [0, 0]
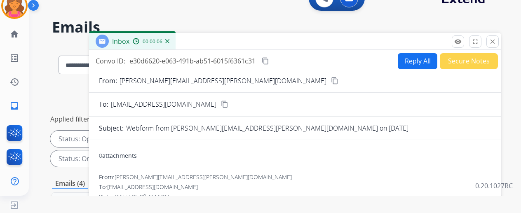
click at [211, 82] on div "From: Logan.v.madren@gmail.com content_copy" at bounding box center [295, 81] width 412 height 10
click at [331, 81] on mat-icon "content_copy" at bounding box center [334, 80] width 7 height 7
click at [410, 57] on button "Reply All" at bounding box center [418, 61] width 40 height 16
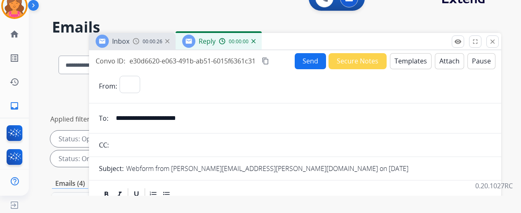
select select "**********"
click at [410, 61] on button "Templates" at bounding box center [411, 61] width 42 height 16
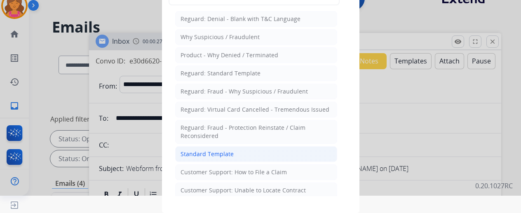
click at [213, 151] on div "Standard Template" at bounding box center [206, 154] width 53 height 8
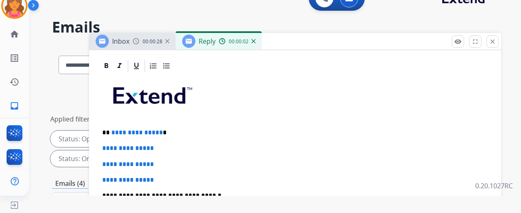
scroll to position [190, 0]
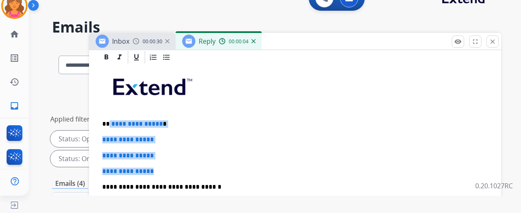
drag, startPoint x: 166, startPoint y: 169, endPoint x: 115, endPoint y: 120, distance: 71.4
click at [115, 120] on div "**********" at bounding box center [295, 207] width 392 height 284
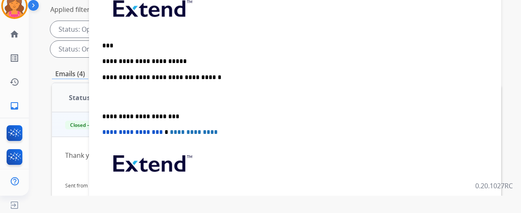
scroll to position [117, 0]
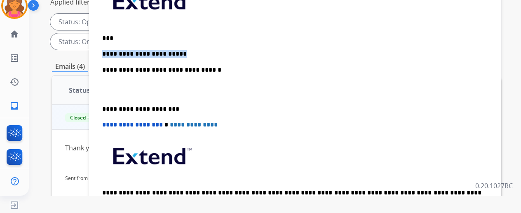
drag, startPoint x: 174, startPoint y: 53, endPoint x: 109, endPoint y: 51, distance: 65.6
click at [108, 52] on div "**********" at bounding box center [295, 105] width 392 height 252
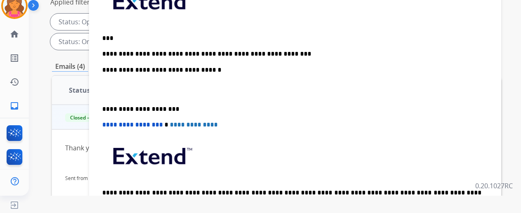
click at [289, 51] on p "**********" at bounding box center [291, 53] width 379 height 7
click at [221, 54] on p "**********" at bounding box center [291, 53] width 379 height 7
click at [222, 52] on p "**********" at bounding box center [291, 53] width 379 height 7
click at [223, 52] on p "**********" at bounding box center [291, 53] width 379 height 7
click at [315, 55] on p "**********" at bounding box center [291, 53] width 379 height 7
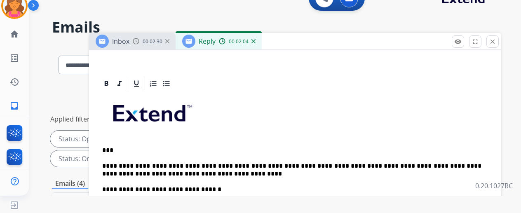
scroll to position [166, 0]
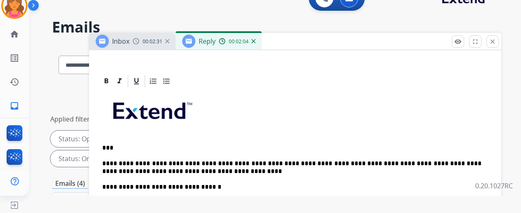
click at [216, 173] on p "**********" at bounding box center [291, 167] width 379 height 15
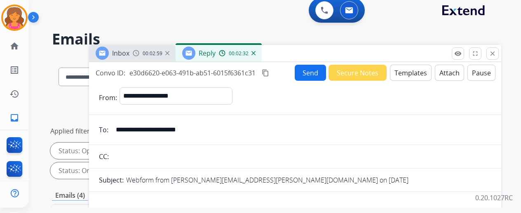
scroll to position [0, 0]
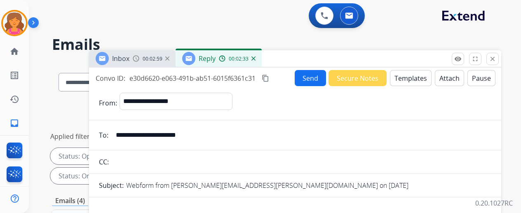
click at [269, 78] on mat-icon "content_copy" at bounding box center [265, 78] width 7 height 7
click at [306, 75] on button "Send" at bounding box center [310, 78] width 31 height 16
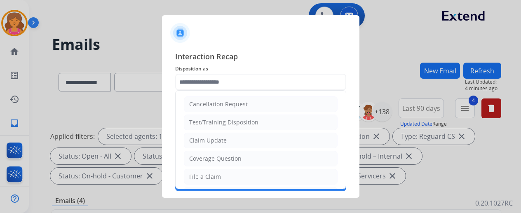
click at [276, 80] on input "text" at bounding box center [260, 82] width 171 height 16
click at [206, 143] on div "Claim Update" at bounding box center [208, 140] width 38 height 8
type input "**********"
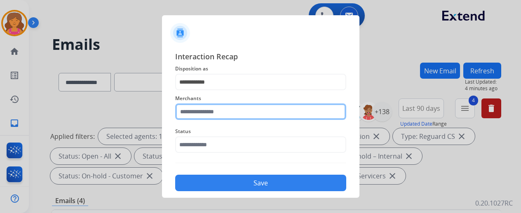
click at [213, 109] on input "text" at bounding box center [260, 111] width 171 height 16
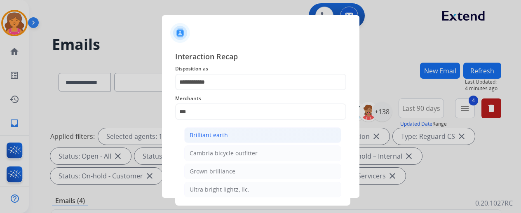
click at [320, 136] on li "Brilliant earth" at bounding box center [262, 135] width 157 height 16
type input "**********"
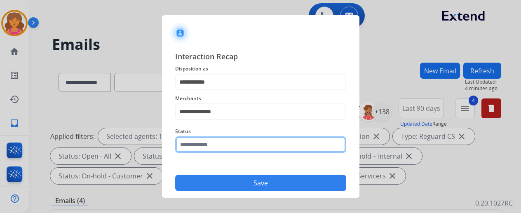
click at [305, 137] on input "text" at bounding box center [260, 144] width 171 height 16
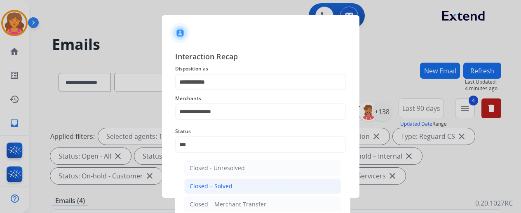
click at [260, 191] on li "Closed – Solved" at bounding box center [262, 186] width 157 height 16
type input "**********"
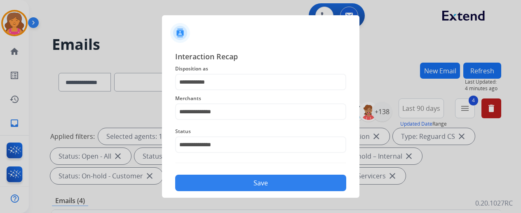
click at [260, 191] on div "**********" at bounding box center [260, 121] width 197 height 154
click at [263, 185] on button "Save" at bounding box center [260, 183] width 171 height 16
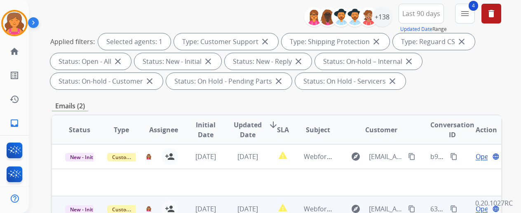
scroll to position [165, 0]
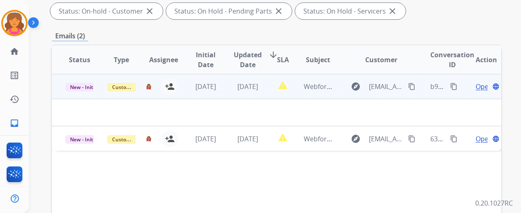
click at [479, 85] on span "Open" at bounding box center [484, 87] width 17 height 10
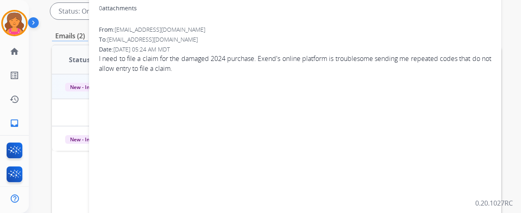
scroll to position [82, 0]
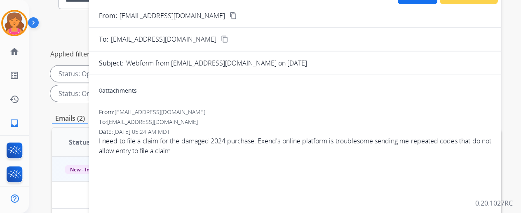
click at [230, 13] on mat-icon "content_copy" at bounding box center [233, 15] width 7 height 7
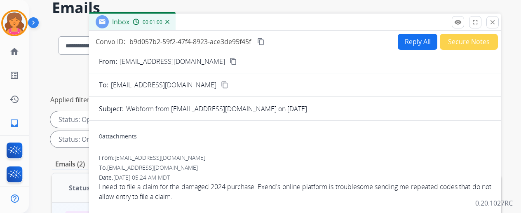
scroll to position [0, 0]
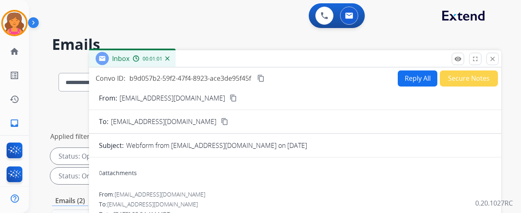
click at [420, 82] on button "Reply All" at bounding box center [418, 78] width 40 height 16
select select "**********"
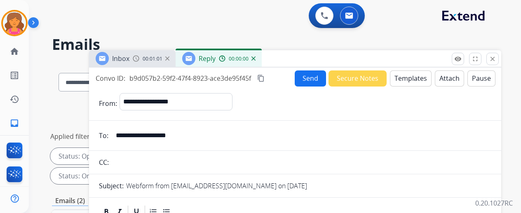
click at [421, 79] on button "Templates" at bounding box center [411, 78] width 42 height 16
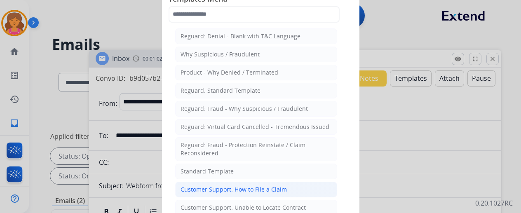
click at [232, 182] on li "Customer Support: How to File a Claim" at bounding box center [256, 190] width 162 height 16
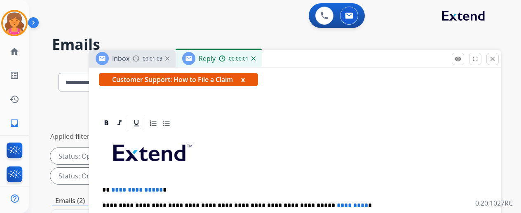
scroll to position [158, 0]
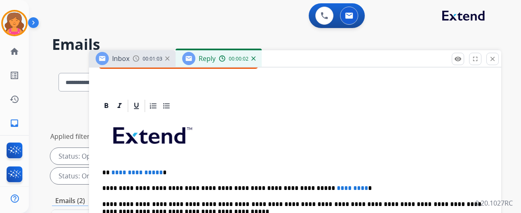
click at [163, 171] on span "**********" at bounding box center [137, 172] width 52 height 6
drag, startPoint x: 333, startPoint y: 185, endPoint x: 345, endPoint y: 190, distance: 13.5
click at [337, 185] on span "*********" at bounding box center [352, 188] width 31 height 6
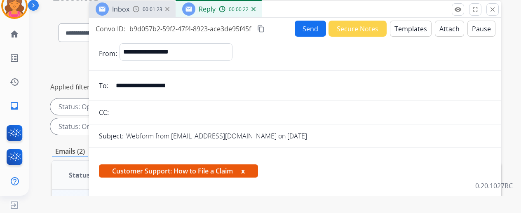
scroll to position [0, 0]
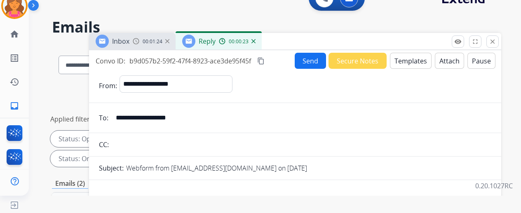
click at [320, 60] on button "Send" at bounding box center [310, 61] width 31 height 16
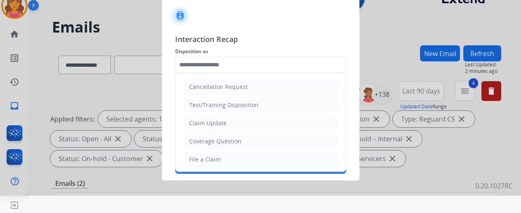
click at [260, 63] on input "text" at bounding box center [260, 64] width 171 height 16
click at [230, 160] on li "File a Claim" at bounding box center [261, 160] width 154 height 16
type input "**********"
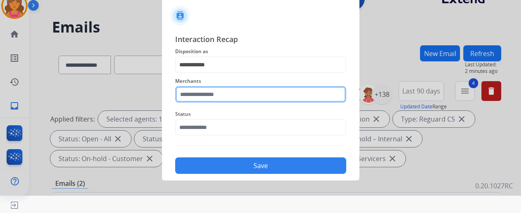
click at [237, 99] on input "text" at bounding box center [260, 94] width 171 height 16
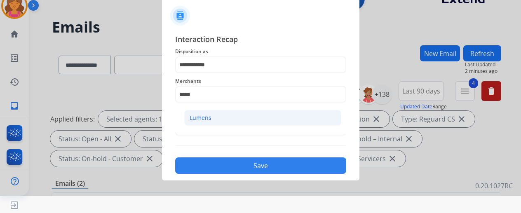
click at [251, 112] on li "Lumens" at bounding box center [262, 118] width 157 height 16
type input "******"
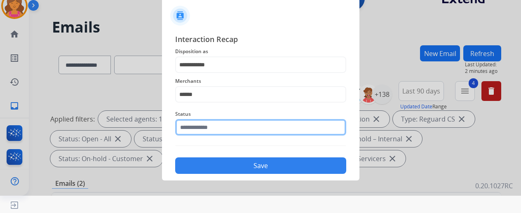
click at [242, 132] on input "text" at bounding box center [260, 127] width 171 height 16
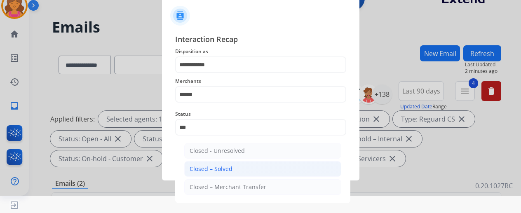
click at [245, 165] on li "Closed – Solved" at bounding box center [262, 169] width 157 height 16
type input "**********"
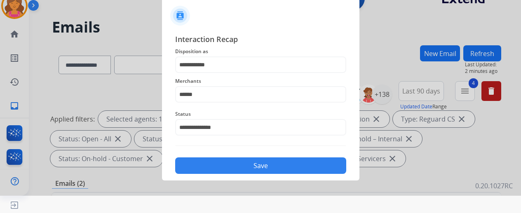
click at [245, 168] on button "Save" at bounding box center [260, 165] width 171 height 16
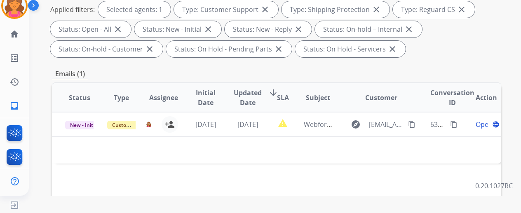
scroll to position [124, 0]
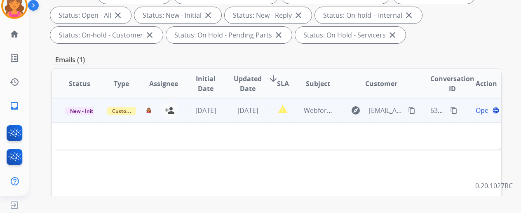
click at [482, 108] on span "Open" at bounding box center [484, 110] width 17 height 10
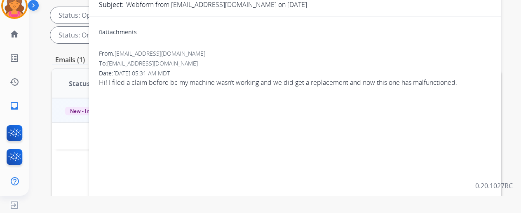
scroll to position [0, 0]
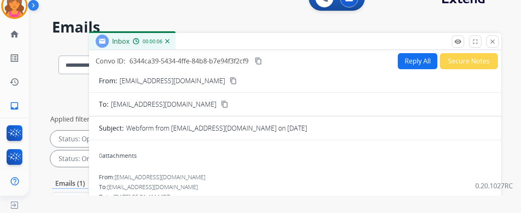
click at [230, 81] on mat-icon "content_copy" at bounding box center [233, 80] width 7 height 7
click at [427, 62] on button "Reply All" at bounding box center [418, 61] width 40 height 16
select select "**********"
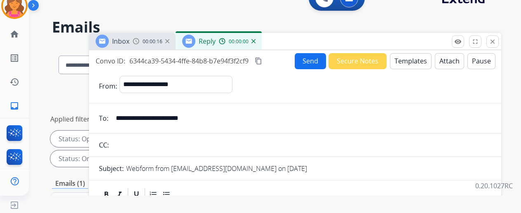
click at [424, 60] on button "Templates" at bounding box center [411, 61] width 42 height 16
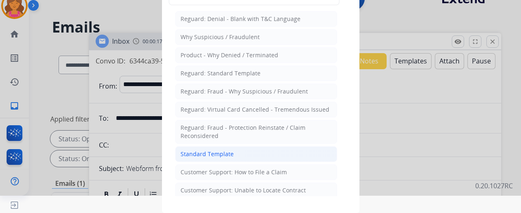
click at [191, 150] on div "Standard Template" at bounding box center [206, 154] width 53 height 8
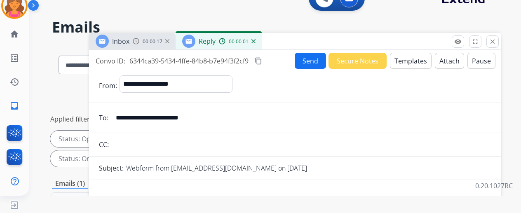
scroll to position [180, 0]
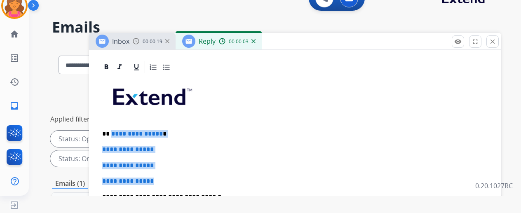
drag, startPoint x: 171, startPoint y: 171, endPoint x: 120, endPoint y: 132, distance: 64.9
click at [117, 132] on div "**********" at bounding box center [295, 217] width 392 height 284
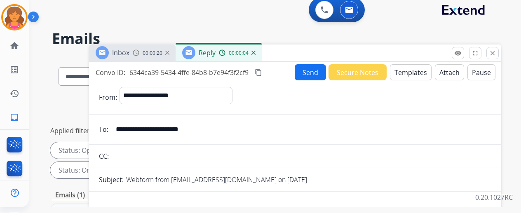
scroll to position [0, 0]
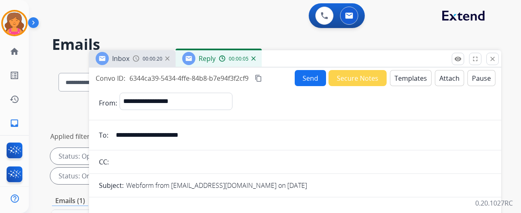
click at [407, 80] on button "Templates" at bounding box center [411, 78] width 42 height 16
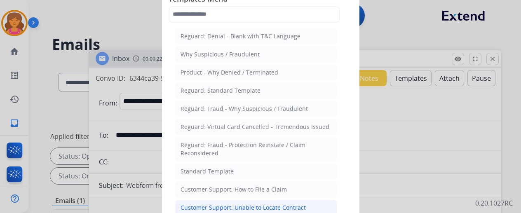
click at [254, 200] on li "Customer Support: Unable to Locate Contract" at bounding box center [256, 208] width 162 height 16
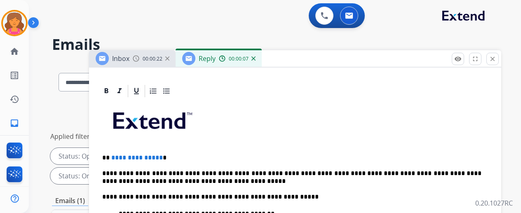
scroll to position [206, 0]
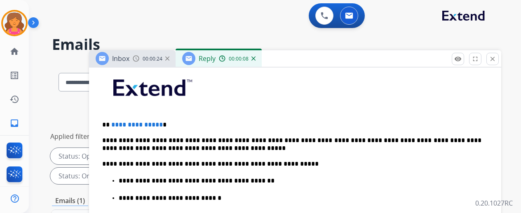
click at [164, 121] on p "**********" at bounding box center [291, 124] width 379 height 7
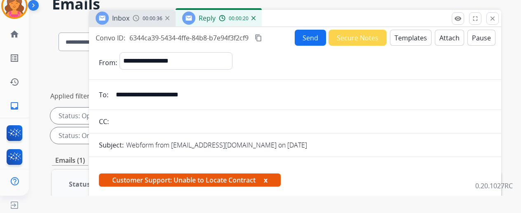
scroll to position [0, 0]
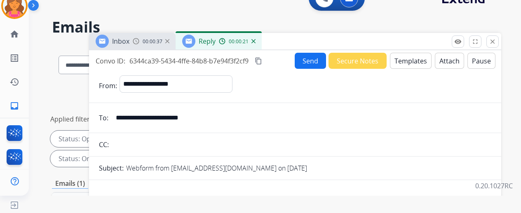
click at [306, 63] on button "Send" at bounding box center [310, 61] width 31 height 16
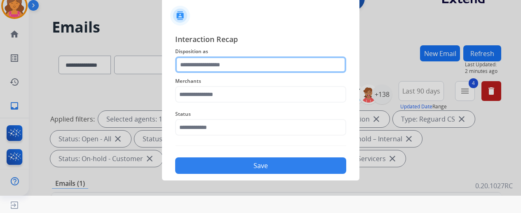
click at [303, 68] on input "text" at bounding box center [260, 64] width 171 height 16
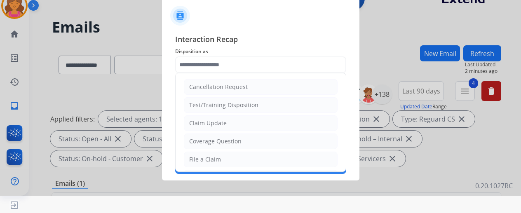
click at [235, 152] on li "File a Claim" at bounding box center [261, 160] width 154 height 16
type input "**********"
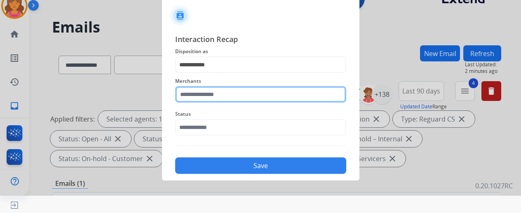
click at [219, 92] on input "text" at bounding box center [260, 94] width 171 height 16
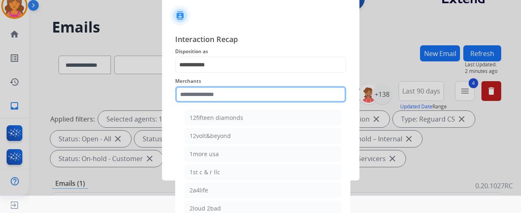
type input "*"
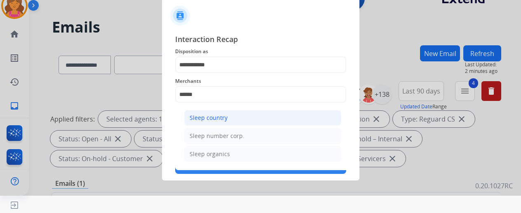
click at [220, 112] on li "Sleep country" at bounding box center [262, 118] width 157 height 16
type input "**********"
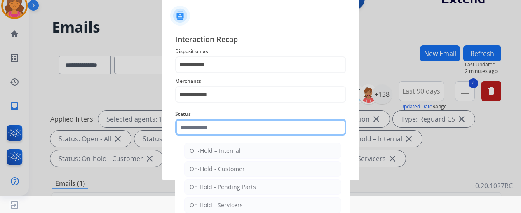
click at [221, 123] on input "text" at bounding box center [260, 127] width 171 height 16
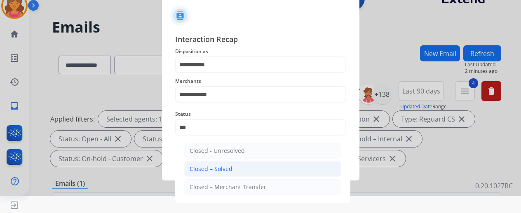
click at [248, 172] on li "Closed – Solved" at bounding box center [262, 169] width 157 height 16
type input "**********"
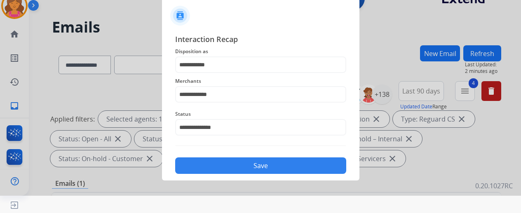
click at [248, 172] on button "Save" at bounding box center [260, 165] width 171 height 16
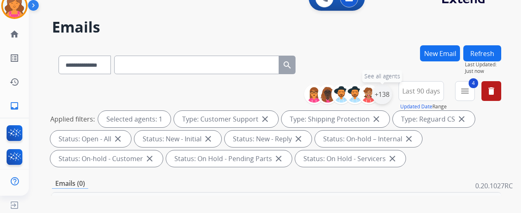
click at [390, 92] on div "+138" at bounding box center [382, 94] width 20 height 20
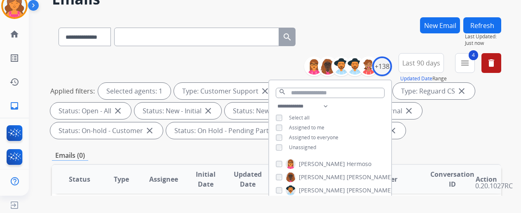
scroll to position [41, 0]
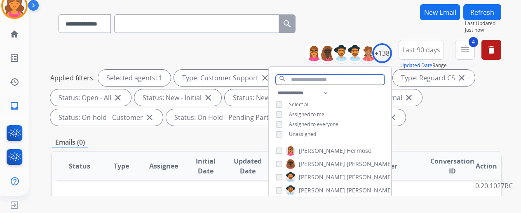
click at [308, 80] on input "text" at bounding box center [330, 80] width 109 height 10
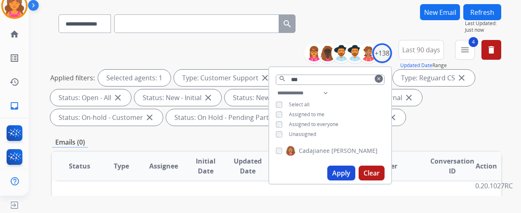
click at [344, 170] on button "Apply" at bounding box center [341, 173] width 28 height 15
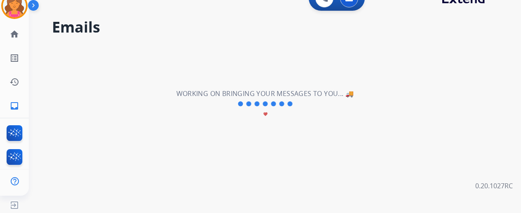
scroll to position [0, 0]
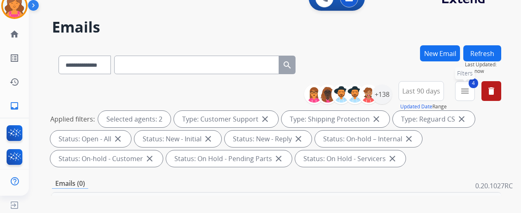
click at [468, 91] on mat-icon "menu" at bounding box center [465, 91] width 10 height 10
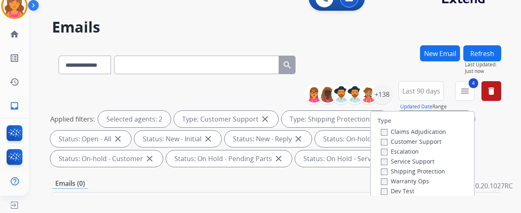
scroll to position [82, 0]
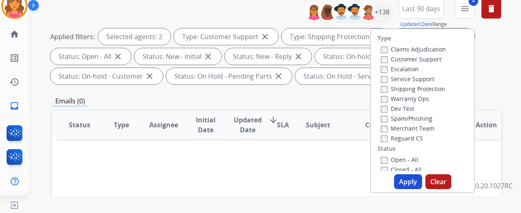
click at [413, 182] on button "Apply" at bounding box center [408, 181] width 28 height 15
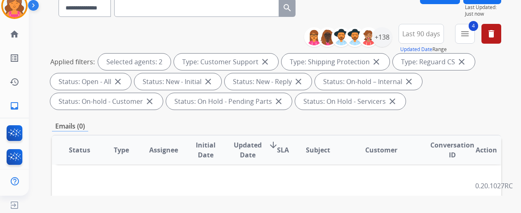
scroll to position [0, 0]
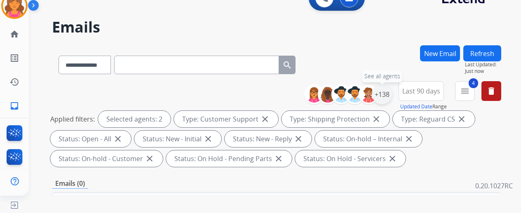
click at [385, 95] on div "+138" at bounding box center [382, 94] width 20 height 20
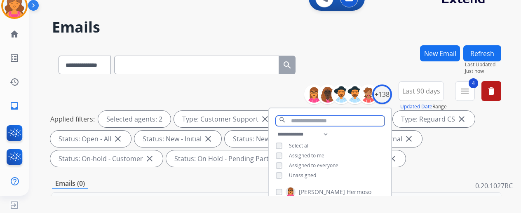
click at [313, 117] on input "text" at bounding box center [330, 121] width 109 height 10
type input "*****"
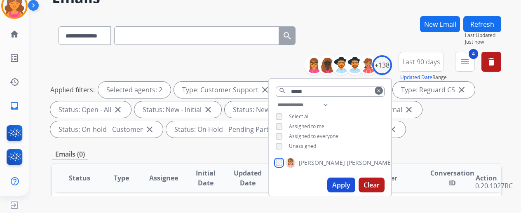
scroll to position [41, 0]
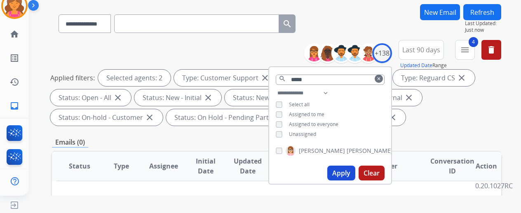
click at [349, 175] on button "Apply" at bounding box center [341, 173] width 28 height 15
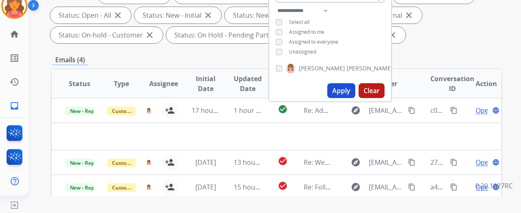
scroll to position [124, 0]
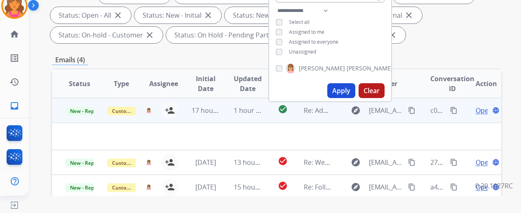
click at [482, 111] on span "Open" at bounding box center [484, 110] width 17 height 10
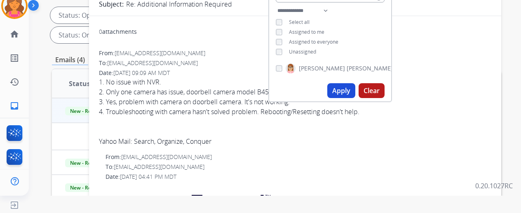
click at [206, 56] on div "From: ammomojo@yahoo.com" at bounding box center [295, 53] width 392 height 8
click at [474, 187] on p at bounding box center [298, 205] width 386 height 40
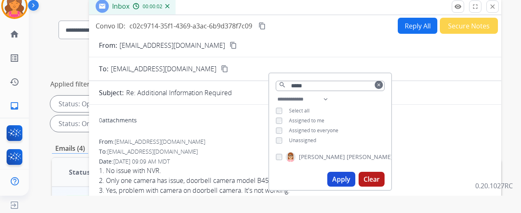
scroll to position [0, 0]
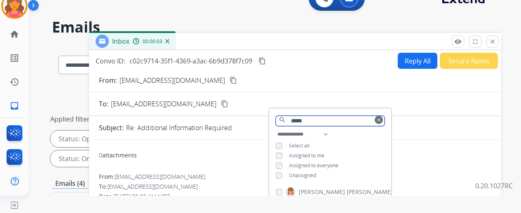
click at [384, 123] on input "*****" at bounding box center [330, 121] width 109 height 10
drag, startPoint x: 387, startPoint y: 121, endPoint x: 389, endPoint y: 106, distance: 15.1
click at [389, 110] on div "***** search clear" at bounding box center [330, 118] width 122 height 21
click at [378, 19] on div "**********" at bounding box center [265, 118] width 472 height 213
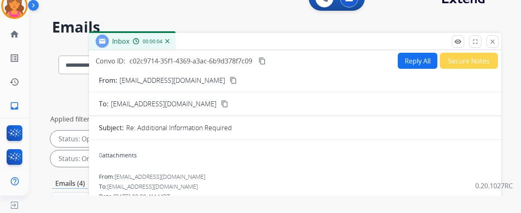
click at [378, 20] on h2 "Emails" at bounding box center [276, 27] width 449 height 16
click at [230, 79] on mat-icon "content_copy" at bounding box center [233, 80] width 7 height 7
click at [266, 64] on mat-icon "content_copy" at bounding box center [261, 60] width 7 height 7
click at [266, 60] on mat-icon "content_copy" at bounding box center [261, 60] width 7 height 7
click at [408, 53] on button "Reply All" at bounding box center [418, 61] width 40 height 16
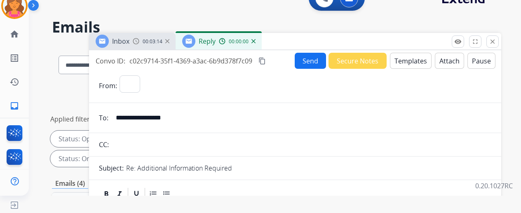
select select "**********"
click at [405, 60] on button "Templates" at bounding box center [411, 61] width 42 height 16
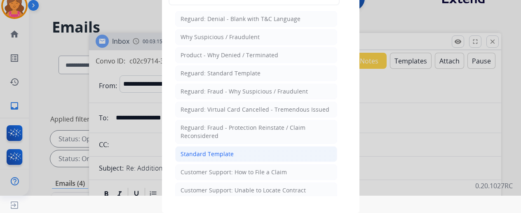
click at [248, 152] on li "Standard Template" at bounding box center [256, 154] width 162 height 16
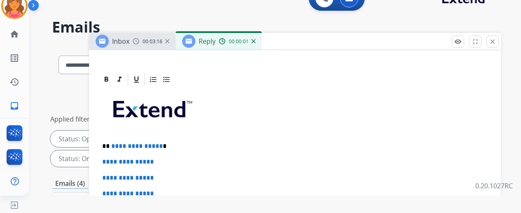
scroll to position [206, 0]
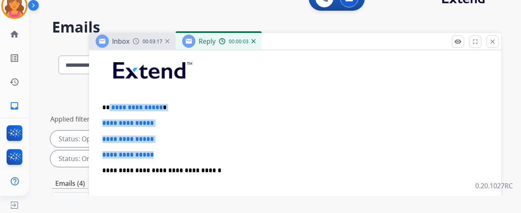
drag, startPoint x: 178, startPoint y: 152, endPoint x: 115, endPoint y: 99, distance: 81.9
click at [115, 99] on div "**********" at bounding box center [295, 190] width 392 height 284
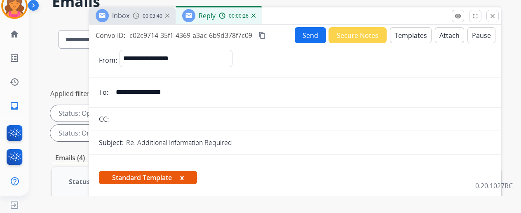
scroll to position [0, 0]
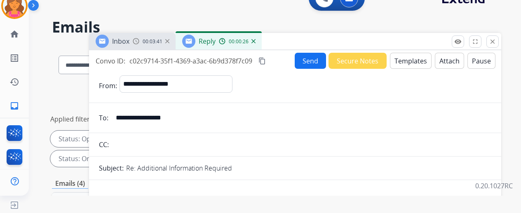
click at [307, 59] on button "Send" at bounding box center [310, 61] width 31 height 16
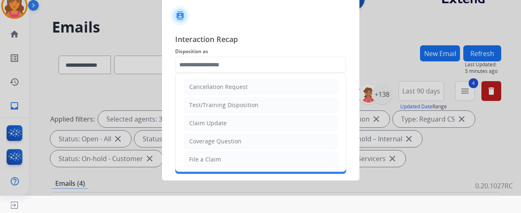
click at [246, 61] on input "text" at bounding box center [260, 64] width 171 height 16
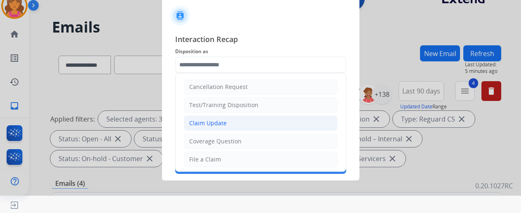
click at [209, 121] on div "Claim Update" at bounding box center [208, 123] width 38 height 8
type input "**********"
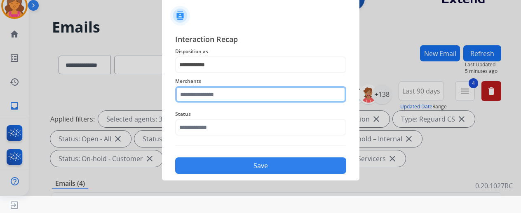
click at [211, 98] on input "text" at bounding box center [260, 94] width 171 height 16
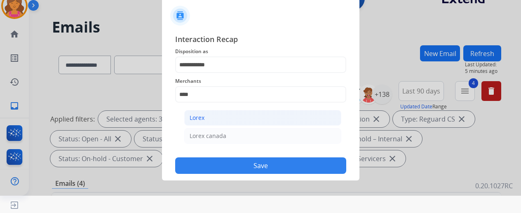
click at [204, 119] on li "Lorex" at bounding box center [262, 118] width 157 height 16
type input "*****"
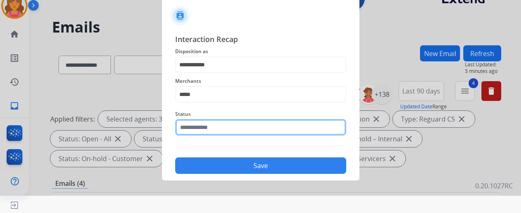
click at [204, 124] on input "text" at bounding box center [260, 127] width 171 height 16
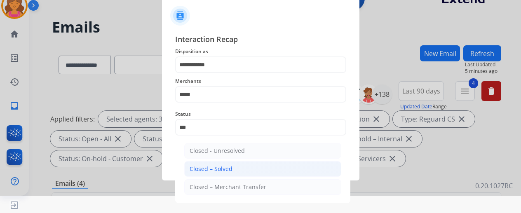
click at [204, 165] on div "Closed – Solved" at bounding box center [211, 169] width 43 height 8
type input "**********"
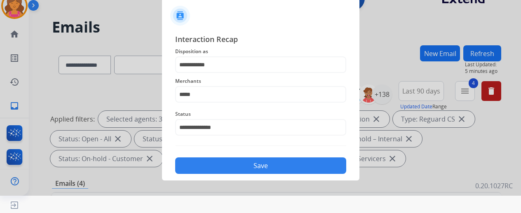
click at [204, 165] on button "Save" at bounding box center [260, 165] width 171 height 16
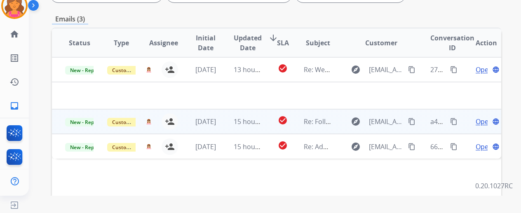
scroll to position [165, 0]
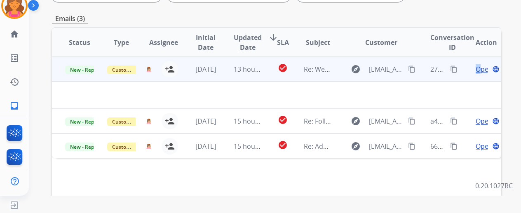
click at [478, 69] on span "Open" at bounding box center [484, 69] width 17 height 10
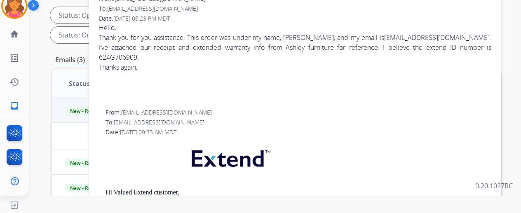
scroll to position [0, 0]
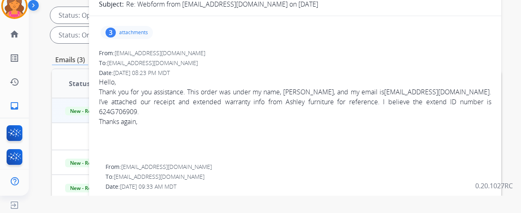
click at [133, 29] on p "attachments" at bounding box center [133, 32] width 29 height 7
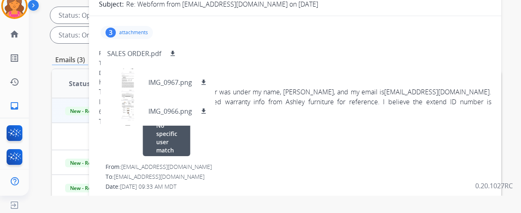
click at [375, 163] on div "From: support@extend.com No specific user match" at bounding box center [298, 167] width 386 height 8
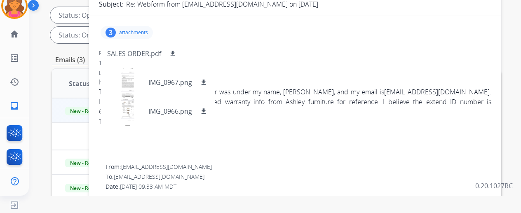
click at [297, 60] on div "To: support@extend.com" at bounding box center [295, 63] width 392 height 8
click at [241, 42] on div "3 attachments SALES ORDER.pdf download IMG_0967.png download IMG_0966.png downl…" at bounding box center [295, 33] width 392 height 20
click at [221, 28] on div "3 attachments SALES ORDER.pdf download IMG_0967.png download IMG_0966.png downl…" at bounding box center [295, 33] width 392 height 20
click at [422, 92] on link "nicholastaylor236@gmail.com" at bounding box center [436, 91] width 105 height 9
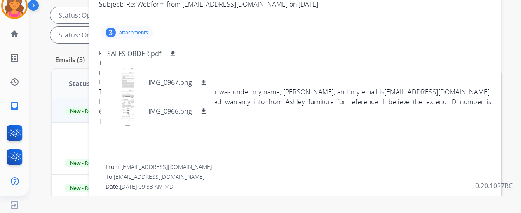
click at [391, 92] on link "nicholastaylor236@gmail.com" at bounding box center [436, 91] width 105 height 9
click at [388, 54] on div "From: nicholastaylor236@gmail.com" at bounding box center [295, 53] width 392 height 8
click at [320, 56] on div "From: nicholastaylor236@gmail.com To: support@extend.com Date: 08/21/2025 - 08:…" at bounding box center [295, 102] width 392 height 107
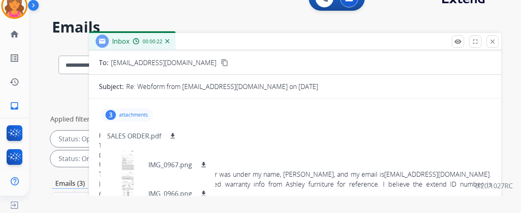
scroll to position [82, 0]
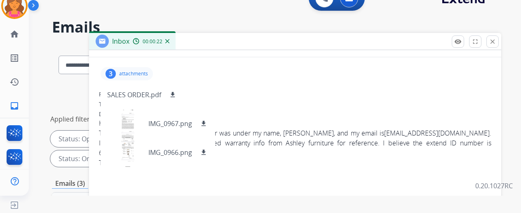
click at [401, 74] on div "3 attachments SALES ORDER.pdf download IMG_0967.png download IMG_0966.png downl…" at bounding box center [295, 74] width 392 height 20
click at [204, 94] on div "SALES ORDER.pdf download IMG_0967.png download IMG_0966.png download" at bounding box center [158, 123] width 115 height 87
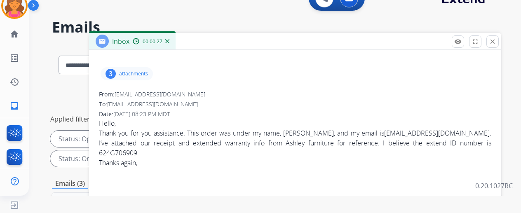
drag, startPoint x: 388, startPoint y: 131, endPoint x: 478, endPoint y: 134, distance: 89.9
click at [478, 134] on div "Thank you for you assistance. This order was under my name, Nicholas Taylor, an…" at bounding box center [295, 143] width 392 height 30
copy div "nicholastaylor236@gmail.com"
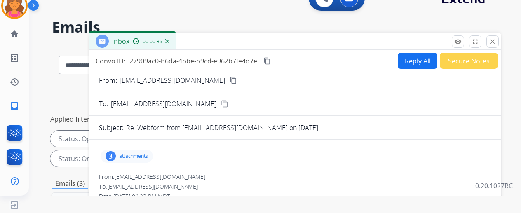
click at [404, 56] on button "Reply All" at bounding box center [418, 61] width 40 height 16
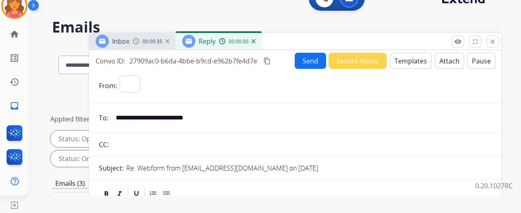
select select "**********"
click at [404, 56] on button "Templates" at bounding box center [411, 61] width 42 height 16
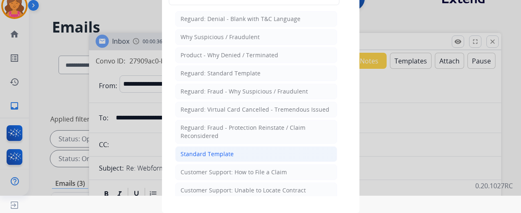
click at [190, 154] on div "Standard Template" at bounding box center [206, 154] width 53 height 8
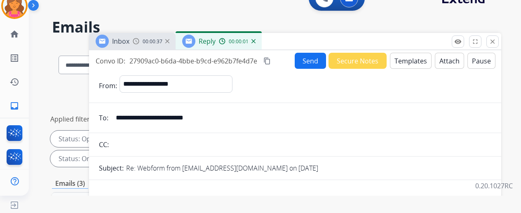
scroll to position [206, 0]
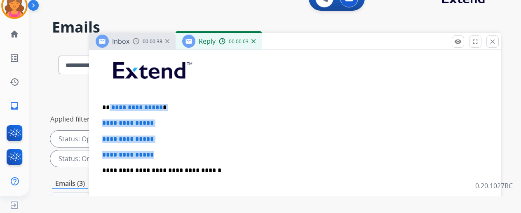
drag, startPoint x: 171, startPoint y: 156, endPoint x: 115, endPoint y: 106, distance: 75.4
click at [115, 106] on div "**********" at bounding box center [295, 190] width 392 height 284
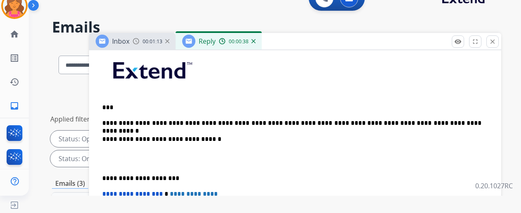
click at [276, 120] on p "**********" at bounding box center [291, 123] width 379 height 7
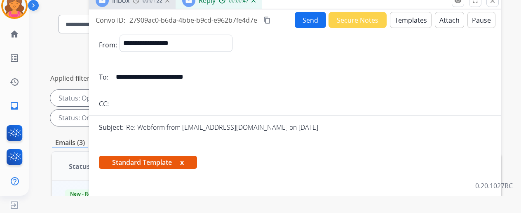
scroll to position [28, 0]
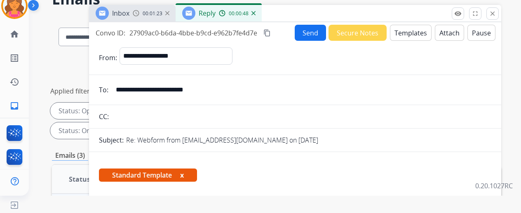
click at [325, 32] on button "Send" at bounding box center [310, 33] width 31 height 16
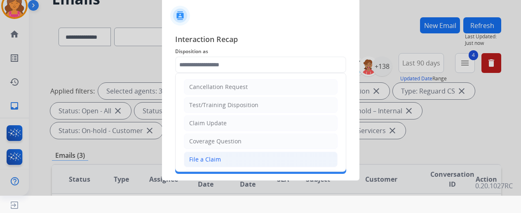
click at [216, 156] on div "File a Claim" at bounding box center [205, 159] width 32 height 8
type input "**********"
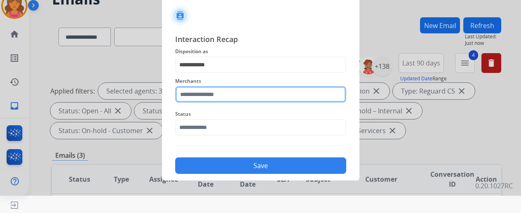
click at [211, 92] on input "text" at bounding box center [260, 94] width 171 height 16
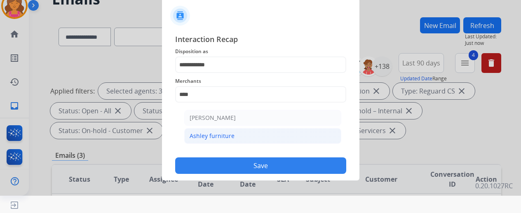
click at [222, 136] on div "Ashley furniture" at bounding box center [212, 136] width 45 height 8
type input "**********"
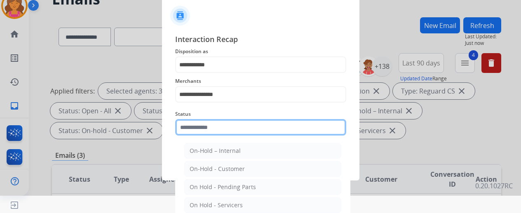
click at [221, 133] on input "text" at bounding box center [260, 127] width 171 height 16
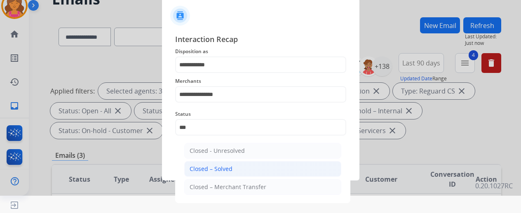
click at [216, 170] on div "Closed – Solved" at bounding box center [211, 169] width 43 height 8
type input "**********"
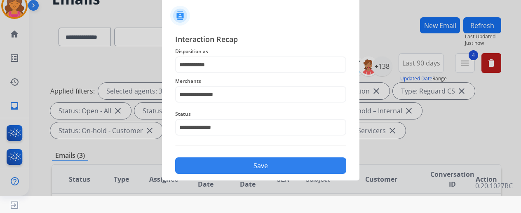
click at [213, 165] on button "Save" at bounding box center [260, 165] width 171 height 16
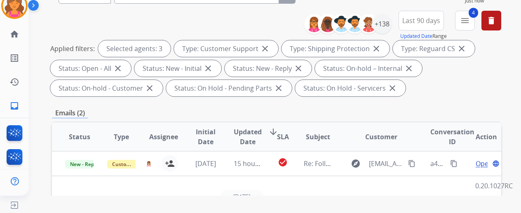
scroll to position [124, 0]
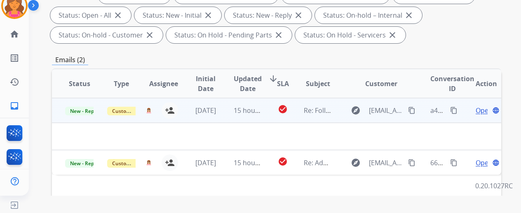
click at [479, 110] on span "Open" at bounding box center [484, 110] width 17 height 10
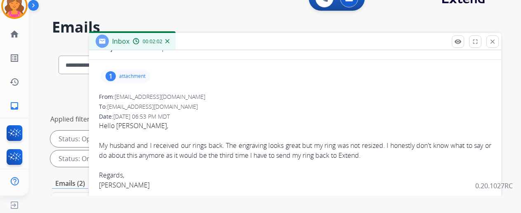
scroll to position [0, 0]
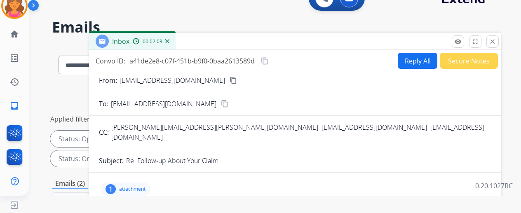
click at [466, 62] on button "Secure Notes" at bounding box center [469, 61] width 58 height 16
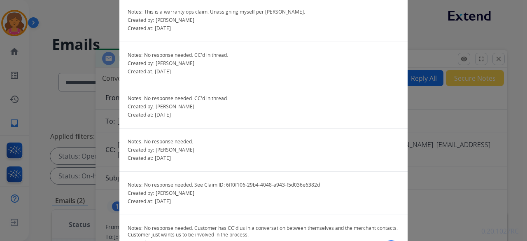
scroll to position [42, 0]
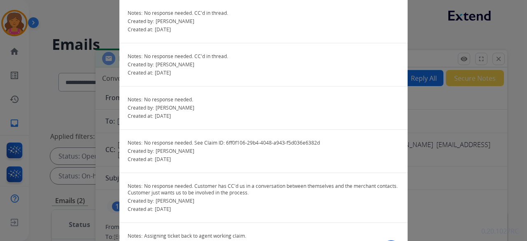
drag, startPoint x: 390, startPoint y: 237, endPoint x: 391, endPoint y: 232, distance: 5.4
click at [394, 213] on section "Notes: This is a warranty ops claim. Unassigning myself per Sarah. Created by: …" at bounding box center [264, 132] width 288 height 266
click at [389, 213] on div "Notes: Assigning ticket back to agent working claim. Created by: Brandon Create…" at bounding box center [264, 244] width 288 height 43
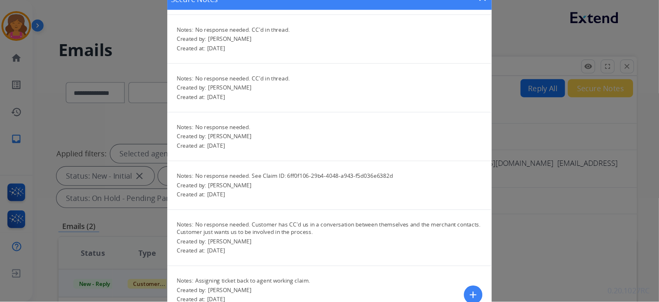
scroll to position [42, 0]
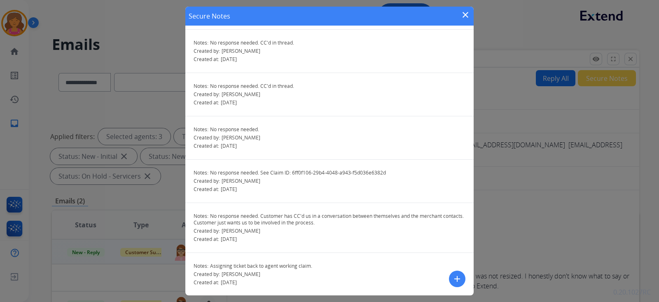
click at [455, 213] on mat-icon "add" at bounding box center [457, 279] width 10 height 10
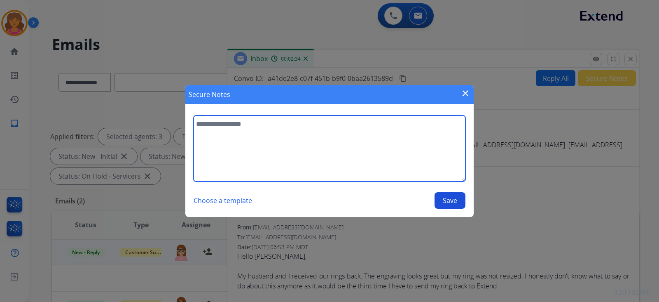
click at [295, 148] on textarea at bounding box center [330, 148] width 272 height 66
click at [267, 121] on textarea "**********" at bounding box center [330, 148] width 272 height 66
click at [289, 125] on textarea "**********" at bounding box center [330, 148] width 272 height 66
type textarea "**********"
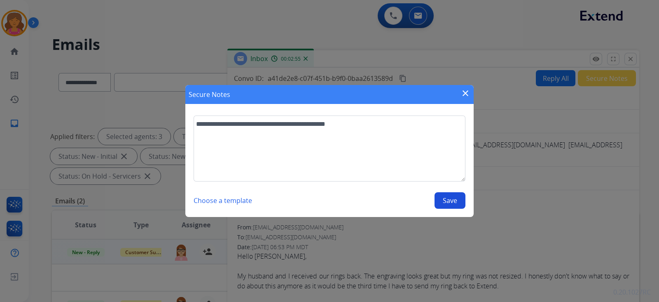
click at [459, 199] on button "Save" at bounding box center [450, 200] width 31 height 16
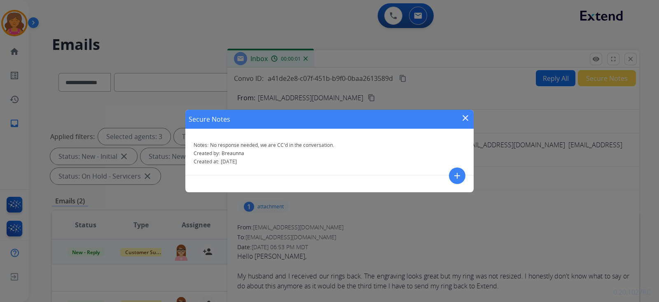
click at [464, 115] on mat-icon "close" at bounding box center [466, 118] width 10 height 10
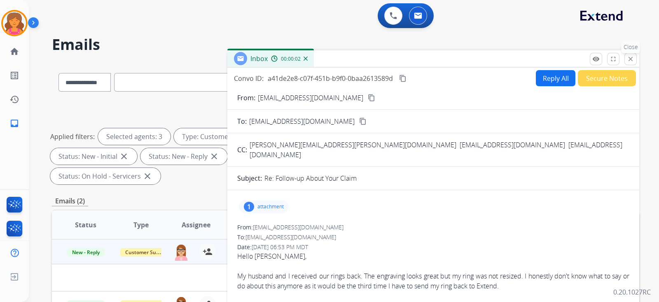
click at [520, 61] on mat-icon "close" at bounding box center [630, 58] width 7 height 7
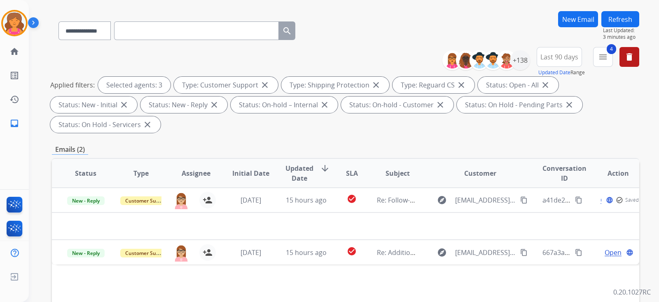
scroll to position [103, 0]
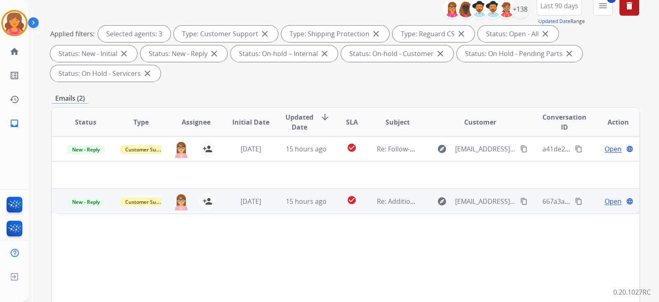
click at [218, 201] on td "3 days ago" at bounding box center [244, 200] width 55 height 25
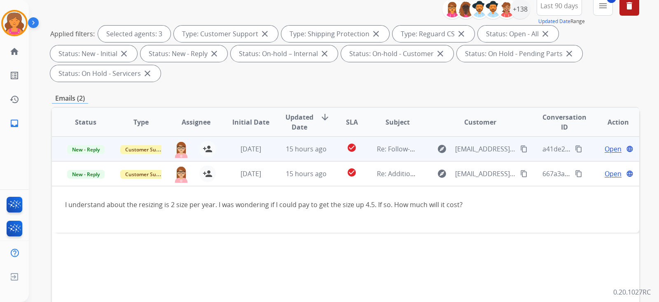
click at [113, 148] on td "Customer Support" at bounding box center [134, 148] width 55 height 25
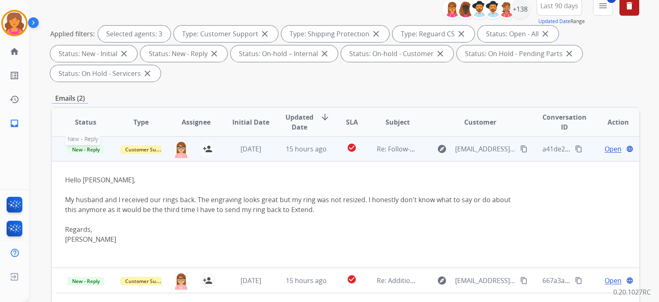
click at [93, 147] on span "New - Reply" at bounding box center [86, 149] width 38 height 9
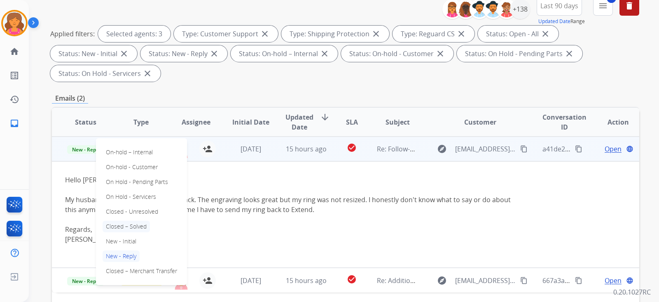
click at [124, 213] on p "Closed – Solved" at bounding box center [126, 226] width 47 height 12
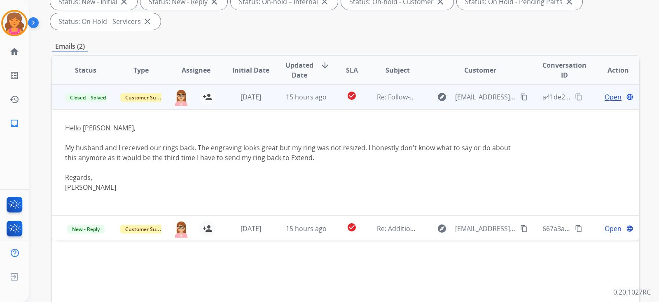
scroll to position [206, 0]
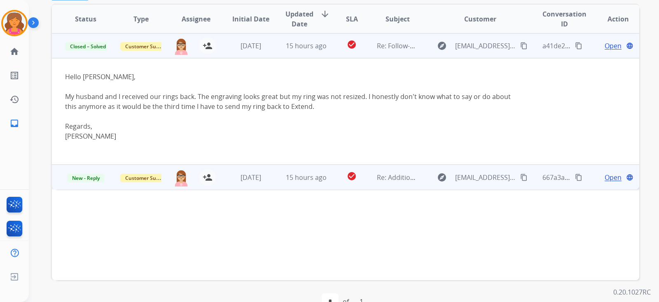
click at [520, 177] on span "Open" at bounding box center [613, 177] width 17 height 10
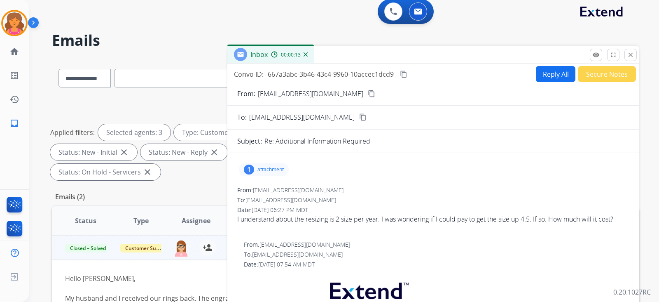
scroll to position [0, 0]
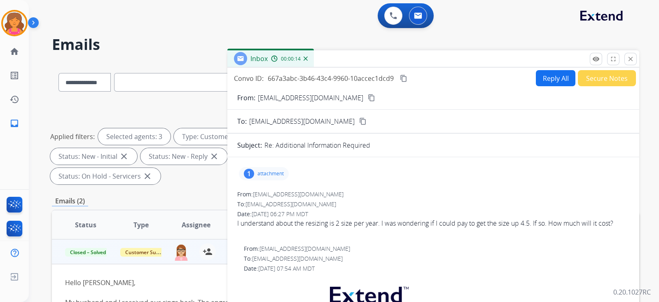
click at [368, 95] on mat-icon "content_copy" at bounding box center [371, 97] width 7 height 7
click at [520, 80] on button "Reply All" at bounding box center [556, 78] width 40 height 16
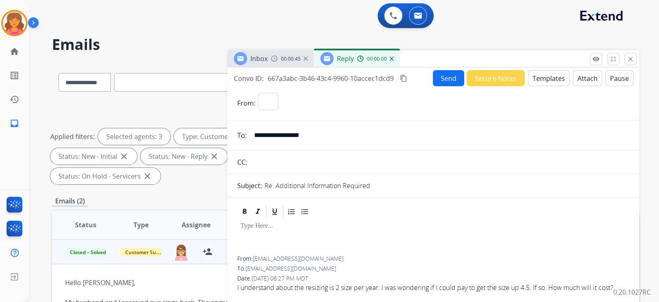
select select "**********"
click at [520, 80] on button "Templates" at bounding box center [549, 78] width 42 height 16
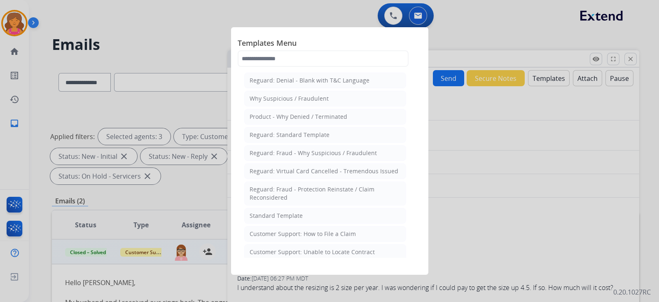
click at [321, 213] on li "Standard Template" at bounding box center [325, 216] width 162 height 16
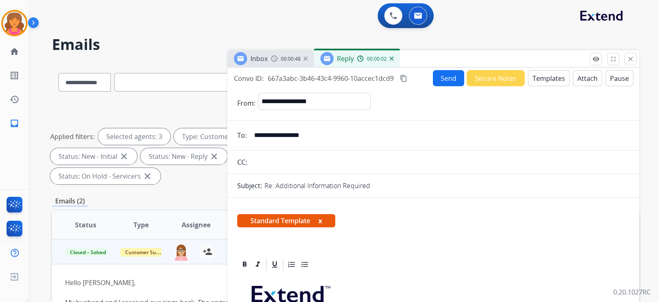
scroll to position [206, 0]
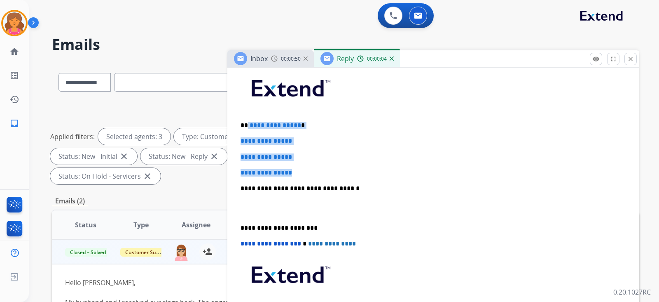
drag, startPoint x: 307, startPoint y: 171, endPoint x: 247, endPoint y: 122, distance: 77.9
click at [247, 122] on div "**********" at bounding box center [433, 208] width 392 height 284
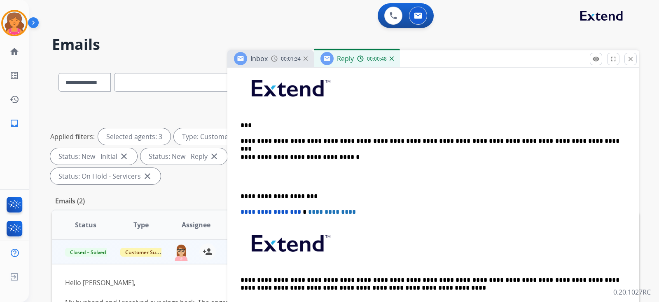
click at [406, 140] on p "**********" at bounding box center [430, 140] width 379 height 7
click at [315, 141] on p "**********" at bounding box center [430, 140] width 379 height 7
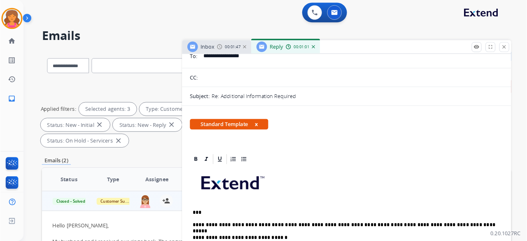
scroll to position [0, 0]
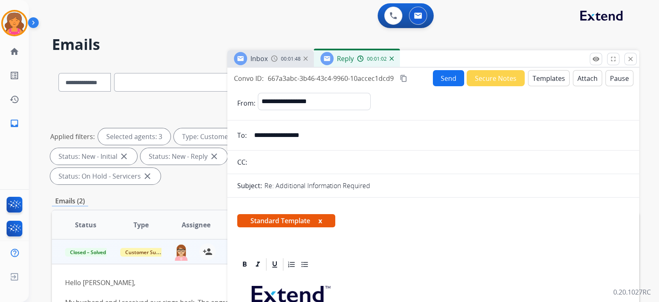
click at [400, 77] on mat-icon "content_copy" at bounding box center [403, 78] width 7 height 7
click at [436, 78] on button "Send" at bounding box center [448, 78] width 31 height 16
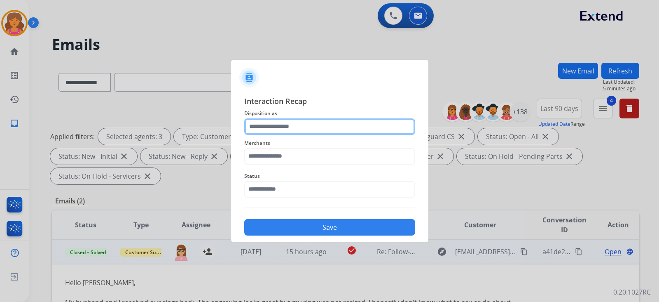
click at [287, 121] on input "text" at bounding box center [329, 126] width 171 height 16
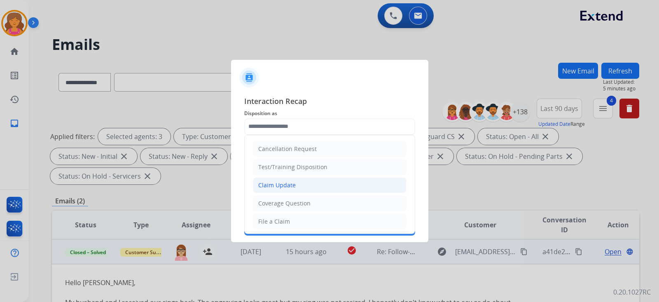
click at [268, 184] on div "Claim Update" at bounding box center [277, 185] width 38 height 8
type input "**********"
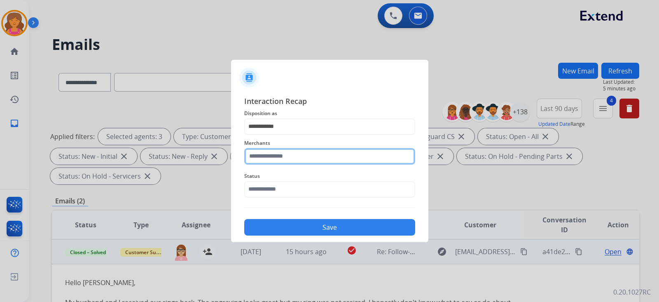
click at [272, 160] on input "text" at bounding box center [329, 156] width 171 height 16
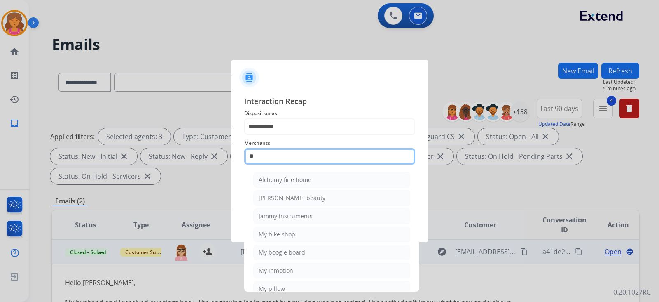
type input "*"
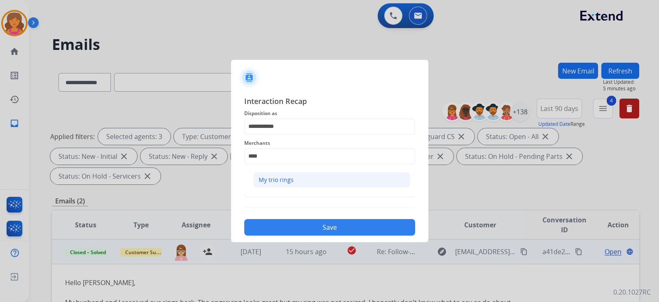
click at [346, 178] on li "My trio rings" at bounding box center [331, 180] width 157 height 16
type input "**********"
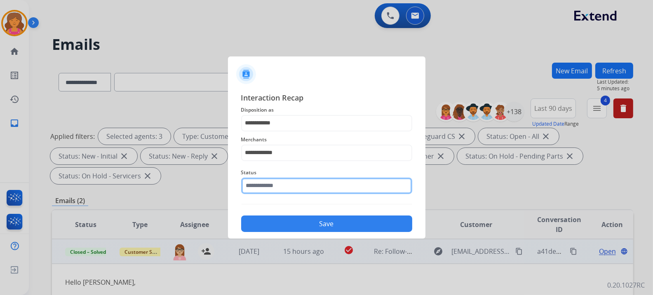
click at [337, 189] on input "text" at bounding box center [326, 186] width 171 height 16
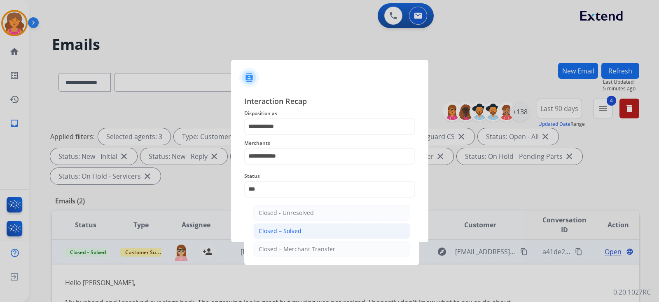
click at [328, 213] on li "Closed – Solved" at bounding box center [331, 231] width 157 height 16
type input "**********"
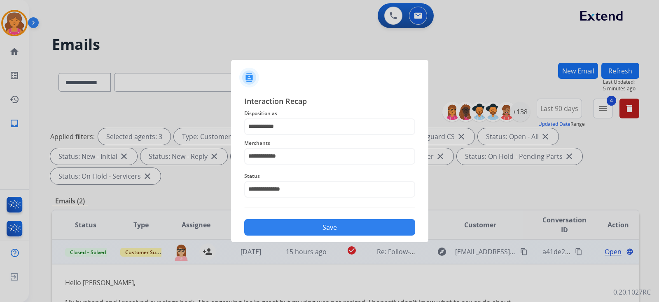
click at [328, 213] on button "Save" at bounding box center [329, 227] width 171 height 16
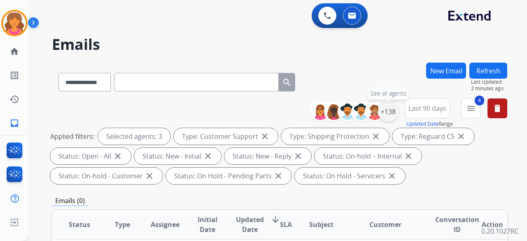
click at [392, 115] on div "+138" at bounding box center [389, 112] width 20 height 20
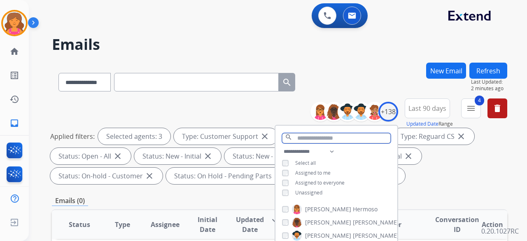
click at [309, 140] on input "text" at bounding box center [336, 138] width 109 height 10
click at [296, 136] on input "text" at bounding box center [336, 138] width 109 height 10
paste input "**********"
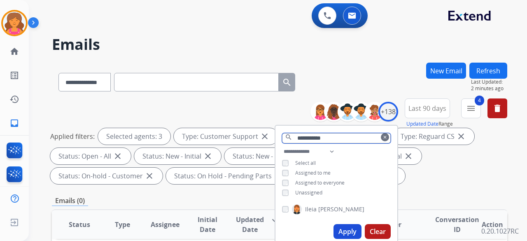
type input "**********"
click at [315, 210] on span "Ileia" at bounding box center [311, 209] width 12 height 8
click at [345, 213] on button "Apply" at bounding box center [348, 231] width 28 height 15
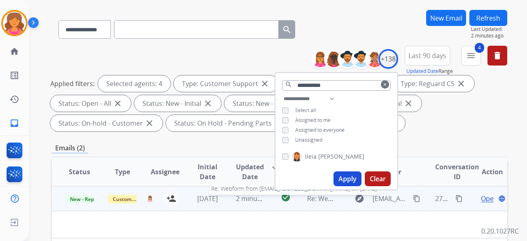
scroll to position [82, 0]
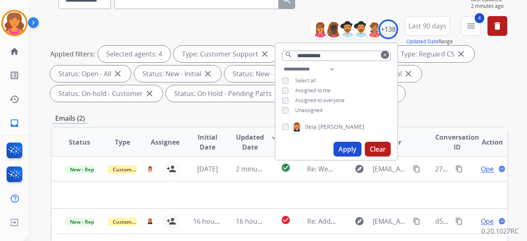
click at [201, 115] on div "Emails (2)" at bounding box center [280, 118] width 456 height 10
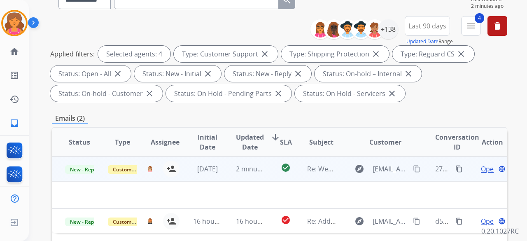
click at [481, 169] on span "Open" at bounding box center [489, 169] width 17 height 10
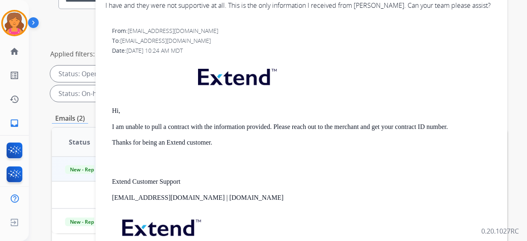
scroll to position [0, 0]
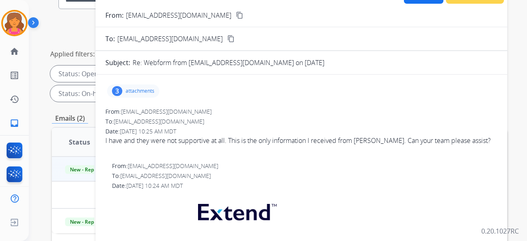
click at [153, 94] on div "3 attachments" at bounding box center [133, 90] width 52 height 13
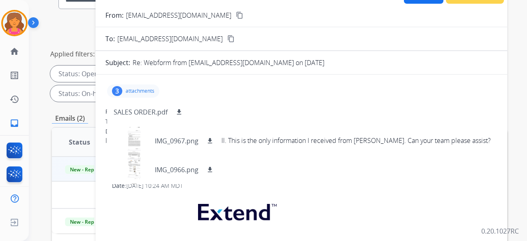
click at [251, 96] on div "3 attachments SALES ORDER.pdf download IMG_0967.png download IMG_0966.png downl…" at bounding box center [301, 91] width 392 height 20
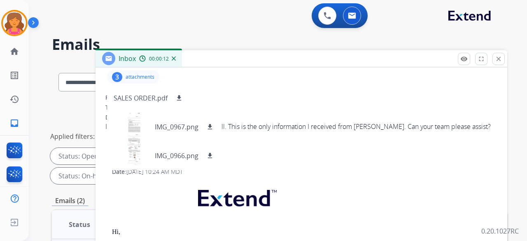
scroll to position [124, 0]
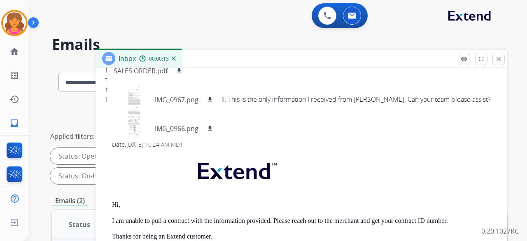
click at [305, 114] on div at bounding box center [301, 109] width 392 height 10
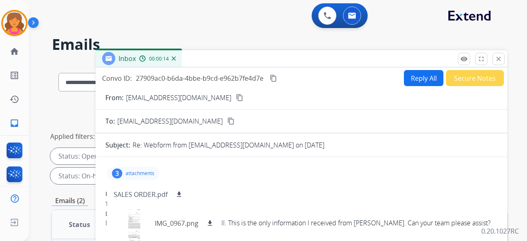
click at [427, 77] on button "Reply All" at bounding box center [424, 78] width 40 height 16
select select "**********"
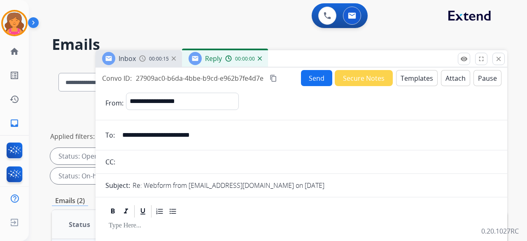
click at [413, 79] on button "Templates" at bounding box center [417, 78] width 42 height 16
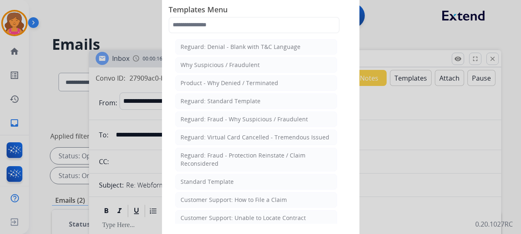
click at [227, 174] on li "Standard Template" at bounding box center [256, 182] width 162 height 16
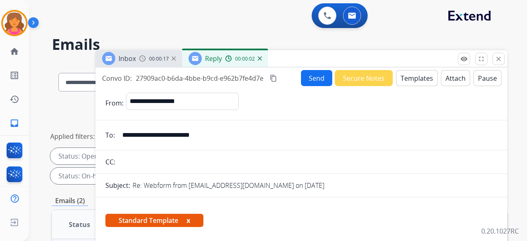
scroll to position [165, 0]
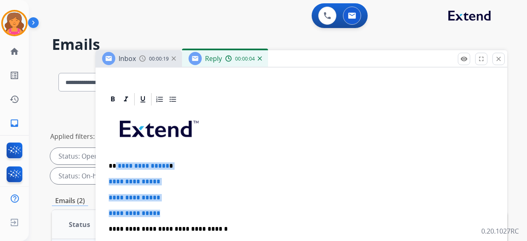
drag, startPoint x: 167, startPoint y: 207, endPoint x: 119, endPoint y: 164, distance: 65.1
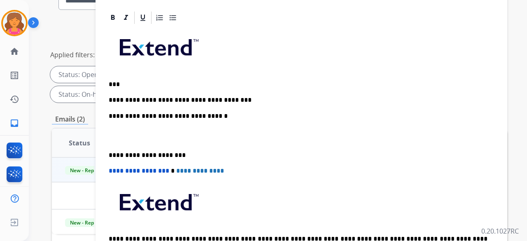
scroll to position [89, 0]
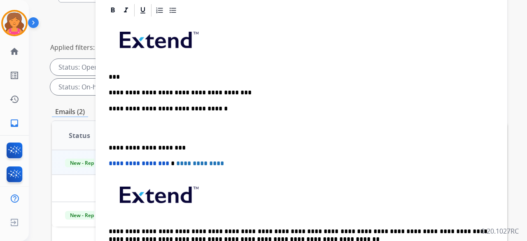
click at [110, 92] on p "**********" at bounding box center [298, 92] width 379 height 7
click at [113, 89] on p "**********" at bounding box center [298, 92] width 379 height 7
click at [112, 90] on p "**********" at bounding box center [298, 92] width 379 height 7
click at [155, 92] on p "**********" at bounding box center [298, 92] width 379 height 7
click at [276, 91] on p "**********" at bounding box center [298, 92] width 379 height 7
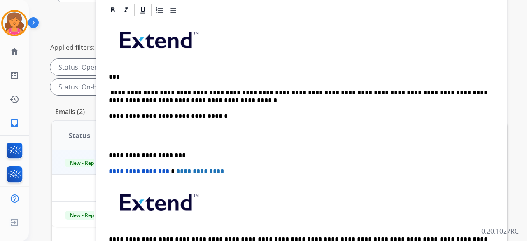
click at [154, 92] on p "**********" at bounding box center [298, 96] width 379 height 15
click at [121, 92] on p "**********" at bounding box center [298, 96] width 379 height 15
click at [265, 132] on p at bounding box center [302, 135] width 386 height 15
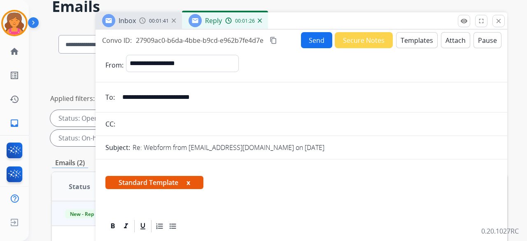
scroll to position [0, 0]
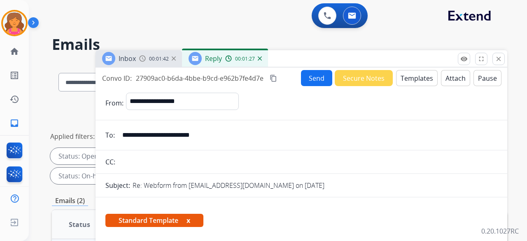
click at [302, 80] on button "Send" at bounding box center [316, 78] width 31 height 16
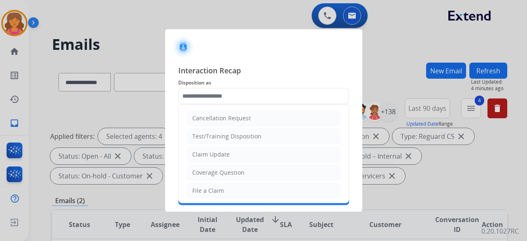
click at [241, 94] on input "text" at bounding box center [263, 96] width 171 height 16
click at [210, 184] on li "File a Claim" at bounding box center [264, 191] width 154 height 16
type input "**********"
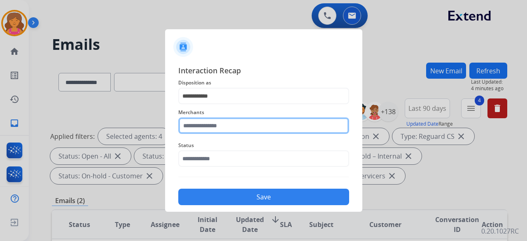
click at [219, 127] on input "text" at bounding box center [263, 125] width 171 height 16
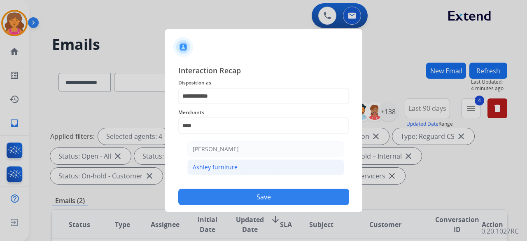
click at [226, 166] on div "Ashley furniture" at bounding box center [215, 167] width 45 height 8
type input "**********"
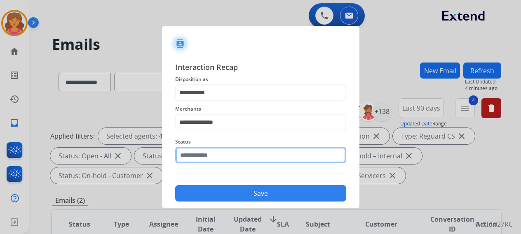
click at [222, 158] on input "text" at bounding box center [260, 155] width 171 height 16
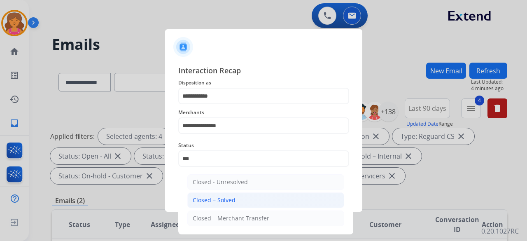
click at [222, 198] on div "Closed – Solved" at bounding box center [214, 200] width 43 height 8
type input "**********"
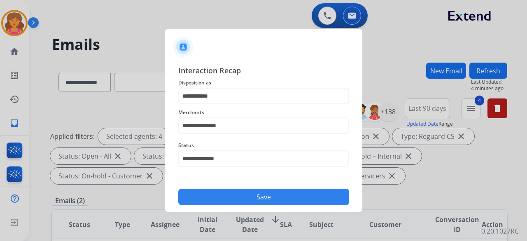
click at [223, 197] on button "Save" at bounding box center [263, 197] width 171 height 16
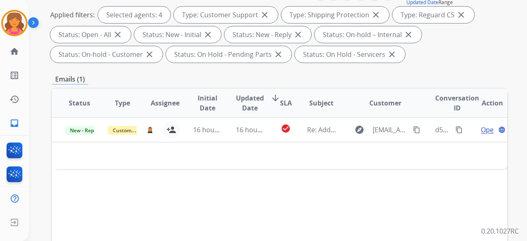
scroll to position [124, 0]
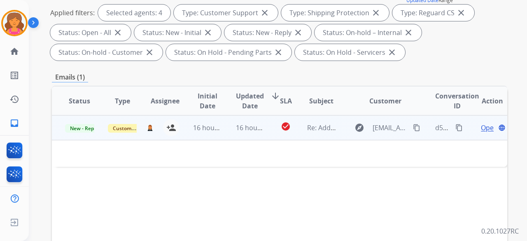
click at [481, 129] on span "Open" at bounding box center [489, 128] width 17 height 10
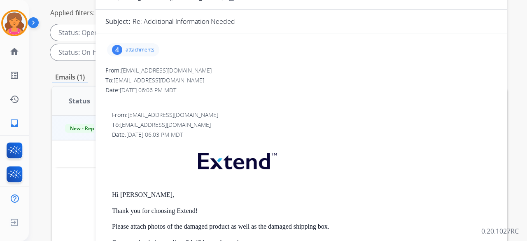
scroll to position [0, 0]
click at [123, 47] on div "4 attachments" at bounding box center [133, 49] width 52 height 13
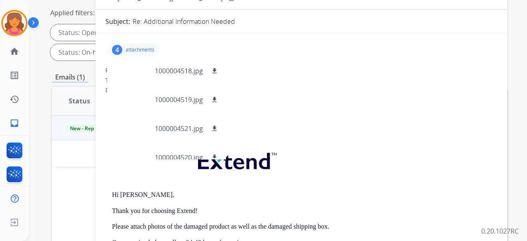
scroll to position [41, 0]
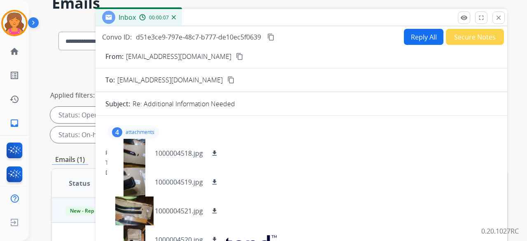
click at [236, 58] on mat-icon "content_copy" at bounding box center [239, 56] width 7 height 7
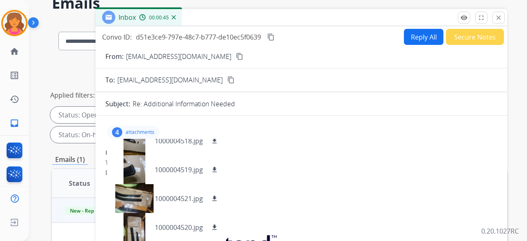
scroll to position [82, 0]
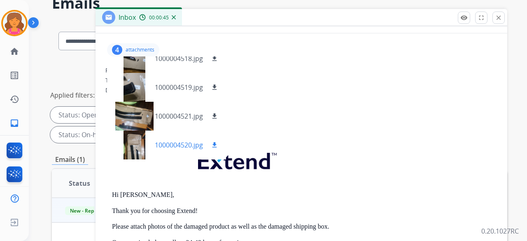
click at [137, 148] on div at bounding box center [134, 145] width 41 height 29
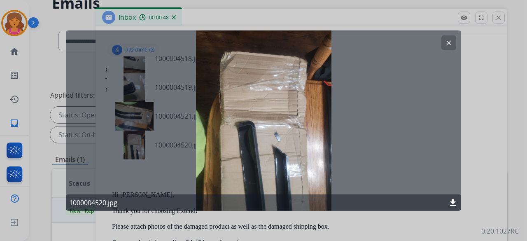
click at [450, 203] on mat-icon "download" at bounding box center [453, 203] width 10 height 10
click at [445, 45] on mat-icon "clear" at bounding box center [448, 42] width 7 height 7
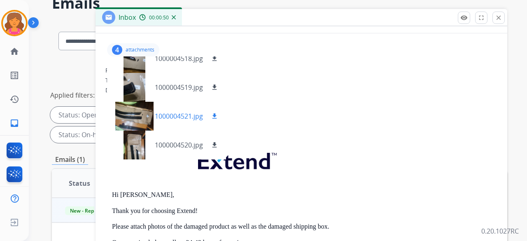
click at [120, 120] on div at bounding box center [134, 116] width 41 height 29
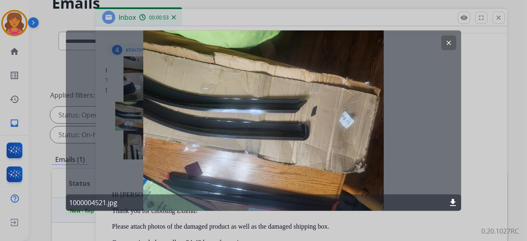
click at [452, 200] on mat-icon "download" at bounding box center [453, 203] width 10 height 10
click at [446, 42] on button "clear" at bounding box center [449, 42] width 15 height 15
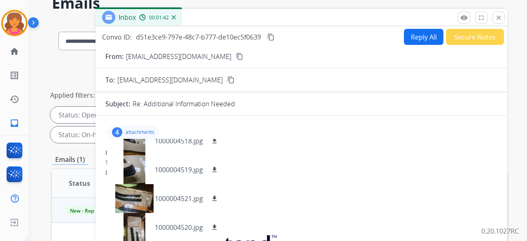
scroll to position [0, 0]
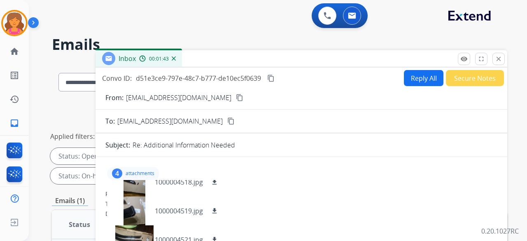
click at [408, 76] on button "Reply All" at bounding box center [424, 78] width 40 height 16
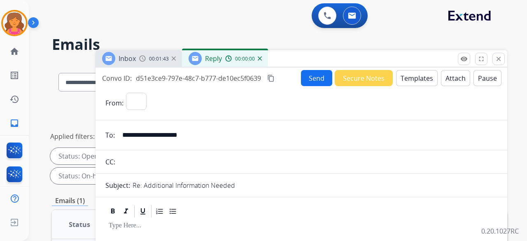
select select "**********"
click at [407, 77] on button "Templates" at bounding box center [417, 78] width 42 height 16
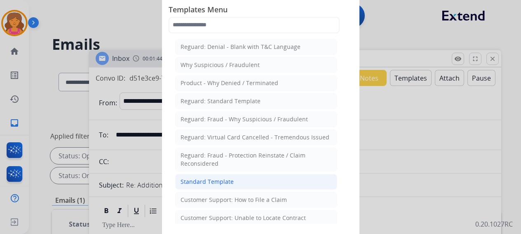
click at [228, 178] on div "Standard Template" at bounding box center [206, 182] width 53 height 8
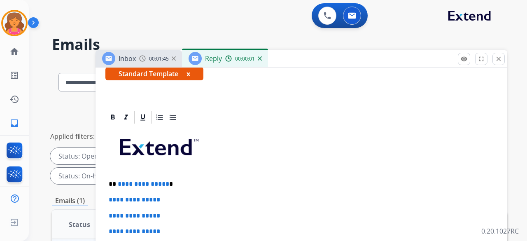
scroll to position [206, 0]
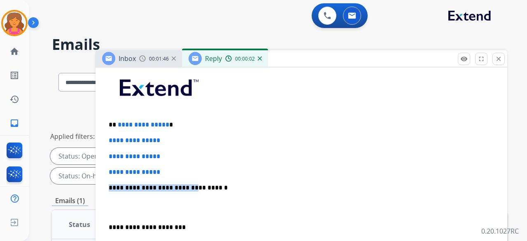
drag, startPoint x: 184, startPoint y: 178, endPoint x: 163, endPoint y: 161, distance: 27.2
click at [163, 161] on div "**********" at bounding box center [301, 208] width 392 height 284
click at [166, 163] on div "**********" at bounding box center [301, 208] width 392 height 284
click at [167, 169] on p "**********" at bounding box center [302, 172] width 386 height 7
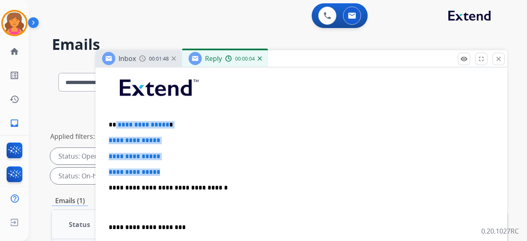
drag, startPoint x: 164, startPoint y: 169, endPoint x: 116, endPoint y: 118, distance: 70.3
click at [116, 118] on div "**********" at bounding box center [301, 208] width 392 height 284
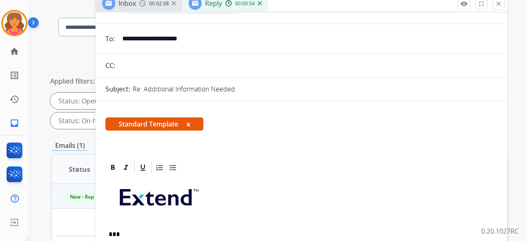
scroll to position [0, 0]
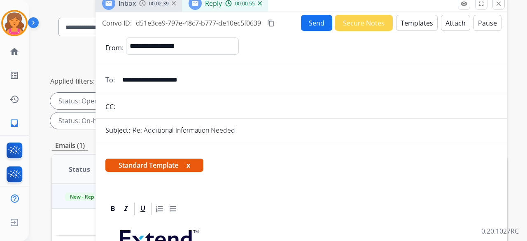
click at [307, 22] on button "Send" at bounding box center [316, 23] width 31 height 16
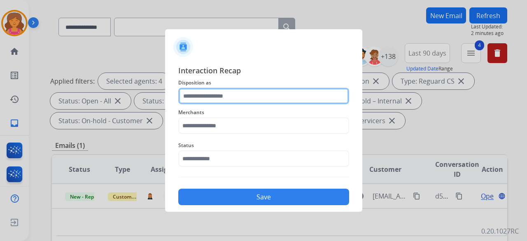
click at [276, 96] on input "text" at bounding box center [263, 96] width 171 height 16
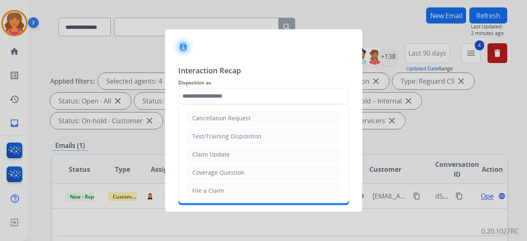
click at [204, 154] on div "Claim Update" at bounding box center [211, 154] width 38 height 8
type input "**********"
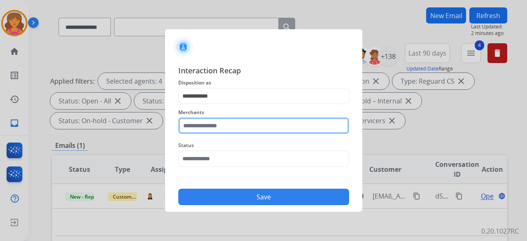
click at [207, 125] on input "text" at bounding box center [263, 125] width 171 height 16
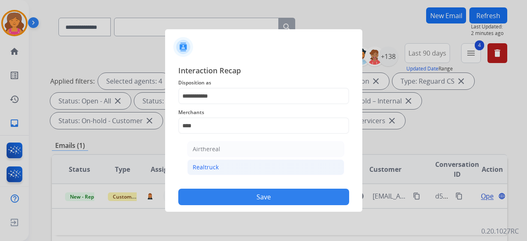
click at [206, 169] on div "Realtruck" at bounding box center [206, 167] width 26 height 8
type input "*********"
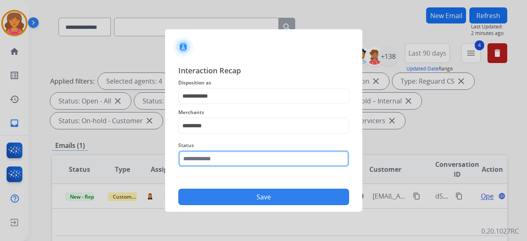
click at [208, 159] on input "text" at bounding box center [263, 158] width 171 height 16
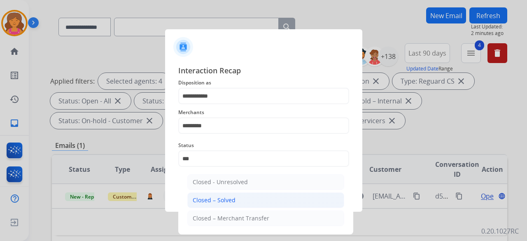
click at [206, 198] on div "Closed – Solved" at bounding box center [214, 200] width 43 height 8
type input "**********"
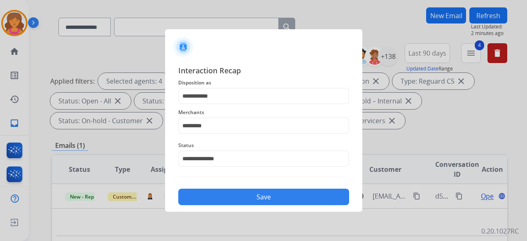
click at [207, 196] on button "Save" at bounding box center [263, 197] width 171 height 16
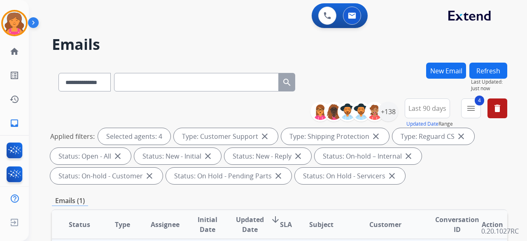
scroll to position [82, 0]
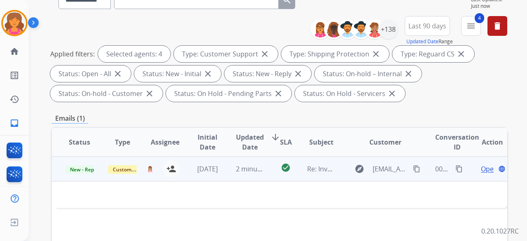
click at [481, 168] on span "Open" at bounding box center [489, 169] width 17 height 10
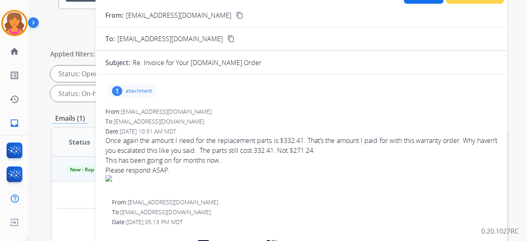
scroll to position [0, 0]
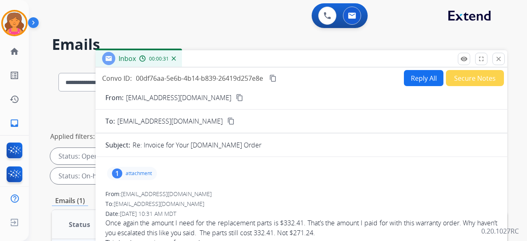
click at [236, 98] on mat-icon "content_copy" at bounding box center [239, 97] width 7 height 7
click at [415, 79] on button "Reply All" at bounding box center [424, 78] width 40 height 16
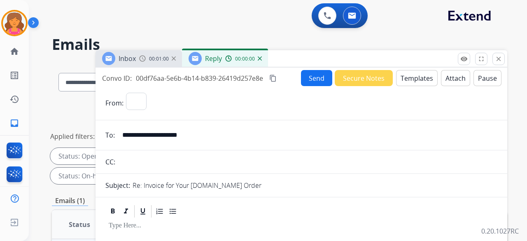
select select "**********"
click at [415, 78] on button "Templates" at bounding box center [417, 78] width 42 height 16
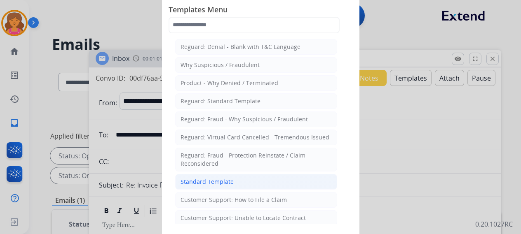
click at [230, 178] on div "Standard Template" at bounding box center [206, 182] width 53 height 8
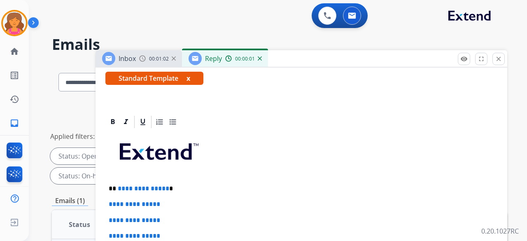
scroll to position [206, 0]
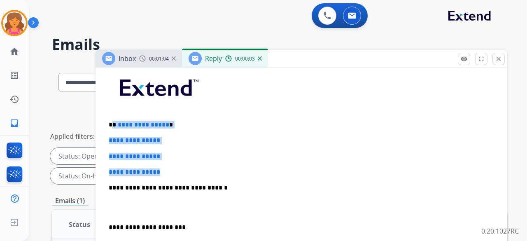
drag, startPoint x: 163, startPoint y: 161, endPoint x: 113, endPoint y: 116, distance: 67.4
click at [113, 116] on div "**********" at bounding box center [301, 208] width 392 height 284
click at [118, 122] on span "**********" at bounding box center [144, 125] width 52 height 6
drag, startPoint x: 169, startPoint y: 167, endPoint x: 116, endPoint y: 122, distance: 69.9
click at [116, 122] on div "**********" at bounding box center [301, 208] width 392 height 284
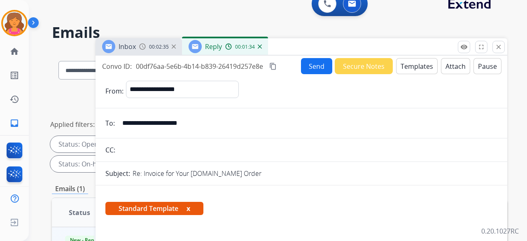
scroll to position [0, 0]
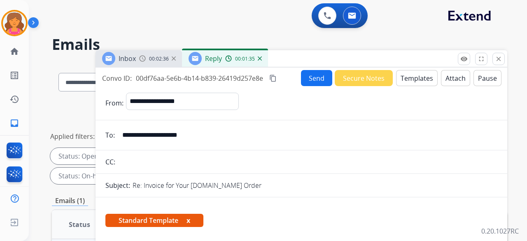
click at [272, 79] on mat-icon "content_copy" at bounding box center [273, 78] width 7 height 7
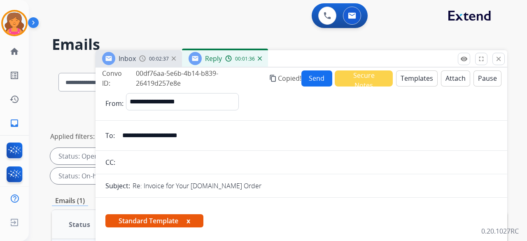
click at [310, 79] on button "Send" at bounding box center [317, 78] width 31 height 16
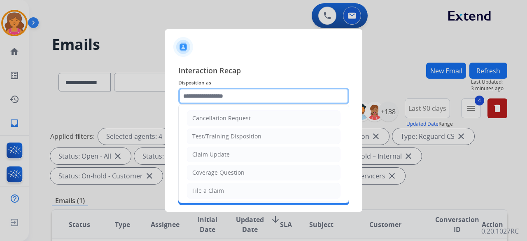
click at [216, 95] on input "text" at bounding box center [263, 96] width 171 height 16
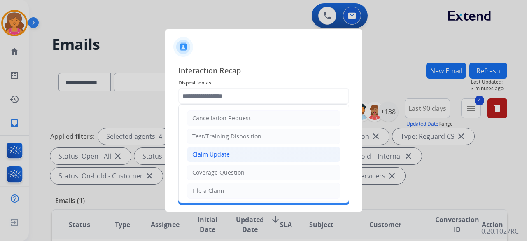
click at [199, 158] on li "Claim Update" at bounding box center [264, 155] width 154 height 16
type input "**********"
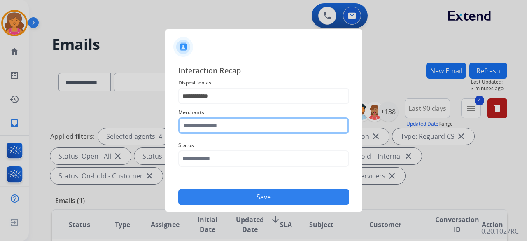
click at [209, 124] on input "text" at bounding box center [263, 125] width 171 height 16
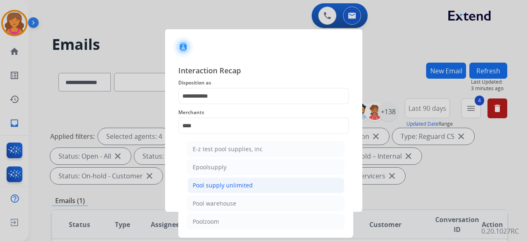
click at [214, 183] on div "Pool supply unlimited" at bounding box center [223, 185] width 60 height 8
type input "**********"
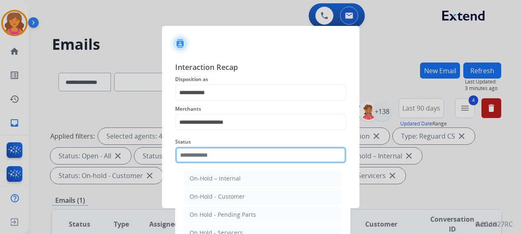
click at [211, 153] on input "text" at bounding box center [260, 155] width 171 height 16
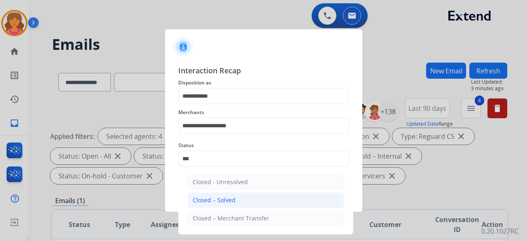
click at [206, 196] on div "Closed – Solved" at bounding box center [214, 200] width 43 height 8
type input "**********"
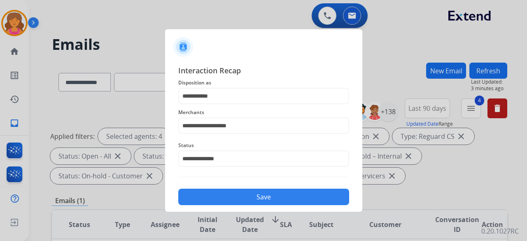
click at [206, 196] on button "Save" at bounding box center [263, 197] width 171 height 16
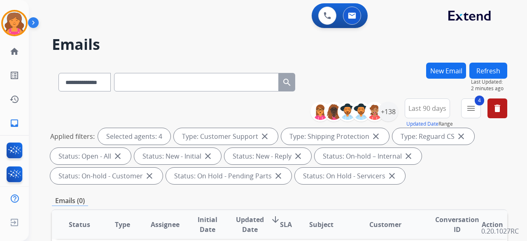
select select "**********"
click at [394, 113] on div "+138" at bounding box center [389, 112] width 20 height 20
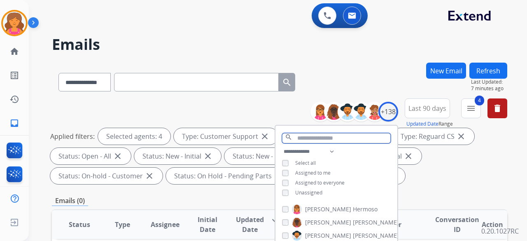
click at [323, 139] on input "text" at bounding box center [336, 138] width 109 height 10
paste input "**********"
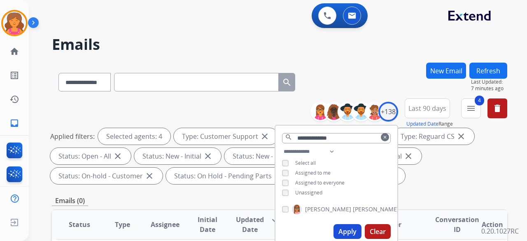
click at [347, 227] on button "Apply" at bounding box center [348, 231] width 28 height 15
click at [413, 170] on div "Applied filters: Selected agents: 4 Type: Customer Support close Type: Shipping…" at bounding box center [278, 156] width 456 height 56
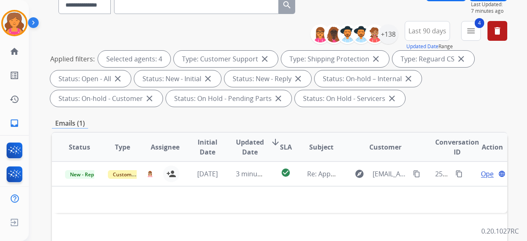
scroll to position [41, 0]
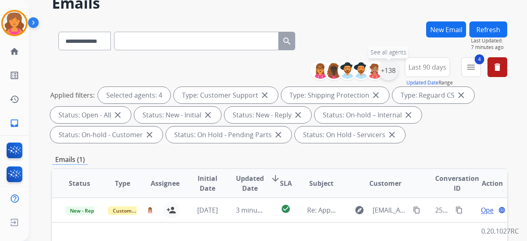
click at [390, 70] on div "+138" at bounding box center [389, 71] width 20 height 20
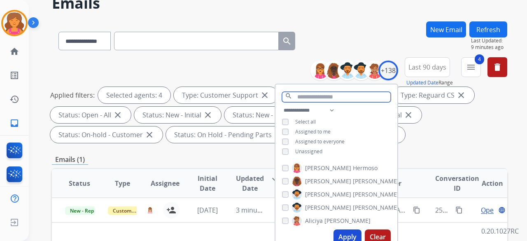
click at [305, 100] on input "text" at bounding box center [336, 97] width 109 height 10
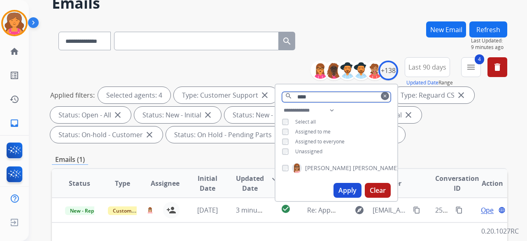
type input "****"
click at [340, 190] on button "Apply" at bounding box center [348, 190] width 28 height 15
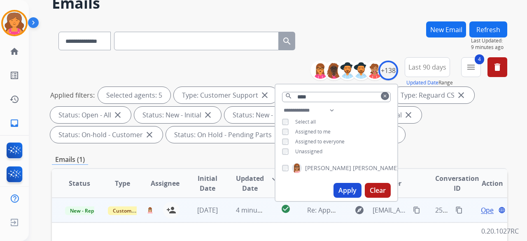
click at [484, 210] on span "Open" at bounding box center [489, 210] width 17 height 10
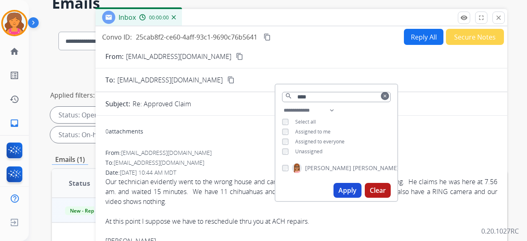
click at [383, 97] on mat-icon "clear" at bounding box center [385, 96] width 5 height 5
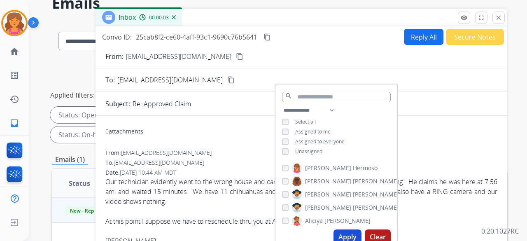
drag, startPoint x: 420, startPoint y: 159, endPoint x: 430, endPoint y: 187, distance: 29.7
click at [422, 163] on div "To: support@extend.com" at bounding box center [301, 163] width 392 height 8
click at [437, 230] on div at bounding box center [301, 231] width 392 height 10
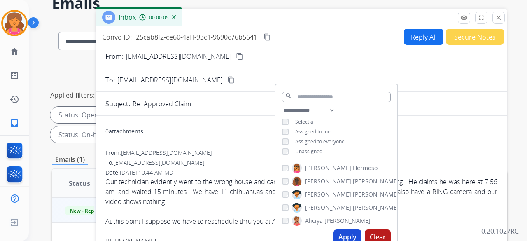
click at [238, 132] on div "0 attachments" at bounding box center [301, 132] width 392 height 20
click at [335, 87] on div "search" at bounding box center [337, 94] width 122 height 21
click at [430, 128] on div "0 attachments" at bounding box center [301, 132] width 392 height 20
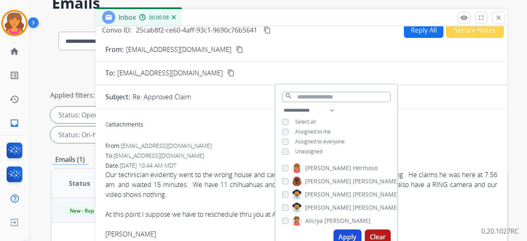
scroll to position [0, 0]
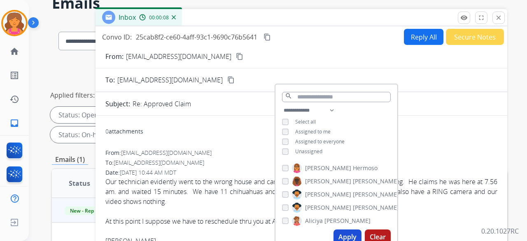
click at [352, 12] on div "Inbox 00:00:08" at bounding box center [302, 17] width 412 height 17
click at [342, 16] on div "Inbox 00:00:09" at bounding box center [302, 17] width 412 height 17
click at [254, 12] on div "Inbox 00:00:10" at bounding box center [302, 17] width 412 height 17
click at [496, 19] on mat-icon "close" at bounding box center [498, 17] width 7 height 7
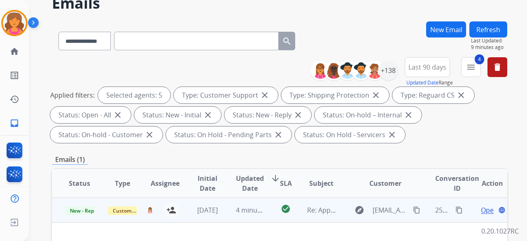
click at [482, 206] on span "Open" at bounding box center [489, 210] width 17 height 10
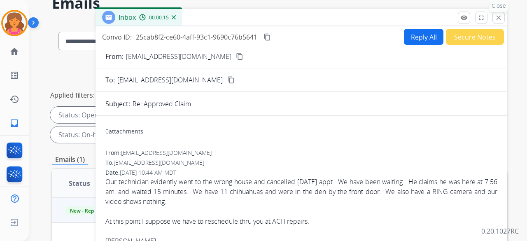
click at [495, 16] on button "close Close" at bounding box center [499, 18] width 12 height 12
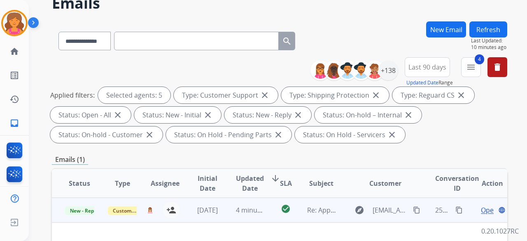
click at [484, 204] on td "Open language" at bounding box center [486, 210] width 43 height 25
click at [483, 208] on span "Open" at bounding box center [489, 211] width 17 height 10
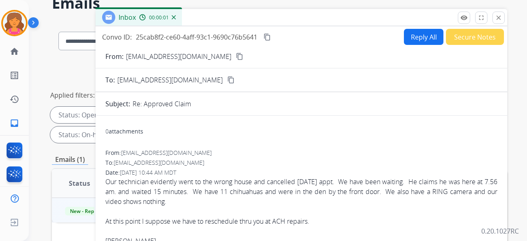
click at [235, 55] on button "content_copy" at bounding box center [240, 57] width 10 height 10
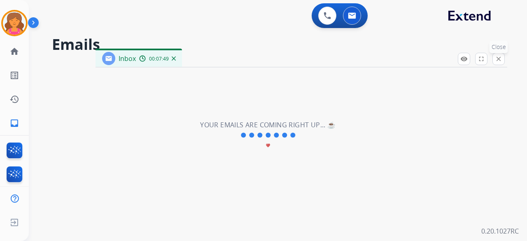
click at [501, 59] on mat-icon "close" at bounding box center [498, 58] width 7 height 7
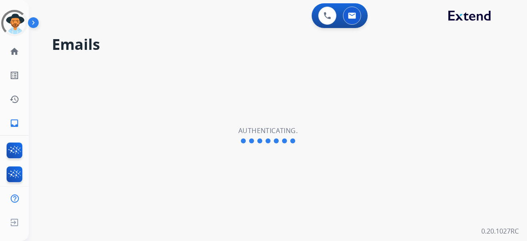
select select "**********"
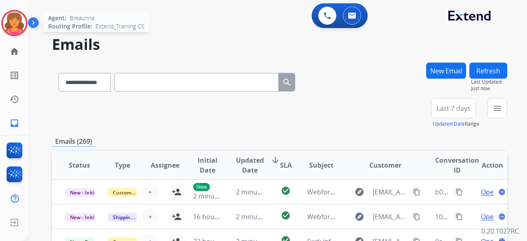
click at [7, 26] on img at bounding box center [14, 23] width 23 height 23
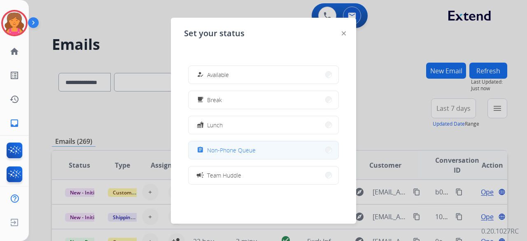
click at [250, 148] on span "Non-Phone Queue" at bounding box center [231, 150] width 49 height 9
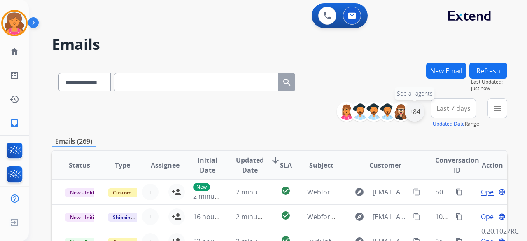
click at [411, 114] on div "+84" at bounding box center [415, 112] width 20 height 20
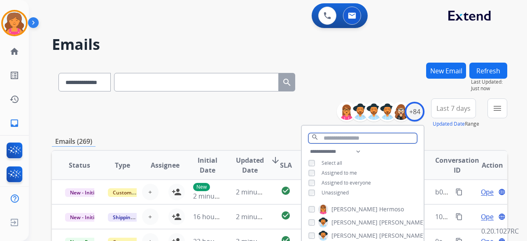
click at [352, 138] on input "text" at bounding box center [363, 138] width 109 height 10
click at [315, 191] on div "Unassigned" at bounding box center [329, 193] width 40 height 7
click at [337, 136] on input "text" at bounding box center [363, 138] width 109 height 10
paste input "**********"
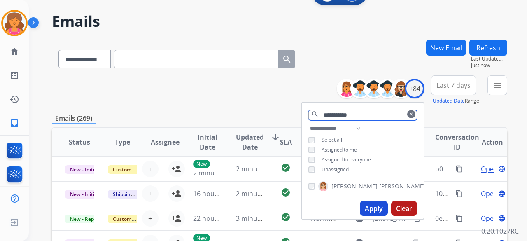
scroll to position [41, 0]
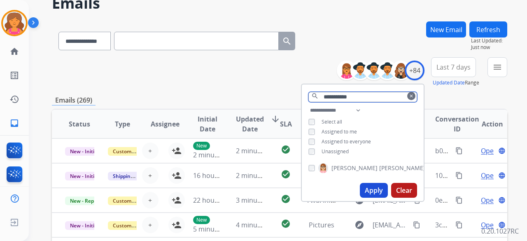
type input "**********"
click at [380, 167] on span "[PERSON_NAME]" at bounding box center [403, 168] width 46 height 8
click at [376, 192] on button "Apply" at bounding box center [374, 190] width 28 height 15
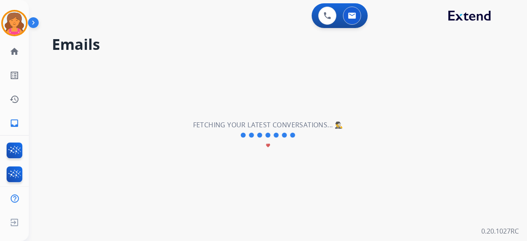
scroll to position [0, 0]
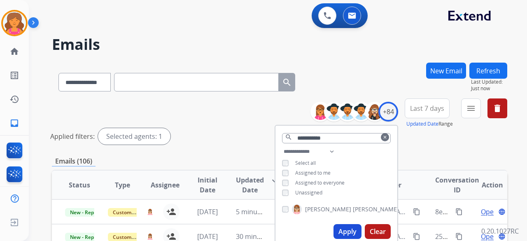
click at [190, 113] on div "**********" at bounding box center [280, 122] width 456 height 49
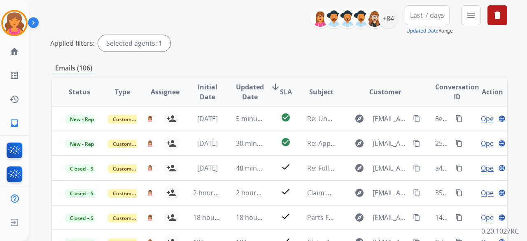
scroll to position [41, 0]
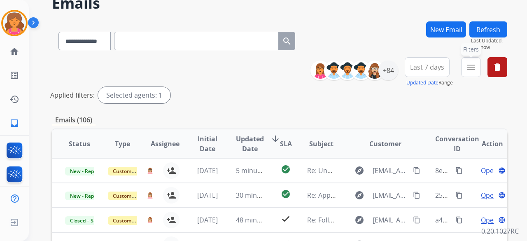
click at [475, 61] on button "menu Filters" at bounding box center [472, 67] width 20 height 20
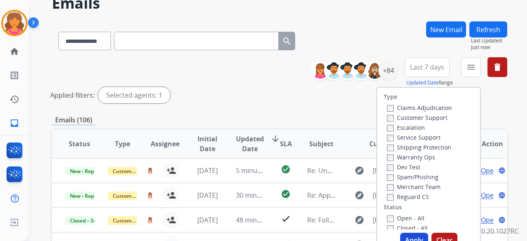
click at [410, 115] on label "Customer Support" at bounding box center [417, 118] width 61 height 8
click at [410, 146] on label "Shipping Protection" at bounding box center [419, 147] width 64 height 8
click at [384, 203] on div "Type Claims Adjudication Customer Support Escalation Service Support Shipping P…" at bounding box center [428, 159] width 103 height 142
click at [393, 216] on label "Open - All" at bounding box center [406, 218] width 38 height 8
click at [411, 239] on button "Apply" at bounding box center [415, 240] width 28 height 15
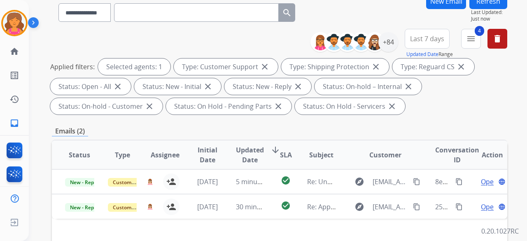
scroll to position [82, 0]
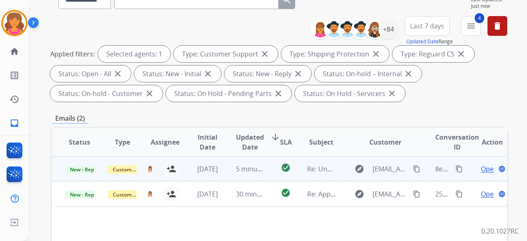
click at [485, 169] on span "Open" at bounding box center [489, 169] width 17 height 10
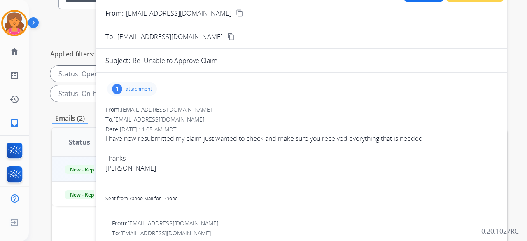
scroll to position [0, 0]
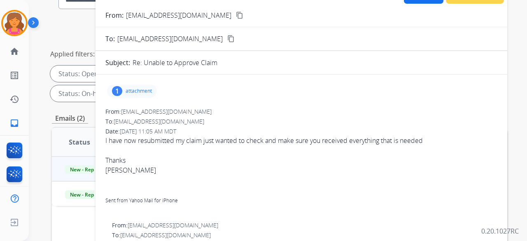
click at [130, 92] on p "attachment" at bounding box center [139, 91] width 26 height 7
click at [229, 83] on div "1 attachment EXT-FURUS-02 (12-2022) 3.2.23 Rev 100523 DSGU Rev 11.20.23 publish…" at bounding box center [301, 91] width 392 height 20
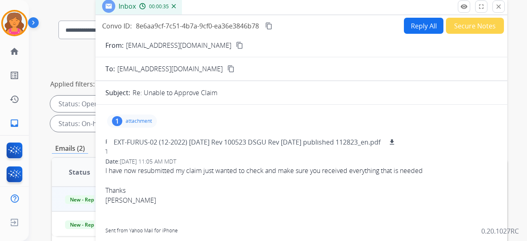
scroll to position [41, 0]
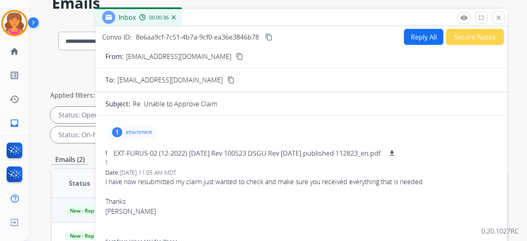
click at [236, 59] on mat-icon "content_copy" at bounding box center [239, 56] width 7 height 7
click at [420, 35] on button "Reply All" at bounding box center [424, 37] width 40 height 16
select select "**********"
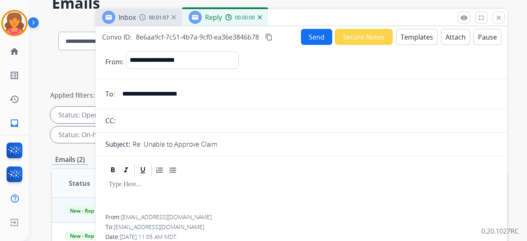
click at [417, 39] on button "Templates" at bounding box center [417, 37] width 42 height 16
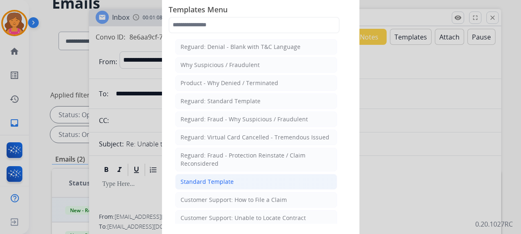
click at [237, 177] on li "Standard Template" at bounding box center [256, 182] width 162 height 16
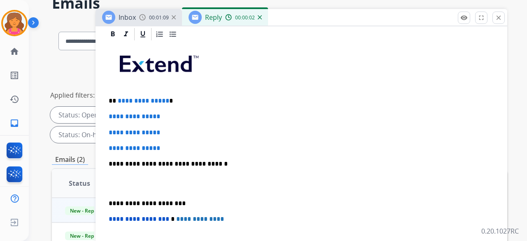
scroll to position [247, 0]
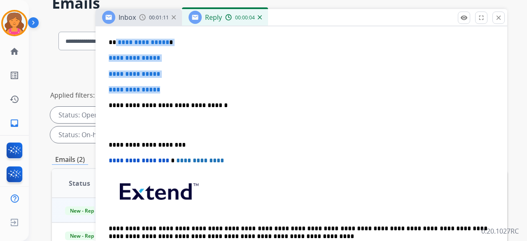
drag, startPoint x: 167, startPoint y: 88, endPoint x: 116, endPoint y: 34, distance: 74.6
click at [116, 34] on div "**********" at bounding box center [301, 125] width 392 height 284
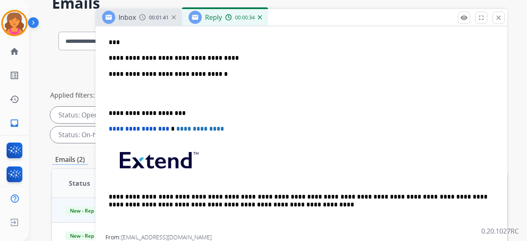
click at [237, 57] on p "**********" at bounding box center [298, 57] width 379 height 7
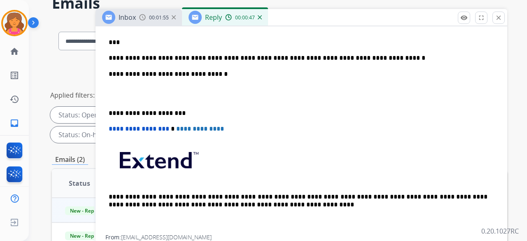
click at [283, 58] on p "**********" at bounding box center [298, 57] width 379 height 7
click at [263, 59] on p "**********" at bounding box center [298, 57] width 379 height 7
click at [363, 54] on p "**********" at bounding box center [298, 57] width 379 height 7
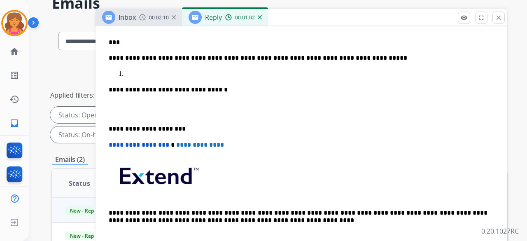
click at [133, 71] on p at bounding box center [309, 73] width 369 height 7
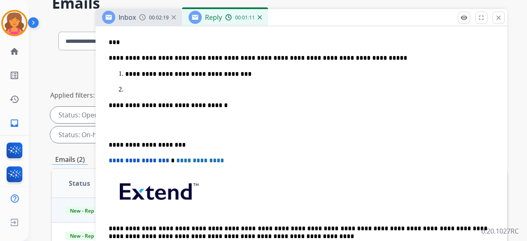
click at [128, 88] on p at bounding box center [309, 89] width 369 height 7
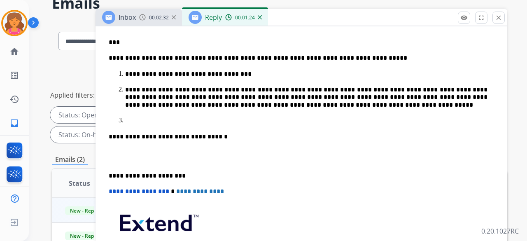
click at [138, 117] on p at bounding box center [309, 120] width 369 height 7
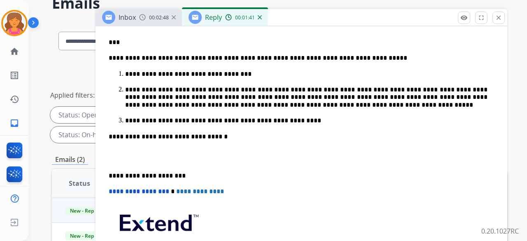
click at [302, 114] on ol "**********" at bounding box center [302, 97] width 386 height 54
click at [324, 122] on p "**********" at bounding box center [306, 120] width 363 height 7
click at [108, 126] on div "**********" at bounding box center [301, 140] width 392 height 314
click at [107, 122] on div "**********" at bounding box center [301, 140] width 392 height 314
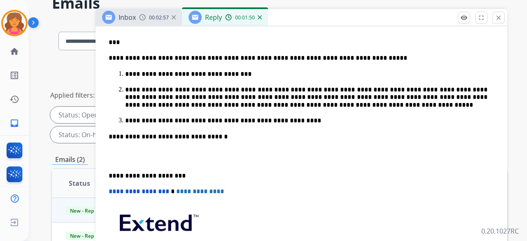
click at [286, 120] on p "**********" at bounding box center [306, 120] width 363 height 7
click at [357, 54] on p "**********" at bounding box center [298, 57] width 379 height 7
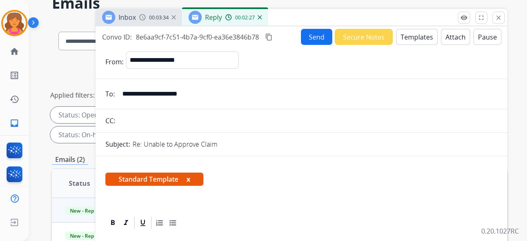
scroll to position [0, 0]
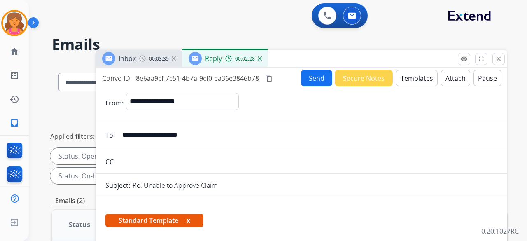
click at [303, 79] on button "Send" at bounding box center [316, 78] width 31 height 16
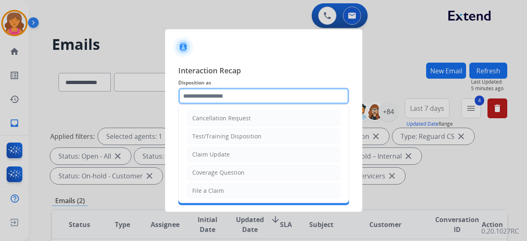
click at [215, 90] on input "text" at bounding box center [263, 96] width 171 height 16
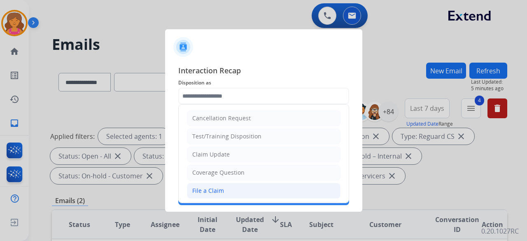
click at [227, 187] on li "File a Claim" at bounding box center [264, 191] width 154 height 16
type input "**********"
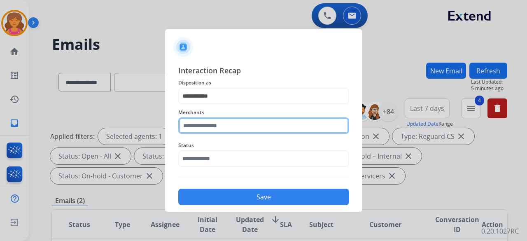
click at [209, 121] on input "text" at bounding box center [263, 125] width 171 height 16
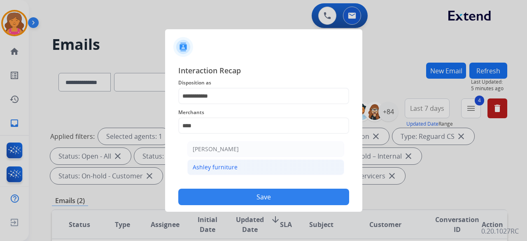
click at [213, 167] on div "Ashley furniture" at bounding box center [215, 167] width 45 height 8
type input "**********"
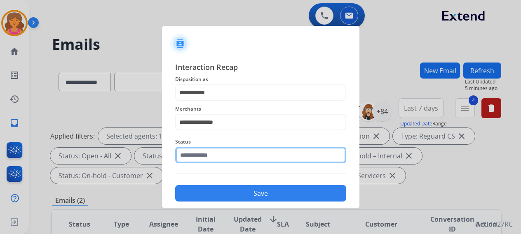
click at [212, 163] on input "text" at bounding box center [260, 155] width 171 height 16
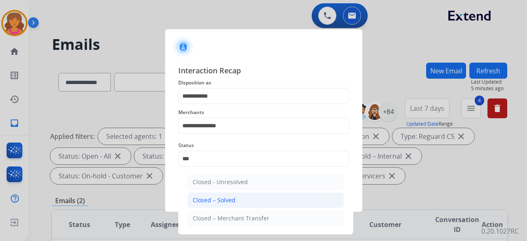
click at [226, 197] on div "Closed – Solved" at bounding box center [214, 200] width 43 height 8
type input "**********"
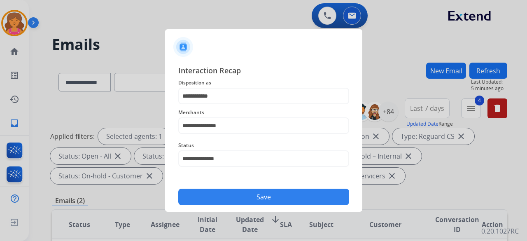
click at [225, 195] on button "Save" at bounding box center [263, 197] width 171 height 16
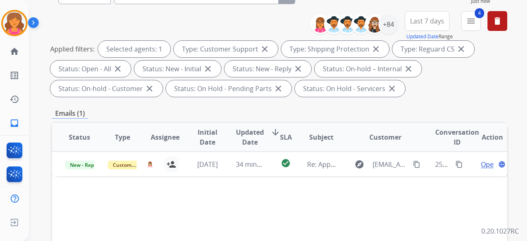
scroll to position [165, 0]
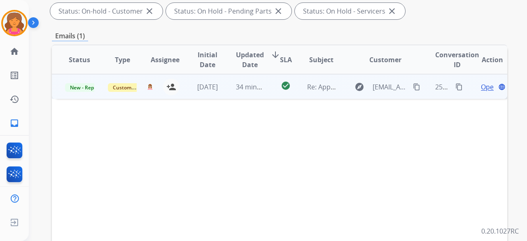
click at [481, 86] on span "Open" at bounding box center [489, 87] width 17 height 10
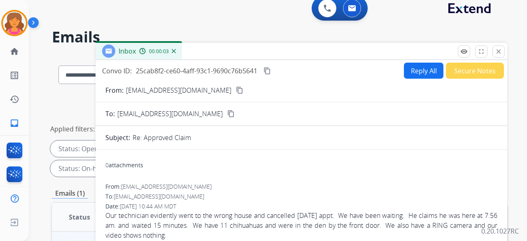
scroll to position [0, 0]
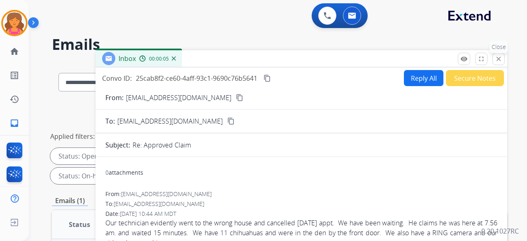
click at [495, 60] on button "close Close" at bounding box center [499, 59] width 12 height 12
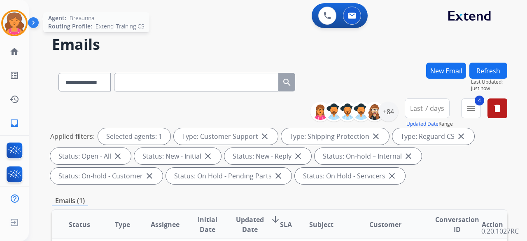
click at [18, 19] on img at bounding box center [14, 23] width 23 height 23
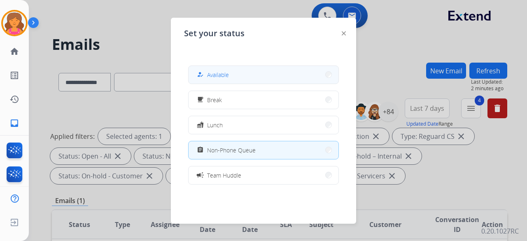
click at [265, 70] on button "how_to_reg Available" at bounding box center [264, 75] width 150 height 18
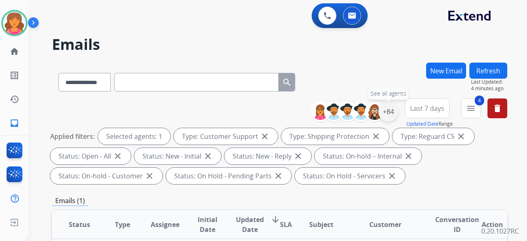
click at [387, 110] on div "+84" at bounding box center [389, 112] width 20 height 20
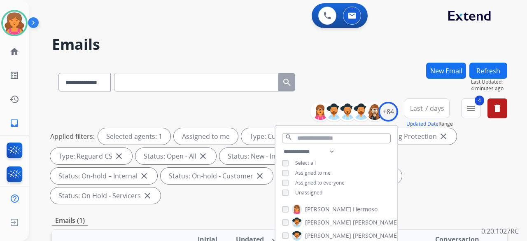
click at [283, 187] on div "**********" at bounding box center [337, 173] width 122 height 53
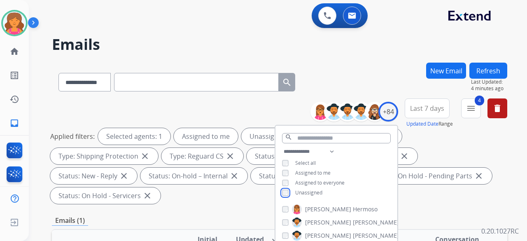
scroll to position [124, 0]
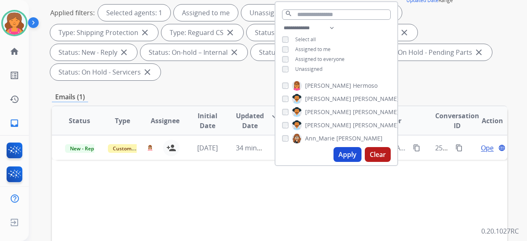
click at [350, 155] on button "Apply" at bounding box center [348, 154] width 28 height 15
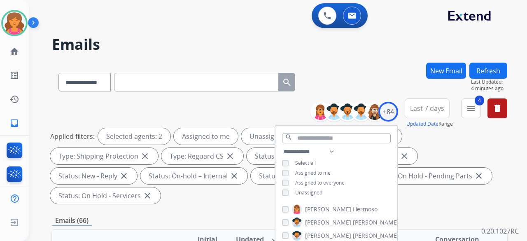
drag, startPoint x: 442, startPoint y: 103, endPoint x: 445, endPoint y: 111, distance: 8.7
click at [441, 103] on button "Last 7 days" at bounding box center [427, 108] width 45 height 20
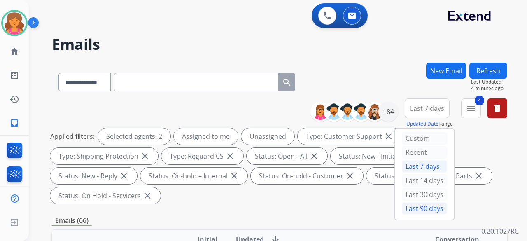
click at [423, 208] on div "Last 90 days" at bounding box center [424, 208] width 45 height 12
click at [482, 102] on span "4" at bounding box center [479, 101] width 9 height 10
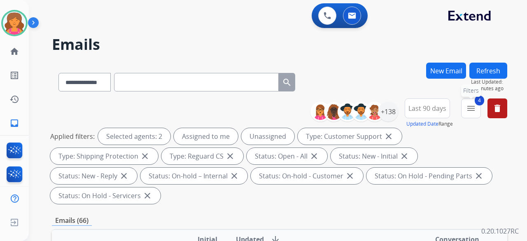
click at [469, 112] on mat-icon "menu" at bounding box center [471, 108] width 10 height 10
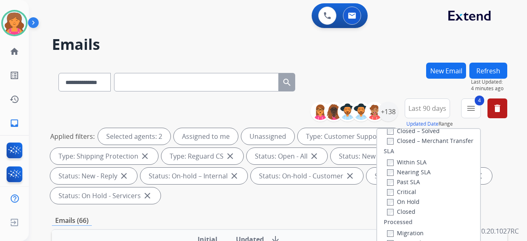
scroll to position [82, 0]
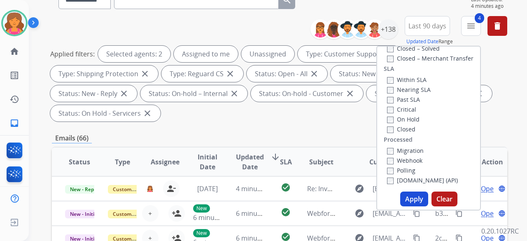
click at [422, 199] on button "Apply" at bounding box center [415, 199] width 28 height 15
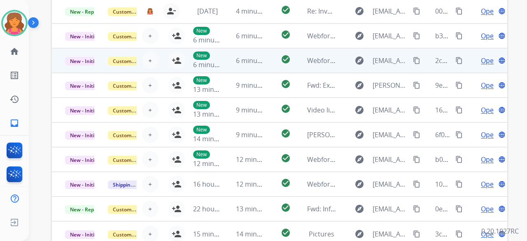
scroll to position [307, 0]
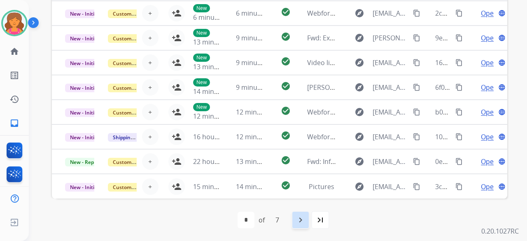
click at [302, 221] on mat-icon "navigate_next" at bounding box center [301, 220] width 10 height 10
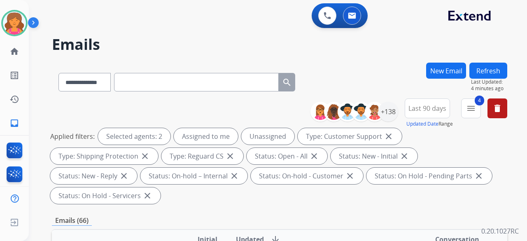
scroll to position [288, 0]
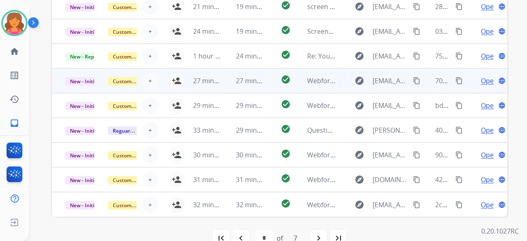
click at [337, 79] on td "explore deepshade13@yahoo.com content_copy" at bounding box center [379, 80] width 85 height 25
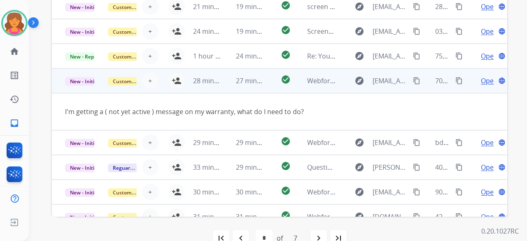
scroll to position [38, 0]
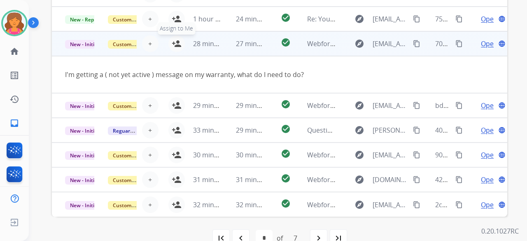
click at [175, 44] on mat-icon "person_add" at bounding box center [177, 44] width 10 height 10
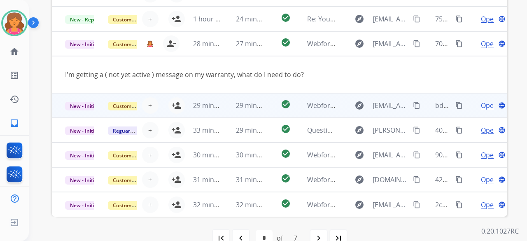
click at [225, 107] on td "29 minutes ago" at bounding box center [244, 105] width 43 height 25
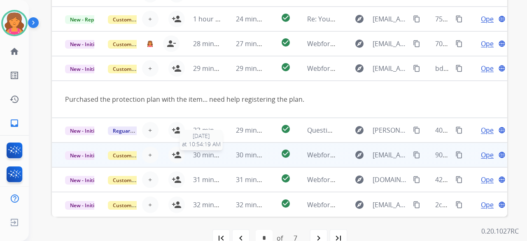
click at [217, 154] on span "30 minutes ago" at bounding box center [217, 154] width 48 height 9
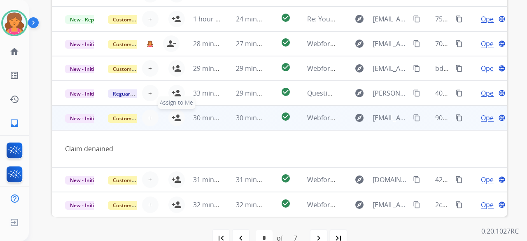
click at [174, 120] on mat-icon "person_add" at bounding box center [177, 118] width 10 height 10
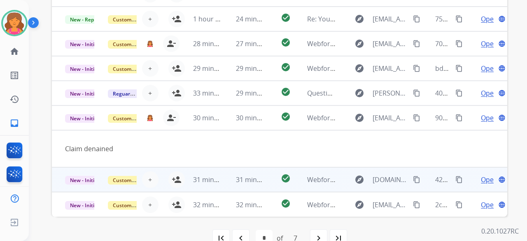
click at [227, 176] on td "31 minutes ago" at bounding box center [244, 179] width 43 height 25
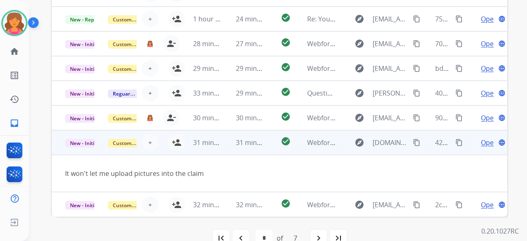
scroll to position [307, 0]
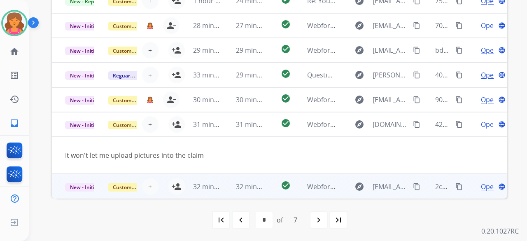
click at [223, 187] on td "32 minutes ago" at bounding box center [244, 186] width 43 height 25
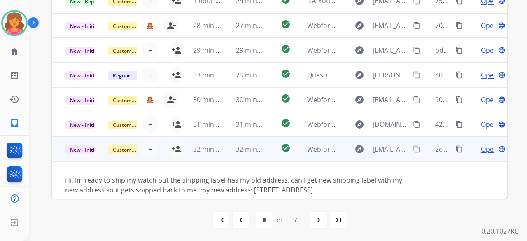
scroll to position [47, 0]
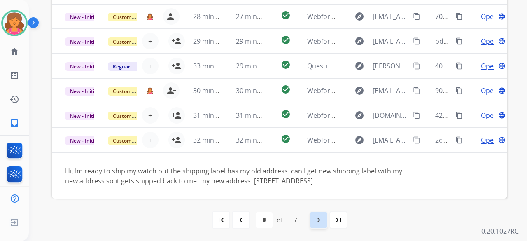
click at [315, 220] on mat-icon "navigate_next" at bounding box center [319, 220] width 10 height 10
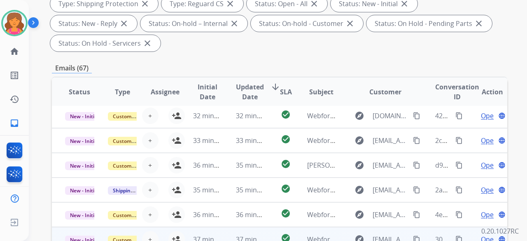
scroll to position [206, 0]
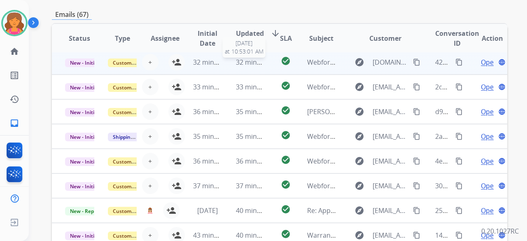
click at [261, 60] on span "32 minutes ago" at bounding box center [260, 62] width 48 height 9
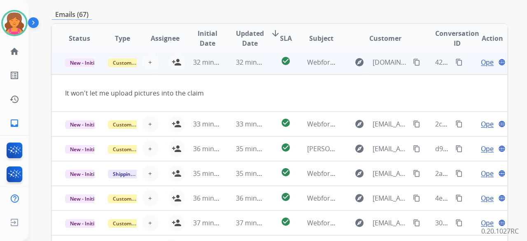
scroll to position [25, 0]
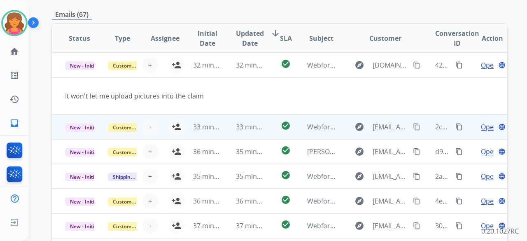
click at [274, 126] on td "check_circle" at bounding box center [279, 127] width 28 height 25
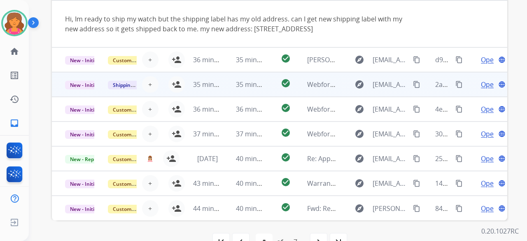
scroll to position [307, 0]
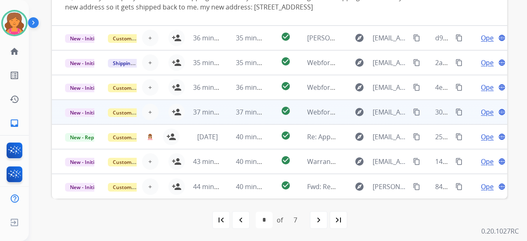
click at [258, 101] on td "37 minutes ago" at bounding box center [244, 112] width 43 height 25
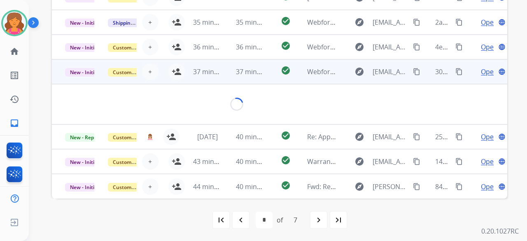
scroll to position [48, 0]
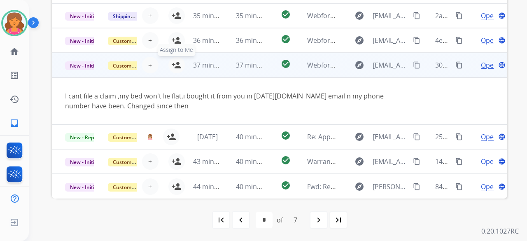
click at [175, 63] on mat-icon "person_add" at bounding box center [177, 65] width 10 height 10
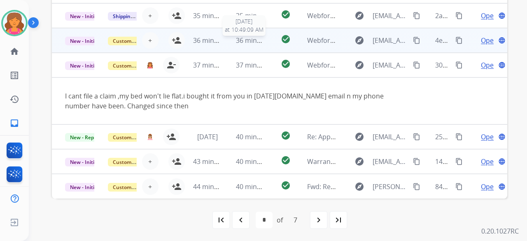
click at [262, 39] on span "36 minutes ago" at bounding box center [260, 40] width 48 height 9
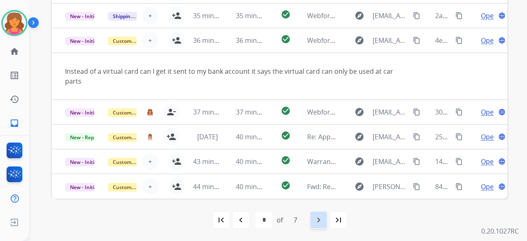
click at [318, 220] on mat-icon "navigate_next" at bounding box center [319, 220] width 10 height 10
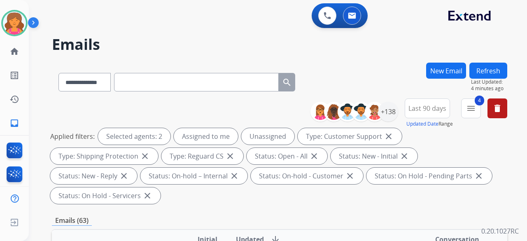
scroll to position [28, 0]
click at [474, 98] on div "4 menu Filters Type Claims Adjudication Customer Support Escalation Service Sup…" at bounding box center [472, 113] width 20 height 30
click at [467, 106] on mat-icon "menu" at bounding box center [471, 108] width 10 height 10
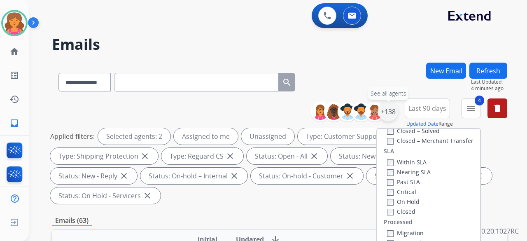
click at [388, 113] on div "+138" at bounding box center [389, 112] width 20 height 20
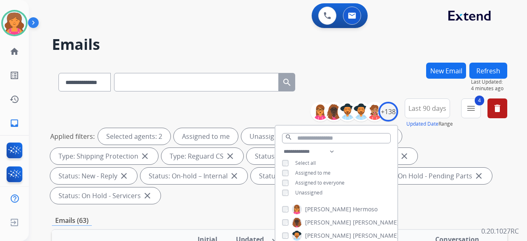
click at [281, 191] on div "**********" at bounding box center [337, 173] width 122 height 53
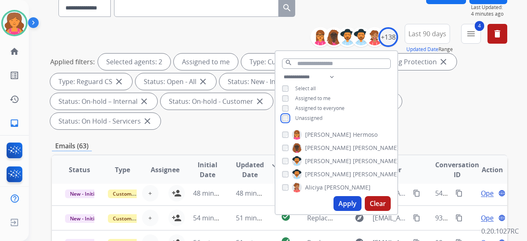
scroll to position [82, 0]
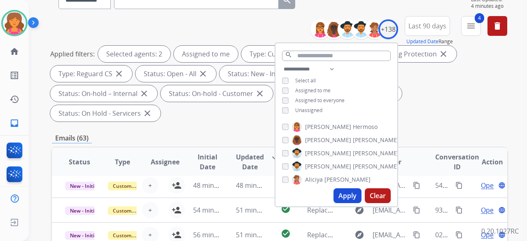
click at [347, 195] on button "Apply" at bounding box center [348, 195] width 28 height 15
select select "*"
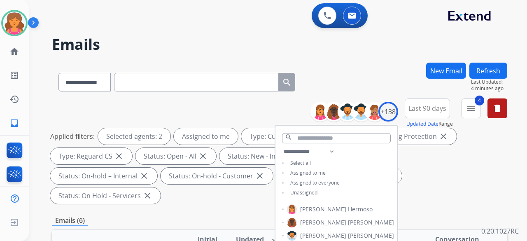
scroll to position [0, 0]
click at [246, 216] on div "Emails (6)" at bounding box center [280, 221] width 456 height 10
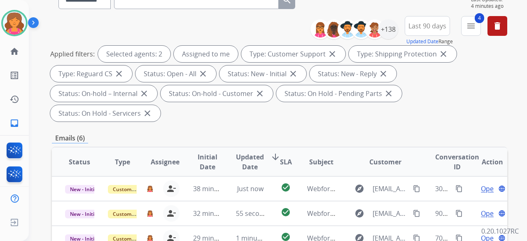
scroll to position [206, 0]
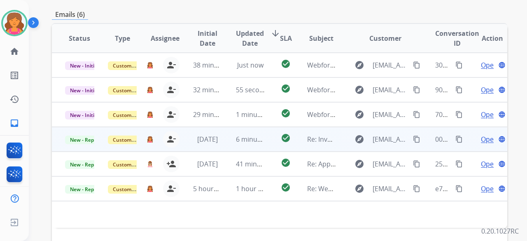
click at [482, 134] on span "Open" at bounding box center [489, 139] width 17 height 10
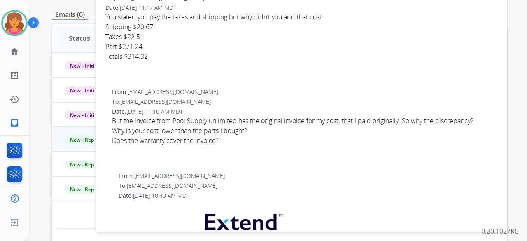
scroll to position [124, 0]
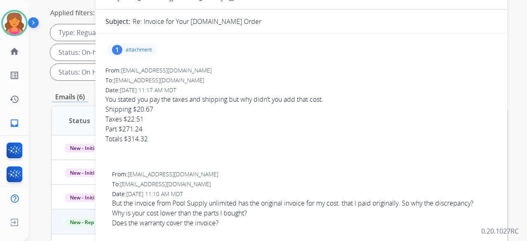
click at [139, 47] on p "attachment" at bounding box center [139, 50] width 26 height 7
click at [142, 68] on div at bounding box center [134, 70] width 41 height 29
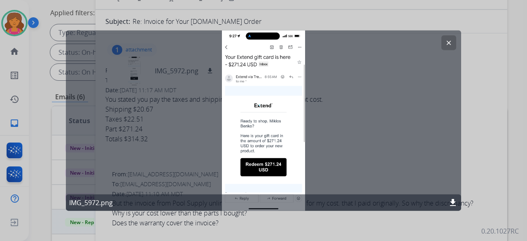
click at [450, 42] on mat-icon "clear" at bounding box center [448, 42] width 7 height 7
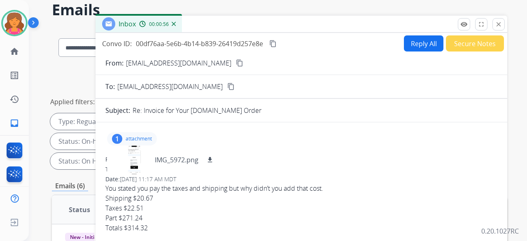
scroll to position [0, 0]
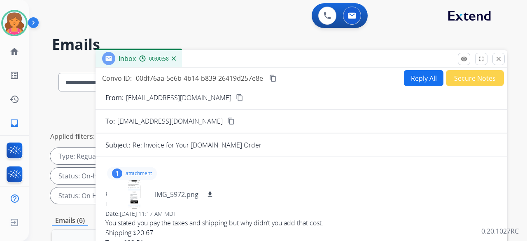
click at [273, 80] on mat-icon "content_copy" at bounding box center [273, 78] width 7 height 7
click at [236, 100] on mat-icon "content_copy" at bounding box center [239, 97] width 7 height 7
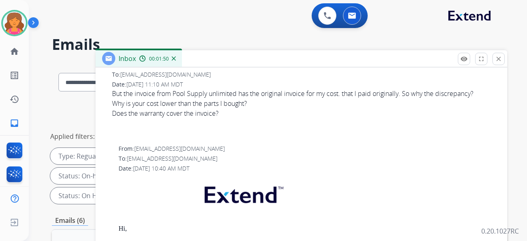
scroll to position [206, 0]
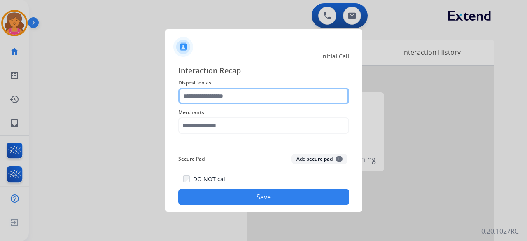
click at [284, 98] on input "text" at bounding box center [263, 96] width 171 height 16
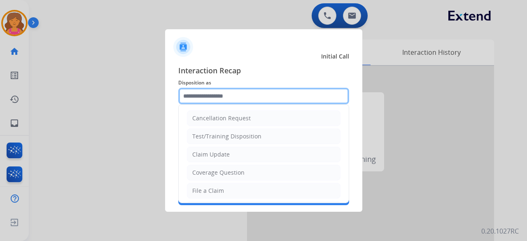
scroll to position [125, 0]
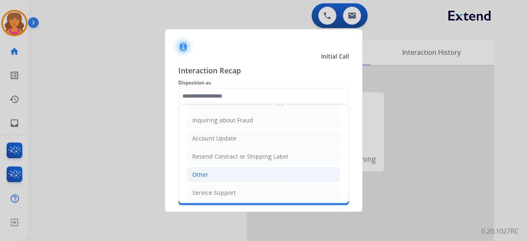
click at [218, 167] on li "Other" at bounding box center [264, 175] width 154 height 16
type input "*****"
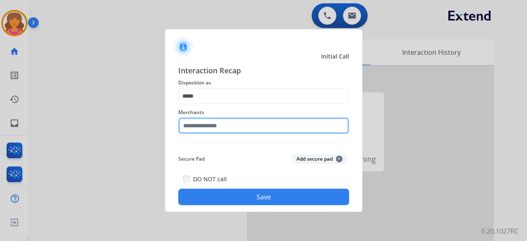
click at [215, 126] on input "text" at bounding box center [263, 125] width 171 height 16
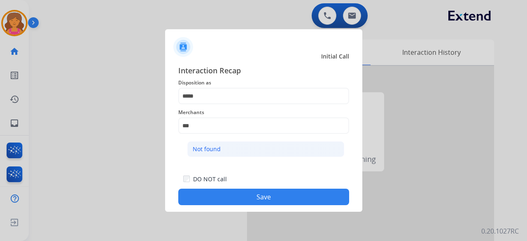
click at [253, 152] on li "Not found" at bounding box center [266, 149] width 157 height 16
type input "*********"
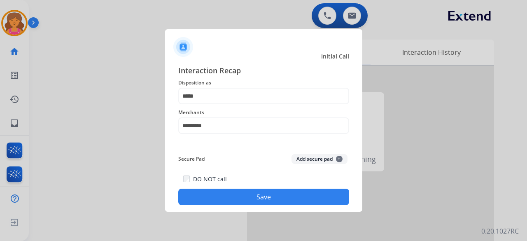
click at [251, 198] on button "Save" at bounding box center [263, 197] width 171 height 16
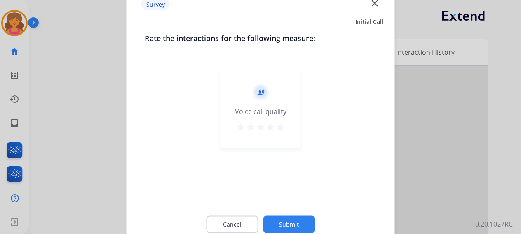
drag, startPoint x: 281, startPoint y: 121, endPoint x: 273, endPoint y: 125, distance: 9.4
click at [280, 122] on div "record_voice_over Voice call quality star star star star star" at bounding box center [260, 109] width 80 height 78
click at [278, 129] on mat-icon "star" at bounding box center [280, 127] width 10 height 10
click at [275, 215] on div "Cancel Submit" at bounding box center [261, 224] width 232 height 37
click at [277, 219] on button "Submit" at bounding box center [289, 224] width 52 height 17
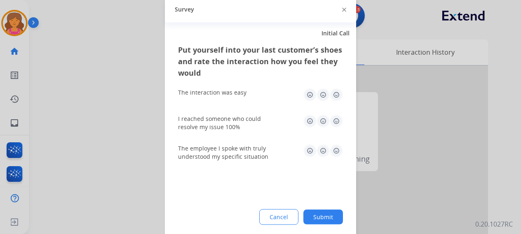
click at [336, 122] on img at bounding box center [336, 121] width 13 height 13
click at [334, 87] on div "The interaction was easy" at bounding box center [260, 95] width 165 height 26
click at [336, 101] on div "The interaction was easy" at bounding box center [260, 95] width 165 height 26
click at [338, 98] on img at bounding box center [336, 94] width 13 height 13
click at [336, 150] on img at bounding box center [336, 150] width 13 height 13
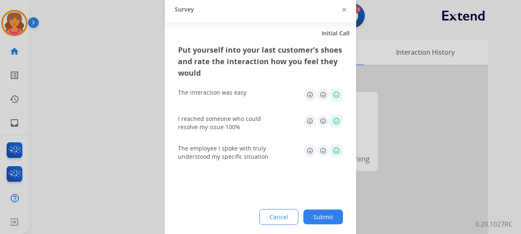
click at [314, 216] on button "Submit" at bounding box center [323, 217] width 40 height 15
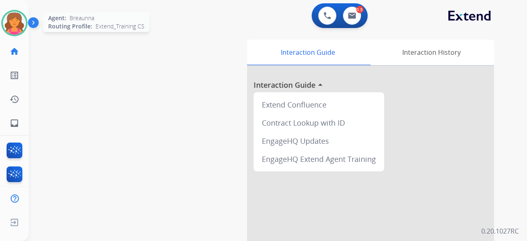
click at [22, 28] on img at bounding box center [14, 23] width 23 height 23
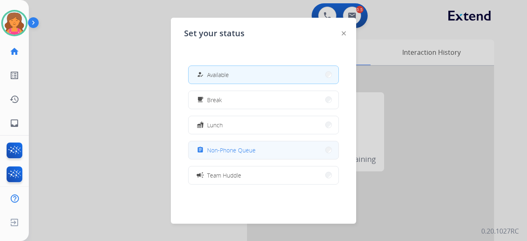
click at [214, 151] on span "Non-Phone Queue" at bounding box center [231, 150] width 49 height 9
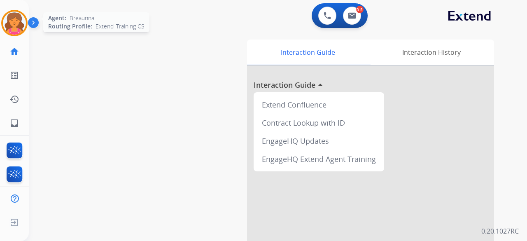
click at [15, 15] on img at bounding box center [14, 23] width 23 height 23
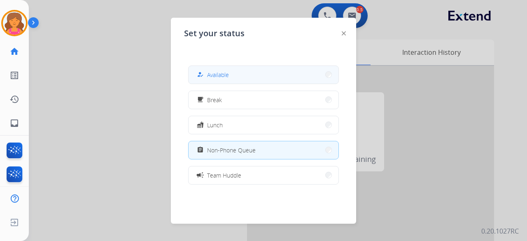
click at [299, 78] on button "how_to_reg Available" at bounding box center [264, 75] width 150 height 18
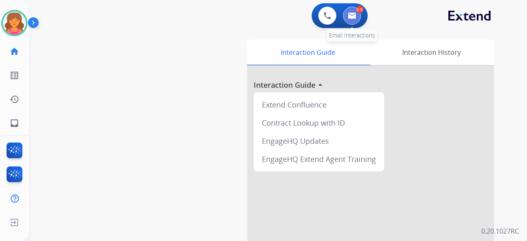
click at [352, 14] on img at bounding box center [352, 15] width 8 height 7
select select "**********"
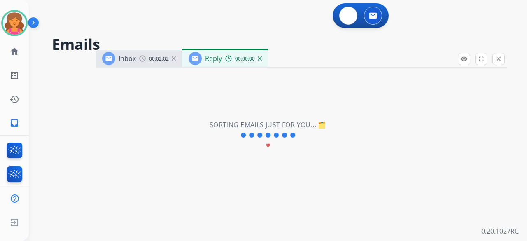
select select "**********"
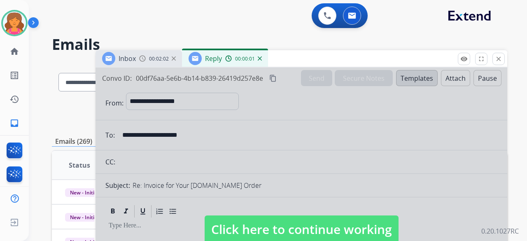
click at [218, 230] on span "Click here to continue working" at bounding box center [302, 230] width 194 height 28
select select
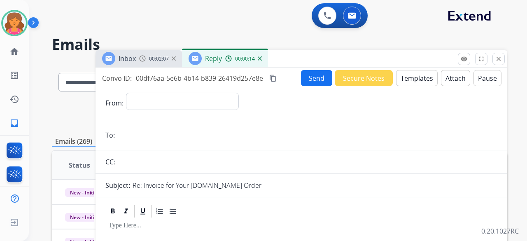
click at [260, 60] on img at bounding box center [260, 58] width 4 height 4
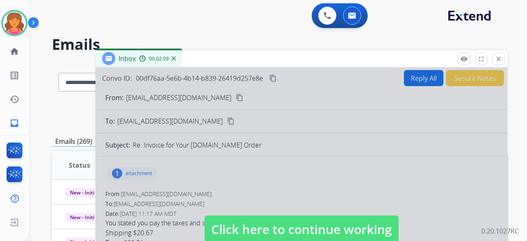
click at [241, 223] on span "Click here to continue working" at bounding box center [302, 230] width 194 height 28
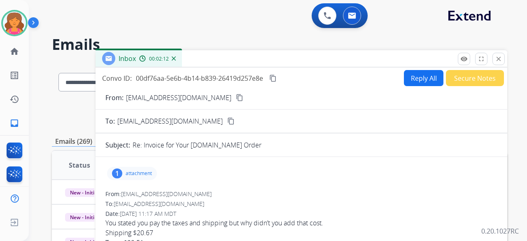
click at [405, 78] on button "Reply All" at bounding box center [424, 78] width 40 height 16
select select "**********"
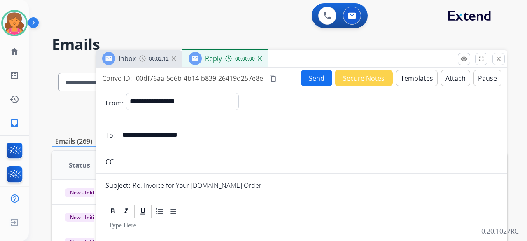
click at [405, 80] on button "Templates" at bounding box center [417, 78] width 42 height 16
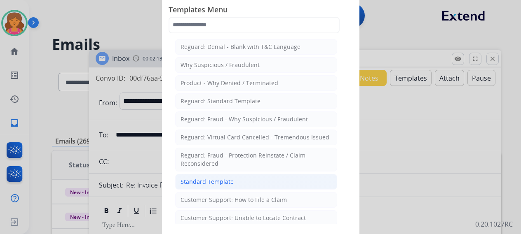
click at [211, 174] on li "Standard Template" at bounding box center [256, 182] width 162 height 16
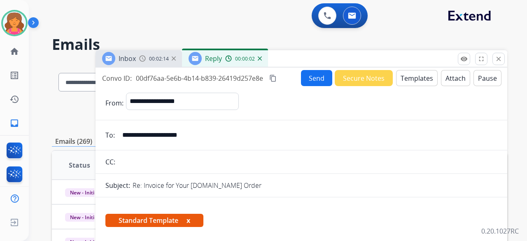
scroll to position [165, 0]
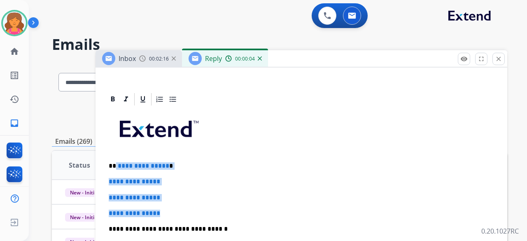
drag, startPoint x: 169, startPoint y: 212, endPoint x: 115, endPoint y: 166, distance: 71.0
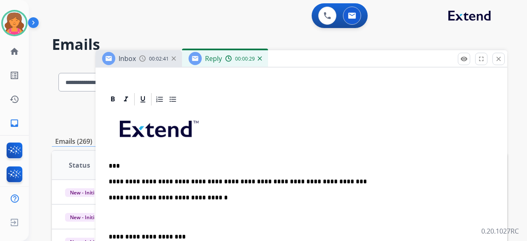
click at [225, 182] on p "**********" at bounding box center [298, 181] width 379 height 7
click at [328, 173] on div "**********" at bounding box center [301, 233] width 392 height 252
click at [328, 176] on div "**********" at bounding box center [301, 233] width 392 height 252
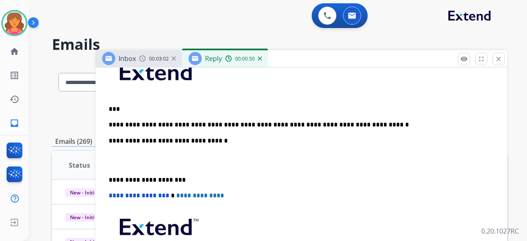
scroll to position [247, 0]
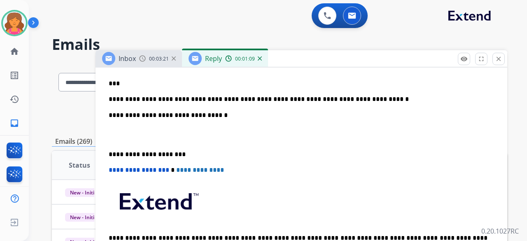
click at [359, 94] on div "**********" at bounding box center [301, 150] width 392 height 252
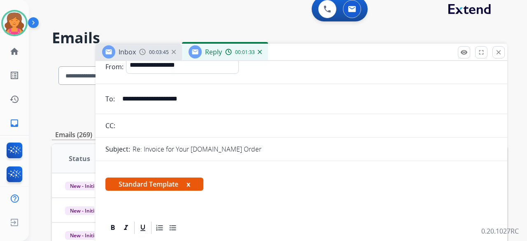
scroll to position [0, 0]
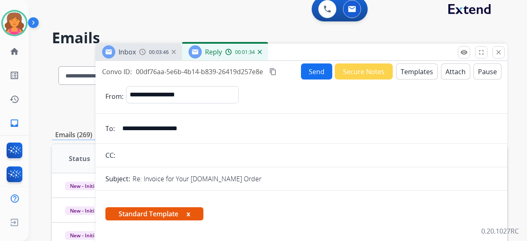
click at [308, 67] on button "Send" at bounding box center [316, 71] width 31 height 16
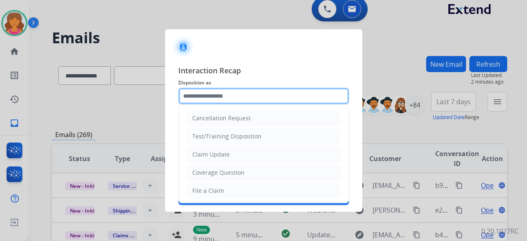
click at [223, 99] on input "text" at bounding box center [263, 96] width 171 height 16
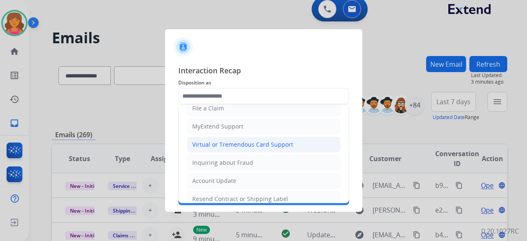
click at [212, 142] on div "Virtual or Tremendous Card Support" at bounding box center [242, 145] width 101 height 8
type input "**********"
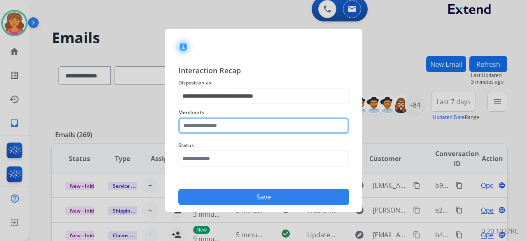
click at [222, 128] on input "text" at bounding box center [263, 125] width 171 height 16
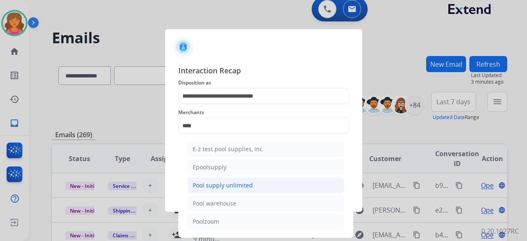
click at [241, 185] on div "Pool supply unlimited" at bounding box center [223, 185] width 60 height 8
type input "**********"
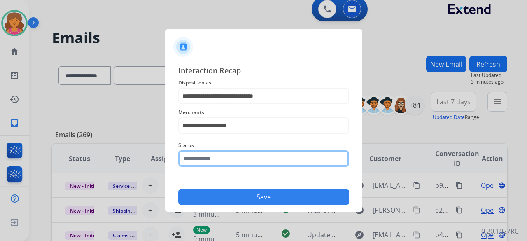
click at [222, 159] on input "text" at bounding box center [263, 158] width 171 height 16
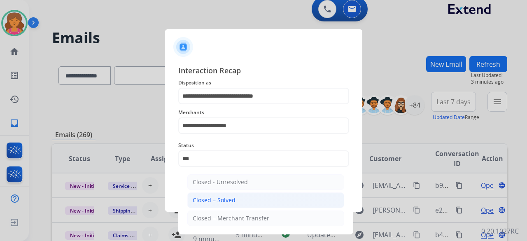
click at [222, 197] on div "Closed – Solved" at bounding box center [214, 200] width 43 height 8
type input "**********"
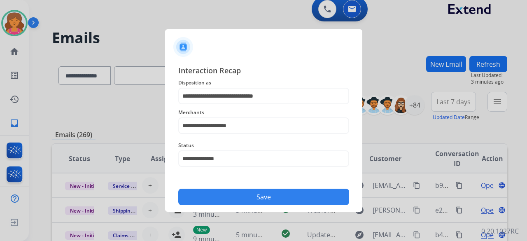
click at [229, 201] on button "Save" at bounding box center [263, 197] width 171 height 16
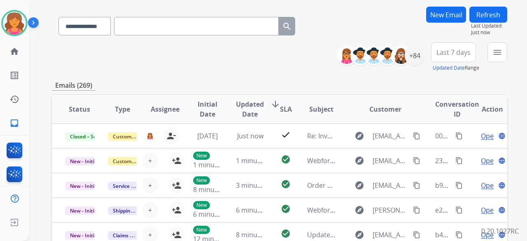
scroll to position [0, 0]
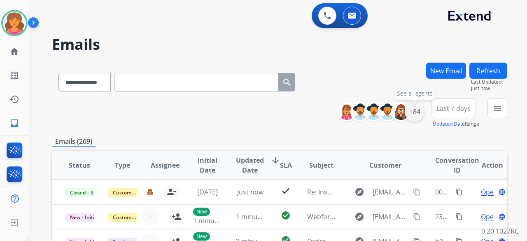
click at [416, 116] on div "+84" at bounding box center [415, 112] width 20 height 20
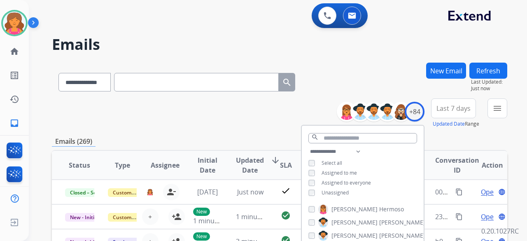
click at [441, 103] on button "Last 7 days" at bounding box center [453, 108] width 45 height 20
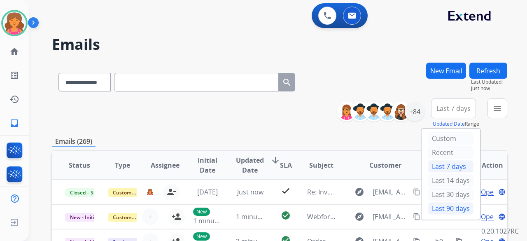
click at [441, 206] on div "Last 90 days" at bounding box center [451, 208] width 45 height 12
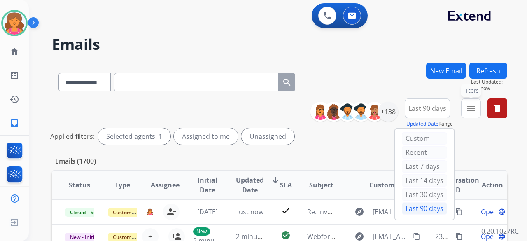
click at [469, 102] on button "menu Filters" at bounding box center [472, 108] width 20 height 20
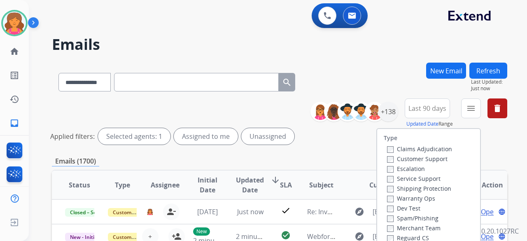
click at [416, 159] on label "Customer Support" at bounding box center [417, 159] width 61 height 8
click at [419, 188] on label "Shipping Protection" at bounding box center [419, 189] width 64 height 8
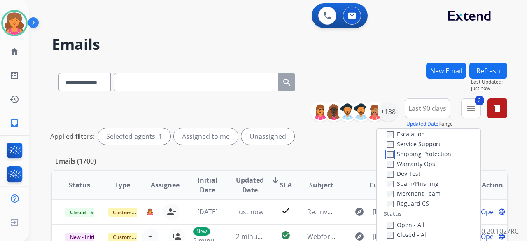
scroll to position [82, 0]
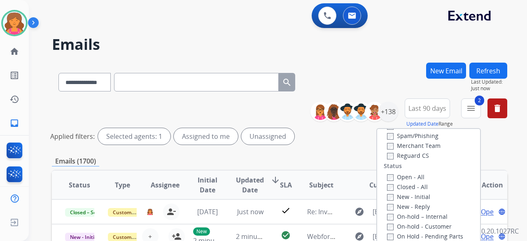
click at [389, 155] on label "Reguard CS" at bounding box center [408, 156] width 42 height 8
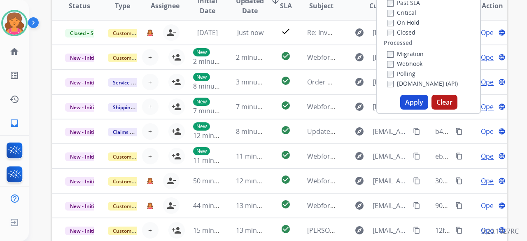
scroll to position [206, 0]
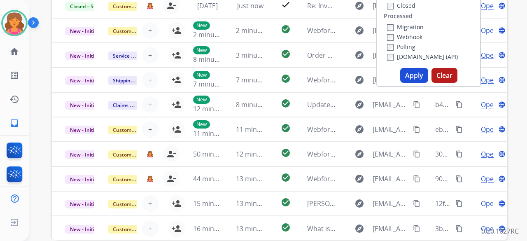
click at [417, 76] on button "Apply" at bounding box center [415, 75] width 28 height 15
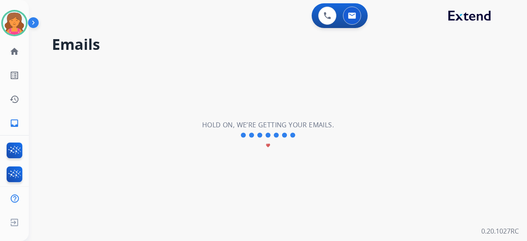
scroll to position [0, 0]
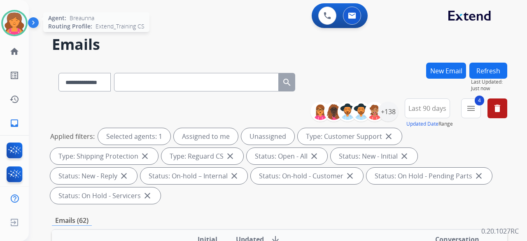
click at [21, 21] on img at bounding box center [14, 23] width 23 height 23
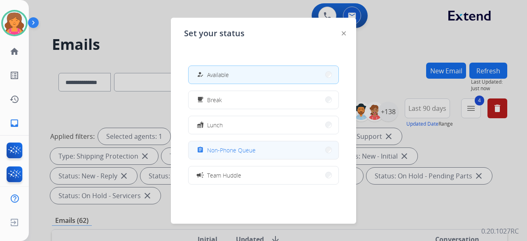
drag, startPoint x: 225, startPoint y: 145, endPoint x: 314, endPoint y: 127, distance: 90.7
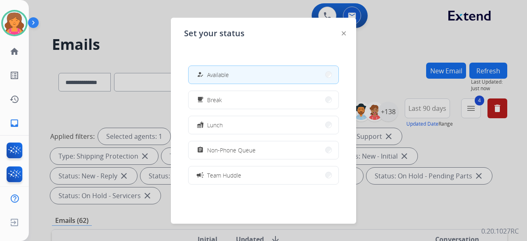
click at [234, 145] on button "assignment Non-Phone Queue" at bounding box center [264, 150] width 150 height 18
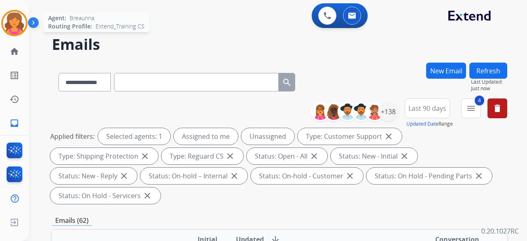
drag, startPoint x: 8, startPoint y: 21, endPoint x: 12, endPoint y: 23, distance: 4.6
click at [9, 21] on img at bounding box center [14, 23] width 23 height 23
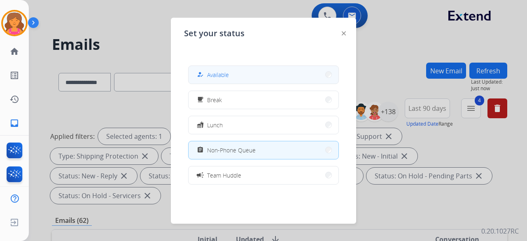
click at [208, 71] on div "how_to_reg Available" at bounding box center [212, 75] width 34 height 10
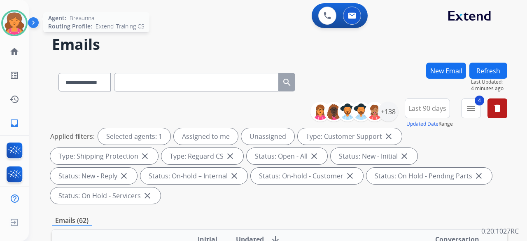
click at [19, 25] on img at bounding box center [14, 23] width 23 height 23
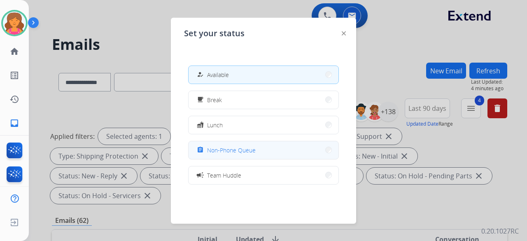
click at [223, 149] on span "Non-Phone Queue" at bounding box center [231, 150] width 49 height 9
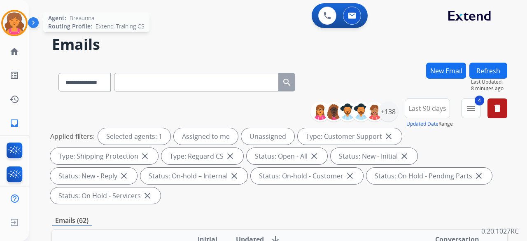
click at [23, 32] on div at bounding box center [14, 23] width 26 height 26
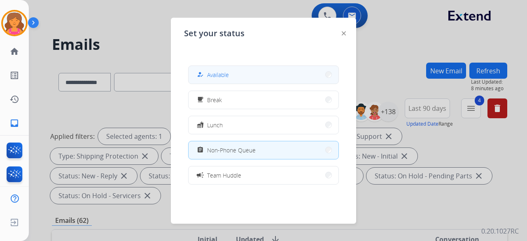
click at [217, 70] on div "how_to_reg Available" at bounding box center [212, 75] width 34 height 10
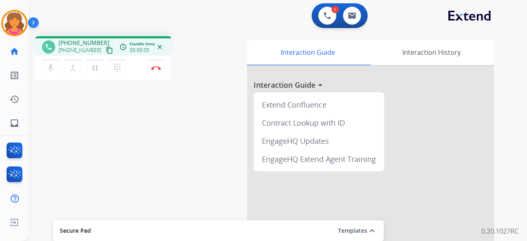
drag, startPoint x: 100, startPoint y: 54, endPoint x: 101, endPoint y: 49, distance: 5.1
click at [106, 54] on mat-icon "content_copy" at bounding box center [109, 50] width 7 height 7
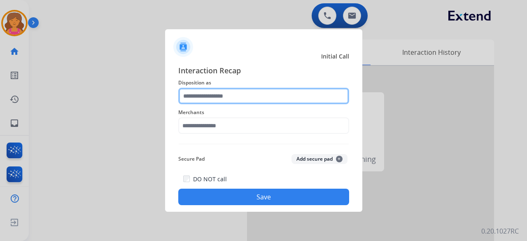
click at [255, 91] on input "text" at bounding box center [263, 96] width 171 height 16
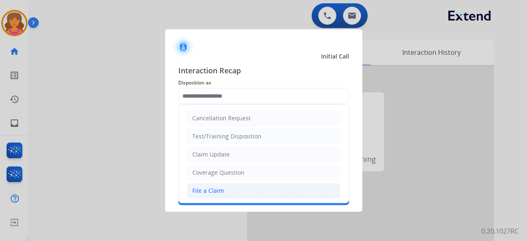
click at [209, 188] on div "File a Claim" at bounding box center [208, 191] width 32 height 8
type input "**********"
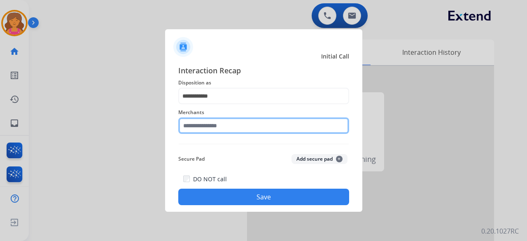
click at [223, 122] on input "text" at bounding box center [263, 125] width 171 height 16
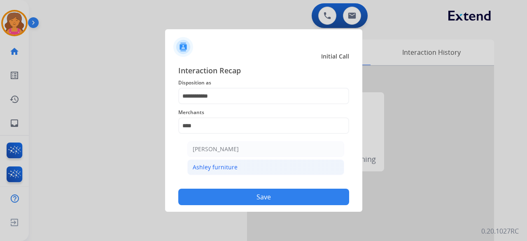
click at [263, 159] on li "Ashley furniture" at bounding box center [266, 167] width 157 height 16
type input "**********"
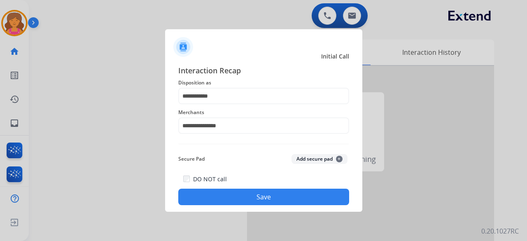
click at [266, 195] on button "Save" at bounding box center [263, 197] width 171 height 16
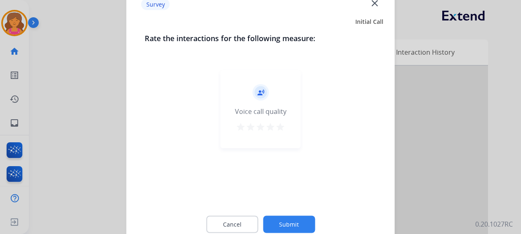
click at [280, 129] on mat-icon "star" at bounding box center [280, 127] width 10 height 10
click at [281, 221] on button "Submit" at bounding box center [289, 224] width 52 height 17
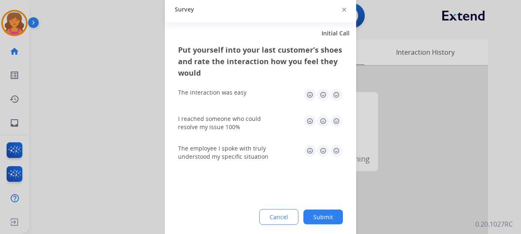
click at [335, 95] on img at bounding box center [336, 94] width 13 height 13
click at [337, 127] on img at bounding box center [336, 121] width 13 height 13
click at [335, 155] on img at bounding box center [336, 150] width 13 height 13
click at [328, 213] on button "Submit" at bounding box center [323, 217] width 40 height 15
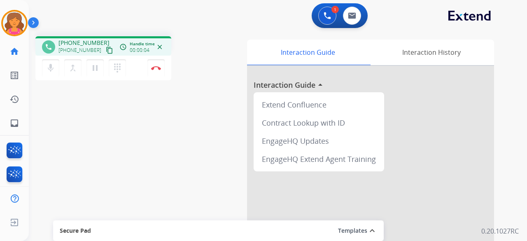
click at [106, 47] on mat-icon "content_copy" at bounding box center [109, 50] width 7 height 7
click at [159, 70] on img at bounding box center [156, 68] width 10 height 4
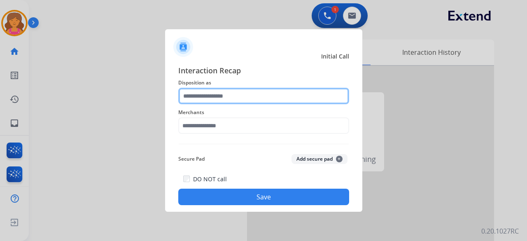
click at [234, 91] on input "text" at bounding box center [263, 96] width 171 height 16
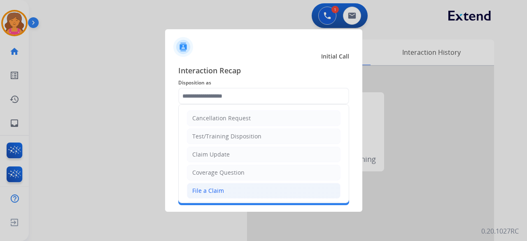
click at [222, 190] on div "File a Claim" at bounding box center [208, 191] width 32 height 8
type input "**********"
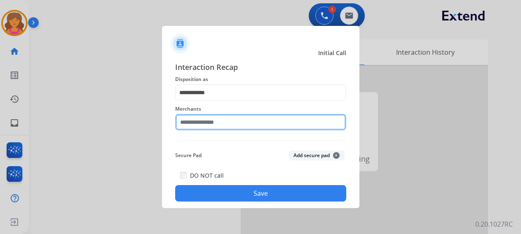
click at [218, 129] on input "text" at bounding box center [260, 122] width 171 height 16
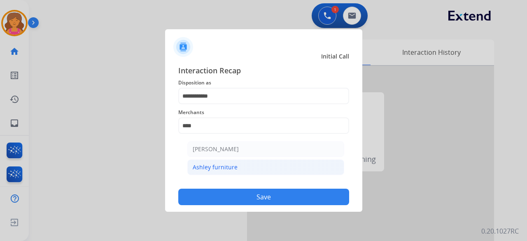
click at [210, 171] on div "Ashley furniture" at bounding box center [215, 167] width 45 height 8
type input "**********"
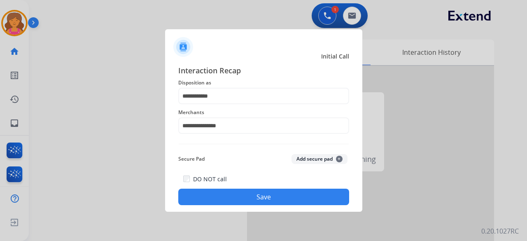
click at [219, 197] on button "Save" at bounding box center [263, 197] width 171 height 16
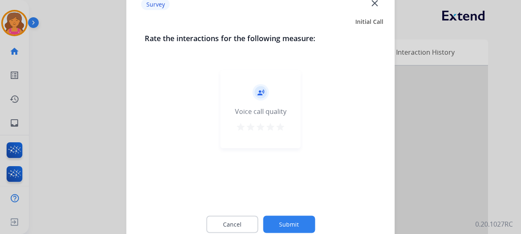
click at [280, 126] on mat-icon "star" at bounding box center [280, 127] width 10 height 10
click at [294, 227] on button "Submit" at bounding box center [289, 224] width 52 height 17
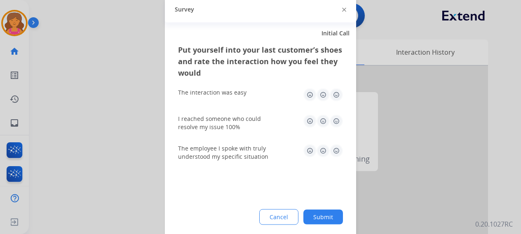
click at [335, 96] on img at bounding box center [336, 94] width 13 height 13
click at [338, 115] on img at bounding box center [336, 121] width 13 height 13
click at [338, 157] on img at bounding box center [336, 150] width 13 height 13
click at [330, 214] on button "Submit" at bounding box center [323, 217] width 40 height 15
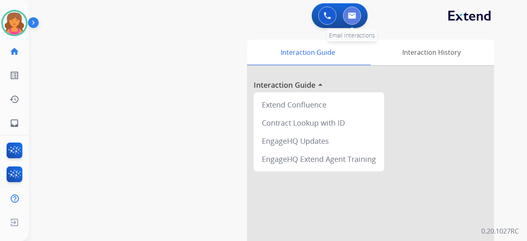
click at [351, 16] on img at bounding box center [352, 15] width 8 height 7
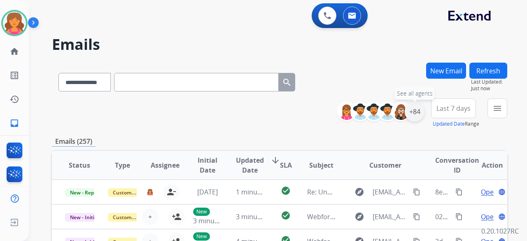
click at [413, 109] on div "+84" at bounding box center [415, 112] width 20 height 20
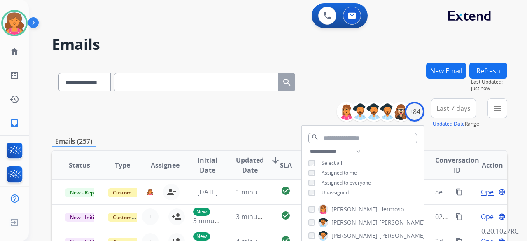
click at [439, 107] on span "Last 7 days" at bounding box center [454, 108] width 34 height 3
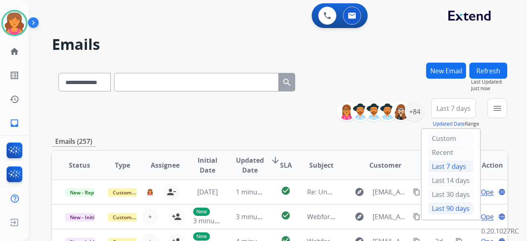
click at [452, 203] on div "Last 90 days" at bounding box center [451, 208] width 45 height 12
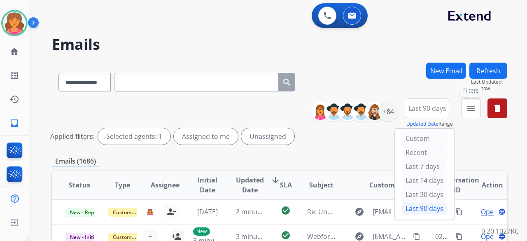
click at [467, 112] on mat-icon "menu" at bounding box center [471, 108] width 10 height 10
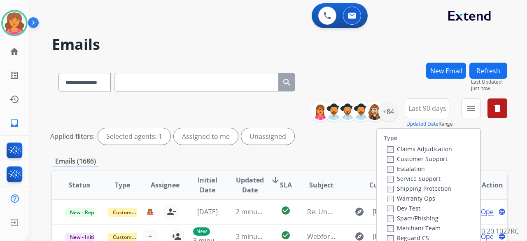
click at [413, 159] on label "Customer Support" at bounding box center [417, 159] width 61 height 8
click at [400, 188] on label "Shipping Protection" at bounding box center [419, 189] width 64 height 8
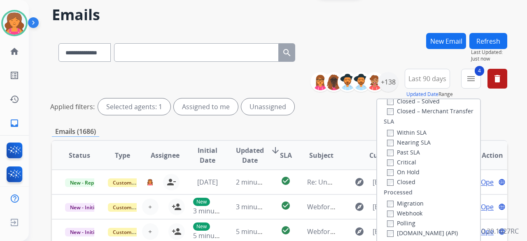
scroll to position [82, 0]
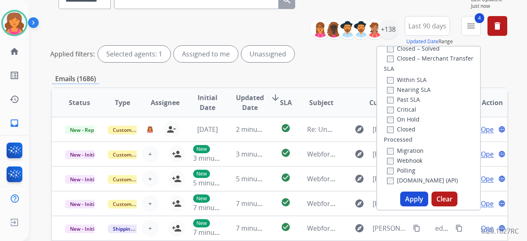
click at [414, 193] on button "Apply" at bounding box center [415, 199] width 28 height 15
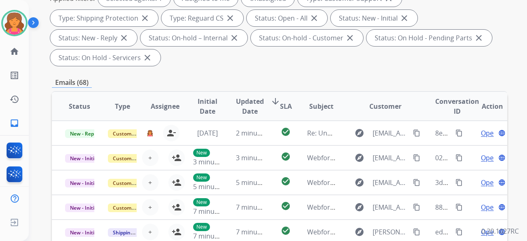
scroll to position [41, 0]
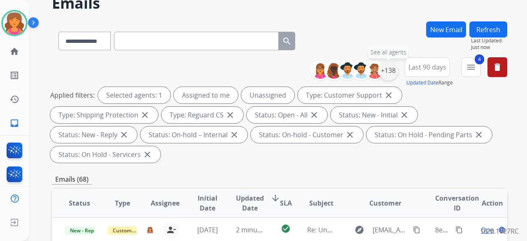
click at [391, 70] on div "+138" at bounding box center [389, 71] width 20 height 20
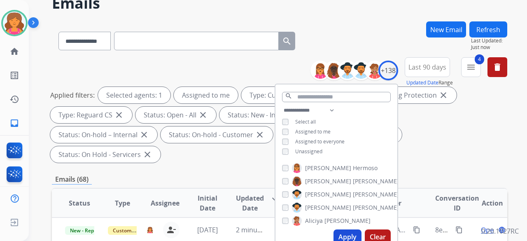
click at [340, 235] on button "Apply" at bounding box center [348, 237] width 28 height 15
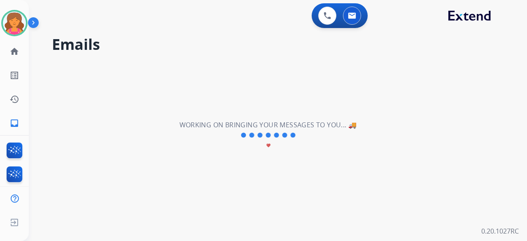
scroll to position [0, 0]
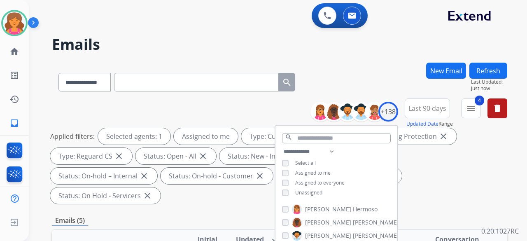
click at [180, 216] on div "Emails (5)" at bounding box center [280, 221] width 456 height 10
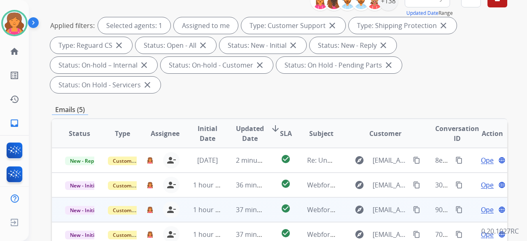
scroll to position [165, 0]
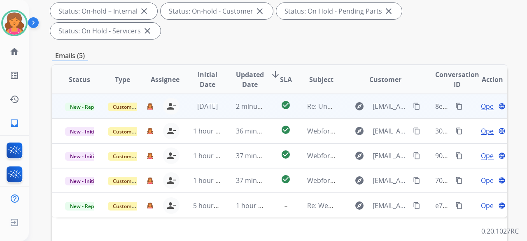
click at [481, 101] on span "Open" at bounding box center [489, 106] width 17 height 10
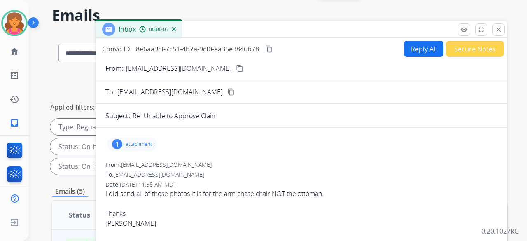
scroll to position [0, 0]
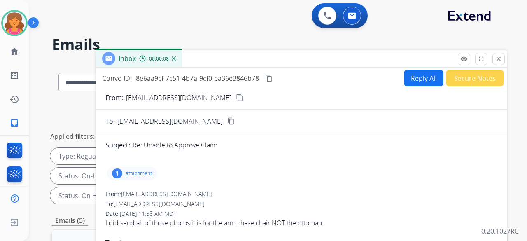
click at [406, 75] on button "Reply All" at bounding box center [424, 78] width 40 height 16
select select "**********"
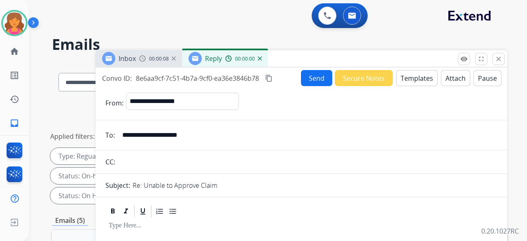
click at [406, 77] on button "Templates" at bounding box center [417, 78] width 42 height 16
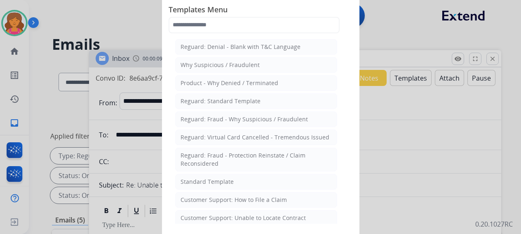
click at [183, 183] on div "Standard Template" at bounding box center [206, 182] width 53 height 8
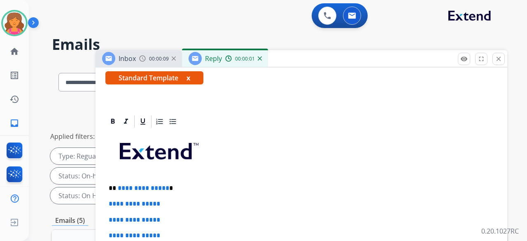
scroll to position [206, 0]
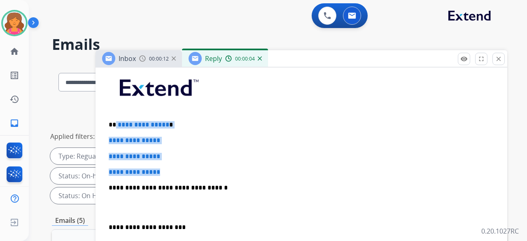
drag, startPoint x: 174, startPoint y: 169, endPoint x: 115, endPoint y: 124, distance: 74.3
click at [115, 124] on div "**********" at bounding box center [301, 208] width 392 height 284
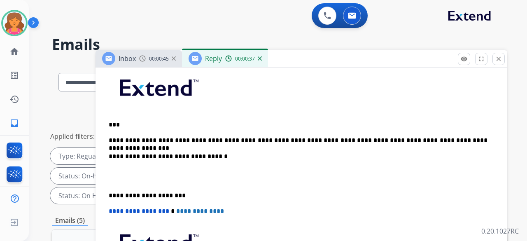
click at [192, 141] on p "**********" at bounding box center [298, 140] width 379 height 7
click at [316, 138] on p "**********" at bounding box center [298, 140] width 379 height 7
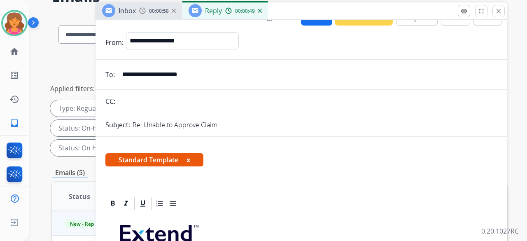
scroll to position [0, 0]
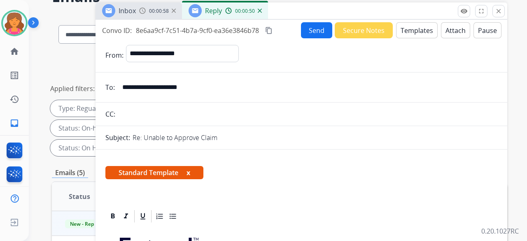
click at [310, 31] on button "Send" at bounding box center [316, 30] width 31 height 16
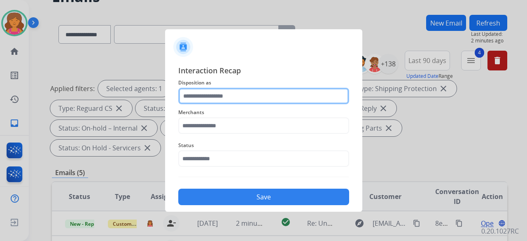
click at [283, 94] on input "text" at bounding box center [263, 96] width 171 height 16
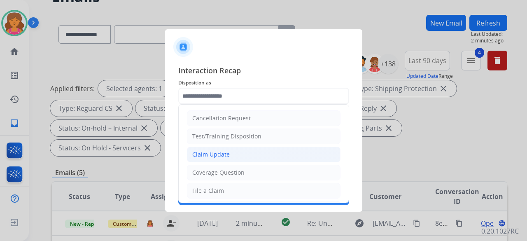
click at [211, 157] on div "Claim Update" at bounding box center [211, 154] width 38 height 8
type input "**********"
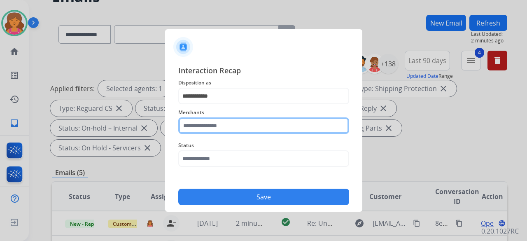
click at [232, 128] on input "text" at bounding box center [263, 125] width 171 height 16
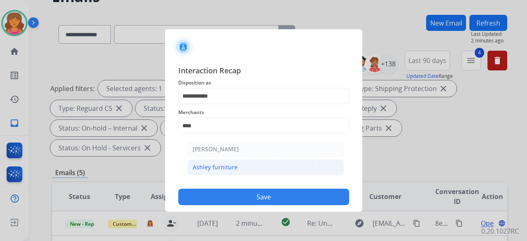
click at [237, 169] on li "Ashley furniture" at bounding box center [266, 167] width 157 height 16
type input "**********"
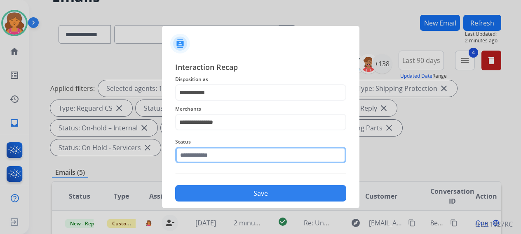
click at [232, 158] on input "text" at bounding box center [260, 155] width 171 height 16
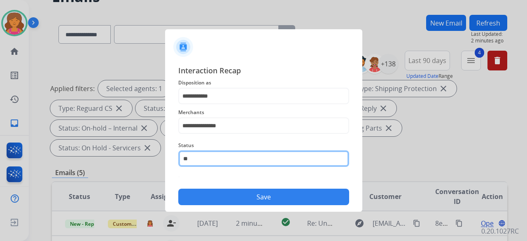
type input "*"
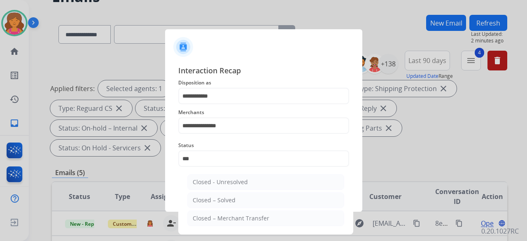
click at [228, 197] on div "Closed – Solved" at bounding box center [214, 200] width 43 height 8
type input "**********"
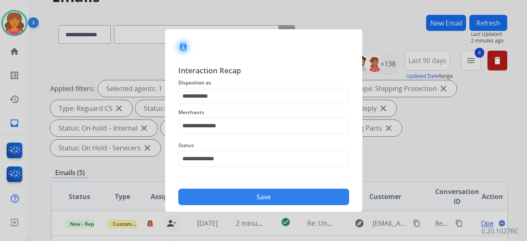
click at [228, 197] on button "Save" at bounding box center [263, 197] width 171 height 16
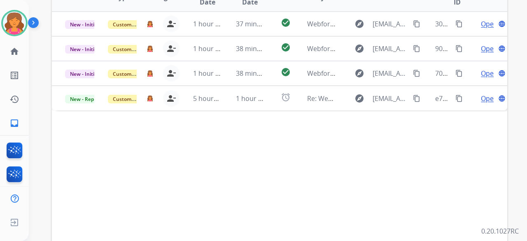
scroll to position [165, 0]
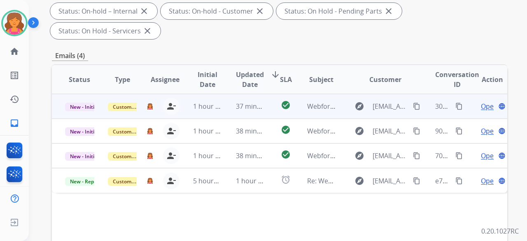
click at [481, 101] on span "Open" at bounding box center [489, 106] width 17 height 10
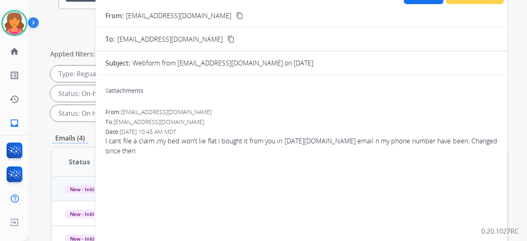
scroll to position [41, 0]
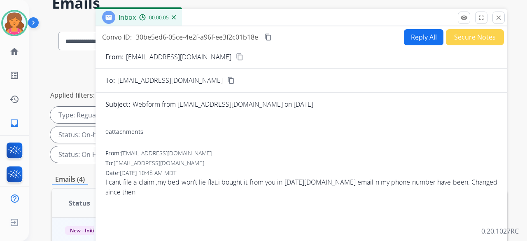
click at [236, 58] on mat-icon "content_copy" at bounding box center [239, 56] width 7 height 7
click at [415, 38] on button "Reply All" at bounding box center [424, 37] width 40 height 16
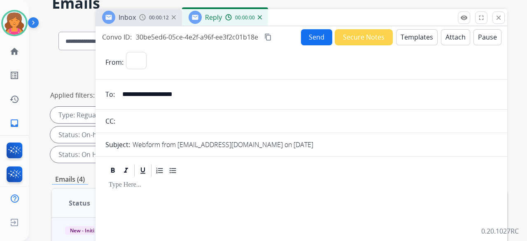
select select "**********"
click at [417, 38] on button "Templates" at bounding box center [417, 37] width 42 height 16
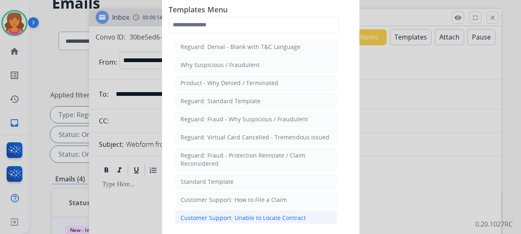
click at [246, 217] on div "Customer Support: Unable to Locate Contract" at bounding box center [242, 218] width 125 height 8
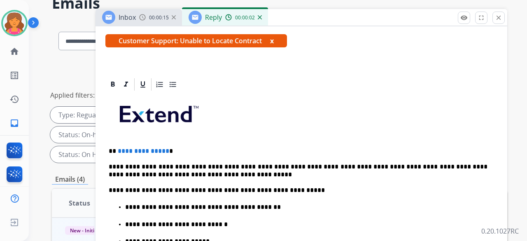
scroll to position [165, 0]
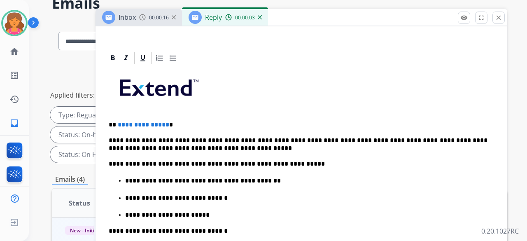
click at [164, 122] on span "**********" at bounding box center [144, 125] width 52 height 6
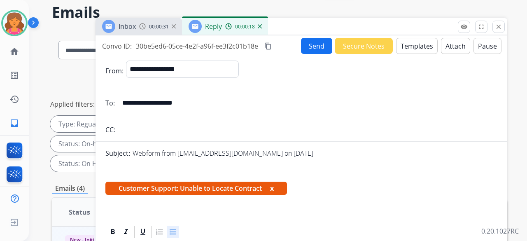
scroll to position [0, 0]
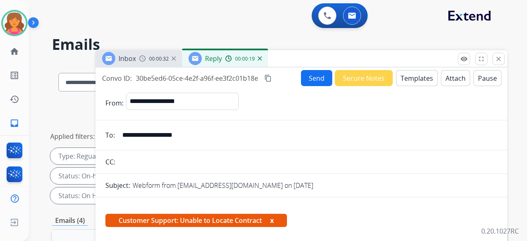
click at [315, 77] on button "Send" at bounding box center [316, 78] width 31 height 16
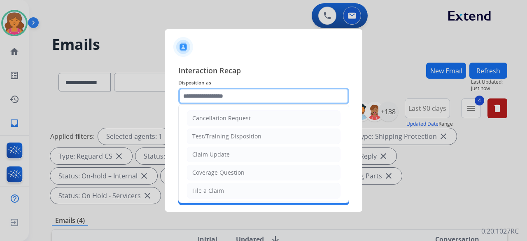
click at [254, 96] on input "text" at bounding box center [263, 96] width 171 height 16
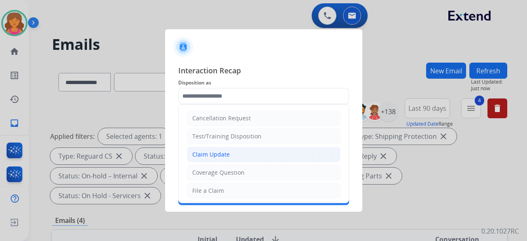
click at [203, 157] on div "Claim Update" at bounding box center [211, 154] width 38 height 8
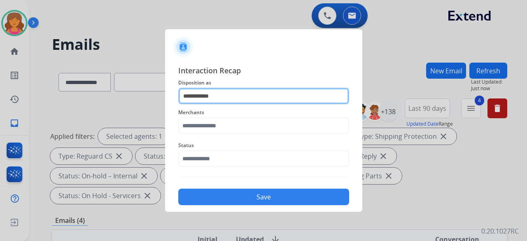
click at [241, 99] on input "**********" at bounding box center [263, 96] width 171 height 16
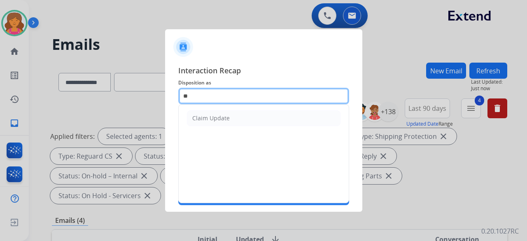
type input "*"
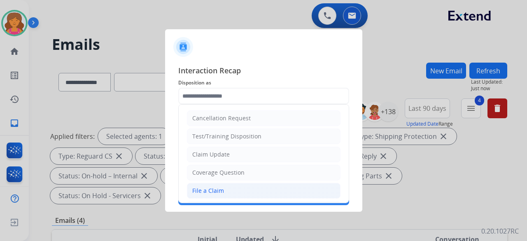
click at [206, 191] on div "File a Claim" at bounding box center [208, 191] width 32 height 8
type input "**********"
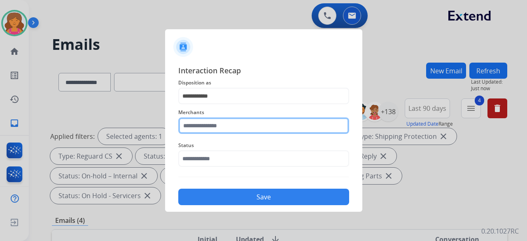
click at [188, 121] on input "text" at bounding box center [263, 125] width 171 height 16
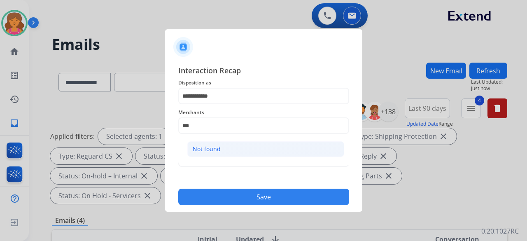
click at [213, 150] on div "Not found" at bounding box center [207, 149] width 28 height 8
type input "*********"
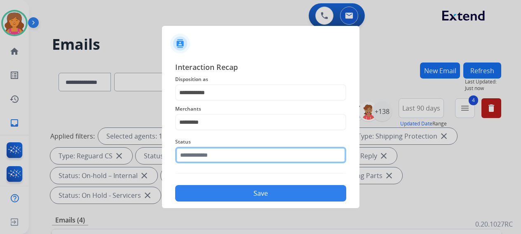
click at [213, 157] on input "text" at bounding box center [260, 155] width 171 height 16
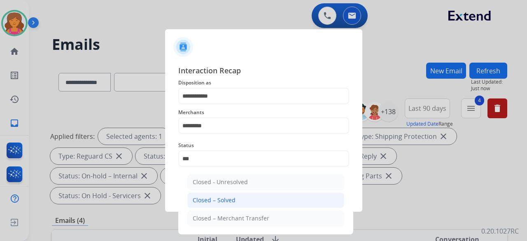
click at [224, 197] on div "Closed – Solved" at bounding box center [214, 200] width 43 height 8
type input "**********"
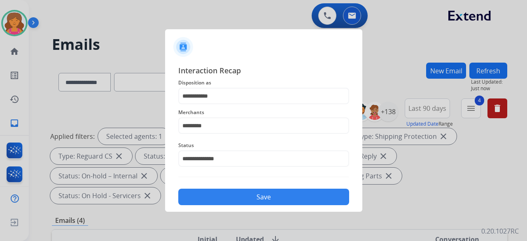
click at [227, 198] on button "Save" at bounding box center [263, 197] width 171 height 16
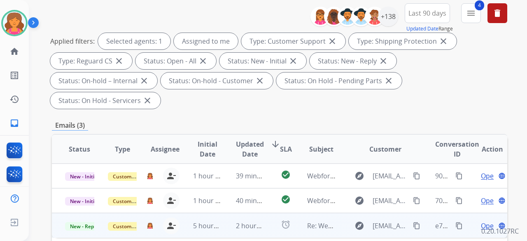
scroll to position [124, 0]
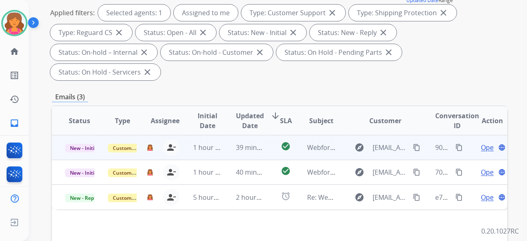
click at [481, 143] on span "Open" at bounding box center [489, 148] width 17 height 10
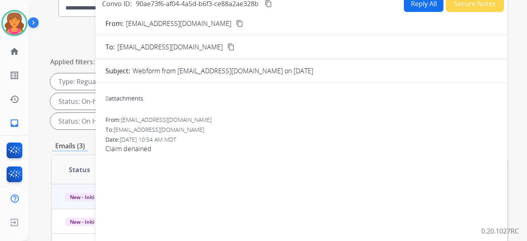
scroll to position [0, 0]
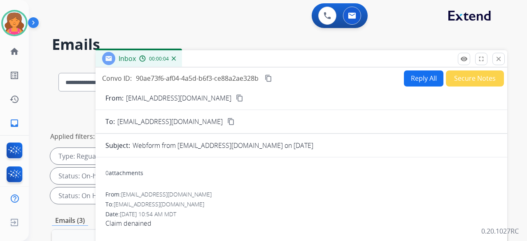
click at [236, 99] on mat-icon "content_copy" at bounding box center [239, 97] width 7 height 7
click at [409, 79] on button "Reply All" at bounding box center [424, 78] width 40 height 16
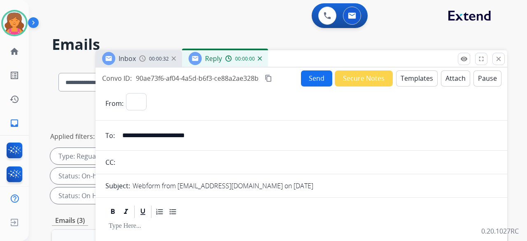
select select "**********"
click at [409, 79] on button "Templates" at bounding box center [417, 78] width 42 height 16
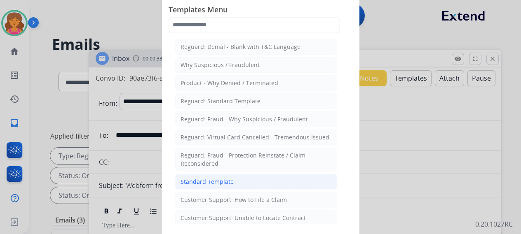
click at [226, 178] on div "Standard Template" at bounding box center [206, 182] width 53 height 8
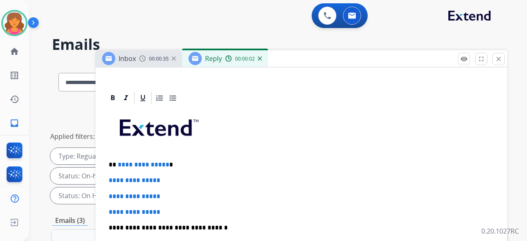
scroll to position [180, 0]
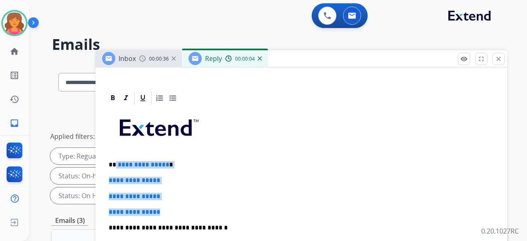
drag, startPoint x: 167, startPoint y: 197, endPoint x: 115, endPoint y: 142, distance: 75.8
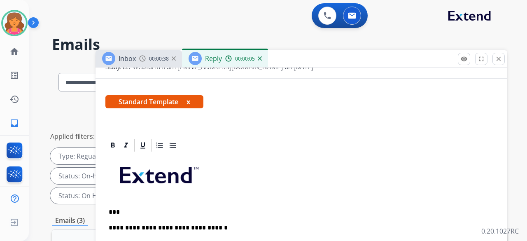
scroll to position [148, 0]
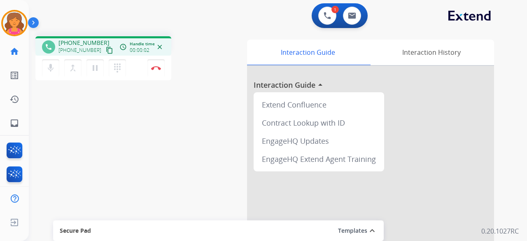
click at [106, 48] on mat-icon "content_copy" at bounding box center [109, 50] width 7 height 7
click at [350, 12] on img at bounding box center [352, 15] width 8 height 7
select select "**********"
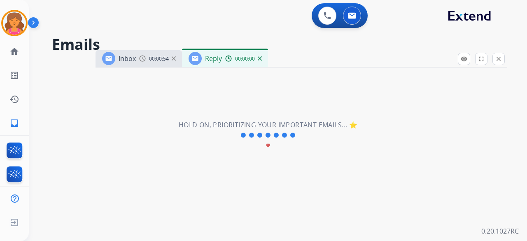
select select "**********"
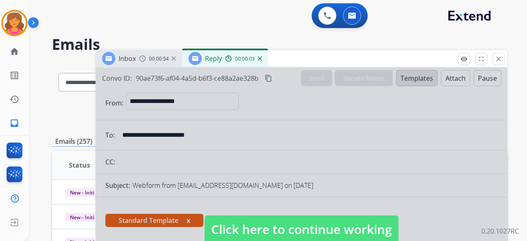
click at [443, 21] on div "0 Voice Interactions 0 Email Interactions" at bounding box center [273, 16] width 469 height 26
click at [455, 33] on div "**********" at bounding box center [268, 150] width 479 height 241
click at [349, 21] on button at bounding box center [352, 16] width 18 height 18
click at [263, 226] on span "Click here to continue working" at bounding box center [302, 230] width 194 height 28
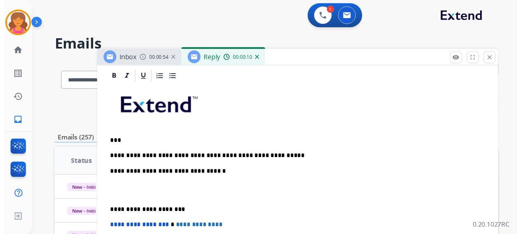
scroll to position [196, 0]
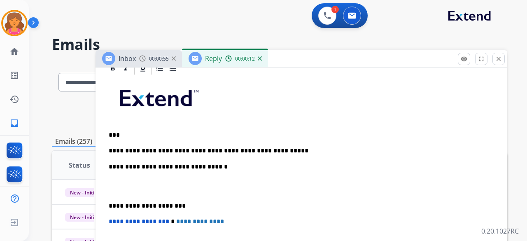
click at [270, 150] on p "**********" at bounding box center [298, 150] width 379 height 7
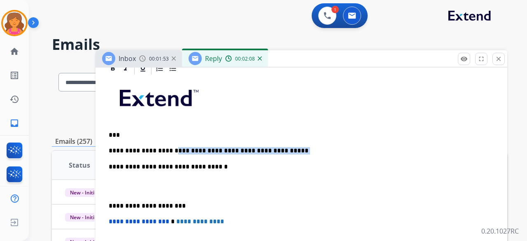
drag, startPoint x: 168, startPoint y: 149, endPoint x: 286, endPoint y: 146, distance: 118.3
click at [286, 147] on p "**********" at bounding box center [298, 150] width 379 height 7
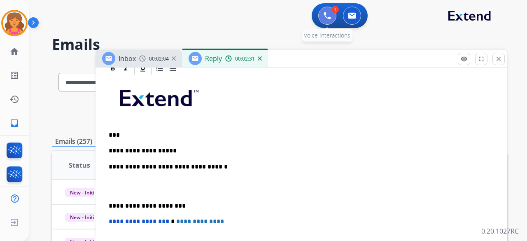
click at [325, 18] on img at bounding box center [327, 15] width 7 height 7
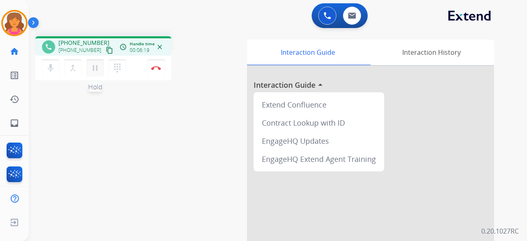
click at [91, 73] on button "pause Hold" at bounding box center [95, 67] width 17 height 17
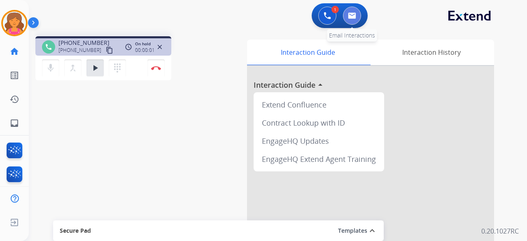
click at [357, 15] on button at bounding box center [352, 16] width 18 height 18
select select "**********"
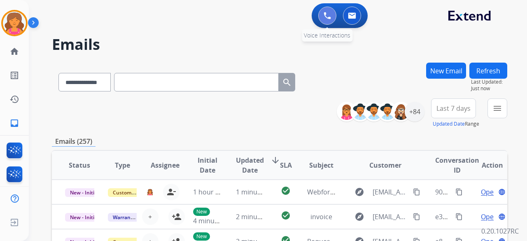
click at [326, 21] on button at bounding box center [328, 16] width 18 height 18
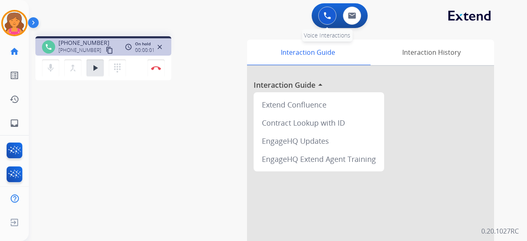
click at [326, 18] on img at bounding box center [327, 15] width 7 height 7
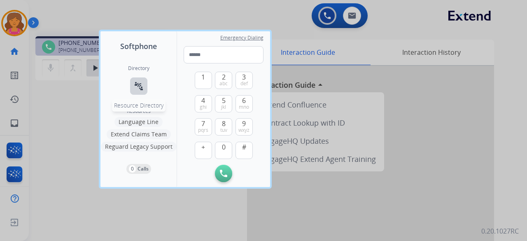
click at [141, 84] on mat-icon "connect_without_contact" at bounding box center [139, 86] width 10 height 10
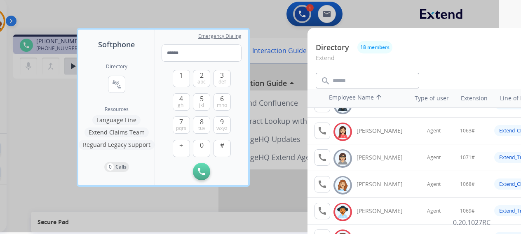
scroll to position [0, 22]
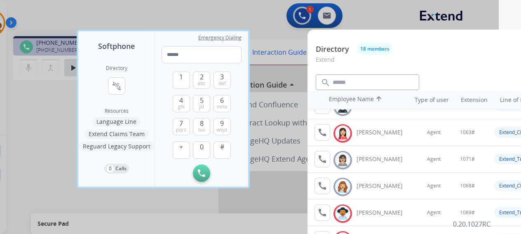
click at [241, 196] on div at bounding box center [238, 117] width 521 height 234
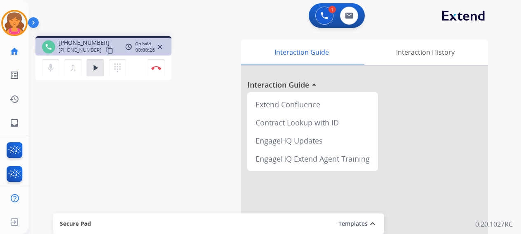
scroll to position [0, 0]
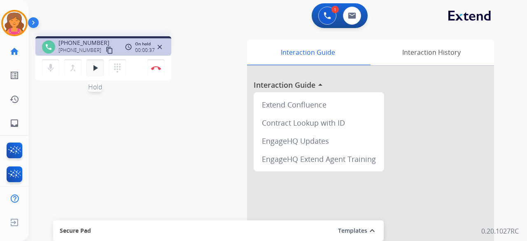
click at [94, 61] on button "play_arrow Hold" at bounding box center [95, 67] width 17 height 17
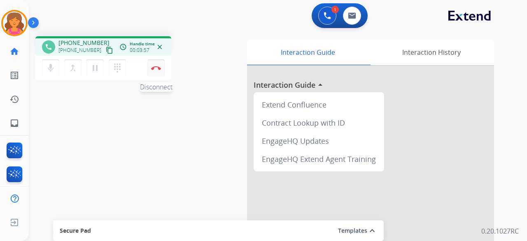
click at [149, 73] on button "Disconnect" at bounding box center [156, 67] width 17 height 17
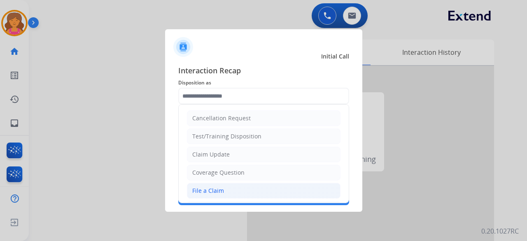
click at [222, 189] on div "File a Claim" at bounding box center [208, 191] width 32 height 8
type input "**********"
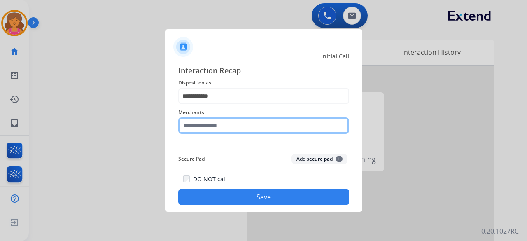
click at [222, 127] on input "text" at bounding box center [263, 125] width 171 height 16
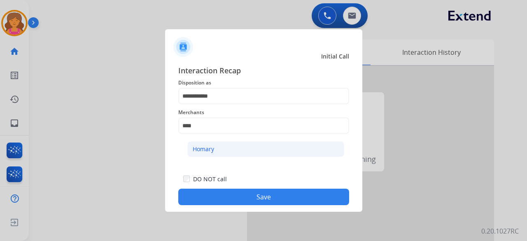
click at [265, 150] on li "Homary" at bounding box center [266, 149] width 157 height 16
type input "******"
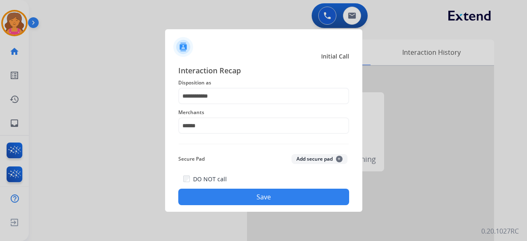
click at [259, 194] on button "Save" at bounding box center [263, 197] width 171 height 16
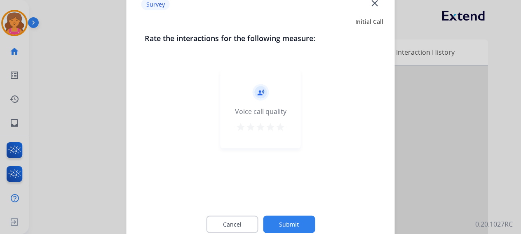
click at [277, 123] on mat-icon "star" at bounding box center [280, 127] width 10 height 10
click at [295, 222] on button "Submit" at bounding box center [289, 224] width 52 height 17
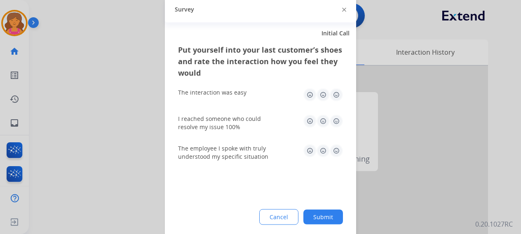
click at [333, 94] on img at bounding box center [336, 94] width 13 height 13
click at [339, 116] on img at bounding box center [336, 121] width 13 height 13
click at [335, 154] on img at bounding box center [336, 150] width 13 height 13
click at [319, 222] on button "Submit" at bounding box center [323, 217] width 40 height 15
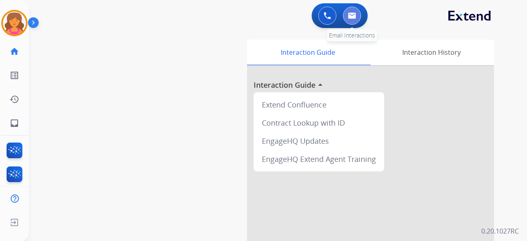
click at [358, 21] on button at bounding box center [352, 16] width 18 height 18
select select "**********"
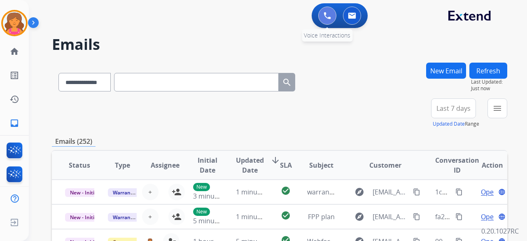
click at [333, 14] on button at bounding box center [328, 16] width 18 height 18
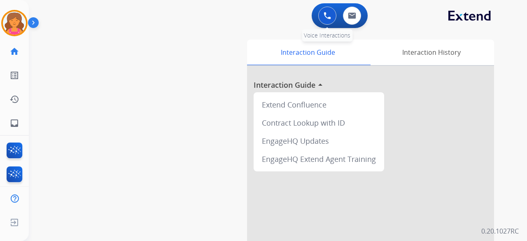
click at [323, 16] on button at bounding box center [328, 16] width 18 height 18
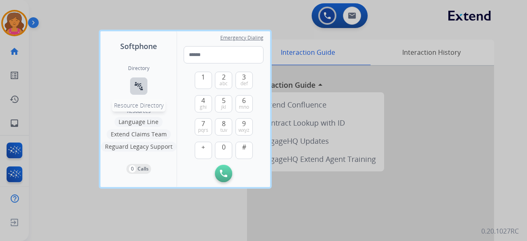
click at [139, 87] on mat-icon "connect_without_contact" at bounding box center [139, 86] width 10 height 10
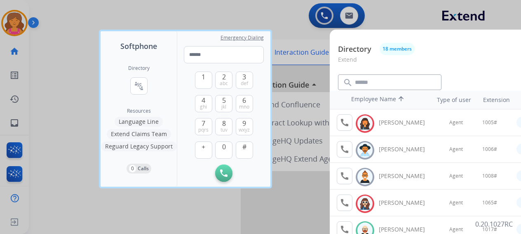
click at [220, 21] on div at bounding box center [260, 117] width 521 height 234
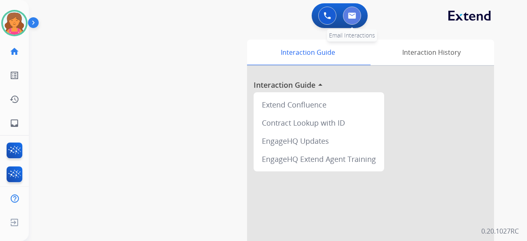
click at [354, 16] on img at bounding box center [352, 15] width 8 height 7
select select "**********"
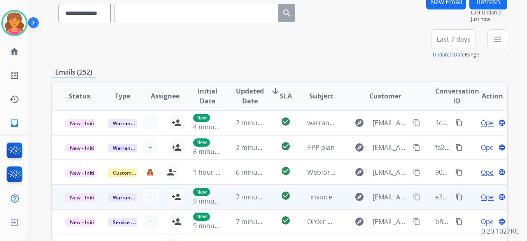
scroll to position [124, 0]
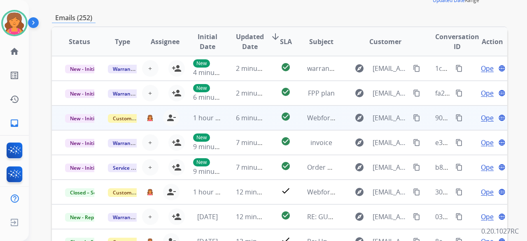
click at [481, 118] on span "Open" at bounding box center [489, 118] width 17 height 10
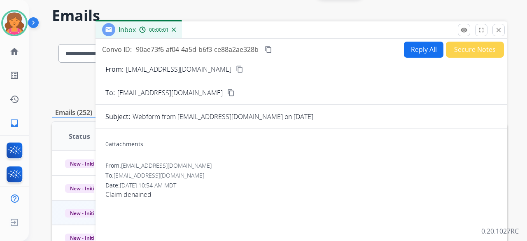
scroll to position [0, 0]
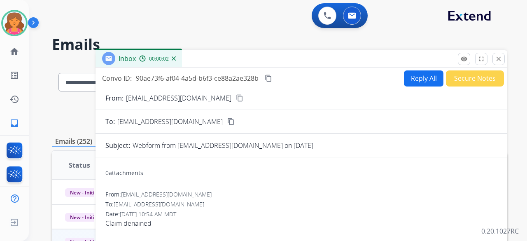
click at [404, 77] on button "Reply All" at bounding box center [424, 78] width 40 height 16
select select "**********"
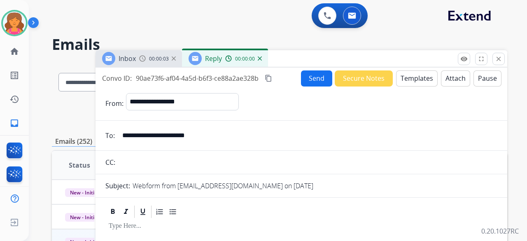
click at [402, 77] on button "Templates" at bounding box center [417, 78] width 42 height 16
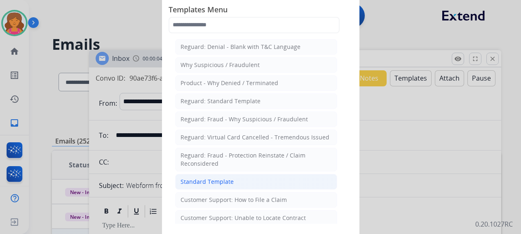
click at [207, 175] on li "Standard Template" at bounding box center [256, 182] width 162 height 16
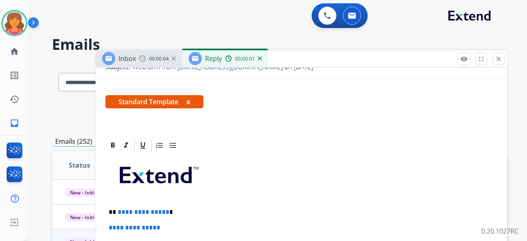
scroll to position [227, 0]
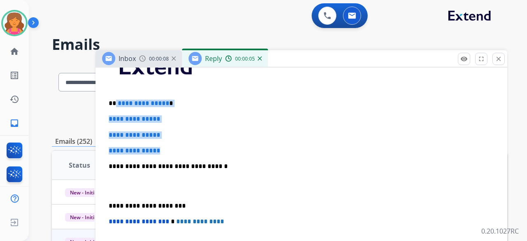
drag, startPoint x: 166, startPoint y: 150, endPoint x: 115, endPoint y: 104, distance: 68.9
click at [115, 104] on div "**********" at bounding box center [301, 186] width 392 height 284
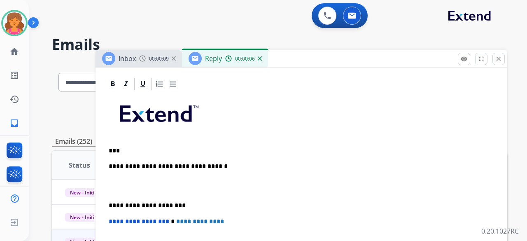
scroll to position [196, 0]
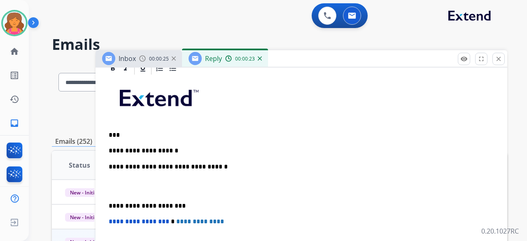
click at [185, 147] on p "**********" at bounding box center [298, 150] width 379 height 7
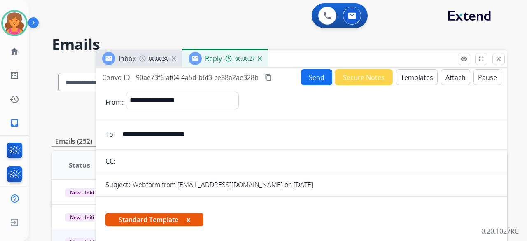
scroll to position [0, 0]
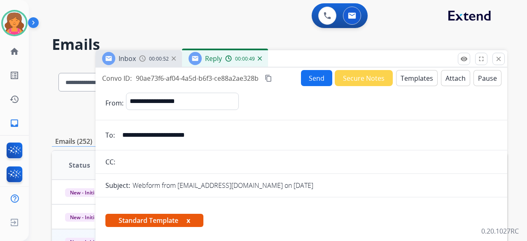
click at [443, 76] on button "Attach" at bounding box center [455, 78] width 29 height 16
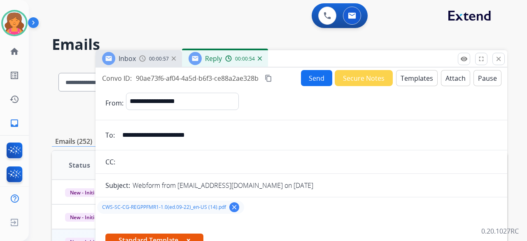
click at [311, 75] on button "Send" at bounding box center [316, 78] width 31 height 16
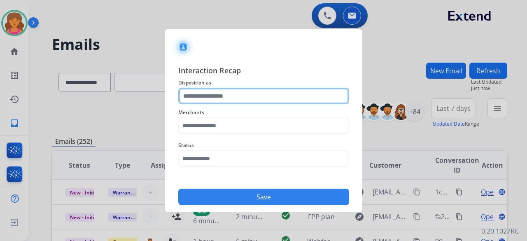
click at [183, 94] on input "text" at bounding box center [263, 96] width 171 height 16
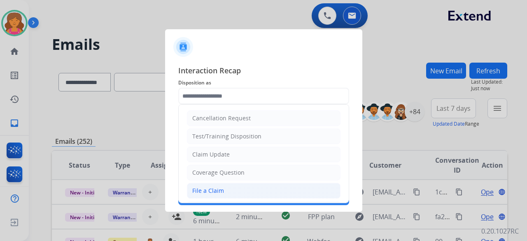
click at [212, 189] on div "File a Claim" at bounding box center [208, 191] width 32 height 8
type input "**********"
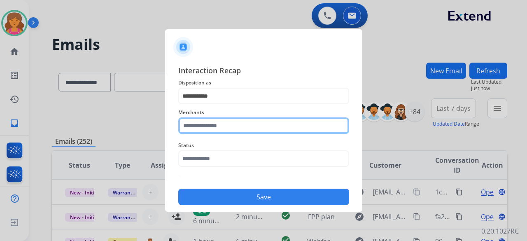
click at [214, 128] on input "text" at bounding box center [263, 125] width 171 height 16
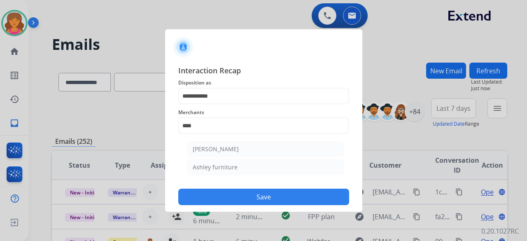
click at [197, 161] on li "Ashley furniture" at bounding box center [266, 167] width 157 height 16
type input "**********"
click at [202, 150] on span "Status" at bounding box center [263, 146] width 171 height 10
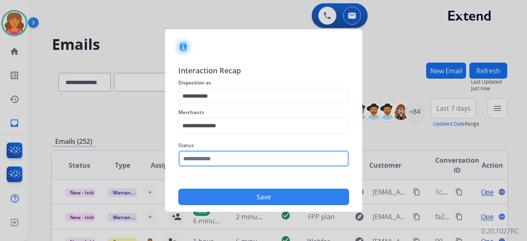
click at [202, 158] on input "text" at bounding box center [263, 158] width 171 height 16
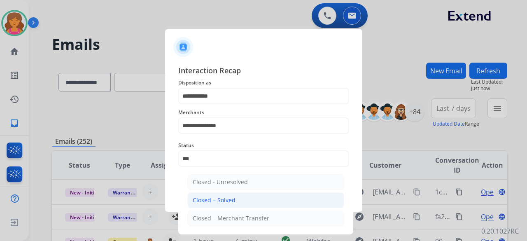
click at [265, 197] on li "Closed – Solved" at bounding box center [266, 200] width 157 height 16
type input "**********"
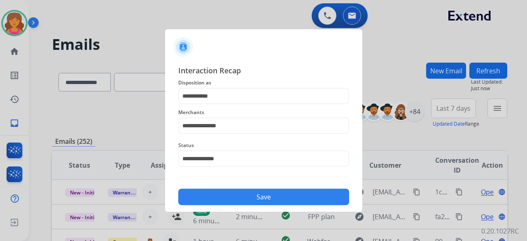
click at [265, 197] on button "Save" at bounding box center [263, 197] width 171 height 16
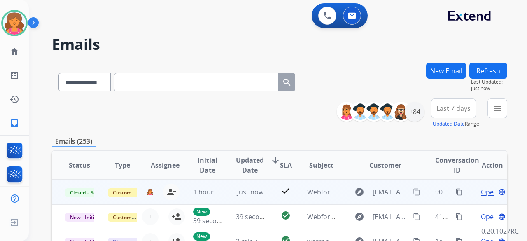
click at [456, 192] on mat-icon "content_copy" at bounding box center [459, 191] width 7 height 7
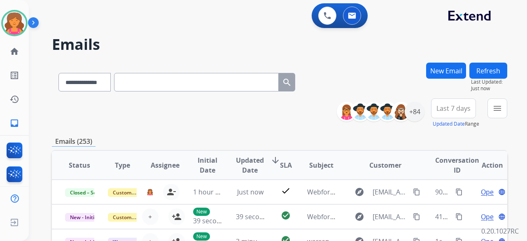
scroll to position [1, 0]
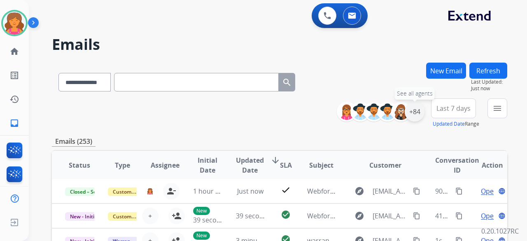
click at [420, 110] on div "+84" at bounding box center [415, 112] width 20 height 20
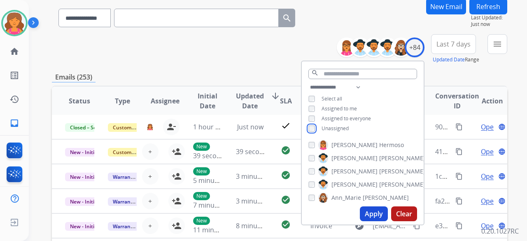
scroll to position [82, 0]
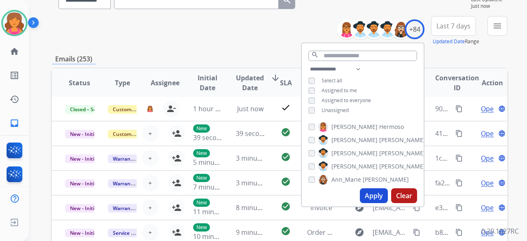
click at [368, 195] on button "Apply" at bounding box center [374, 195] width 28 height 15
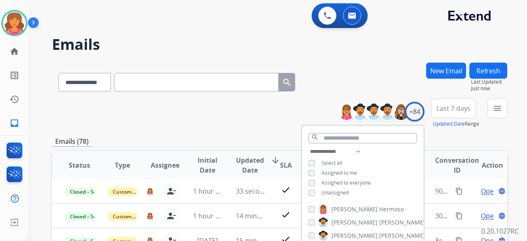
click at [466, 113] on button "Last 7 days" at bounding box center [453, 108] width 45 height 20
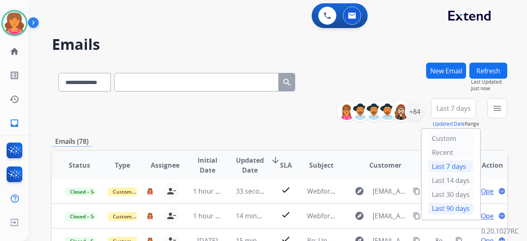
click at [447, 203] on div "Last 90 days" at bounding box center [451, 208] width 45 height 12
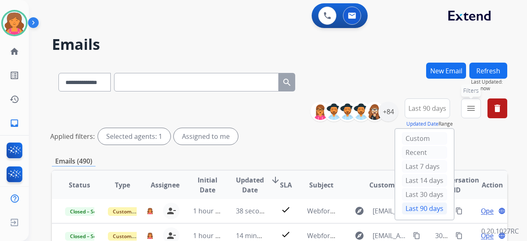
click at [469, 113] on mat-icon "menu" at bounding box center [471, 108] width 10 height 10
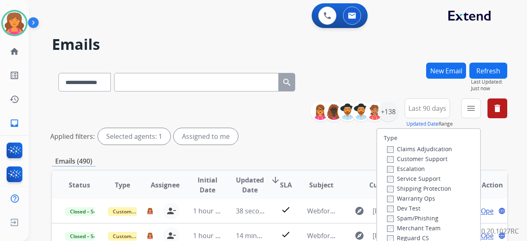
click at [426, 156] on label "Customer Support" at bounding box center [417, 159] width 61 height 8
click at [415, 186] on label "Shipping Protection" at bounding box center [419, 189] width 64 height 8
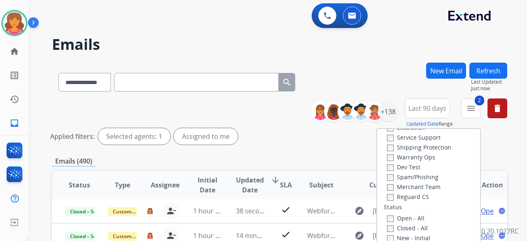
click at [401, 195] on label "Reguard CS" at bounding box center [408, 197] width 42 height 8
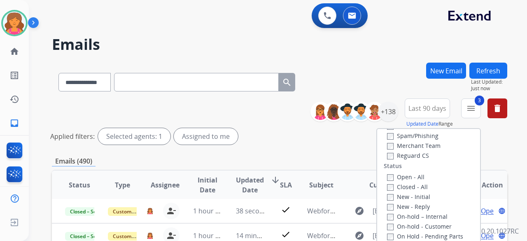
click at [395, 179] on label "Open - All" at bounding box center [406, 177] width 38 height 8
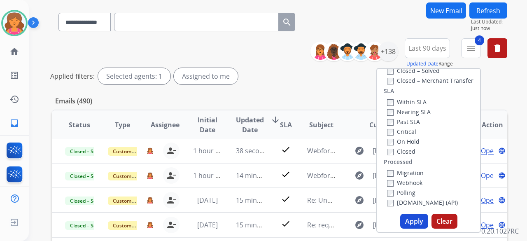
scroll to position [82, 0]
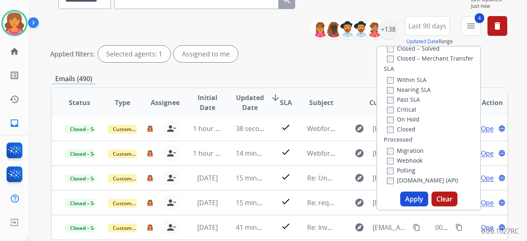
click at [408, 197] on button "Apply" at bounding box center [415, 199] width 28 height 15
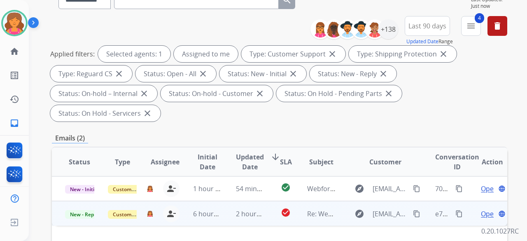
click at [481, 209] on span "Open" at bounding box center [489, 214] width 17 height 10
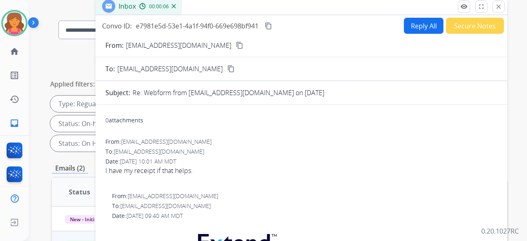
scroll to position [41, 0]
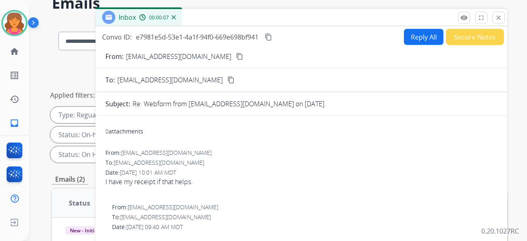
click at [411, 37] on button "Reply All" at bounding box center [424, 37] width 40 height 16
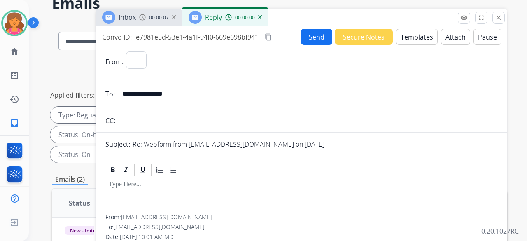
select select "**********"
click at [411, 37] on button "Templates" at bounding box center [417, 37] width 42 height 16
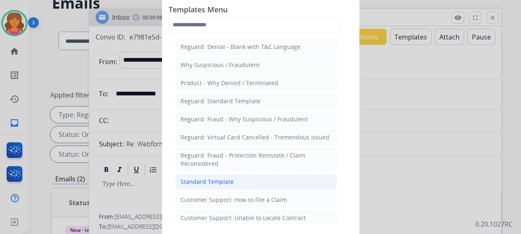
click at [249, 181] on li "Standard Template" at bounding box center [256, 182] width 162 height 16
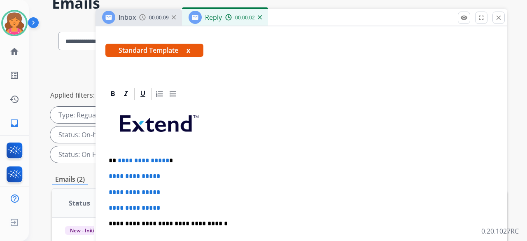
scroll to position [165, 0]
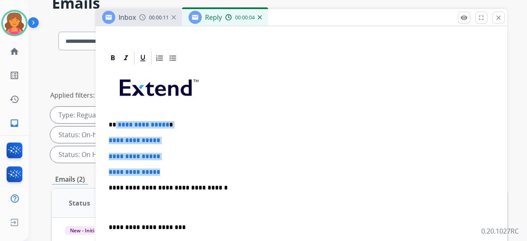
drag, startPoint x: 171, startPoint y: 173, endPoint x: 116, endPoint y: 118, distance: 77.5
click at [116, 118] on div "**********" at bounding box center [301, 208] width 392 height 284
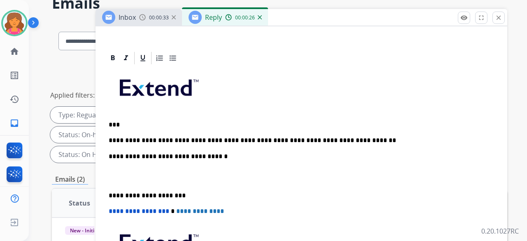
click at [166, 142] on p "**********" at bounding box center [298, 140] width 379 height 7
click at [250, 138] on p "**********" at bounding box center [298, 140] width 379 height 7
click at [255, 140] on p "**********" at bounding box center [298, 140] width 379 height 7
click at [255, 137] on p "**********" at bounding box center [298, 140] width 379 height 7
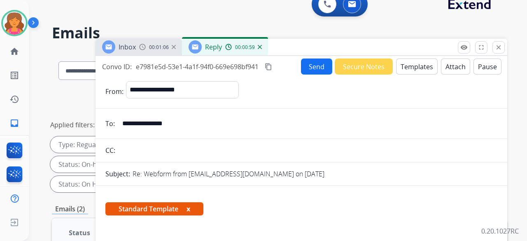
scroll to position [0, 0]
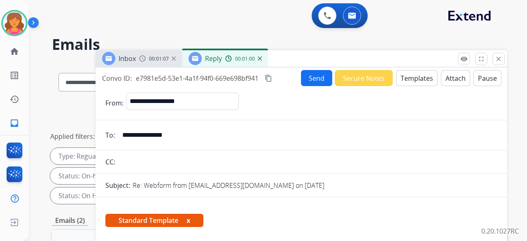
click at [309, 73] on button "Send" at bounding box center [316, 78] width 31 height 16
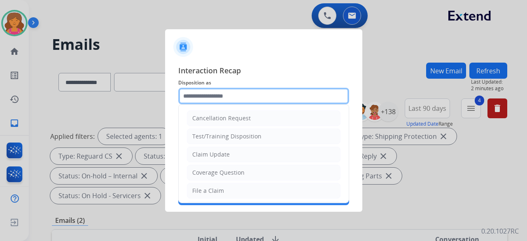
click at [220, 97] on input "text" at bounding box center [263, 96] width 171 height 16
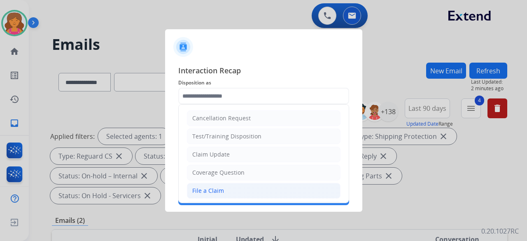
click at [218, 187] on div "File a Claim" at bounding box center [208, 191] width 32 height 8
type input "**********"
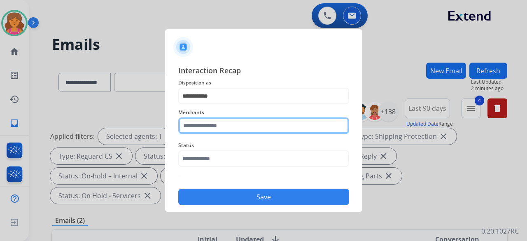
click at [221, 125] on input "text" at bounding box center [263, 125] width 171 height 16
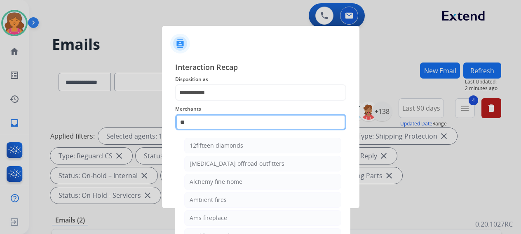
type input "*"
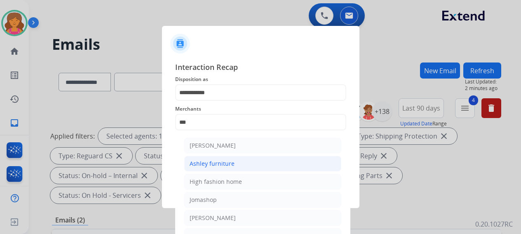
click at [225, 165] on div "Ashley furniture" at bounding box center [212, 164] width 45 height 8
type input "**********"
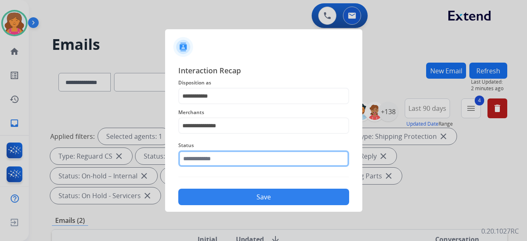
click at [223, 165] on div "Status" at bounding box center [263, 153] width 171 height 33
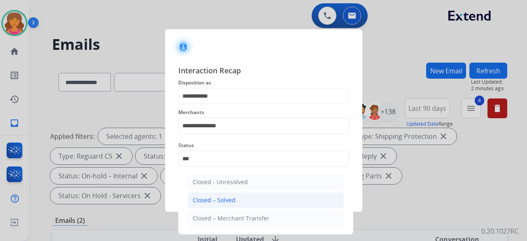
click at [232, 202] on div "Closed – Solved" at bounding box center [214, 200] width 43 height 8
type input "**********"
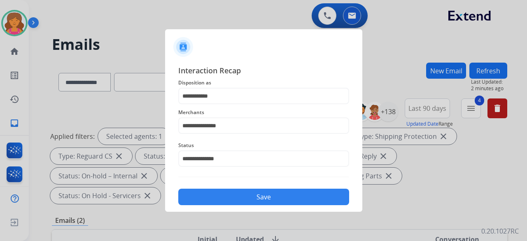
click at [232, 199] on button "Save" at bounding box center [263, 197] width 171 height 16
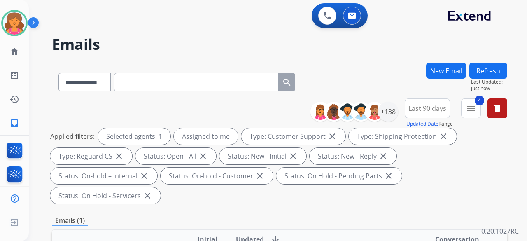
scroll to position [124, 0]
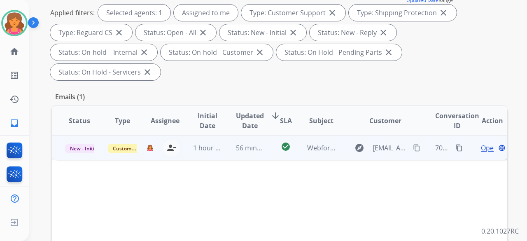
click at [485, 143] on span "Open" at bounding box center [489, 148] width 17 height 10
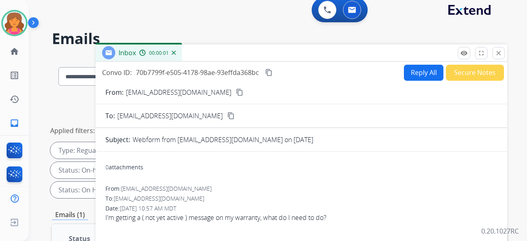
scroll to position [0, 0]
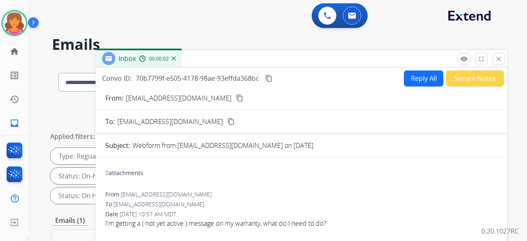
click at [218, 98] on div "From: deepshade13@yahoo.com content_copy" at bounding box center [302, 98] width 412 height 10
click at [236, 99] on mat-icon "content_copy" at bounding box center [239, 97] width 7 height 7
click at [417, 73] on button "Reply All" at bounding box center [424, 78] width 40 height 16
select select "**********"
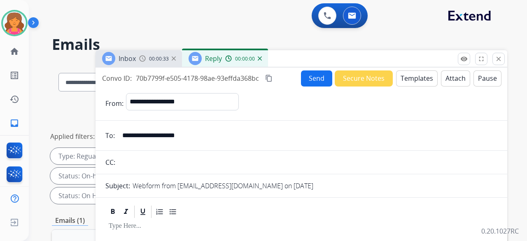
click at [417, 73] on button "Templates" at bounding box center [417, 78] width 42 height 16
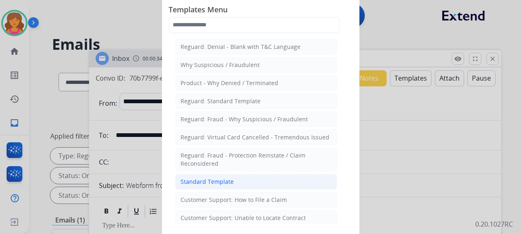
click at [212, 174] on li "Standard Template" at bounding box center [256, 182] width 162 height 16
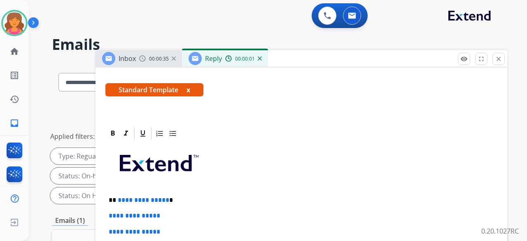
scroll to position [180, 0]
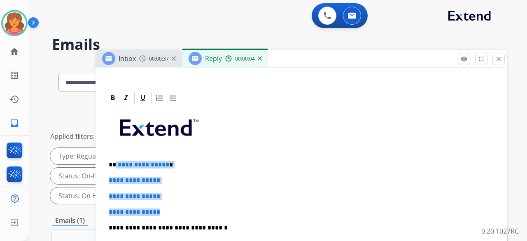
drag, startPoint x: 166, startPoint y: 190, endPoint x: 115, endPoint y: 139, distance: 72.3
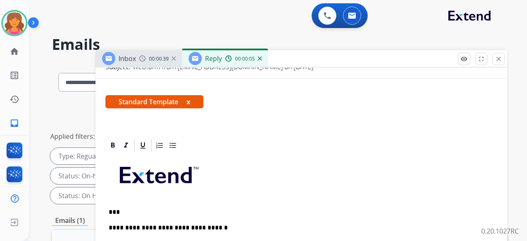
scroll to position [148, 0]
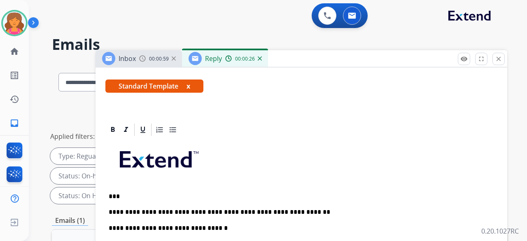
click at [400, 209] on p "**********" at bounding box center [298, 212] width 379 height 7
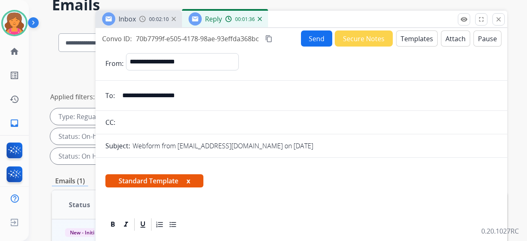
scroll to position [0, 0]
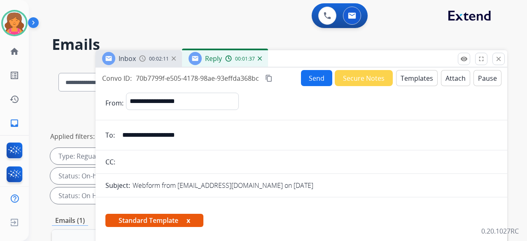
click at [267, 77] on mat-icon "content_copy" at bounding box center [268, 78] width 7 height 7
click at [309, 79] on button "Send" at bounding box center [316, 78] width 31 height 16
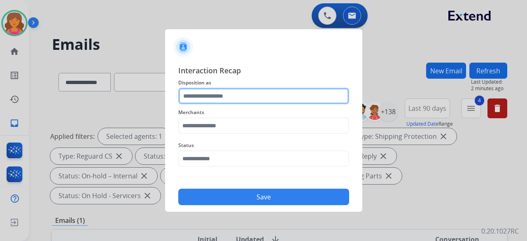
click at [240, 96] on input "text" at bounding box center [263, 96] width 171 height 16
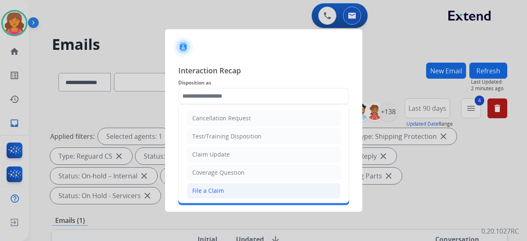
click at [204, 190] on div "File a Claim" at bounding box center [208, 191] width 32 height 8
type input "**********"
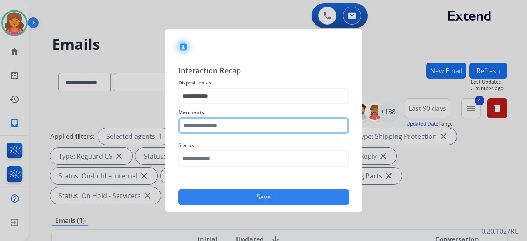
click at [207, 131] on div "Merchants" at bounding box center [263, 120] width 171 height 33
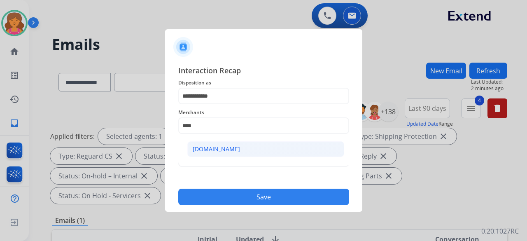
click at [274, 144] on li "[DOMAIN_NAME]" at bounding box center [266, 149] width 157 height 16
type input "**********"
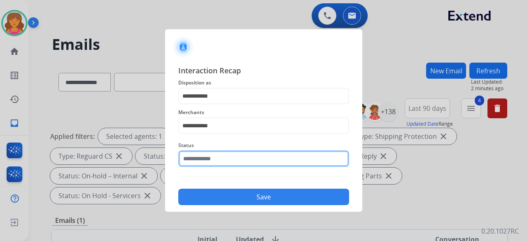
click at [267, 153] on input "text" at bounding box center [263, 158] width 171 height 16
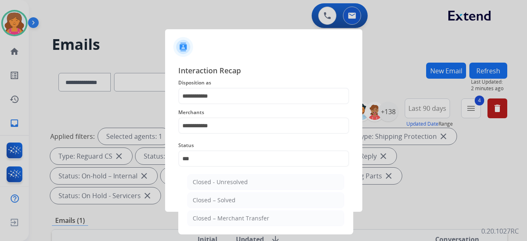
click at [246, 199] on li "Closed – Solved" at bounding box center [266, 200] width 157 height 16
type input "**********"
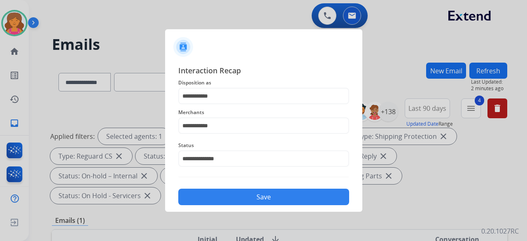
click at [246, 199] on button "Save" at bounding box center [263, 197] width 171 height 16
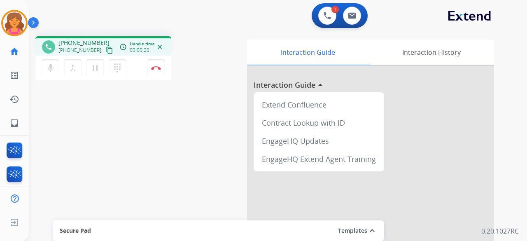
click at [105, 51] on button "content_copy" at bounding box center [110, 50] width 10 height 10
click at [322, 15] on button at bounding box center [328, 16] width 18 height 18
click at [323, 16] on button at bounding box center [328, 16] width 18 height 18
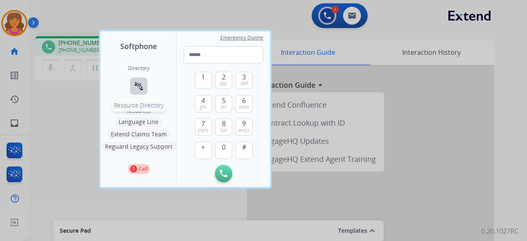
click at [138, 85] on mat-icon "connect_without_contact" at bounding box center [139, 86] width 10 height 10
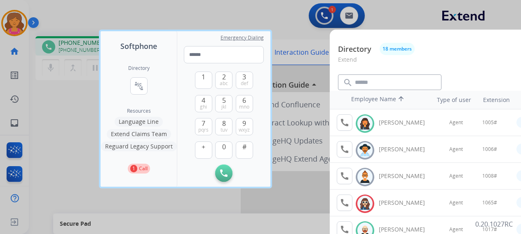
click at [230, 19] on div at bounding box center [260, 117] width 521 height 234
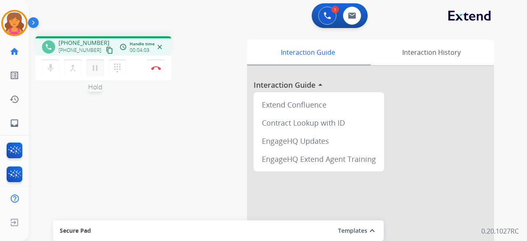
click at [95, 66] on mat-icon "pause" at bounding box center [95, 68] width 10 height 10
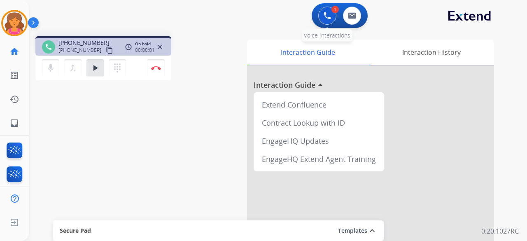
click at [321, 17] on button at bounding box center [328, 16] width 18 height 18
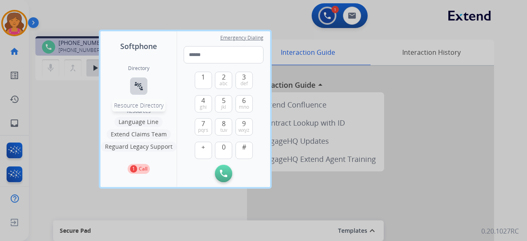
click at [136, 85] on mat-icon "connect_without_contact" at bounding box center [139, 86] width 10 height 10
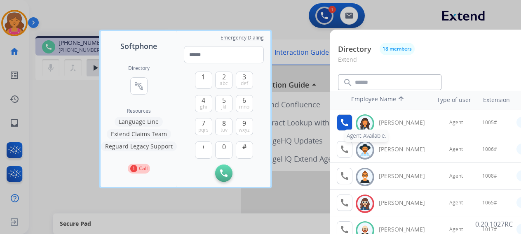
click at [344, 122] on mat-icon "call" at bounding box center [345, 123] width 10 height 10
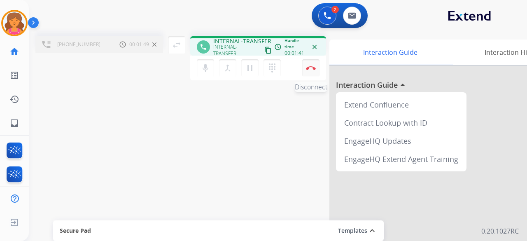
click at [308, 68] on img at bounding box center [311, 68] width 10 height 4
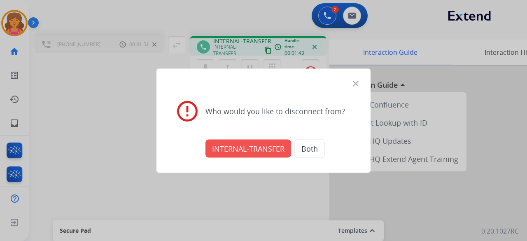
click at [269, 148] on button "INTERNAL-TRANSFER" at bounding box center [249, 148] width 86 height 18
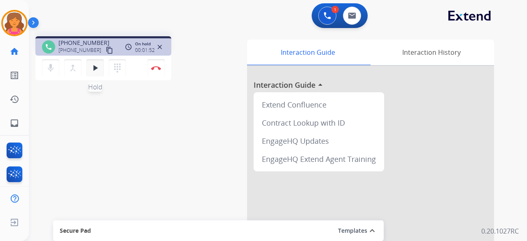
click at [100, 69] on button "play_arrow Hold" at bounding box center [95, 67] width 17 height 17
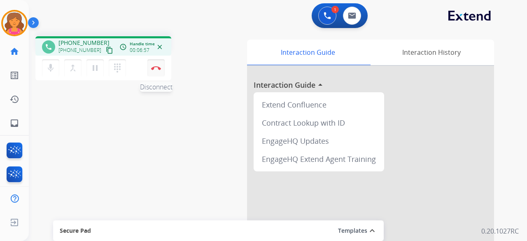
click at [153, 71] on button "Disconnect" at bounding box center [156, 67] width 17 height 17
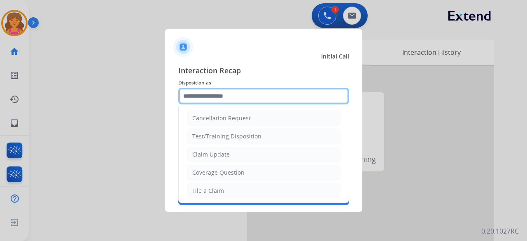
click at [225, 93] on input "text" at bounding box center [263, 96] width 171 height 16
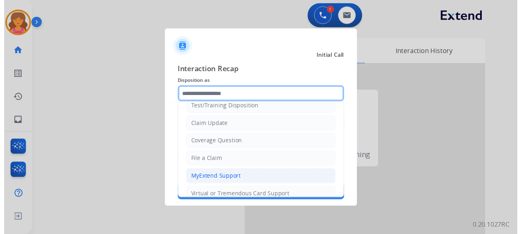
scroll to position [41, 0]
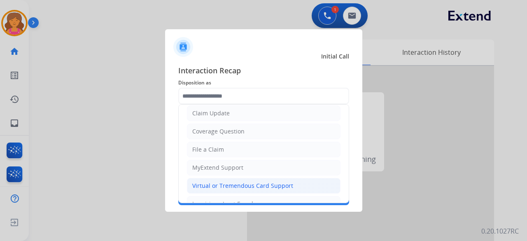
click at [235, 179] on li "Virtual or Tremendous Card Support" at bounding box center [264, 186] width 154 height 16
type input "**********"
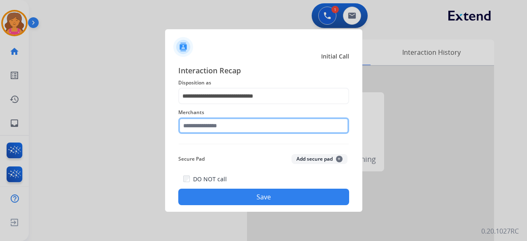
click at [208, 130] on input "text" at bounding box center [263, 125] width 171 height 16
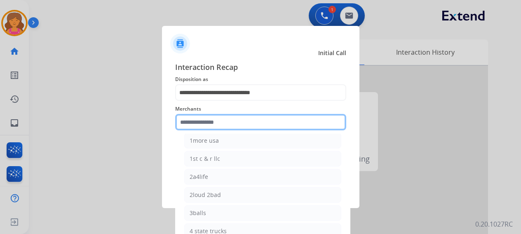
click at [208, 125] on input "text" at bounding box center [260, 122] width 171 height 16
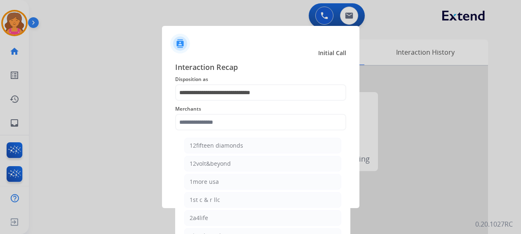
click at [222, 131] on div "Merchants 12fifteen diamonds 12volt&beyond 1more usa 1st c & r llc 2a4life 2lou…" at bounding box center [260, 117] width 171 height 33
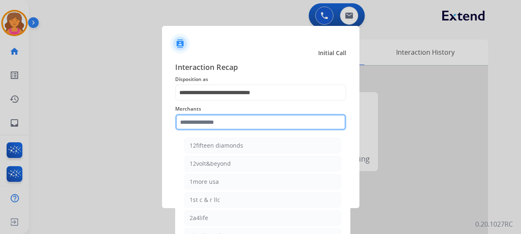
click at [222, 122] on input "text" at bounding box center [260, 122] width 171 height 16
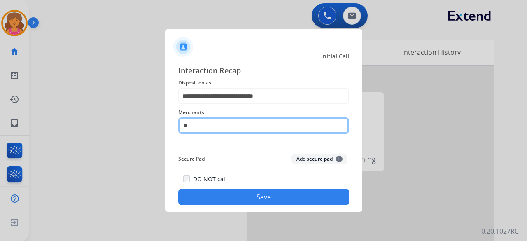
type input "*"
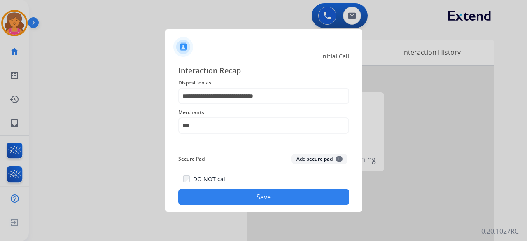
click at [255, 199] on button "Save" at bounding box center [263, 197] width 171 height 16
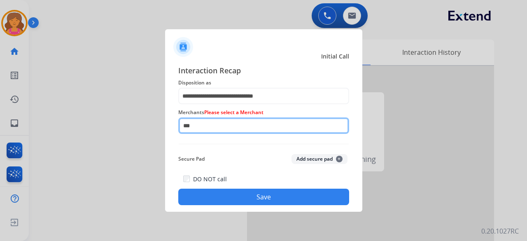
click at [207, 129] on input "***" at bounding box center [263, 125] width 171 height 16
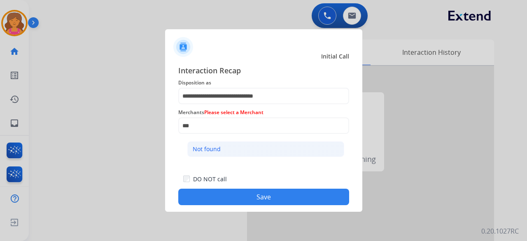
click at [272, 142] on li "Not found" at bounding box center [266, 149] width 157 height 16
type input "*********"
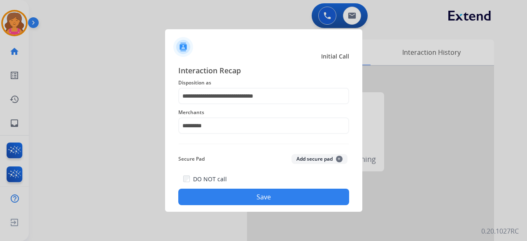
click at [252, 204] on button "Save" at bounding box center [263, 197] width 171 height 16
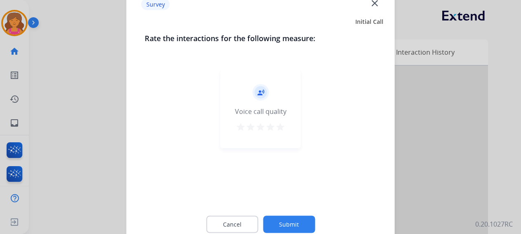
click at [281, 128] on mat-icon "star" at bounding box center [280, 127] width 10 height 10
click at [286, 224] on button "Submit" at bounding box center [289, 224] width 52 height 17
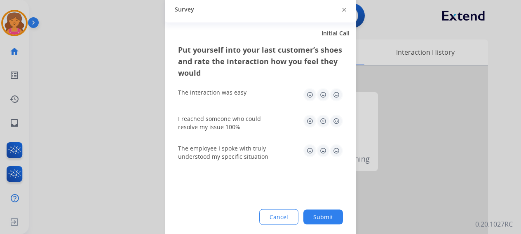
drag, startPoint x: 336, startPoint y: 96, endPoint x: 336, endPoint y: 112, distance: 16.1
click at [337, 97] on img at bounding box center [336, 94] width 13 height 13
click at [336, 122] on img at bounding box center [336, 121] width 13 height 13
click at [337, 155] on img at bounding box center [336, 150] width 13 height 13
click at [330, 220] on button "Submit" at bounding box center [323, 217] width 40 height 15
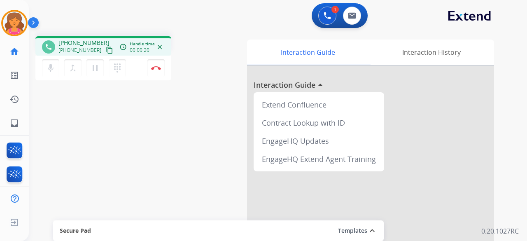
click at [106, 51] on mat-icon "content_copy" at bounding box center [109, 50] width 7 height 7
click at [157, 70] on button "Disconnect" at bounding box center [156, 67] width 17 height 17
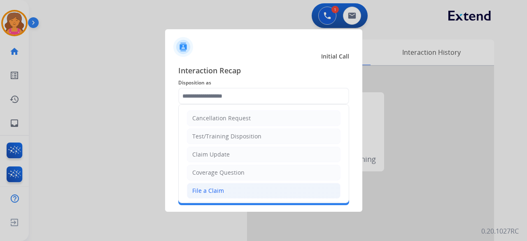
click at [208, 187] on div "File a Claim" at bounding box center [208, 191] width 32 height 8
type input "**********"
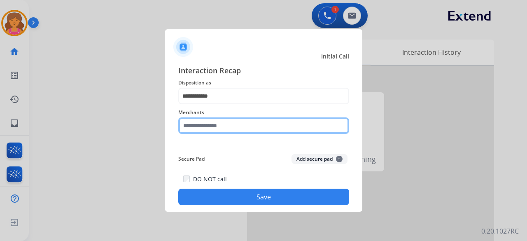
click at [208, 124] on input "text" at bounding box center [263, 125] width 171 height 16
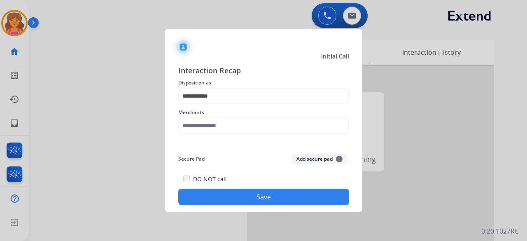
click at [199, 131] on div "Merchants" at bounding box center [263, 120] width 171 height 33
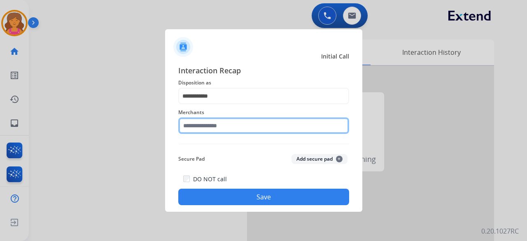
click at [210, 129] on input "text" at bounding box center [263, 125] width 171 height 16
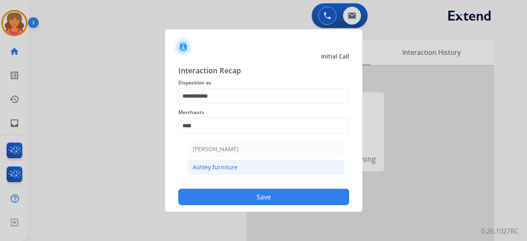
click at [215, 164] on div "Ashley furniture" at bounding box center [215, 167] width 45 height 8
type input "**********"
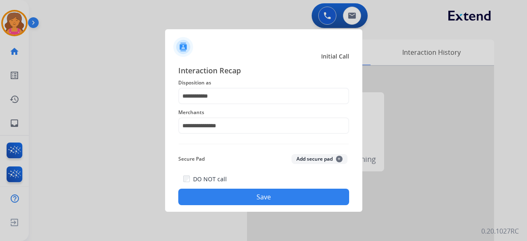
click at [221, 197] on button "Save" at bounding box center [263, 197] width 171 height 16
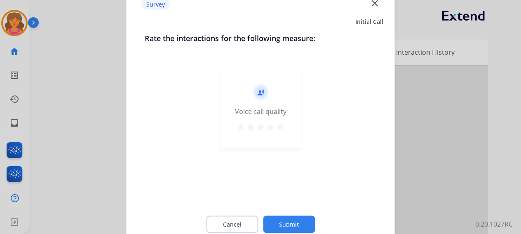
click at [279, 128] on mat-icon "star" at bounding box center [280, 127] width 10 height 10
click at [280, 228] on button "Submit" at bounding box center [289, 224] width 52 height 17
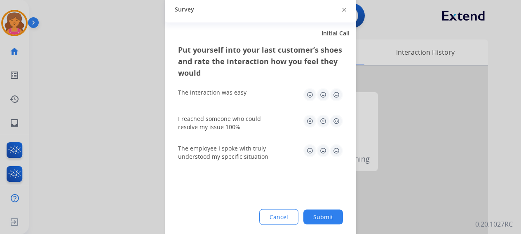
click at [333, 98] on img at bounding box center [336, 94] width 13 height 13
click at [335, 123] on img at bounding box center [336, 121] width 13 height 13
click at [335, 152] on img at bounding box center [336, 150] width 13 height 13
click at [325, 215] on button "Submit" at bounding box center [323, 217] width 40 height 15
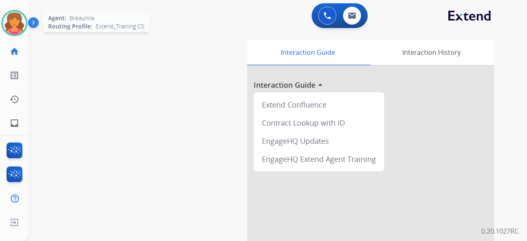
drag, startPoint x: 12, startPoint y: 24, endPoint x: 18, endPoint y: 28, distance: 8.0
click at [12, 24] on img at bounding box center [14, 23] width 23 height 23
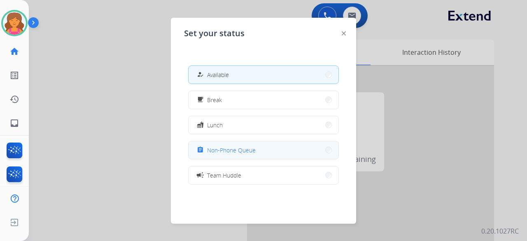
click at [294, 154] on button "assignment Non-Phone Queue" at bounding box center [264, 150] width 150 height 18
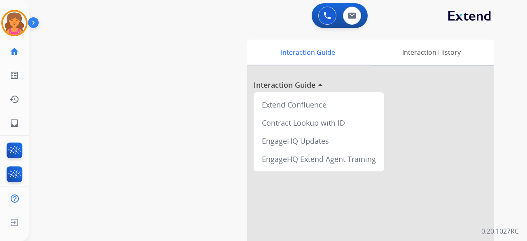
click at [42, 21] on div at bounding box center [36, 24] width 16 height 16
click at [0, 18] on div "Breaunna Non-Phone Queue Edit Avatar Agent: Breaunna Routing Profile: Extend_Tr…" at bounding box center [14, 23] width 29 height 26
click at [7, 19] on img at bounding box center [14, 23] width 23 height 23
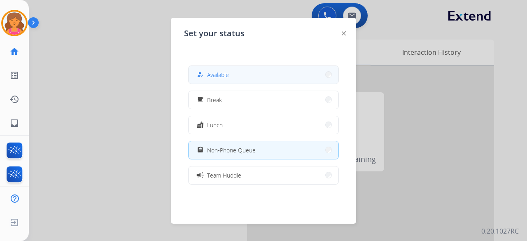
click at [284, 82] on button "how_to_reg Available" at bounding box center [264, 75] width 150 height 18
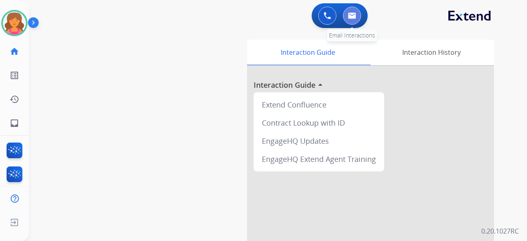
click at [349, 16] on img at bounding box center [352, 15] width 8 height 7
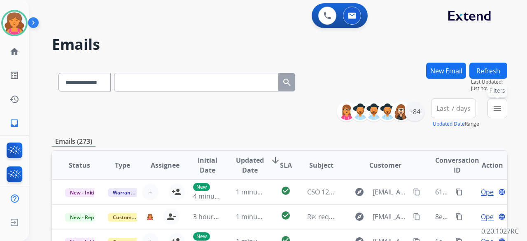
click at [502, 106] on mat-icon "menu" at bounding box center [498, 108] width 10 height 10
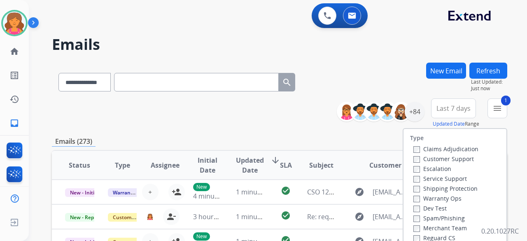
click at [415, 188] on label "Shipping Protection" at bounding box center [446, 189] width 64 height 8
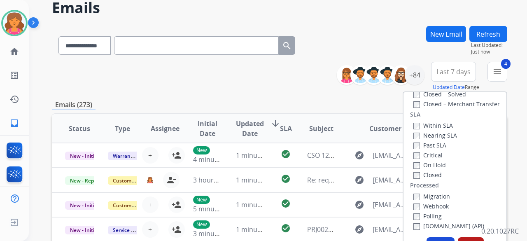
scroll to position [124, 0]
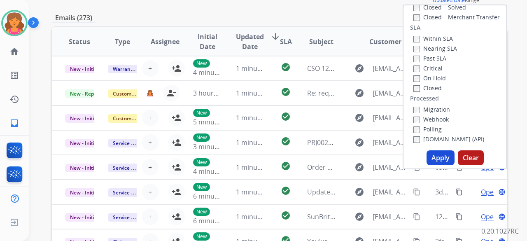
click at [439, 159] on button "Apply" at bounding box center [441, 157] width 28 height 15
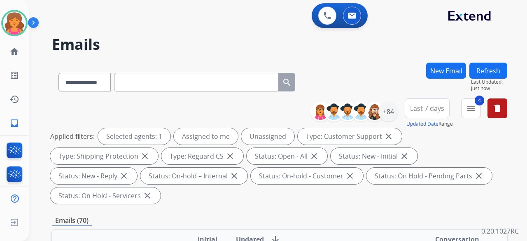
click at [415, 115] on button "Last 7 days" at bounding box center [427, 108] width 45 height 20
click at [408, 202] on div "Last 90 days" at bounding box center [424, 208] width 45 height 12
click at [387, 111] on div "+84" at bounding box center [389, 112] width 20 height 20
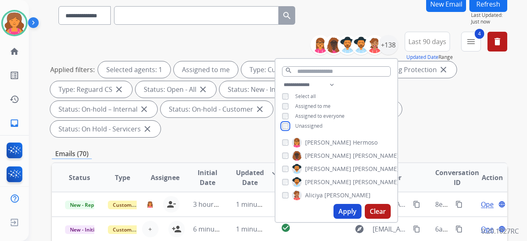
scroll to position [124, 0]
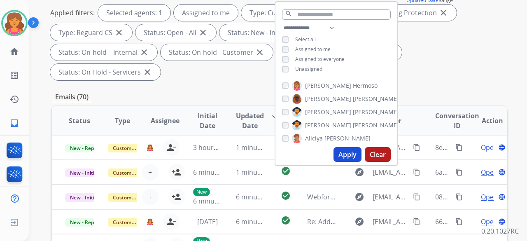
click at [345, 158] on button "Apply" at bounding box center [348, 154] width 28 height 15
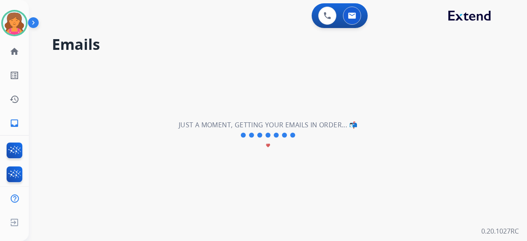
scroll to position [0, 0]
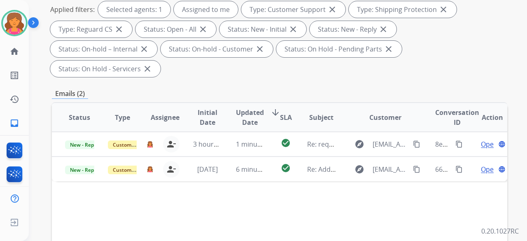
scroll to position [165, 0]
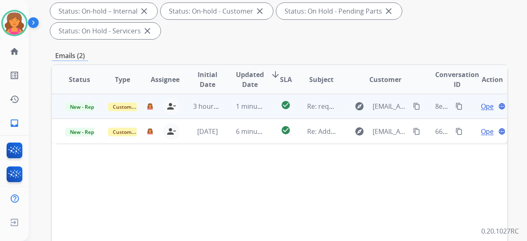
click at [469, 94] on td "Open language" at bounding box center [486, 106] width 43 height 25
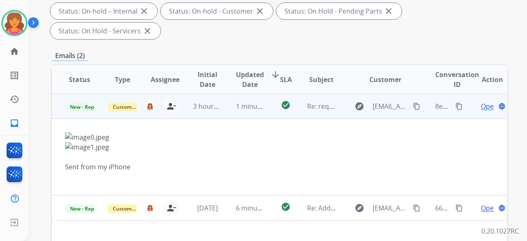
click at [482, 101] on span "Open" at bounding box center [489, 106] width 17 height 10
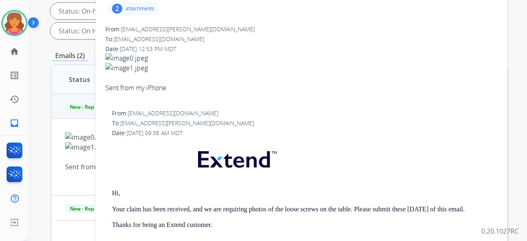
scroll to position [41, 0]
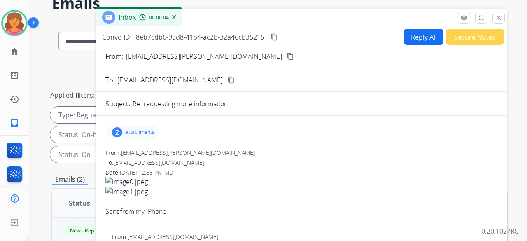
click at [136, 131] on p "attachments" at bounding box center [140, 132] width 29 height 7
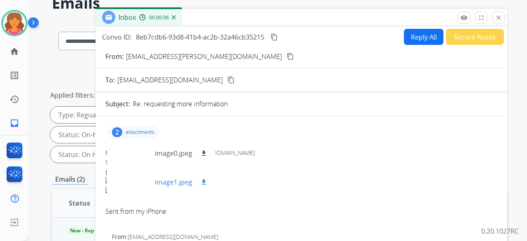
click at [141, 179] on div at bounding box center [134, 182] width 41 height 29
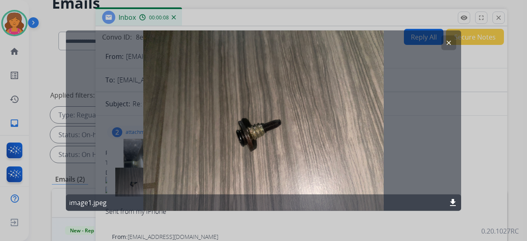
click at [446, 45] on mat-icon "clear" at bounding box center [448, 42] width 7 height 7
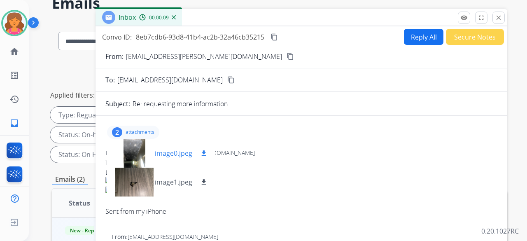
click at [151, 150] on div at bounding box center [134, 153] width 41 height 29
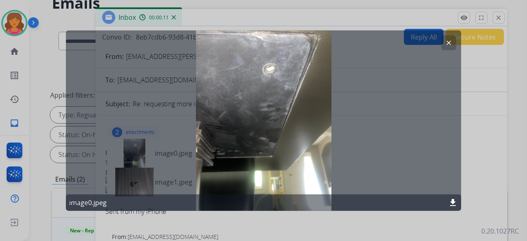
click at [447, 44] on mat-icon "clear" at bounding box center [448, 42] width 7 height 7
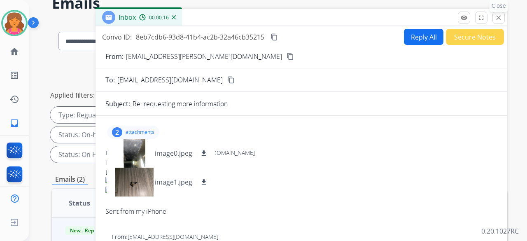
click at [500, 16] on mat-icon "close" at bounding box center [498, 17] width 7 height 7
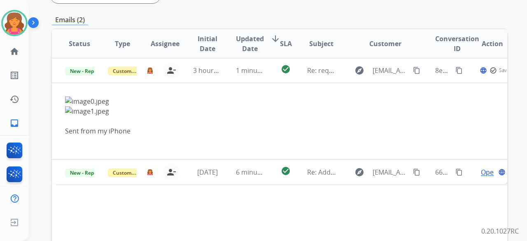
scroll to position [247, 0]
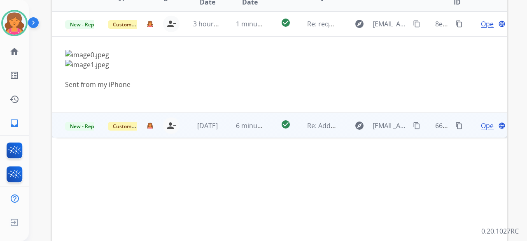
click at [483, 121] on span "Open" at bounding box center [489, 126] width 17 height 10
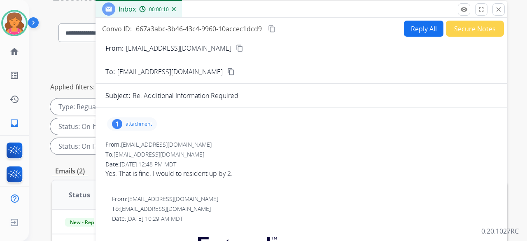
scroll to position [0, 0]
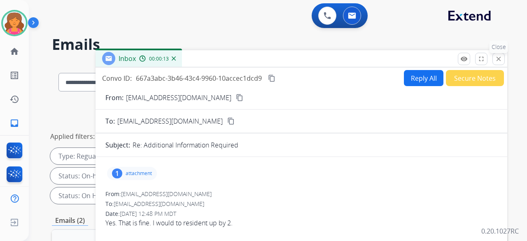
click at [498, 61] on mat-icon "close" at bounding box center [498, 58] width 7 height 7
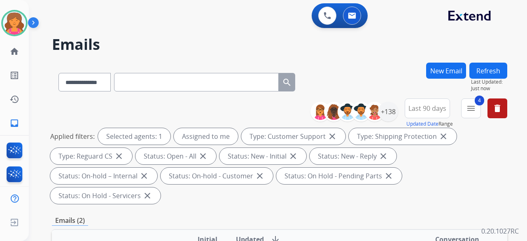
scroll to position [165, 0]
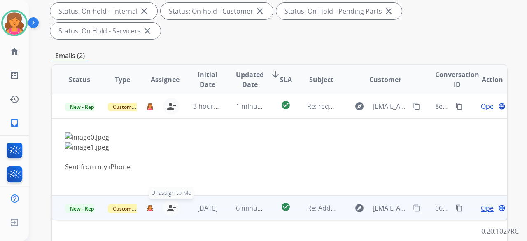
click at [167, 203] on mat-icon "person_remove" at bounding box center [171, 208] width 10 height 10
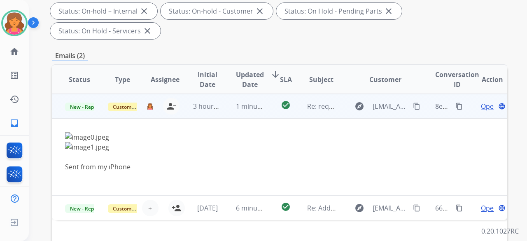
click at [481, 101] on span "Open" at bounding box center [489, 106] width 17 height 10
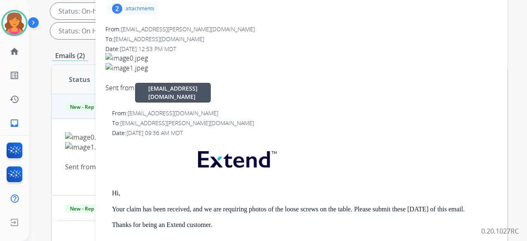
scroll to position [41, 0]
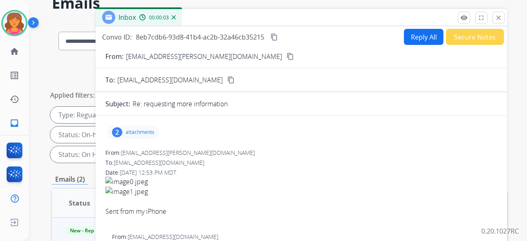
click at [220, 56] on div "From: jalana.bernard@yahoo.com content_copy" at bounding box center [302, 57] width 412 height 10
click at [287, 56] on mat-icon "content_copy" at bounding box center [290, 56] width 7 height 7
click at [142, 130] on p "attachments" at bounding box center [140, 132] width 29 height 7
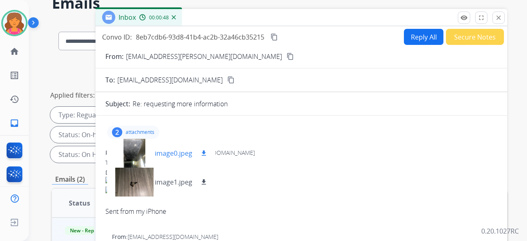
click at [201, 155] on mat-icon "download" at bounding box center [203, 153] width 7 height 7
click at [425, 33] on button "Reply All" at bounding box center [424, 37] width 40 height 16
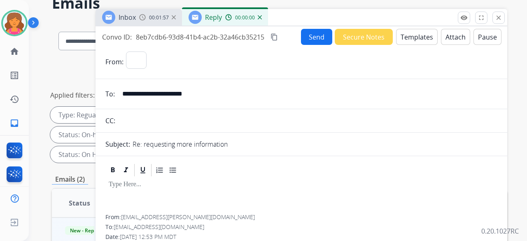
select select "**********"
click at [424, 36] on button "Templates" at bounding box center [417, 37] width 42 height 16
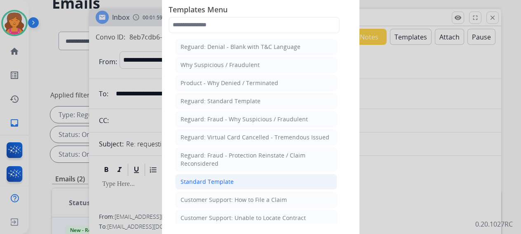
click at [268, 174] on li "Standard Template" at bounding box center [256, 182] width 162 height 16
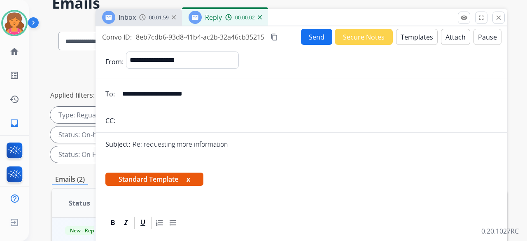
scroll to position [206, 0]
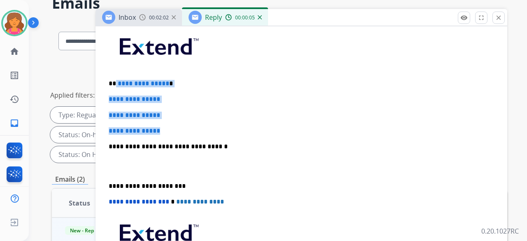
drag, startPoint x: 168, startPoint y: 127, endPoint x: 115, endPoint y: 76, distance: 73.7
click at [115, 76] on div "**********" at bounding box center [301, 166] width 392 height 284
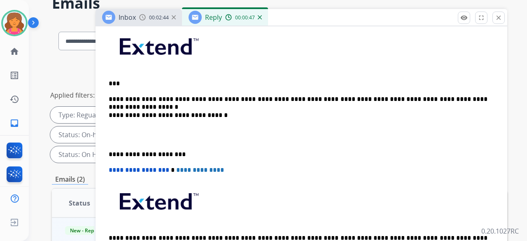
click at [275, 98] on p "**********" at bounding box center [298, 99] width 379 height 7
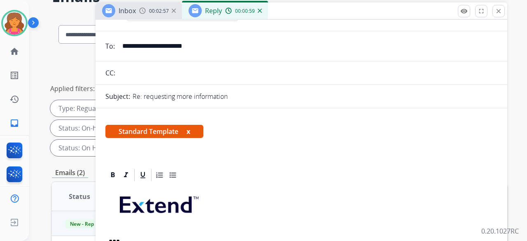
scroll to position [0, 0]
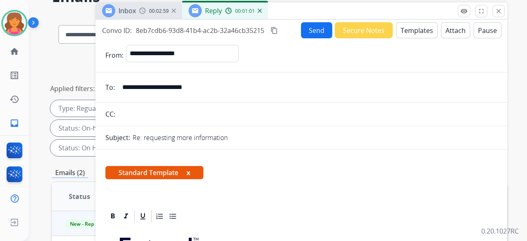
click at [315, 27] on button "Send" at bounding box center [316, 30] width 31 height 16
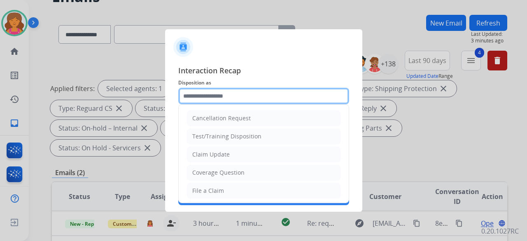
click at [242, 95] on input "text" at bounding box center [263, 96] width 171 height 16
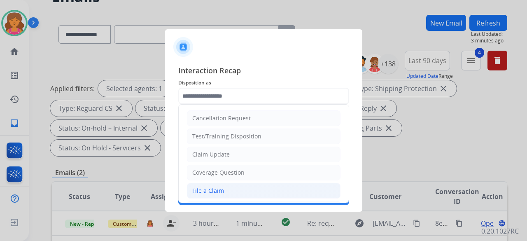
click at [206, 190] on div "File a Claim" at bounding box center [208, 191] width 32 height 8
type input "**********"
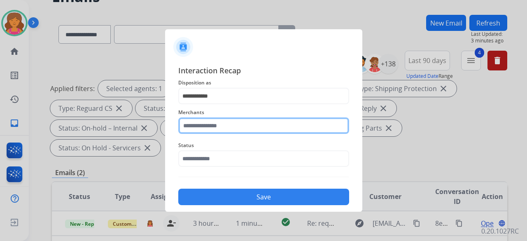
click at [202, 122] on input "text" at bounding box center [263, 125] width 171 height 16
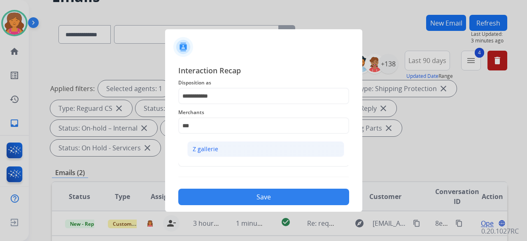
click at [199, 145] on li "Z gallerie" at bounding box center [266, 149] width 157 height 16
type input "**********"
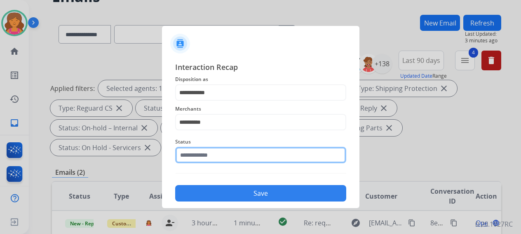
click at [198, 157] on input "text" at bounding box center [260, 155] width 171 height 16
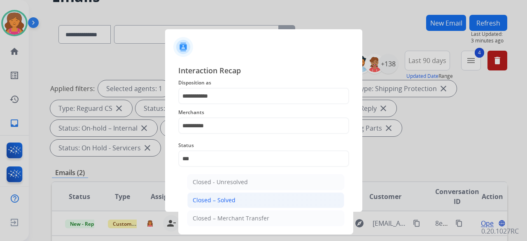
click at [285, 197] on li "Closed – Solved" at bounding box center [266, 200] width 157 height 16
type input "**********"
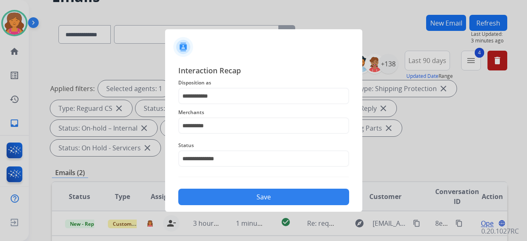
click at [279, 194] on button "Save" at bounding box center [263, 197] width 171 height 16
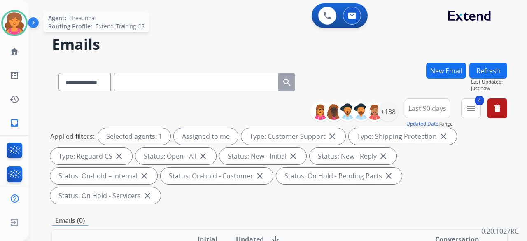
click at [16, 20] on img at bounding box center [14, 23] width 23 height 23
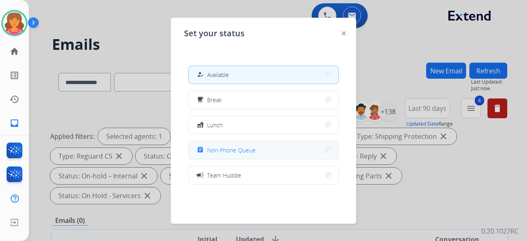
click at [236, 147] on span "Non-Phone Queue" at bounding box center [231, 150] width 49 height 9
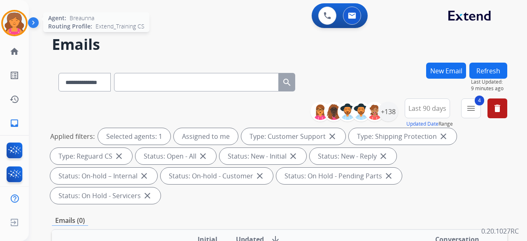
click at [2, 26] on div "Agent: Breaunna Routing Profile: Extend_Training CS" at bounding box center [14, 23] width 26 height 26
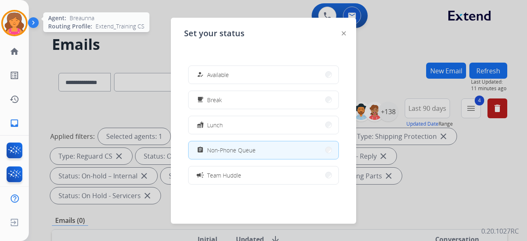
click at [8, 17] on img at bounding box center [14, 23] width 23 height 23
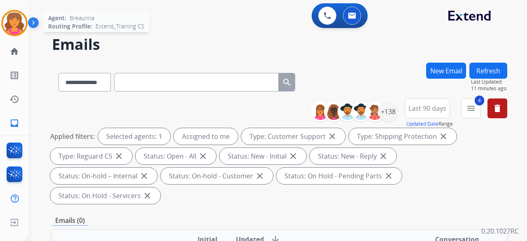
click at [23, 29] on img at bounding box center [14, 23] width 23 height 23
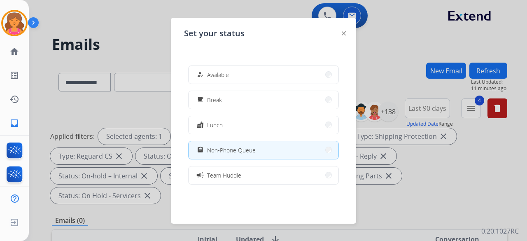
click at [219, 80] on button "how_to_reg Available" at bounding box center [264, 75] width 150 height 18
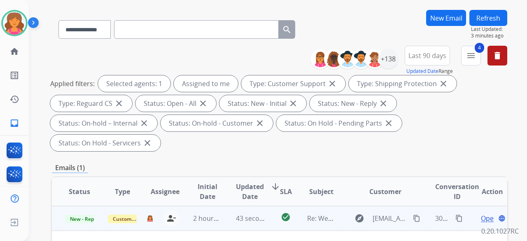
scroll to position [82, 0]
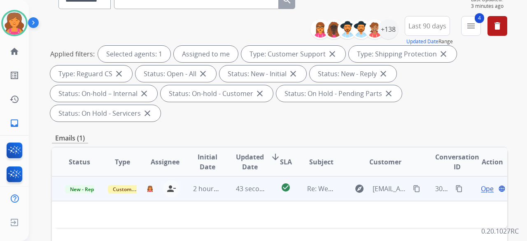
click at [481, 184] on span "Open" at bounding box center [489, 189] width 17 height 10
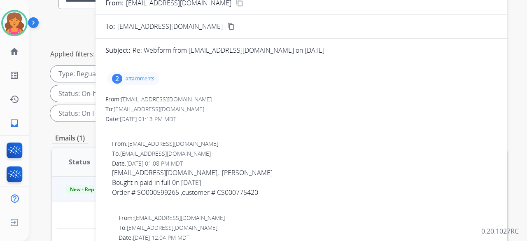
scroll to position [0, 0]
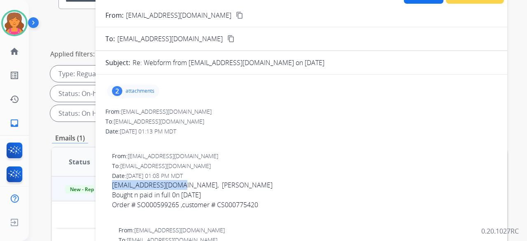
drag, startPoint x: 111, startPoint y: 188, endPoint x: 181, endPoint y: 186, distance: 70.1
click at [181, 186] on div "From: tereoswife@gmail.com To: support@extend.com Date: 08/22/2025 - 01:08 PM M…" at bounding box center [301, 186] width 392 height 68
copy link "Trouble97c@gmail.com"
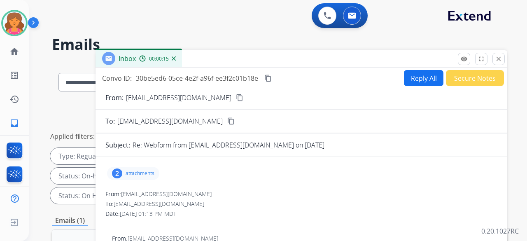
click at [408, 83] on button "Reply All" at bounding box center [424, 78] width 40 height 16
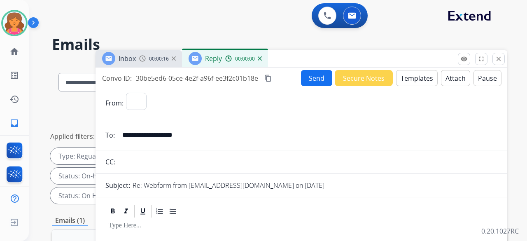
select select "**********"
click at [408, 84] on button "Templates" at bounding box center [417, 78] width 42 height 16
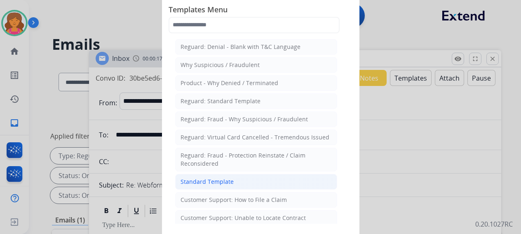
click at [258, 179] on li "Standard Template" at bounding box center [256, 182] width 162 height 16
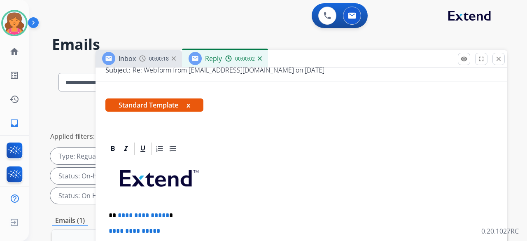
scroll to position [165, 0]
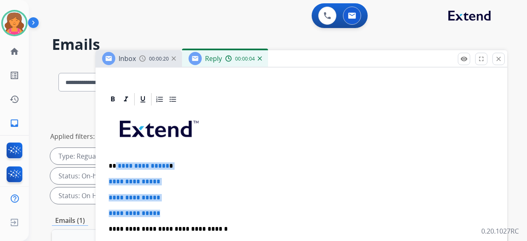
drag, startPoint x: 170, startPoint y: 201, endPoint x: 115, endPoint y: 160, distance: 68.7
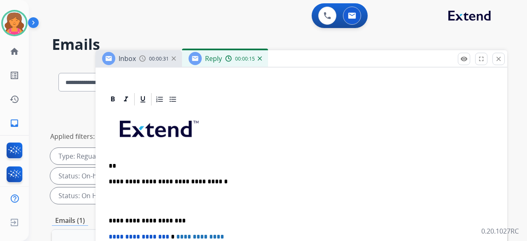
scroll to position [0, 0]
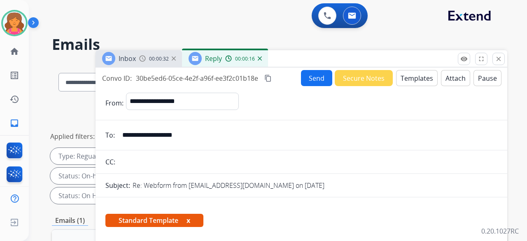
click at [404, 80] on button "Templates" at bounding box center [417, 78] width 42 height 16
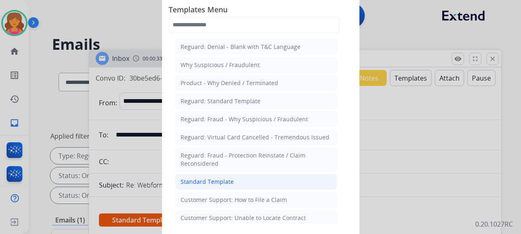
click at [206, 178] on div "Standard Template" at bounding box center [206, 182] width 53 height 8
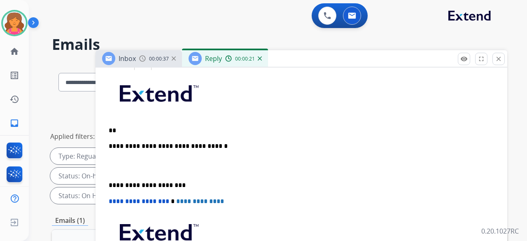
scroll to position [165, 0]
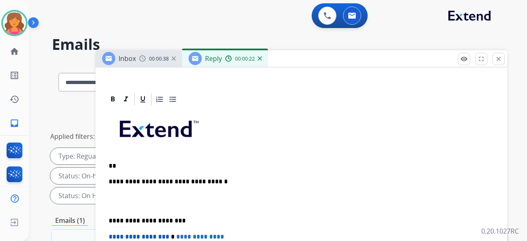
click at [152, 159] on div "**********" at bounding box center [301, 225] width 392 height 236
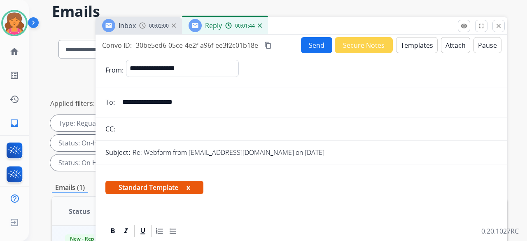
scroll to position [0, 0]
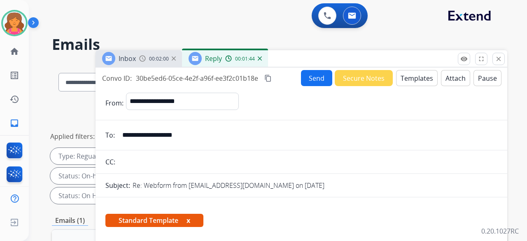
click at [314, 79] on button "Send" at bounding box center [316, 78] width 31 height 16
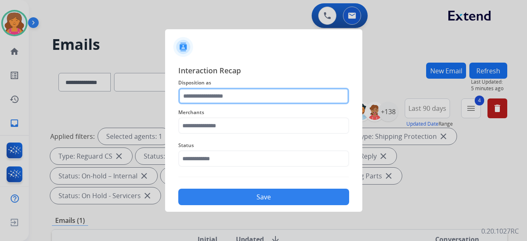
click at [202, 97] on input "text" at bounding box center [263, 96] width 171 height 16
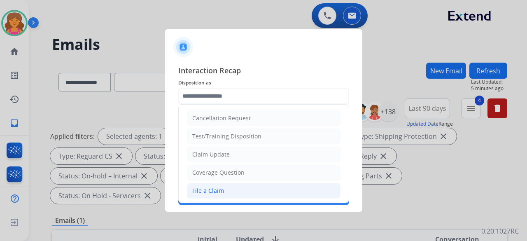
click at [203, 188] on div "File a Claim" at bounding box center [208, 191] width 32 height 8
type input "**********"
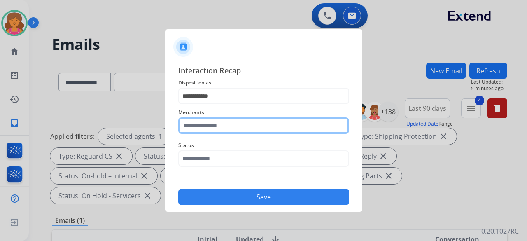
click at [206, 127] on input "text" at bounding box center [263, 125] width 171 height 16
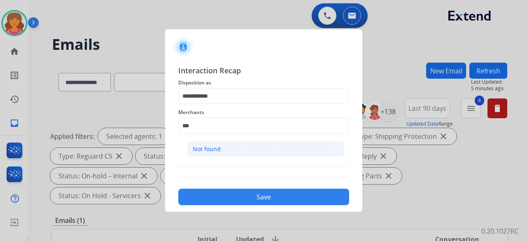
click at [213, 147] on div "Not found" at bounding box center [207, 149] width 28 height 8
type input "*********"
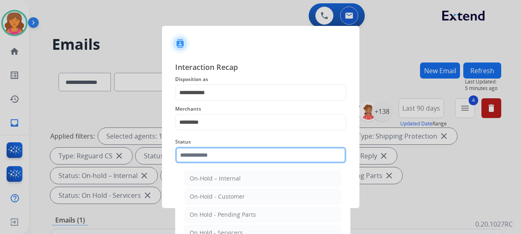
click at [193, 153] on input "text" at bounding box center [260, 155] width 171 height 16
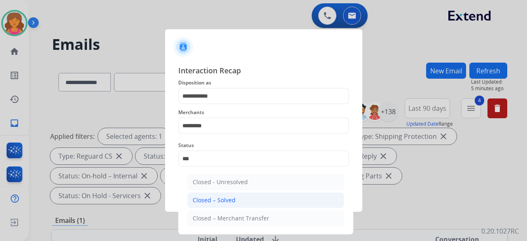
click at [227, 206] on li "Closed – Solved" at bounding box center [266, 200] width 157 height 16
type input "**********"
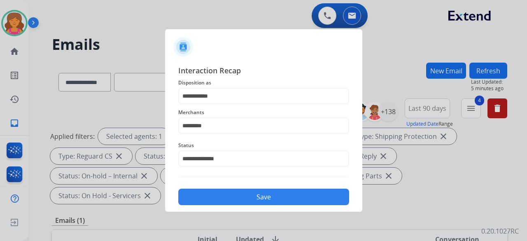
click at [231, 199] on button "Save" at bounding box center [263, 197] width 171 height 16
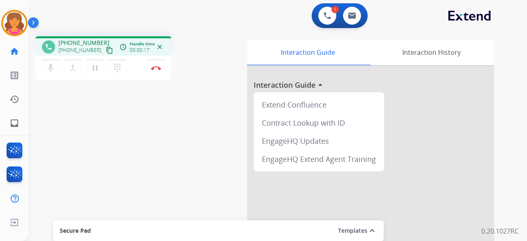
click at [105, 46] on button "content_copy" at bounding box center [110, 50] width 10 height 10
click at [105, 49] on button "content_copy" at bounding box center [110, 50] width 10 height 10
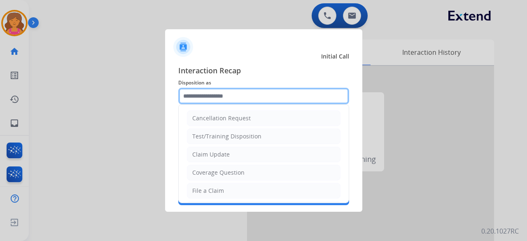
click at [261, 92] on input "text" at bounding box center [263, 96] width 171 height 16
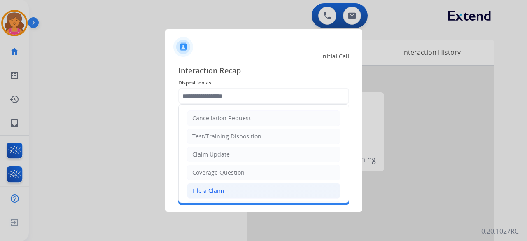
click at [202, 190] on div "File a Claim" at bounding box center [208, 191] width 32 height 8
type input "**********"
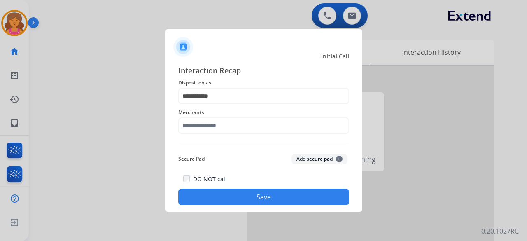
click at [198, 135] on div "Merchants" at bounding box center [263, 120] width 171 height 33
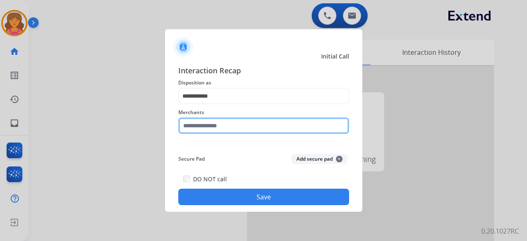
click at [239, 131] on div "Merchants" at bounding box center [263, 120] width 171 height 33
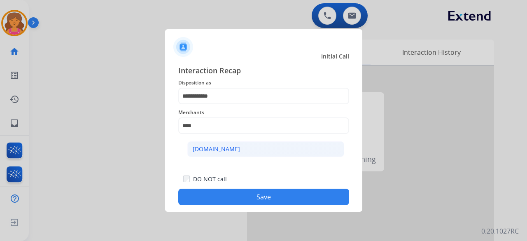
click at [236, 149] on li "[DOMAIN_NAME]" at bounding box center [266, 149] width 157 height 16
type input "**********"
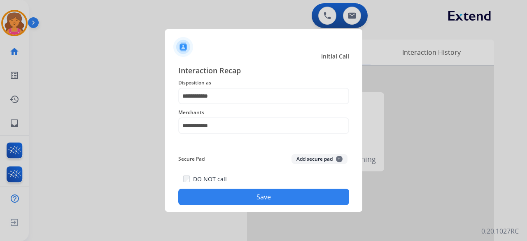
click at [226, 202] on button "Save" at bounding box center [263, 197] width 171 height 16
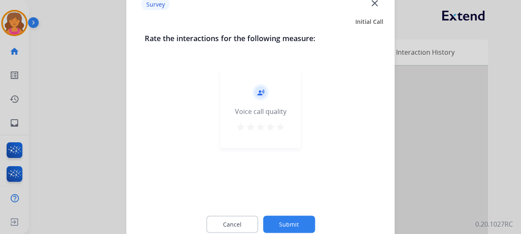
click at [279, 133] on button "star" at bounding box center [280, 128] width 10 height 12
click at [272, 227] on button "Submit" at bounding box center [289, 224] width 52 height 17
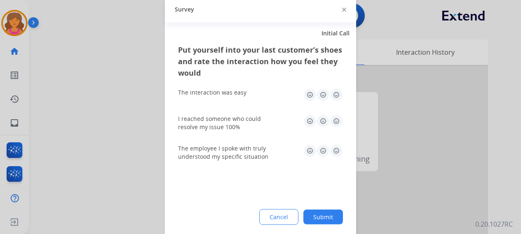
click at [332, 91] on img at bounding box center [336, 94] width 13 height 13
click at [339, 122] on img at bounding box center [336, 121] width 13 height 13
click at [337, 150] on img at bounding box center [336, 150] width 13 height 13
click at [310, 211] on button "Submit" at bounding box center [323, 217] width 40 height 15
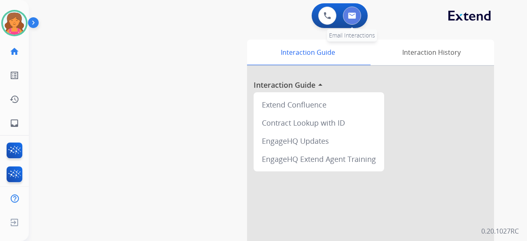
click at [351, 20] on button at bounding box center [352, 16] width 18 height 18
select select "**********"
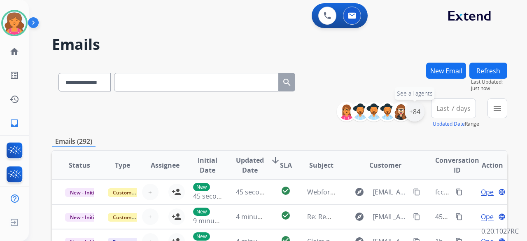
click at [416, 113] on div "+84" at bounding box center [415, 112] width 20 height 20
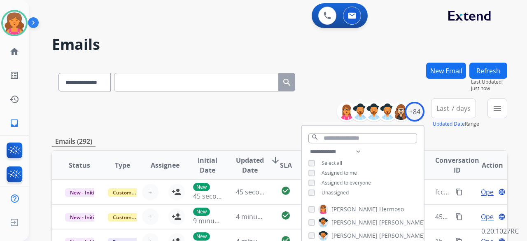
click at [454, 113] on button "Last 7 days" at bounding box center [453, 108] width 45 height 20
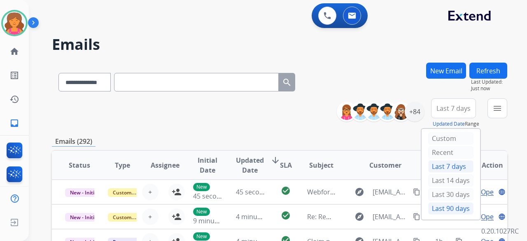
click at [439, 203] on div "Last 90 days" at bounding box center [451, 208] width 45 height 12
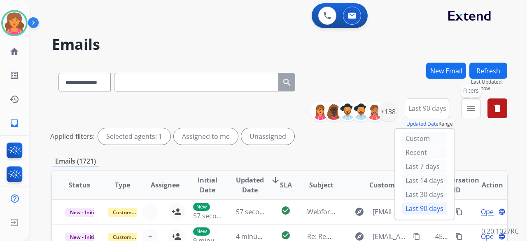
click at [475, 106] on mat-icon "menu" at bounding box center [471, 108] width 10 height 10
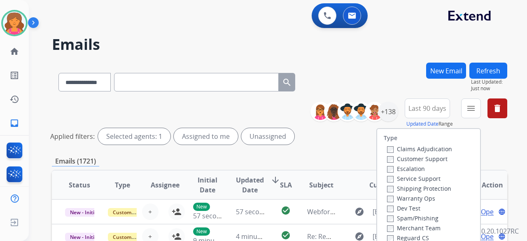
drag, startPoint x: 413, startPoint y: 155, endPoint x: 408, endPoint y: 168, distance: 13.6
click at [413, 156] on label "Customer Support" at bounding box center [417, 159] width 61 height 8
click at [398, 188] on label "Shipping Protection" at bounding box center [419, 189] width 64 height 8
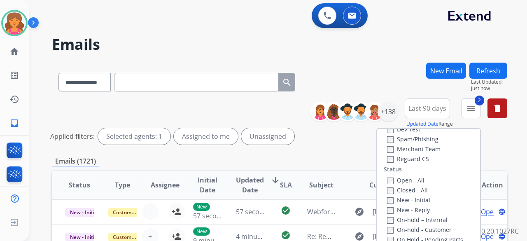
scroll to position [82, 0]
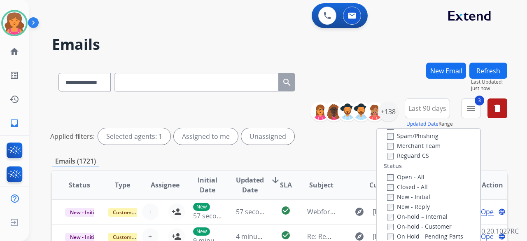
click at [387, 182] on div "Closed - All" at bounding box center [430, 187] width 87 height 10
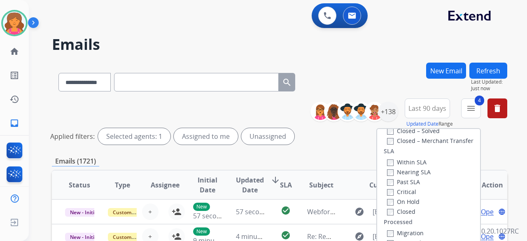
scroll to position [124, 0]
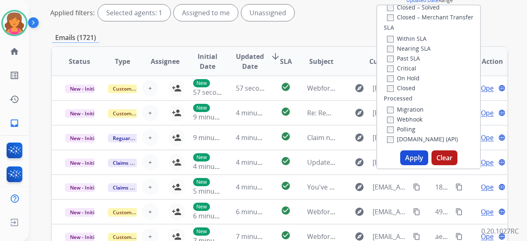
click at [404, 159] on button "Apply" at bounding box center [415, 157] width 28 height 15
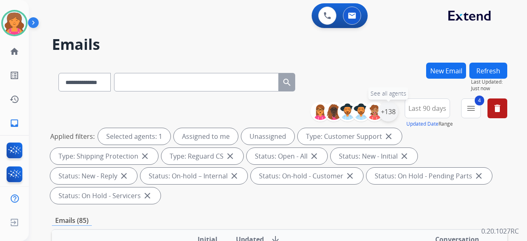
click at [394, 109] on div "+138" at bounding box center [389, 112] width 20 height 20
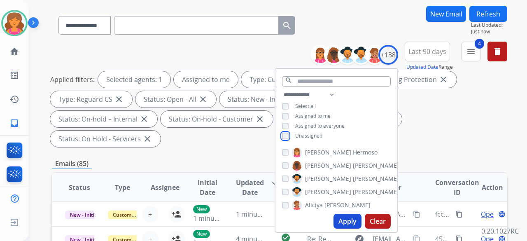
scroll to position [82, 0]
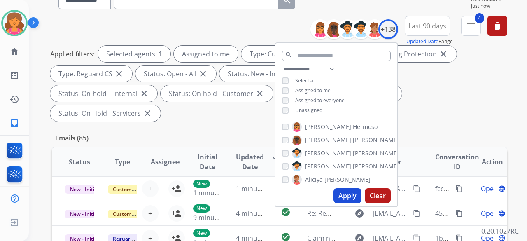
click at [344, 192] on button "Apply" at bounding box center [348, 195] width 28 height 15
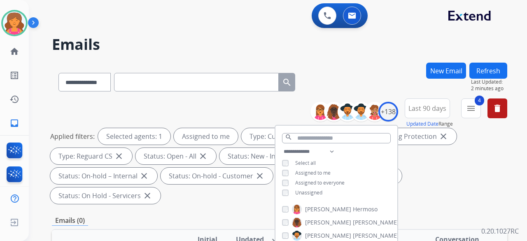
paste input "**********"
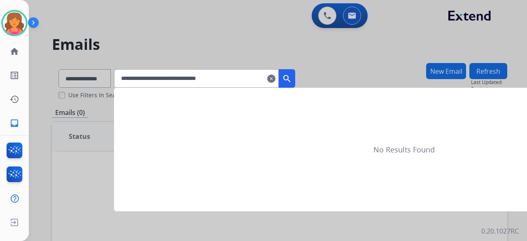
type input "**********"
click at [292, 77] on mat-icon "search" at bounding box center [287, 79] width 10 height 10
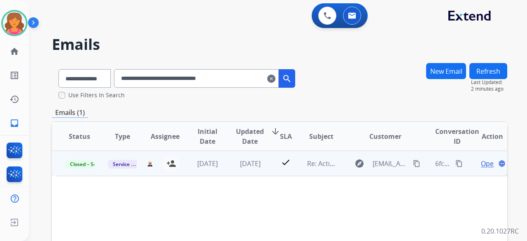
click at [481, 166] on span "Open" at bounding box center [489, 164] width 17 height 10
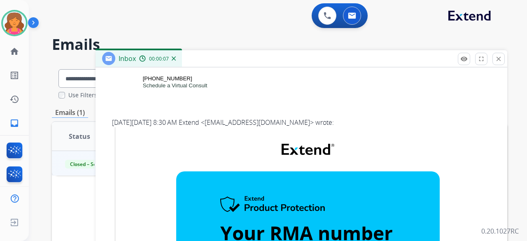
scroll to position [316, 0]
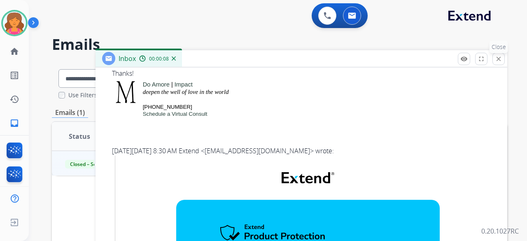
click at [500, 61] on mat-icon "close" at bounding box center [498, 58] width 7 height 7
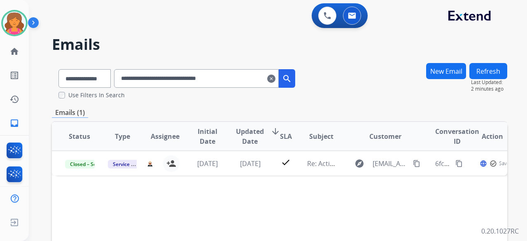
click at [457, 70] on button "New Email" at bounding box center [447, 71] width 40 height 16
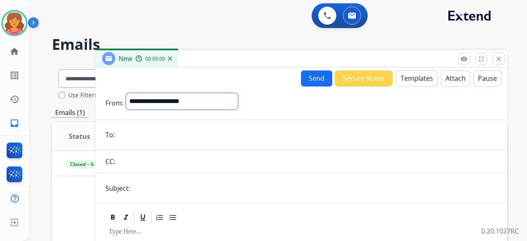
click at [181, 98] on select "**********" at bounding box center [182, 101] width 112 height 16
select select "**********"
click at [126, 93] on select "**********" at bounding box center [182, 101] width 112 height 16
click at [170, 138] on input "email" at bounding box center [307, 135] width 380 height 16
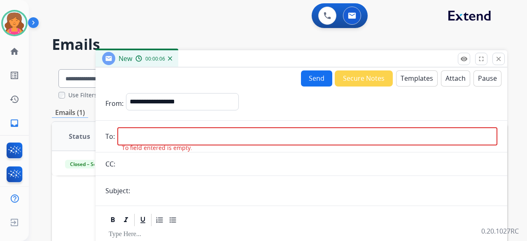
click at [180, 137] on input "email" at bounding box center [307, 136] width 380 height 18
paste input "**********"
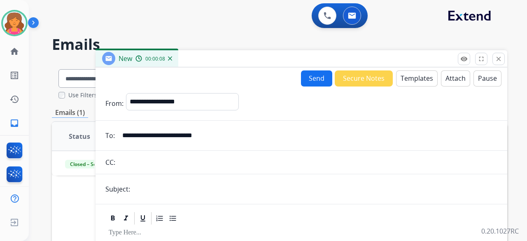
type input "**********"
click at [148, 195] on input "text" at bounding box center [315, 189] width 365 height 16
type input "**********"
click at [413, 83] on button "Templates" at bounding box center [417, 78] width 42 height 16
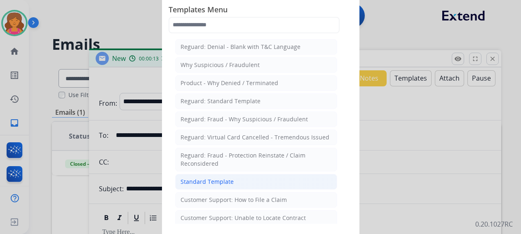
click at [239, 176] on li "Standard Template" at bounding box center [256, 182] width 162 height 16
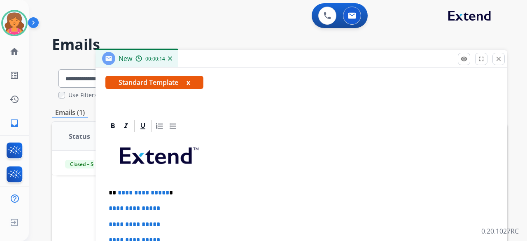
scroll to position [165, 0]
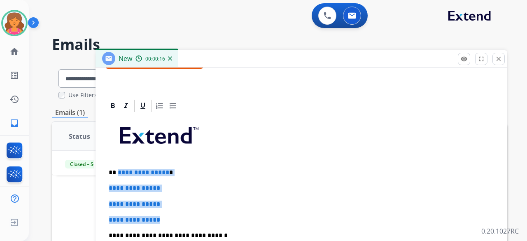
drag, startPoint x: 168, startPoint y: 218, endPoint x: 116, endPoint y: 167, distance: 72.3
drag, startPoint x: 165, startPoint y: 216, endPoint x: 116, endPoint y: 167, distance: 69.4
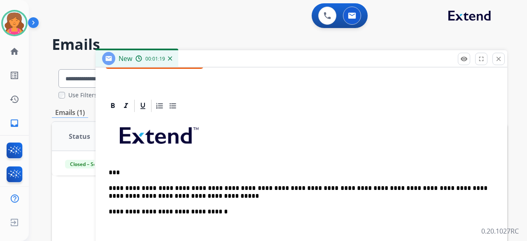
click at [167, 194] on p "**********" at bounding box center [298, 192] width 379 height 15
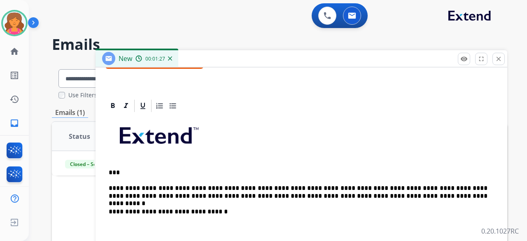
click at [304, 195] on p "**********" at bounding box center [298, 192] width 379 height 15
click at [313, 193] on p "**********" at bounding box center [298, 192] width 379 height 15
click at [316, 195] on p "**********" at bounding box center [298, 192] width 379 height 15
click at [350, 196] on p "**********" at bounding box center [298, 192] width 379 height 15
click at [361, 192] on p "**********" at bounding box center [298, 192] width 379 height 15
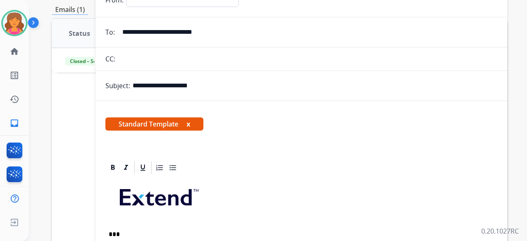
scroll to position [0, 0]
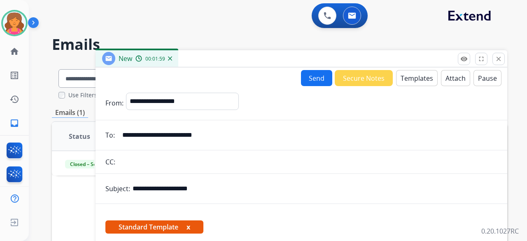
click at [305, 78] on button "Send" at bounding box center [316, 78] width 31 height 16
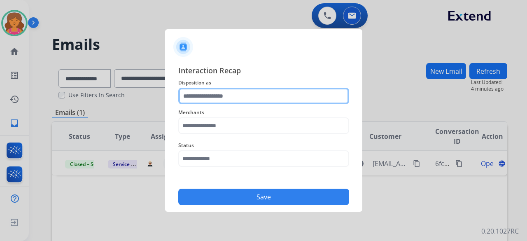
click at [203, 91] on input "text" at bounding box center [263, 96] width 171 height 16
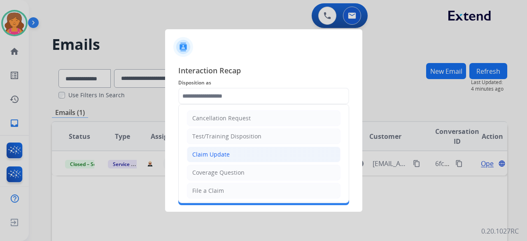
click at [200, 155] on div "Claim Update" at bounding box center [211, 154] width 38 height 8
type input "**********"
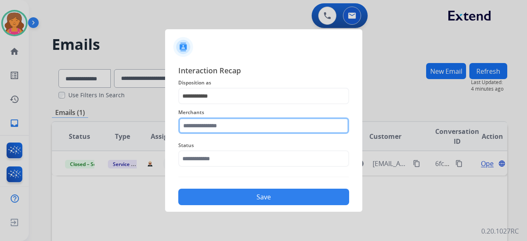
click at [203, 122] on input "text" at bounding box center [263, 125] width 171 height 16
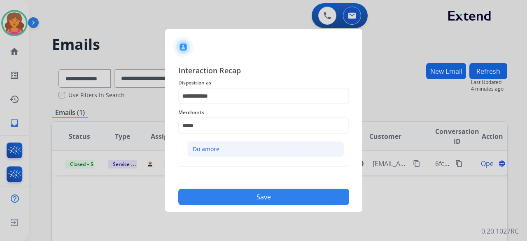
click at [267, 152] on li "Do amore" at bounding box center [266, 149] width 157 height 16
type input "********"
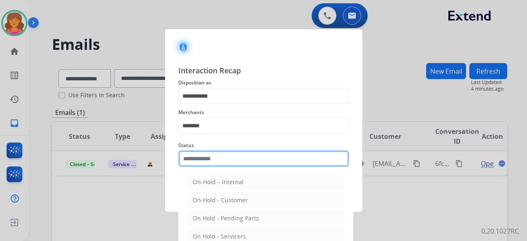
click at [228, 160] on input "text" at bounding box center [263, 158] width 171 height 16
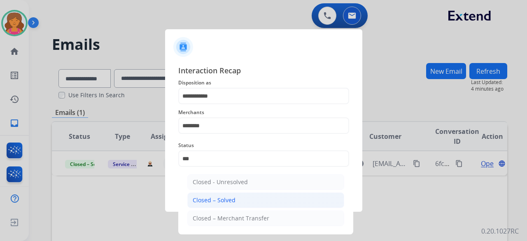
click at [230, 203] on div "Closed – Solved" at bounding box center [214, 200] width 43 height 8
type input "**********"
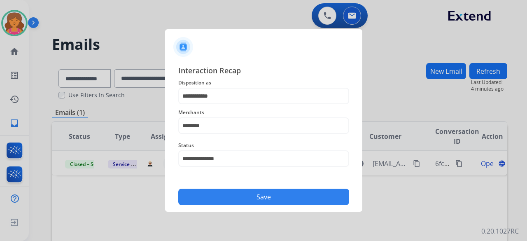
click at [230, 203] on button "Save" at bounding box center [263, 197] width 171 height 16
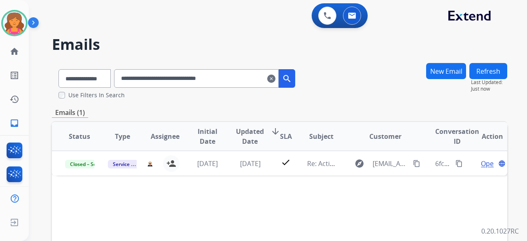
click at [276, 83] on mat-icon "clear" at bounding box center [271, 79] width 8 height 10
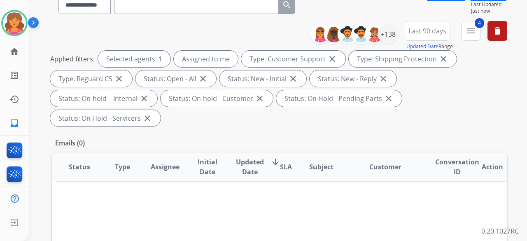
scroll to position [41, 0]
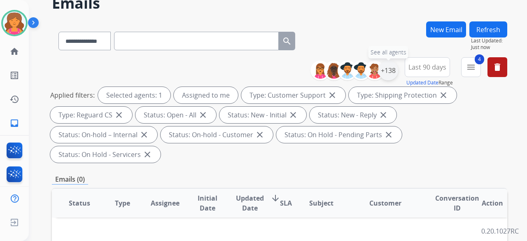
click at [390, 73] on div "+138" at bounding box center [389, 71] width 20 height 20
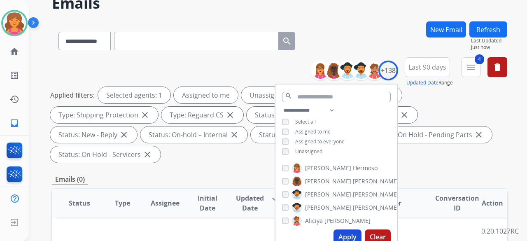
click at [346, 230] on div "Apply Clear" at bounding box center [337, 236] width 122 height 21
click at [346, 235] on button "Apply" at bounding box center [348, 237] width 28 height 15
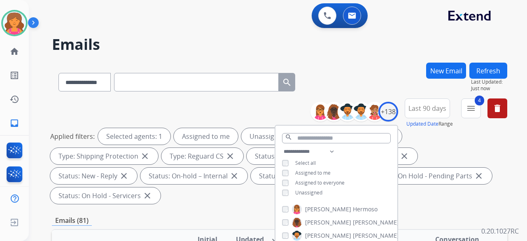
click at [206, 196] on div "Applied filters: Selected agents: 1 Assigned to me Unassigned Type: Customer Su…" at bounding box center [278, 166] width 456 height 76
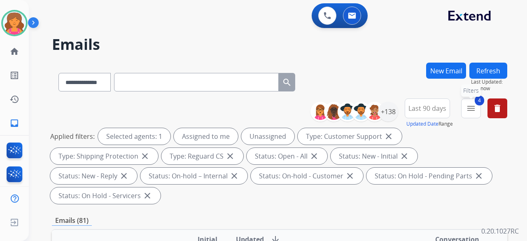
click at [478, 104] on span "4" at bounding box center [479, 101] width 9 height 10
click at [478, 108] on button "4 menu Filters" at bounding box center [472, 108] width 20 height 20
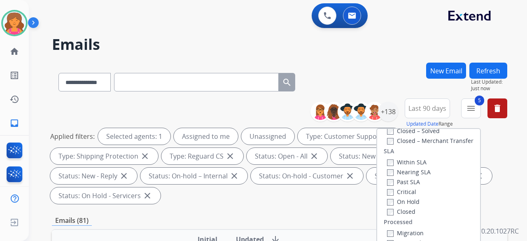
scroll to position [82, 0]
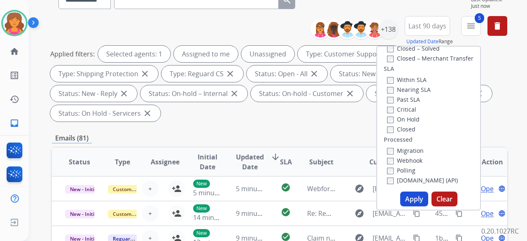
click at [409, 198] on button "Apply" at bounding box center [415, 199] width 28 height 15
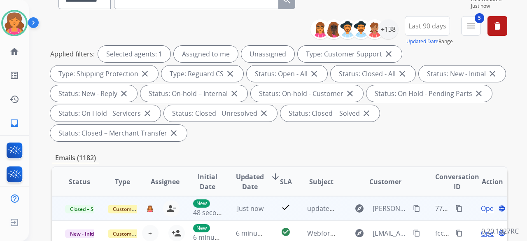
click at [456, 206] on mat-icon "content_copy" at bounding box center [459, 208] width 7 height 7
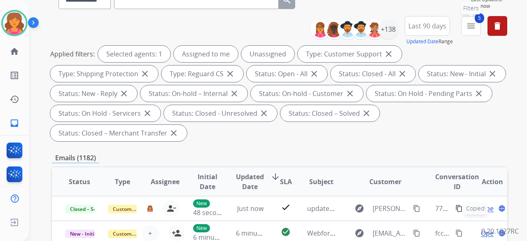
click at [473, 29] on mat-icon "menu" at bounding box center [471, 26] width 10 height 10
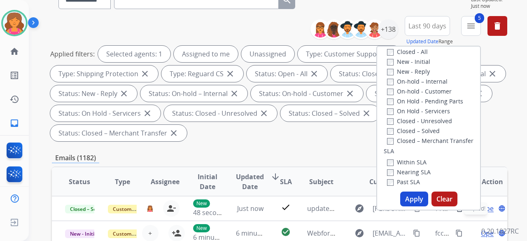
scroll to position [53, 0]
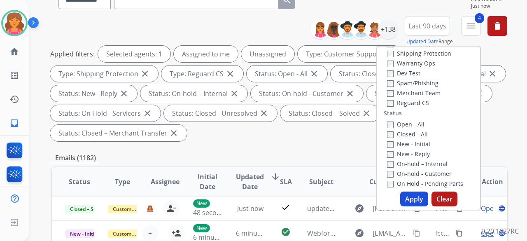
click at [407, 197] on button "Apply" at bounding box center [415, 199] width 28 height 15
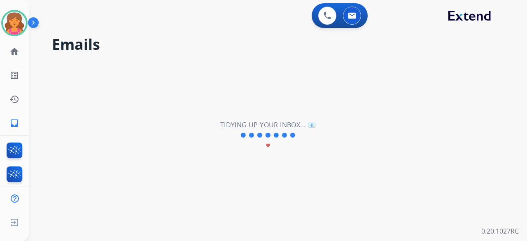
scroll to position [0, 0]
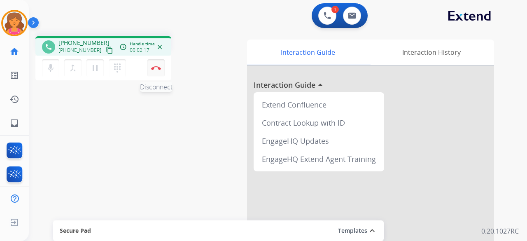
click at [154, 72] on button "Disconnect" at bounding box center [156, 67] width 17 height 17
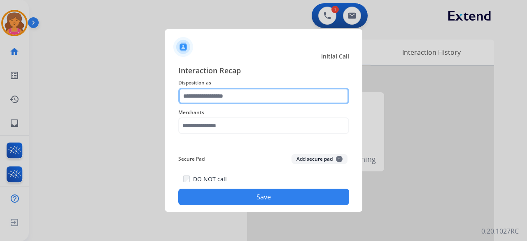
click at [251, 92] on input "text" at bounding box center [263, 96] width 171 height 16
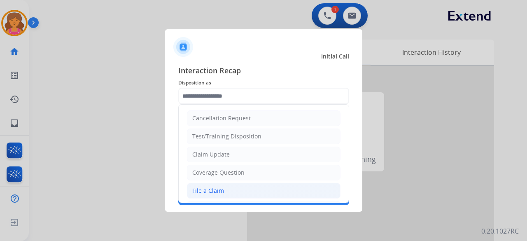
click at [209, 187] on div "File a Claim" at bounding box center [208, 191] width 32 height 8
type input "**********"
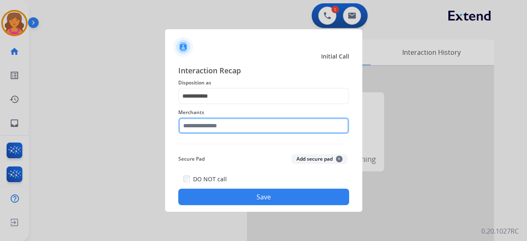
click at [211, 125] on input "text" at bounding box center [263, 125] width 171 height 16
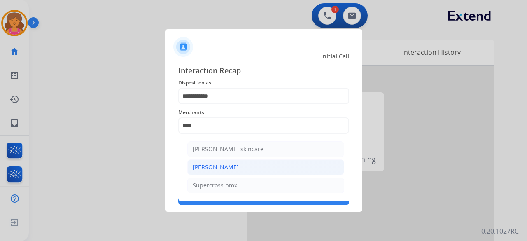
click at [211, 165] on div "[PERSON_NAME]" at bounding box center [216, 167] width 46 height 8
type input "**********"
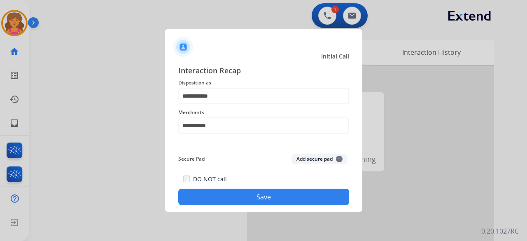
click at [204, 202] on button "Save" at bounding box center [263, 197] width 171 height 16
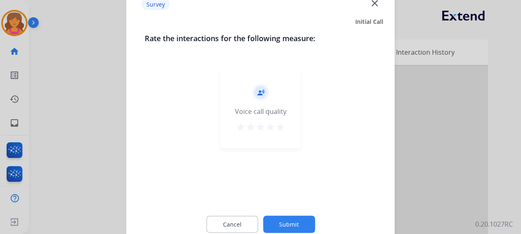
click at [276, 133] on button "star" at bounding box center [280, 128] width 10 height 12
click at [279, 223] on button "Submit" at bounding box center [289, 224] width 52 height 17
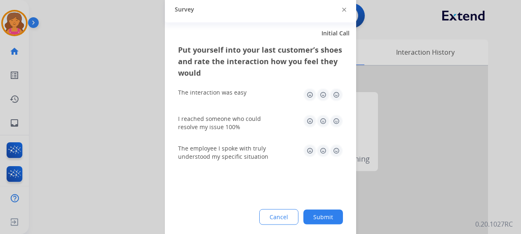
click at [335, 96] on img at bounding box center [336, 94] width 13 height 13
click at [339, 120] on img at bounding box center [336, 121] width 13 height 13
click at [338, 153] on img at bounding box center [336, 150] width 13 height 13
click at [324, 220] on button "Submit" at bounding box center [323, 217] width 40 height 15
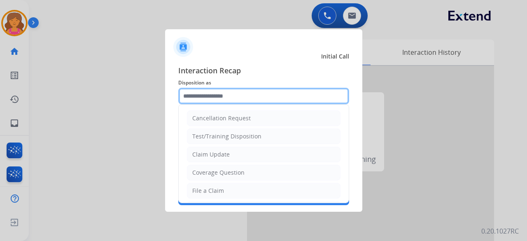
click at [223, 103] on input "text" at bounding box center [263, 96] width 171 height 16
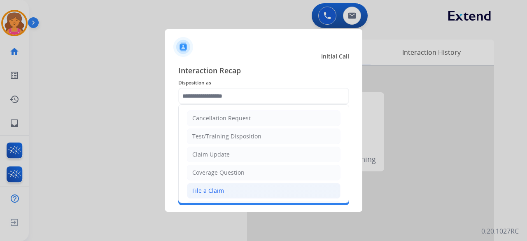
click at [204, 188] on div "File a Claim" at bounding box center [208, 191] width 32 height 8
type input "**********"
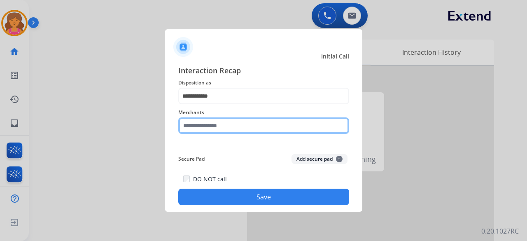
click at [221, 122] on input "text" at bounding box center [263, 125] width 171 height 16
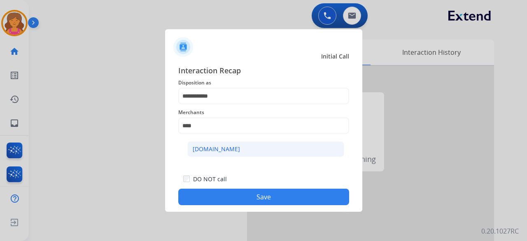
click at [235, 147] on li "[DOMAIN_NAME]" at bounding box center [266, 149] width 157 height 16
type input "**********"
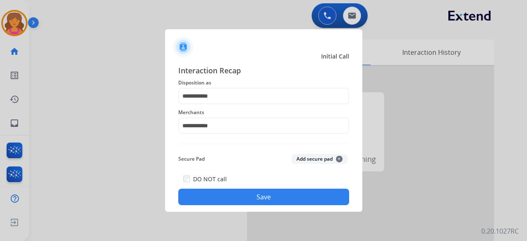
click at [229, 195] on button "Save" at bounding box center [263, 197] width 171 height 16
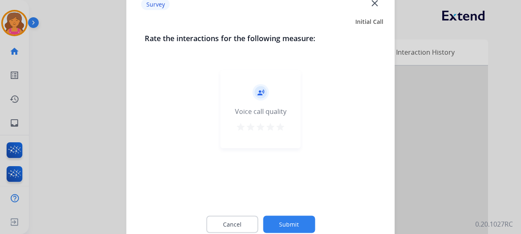
click at [279, 128] on mat-icon "star" at bounding box center [280, 127] width 10 height 10
click at [286, 223] on button "Submit" at bounding box center [289, 224] width 52 height 17
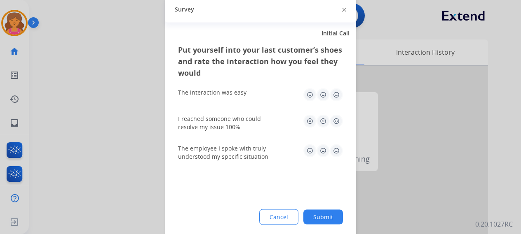
drag, startPoint x: 334, startPoint y: 95, endPoint x: 335, endPoint y: 105, distance: 10.0
click at [334, 95] on img at bounding box center [336, 94] width 13 height 13
click at [338, 121] on img at bounding box center [336, 121] width 13 height 13
click at [336, 155] on img at bounding box center [336, 150] width 13 height 13
click at [317, 218] on button "Submit" at bounding box center [323, 217] width 40 height 15
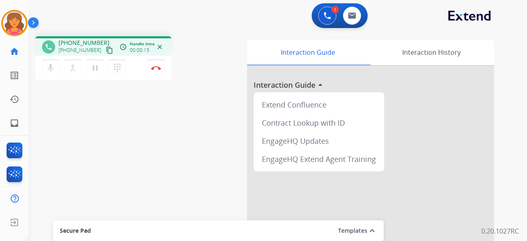
click at [106, 47] on mat-icon "content_copy" at bounding box center [109, 50] width 7 height 7
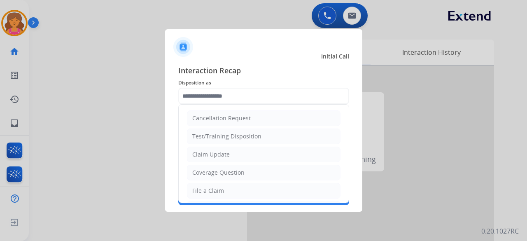
click at [262, 98] on input "text" at bounding box center [263, 96] width 171 height 16
click at [227, 186] on li "File a Claim" at bounding box center [264, 191] width 154 height 16
type input "**********"
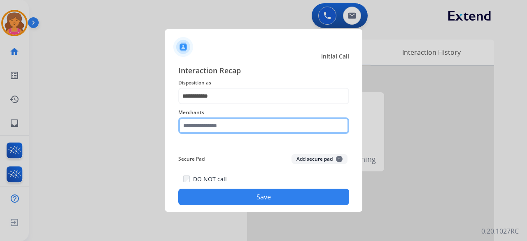
click at [205, 132] on div "Merchants" at bounding box center [263, 120] width 171 height 33
click at [221, 126] on input "****" at bounding box center [263, 125] width 171 height 16
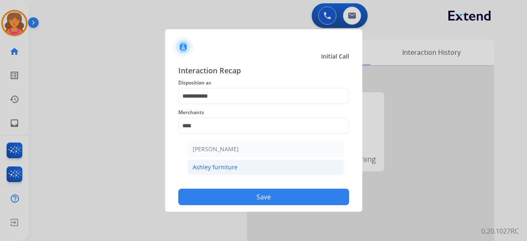
click at [225, 165] on div "Ashley furniture" at bounding box center [215, 167] width 45 height 8
type input "**********"
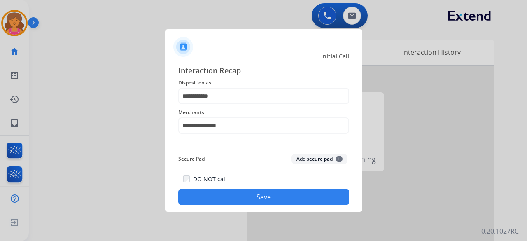
click at [234, 198] on button "Save" at bounding box center [263, 197] width 171 height 16
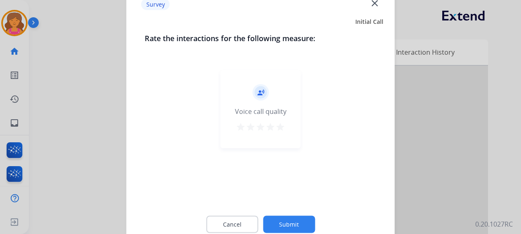
click at [274, 125] on mat-icon "star" at bounding box center [270, 127] width 10 height 10
click at [279, 128] on mat-icon "star" at bounding box center [280, 127] width 10 height 10
click at [298, 223] on button "Submit" at bounding box center [289, 224] width 52 height 17
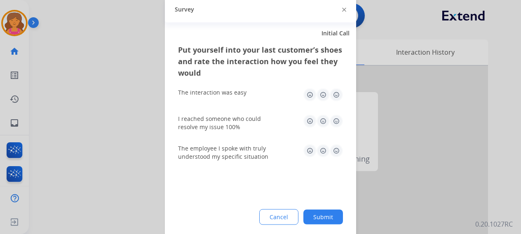
click at [337, 96] on img at bounding box center [336, 94] width 13 height 13
click at [339, 117] on img at bounding box center [336, 121] width 13 height 13
click at [333, 151] on img at bounding box center [336, 150] width 13 height 13
click at [327, 221] on button "Submit" at bounding box center [323, 217] width 40 height 15
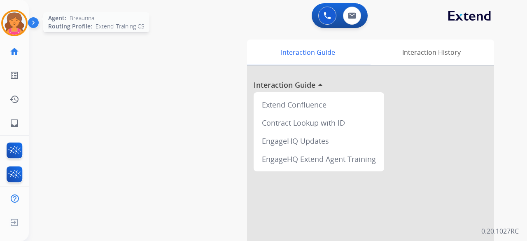
click at [15, 26] on img at bounding box center [14, 23] width 23 height 23
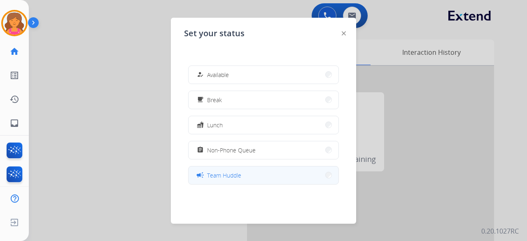
click at [246, 174] on button "campaign Team Huddle" at bounding box center [264, 175] width 150 height 18
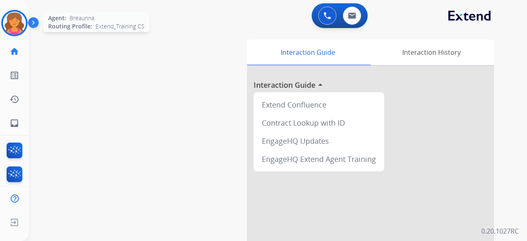
click at [21, 22] on img at bounding box center [14, 23] width 23 height 23
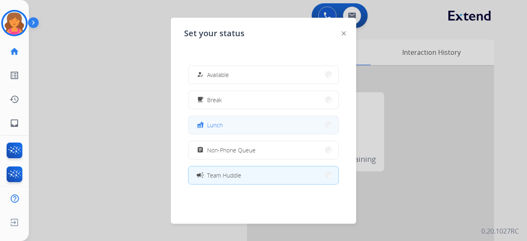
click at [252, 124] on button "fastfood Lunch" at bounding box center [264, 125] width 150 height 18
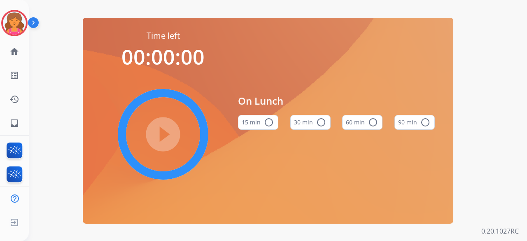
click at [358, 124] on button "60 min radio_button_unchecked" at bounding box center [362, 122] width 40 height 15
click at [168, 133] on mat-icon "play_circle_filled" at bounding box center [163, 134] width 10 height 10
